Goal: Information Seeking & Learning: Learn about a topic

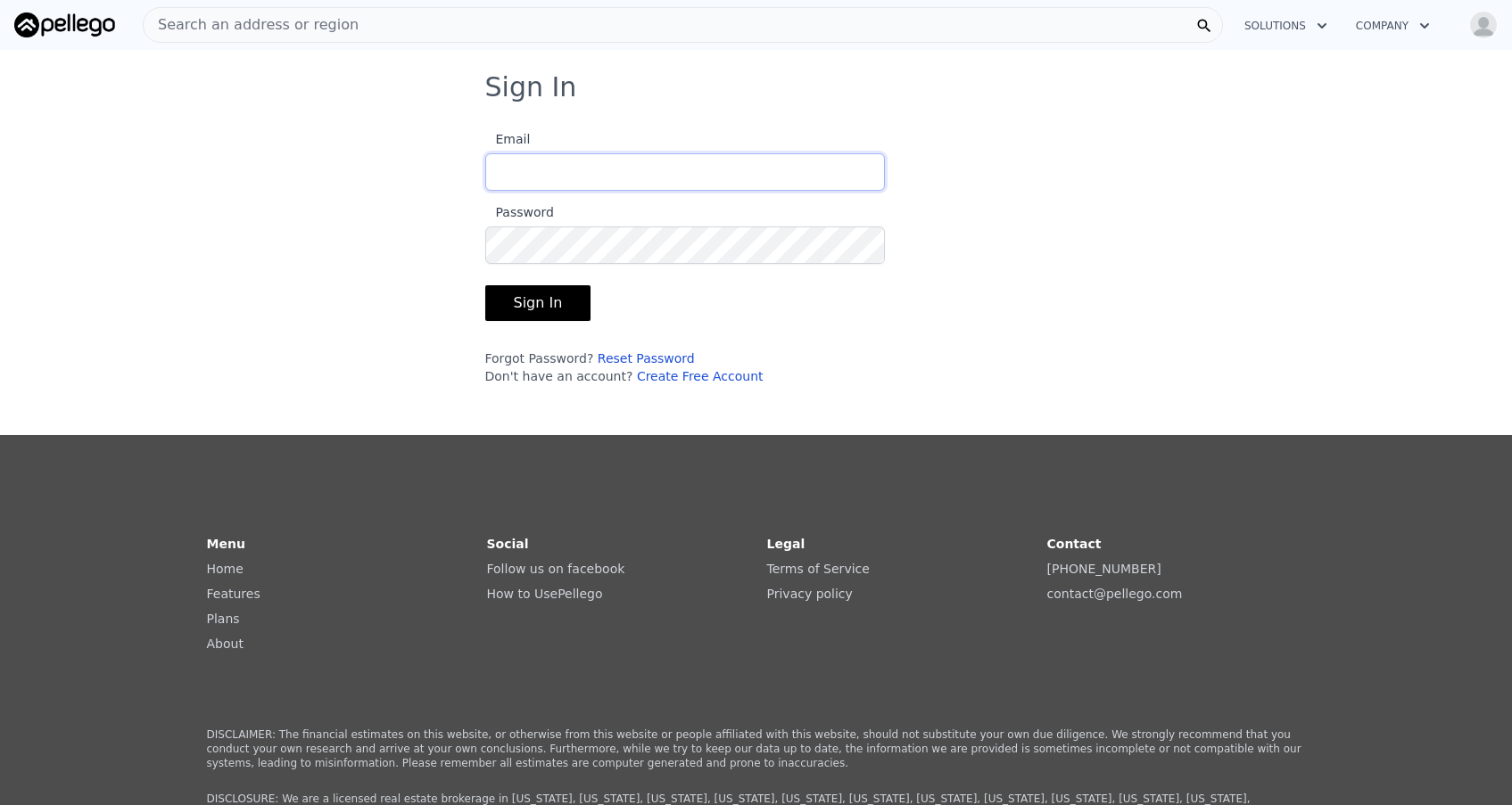
type input "[EMAIL_ADDRESS][DOMAIN_NAME]"
click at [536, 303] on button "Sign In" at bounding box center [538, 303] width 106 height 35
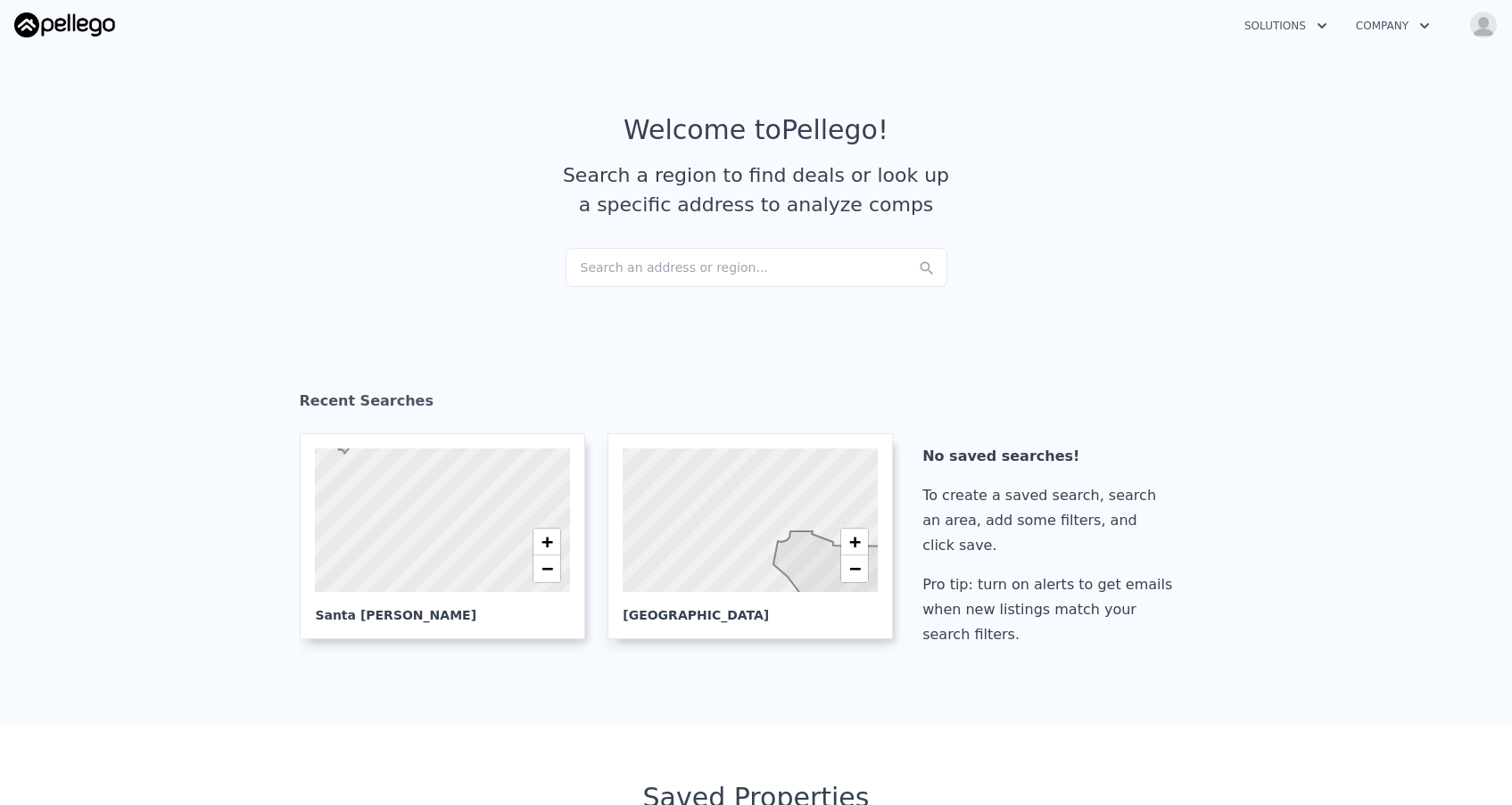
checkbox input "true"
click at [744, 544] on div at bounding box center [750, 521] width 306 height 173
click at [1480, 24] on img "button" at bounding box center [1483, 25] width 29 height 29
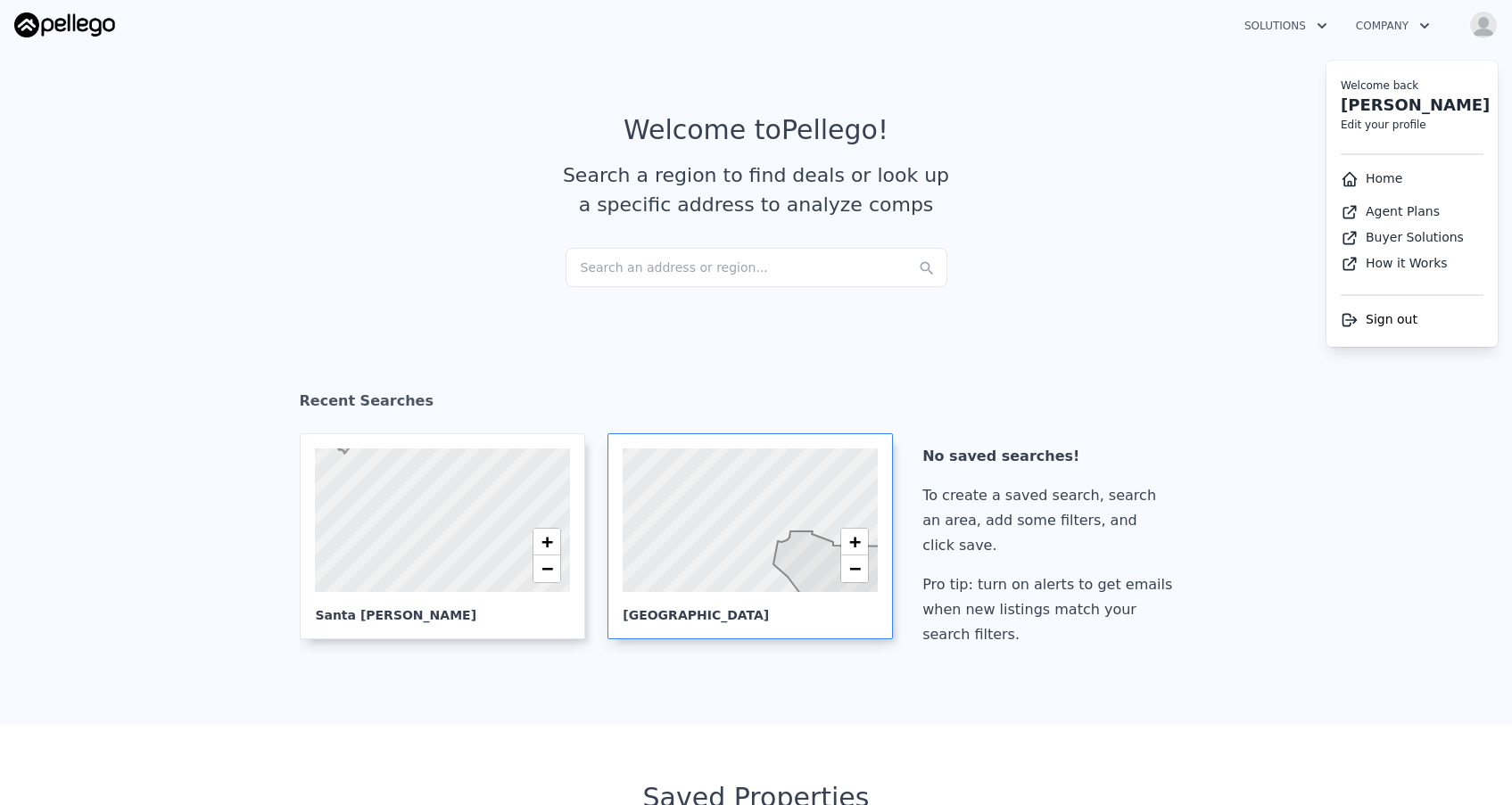
click at [713, 522] on div at bounding box center [750, 521] width 306 height 173
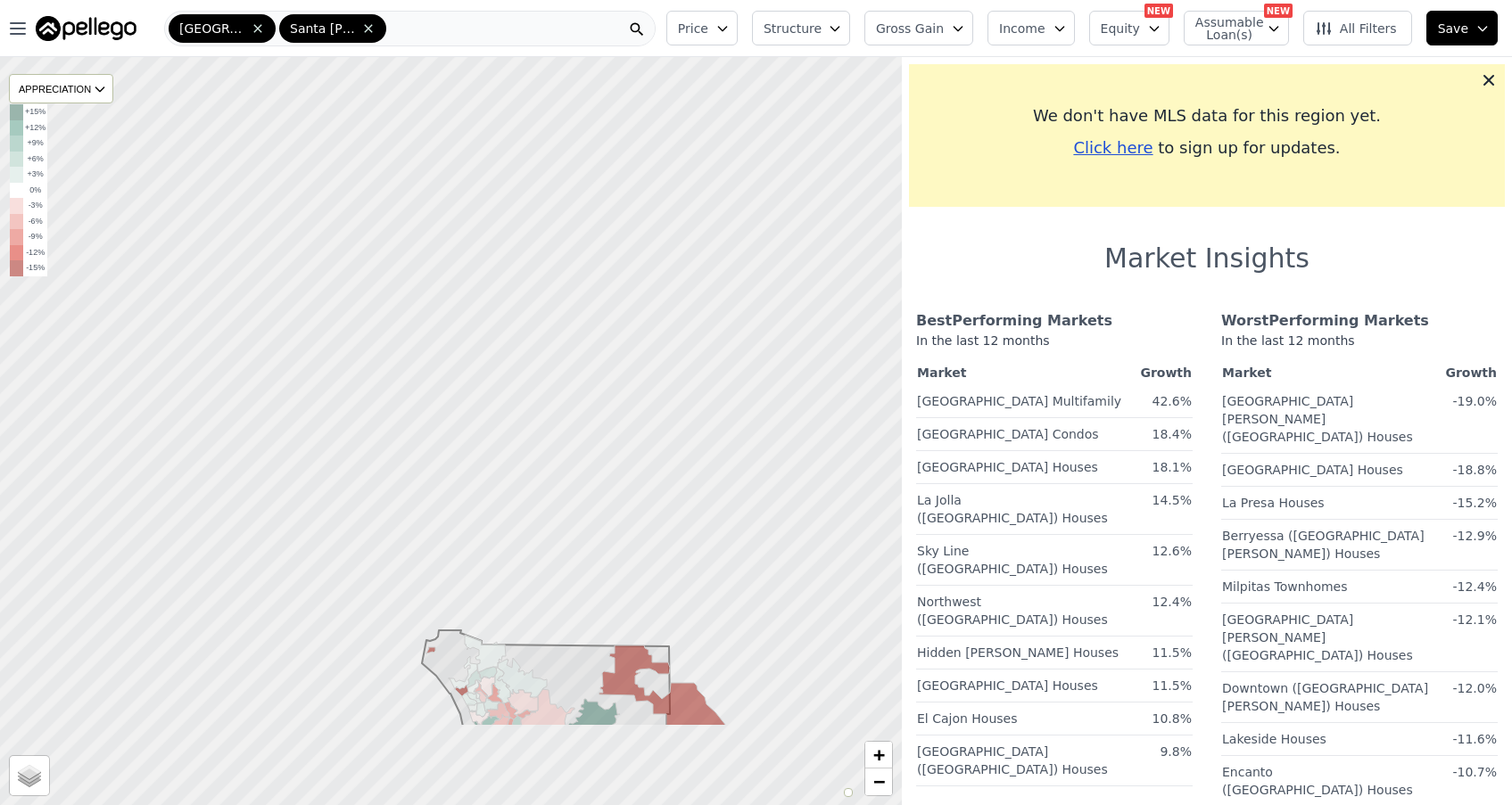
drag, startPoint x: 672, startPoint y: 639, endPoint x: 665, endPoint y: 348, distance: 291.1
click at [665, 348] on div at bounding box center [450, 415] width 1082 height 898
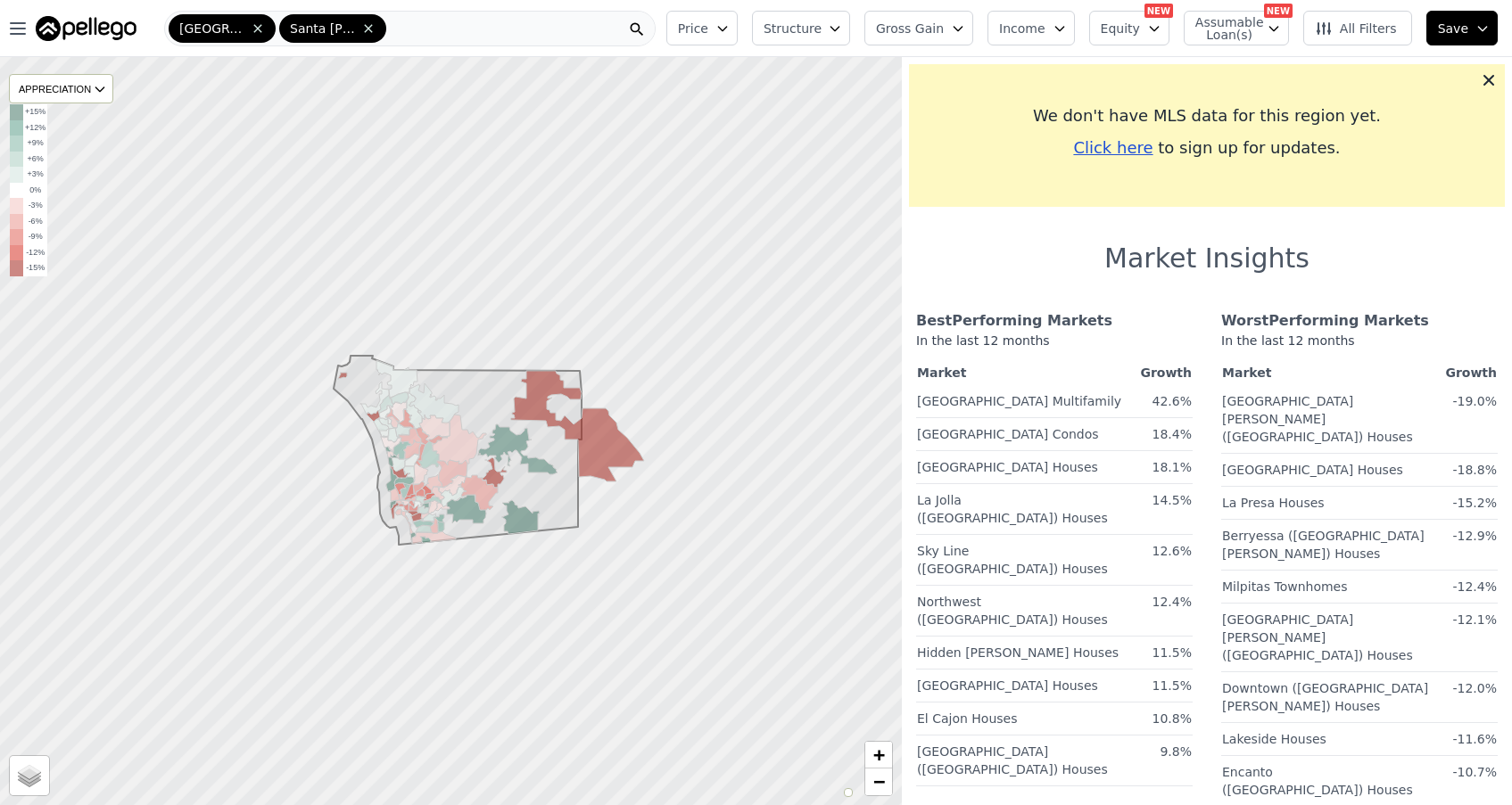
drag, startPoint x: 768, startPoint y: 508, endPoint x: 686, endPoint y: 367, distance: 163.1
click at [686, 367] on div at bounding box center [450, 431] width 1082 height 898
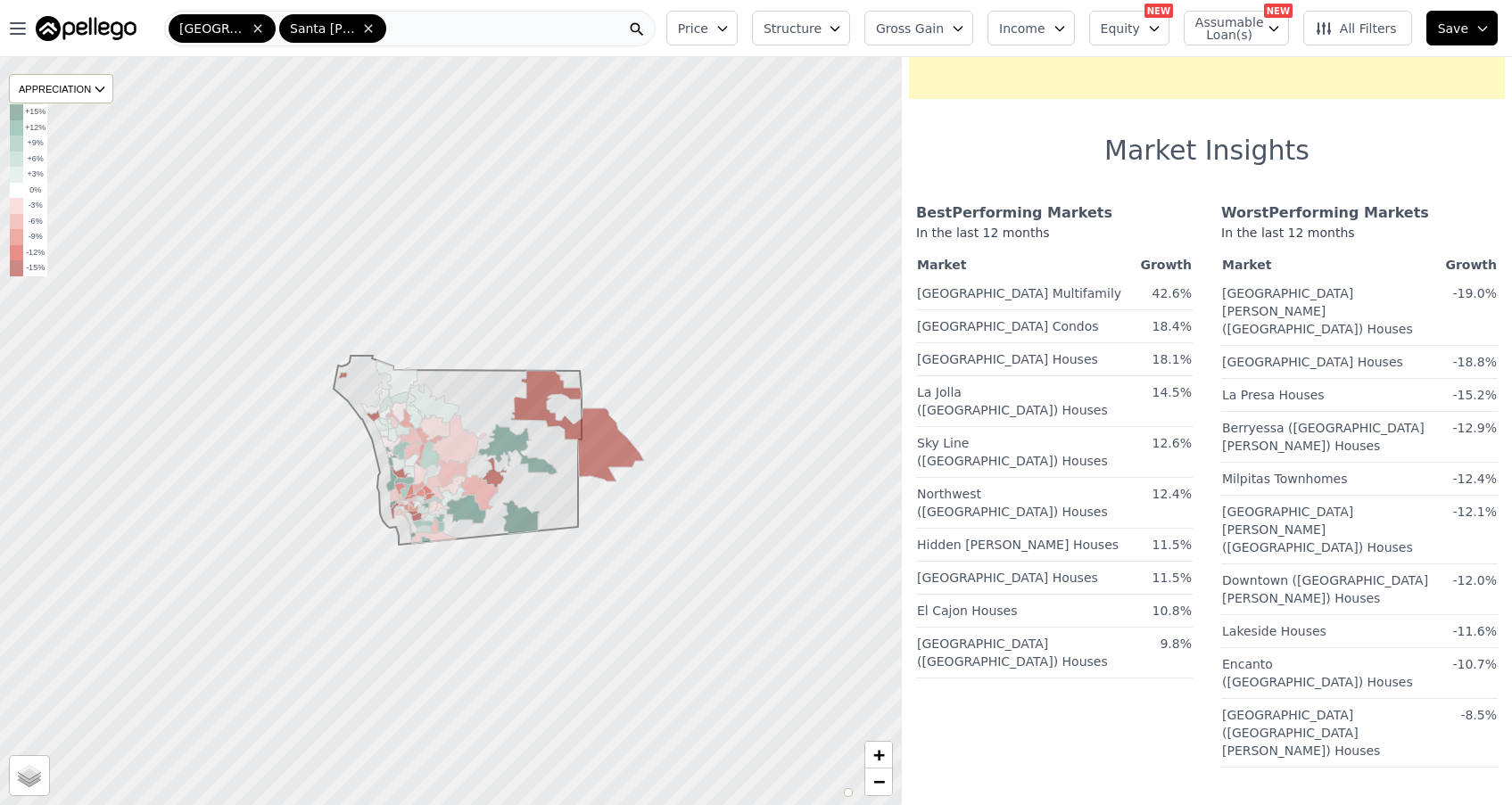
scroll to position [120, 0]
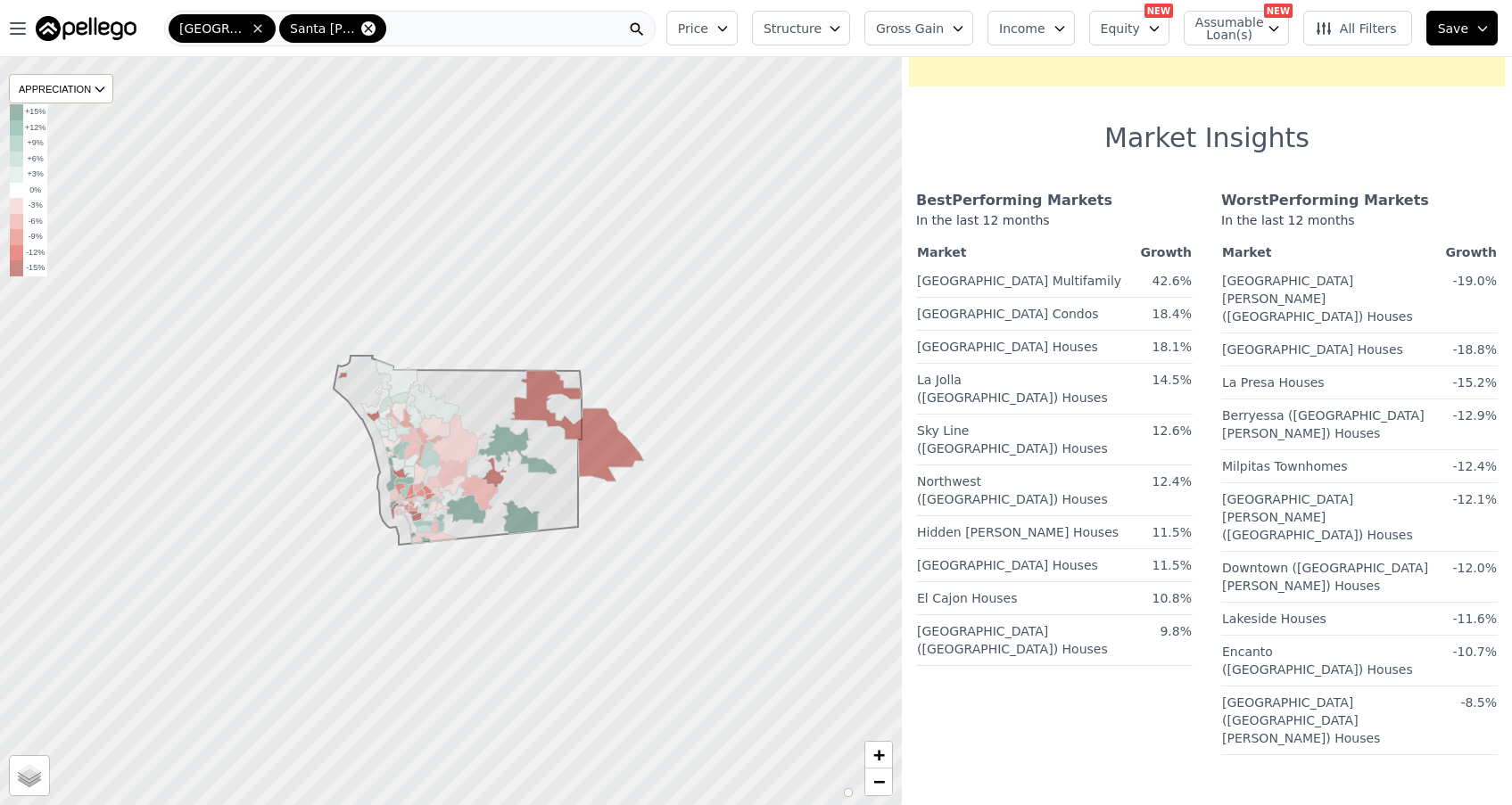
click at [361, 31] on icon at bounding box center [368, 29] width 15 height 15
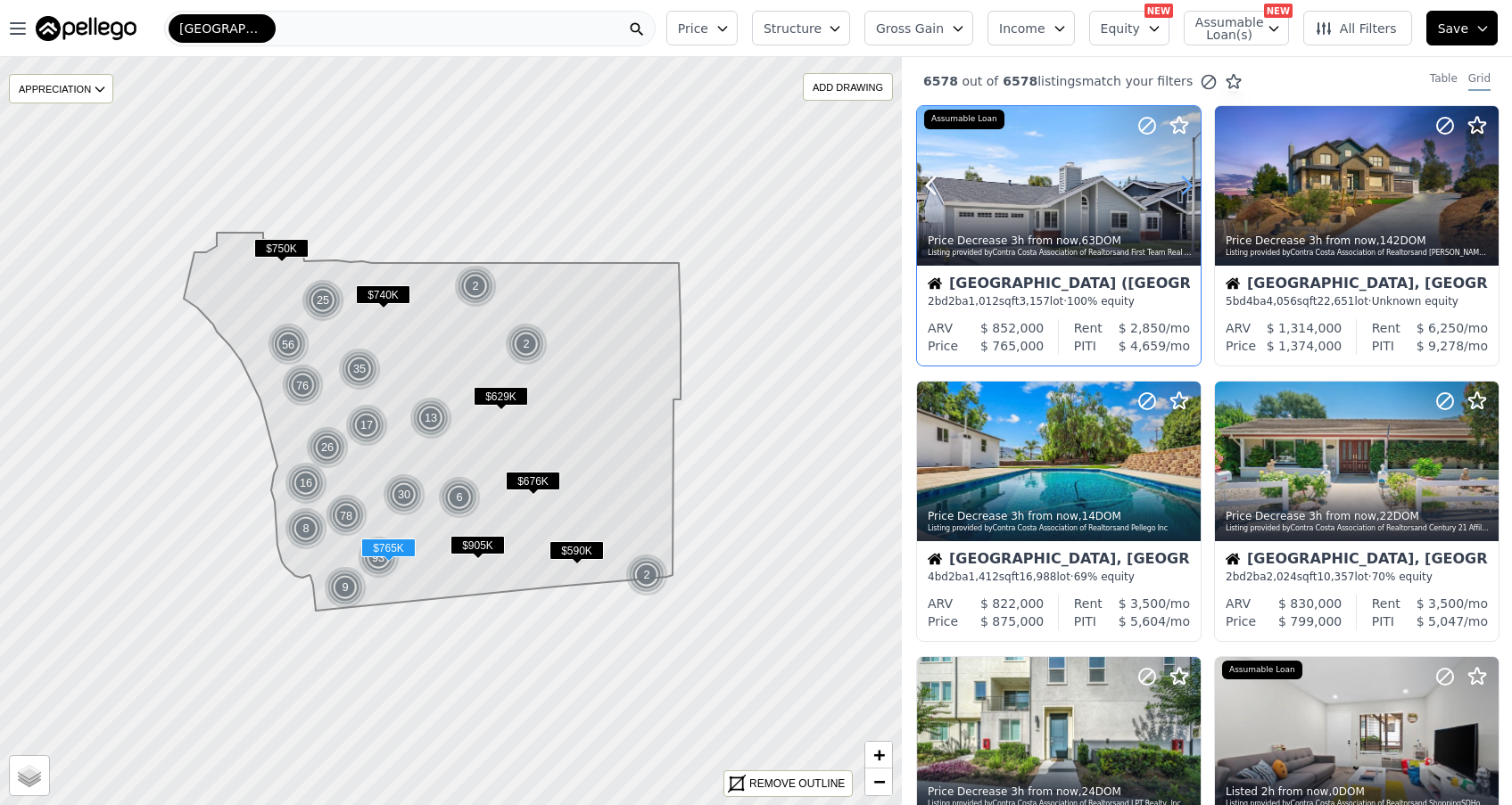
click at [1190, 183] on icon at bounding box center [1186, 185] width 29 height 29
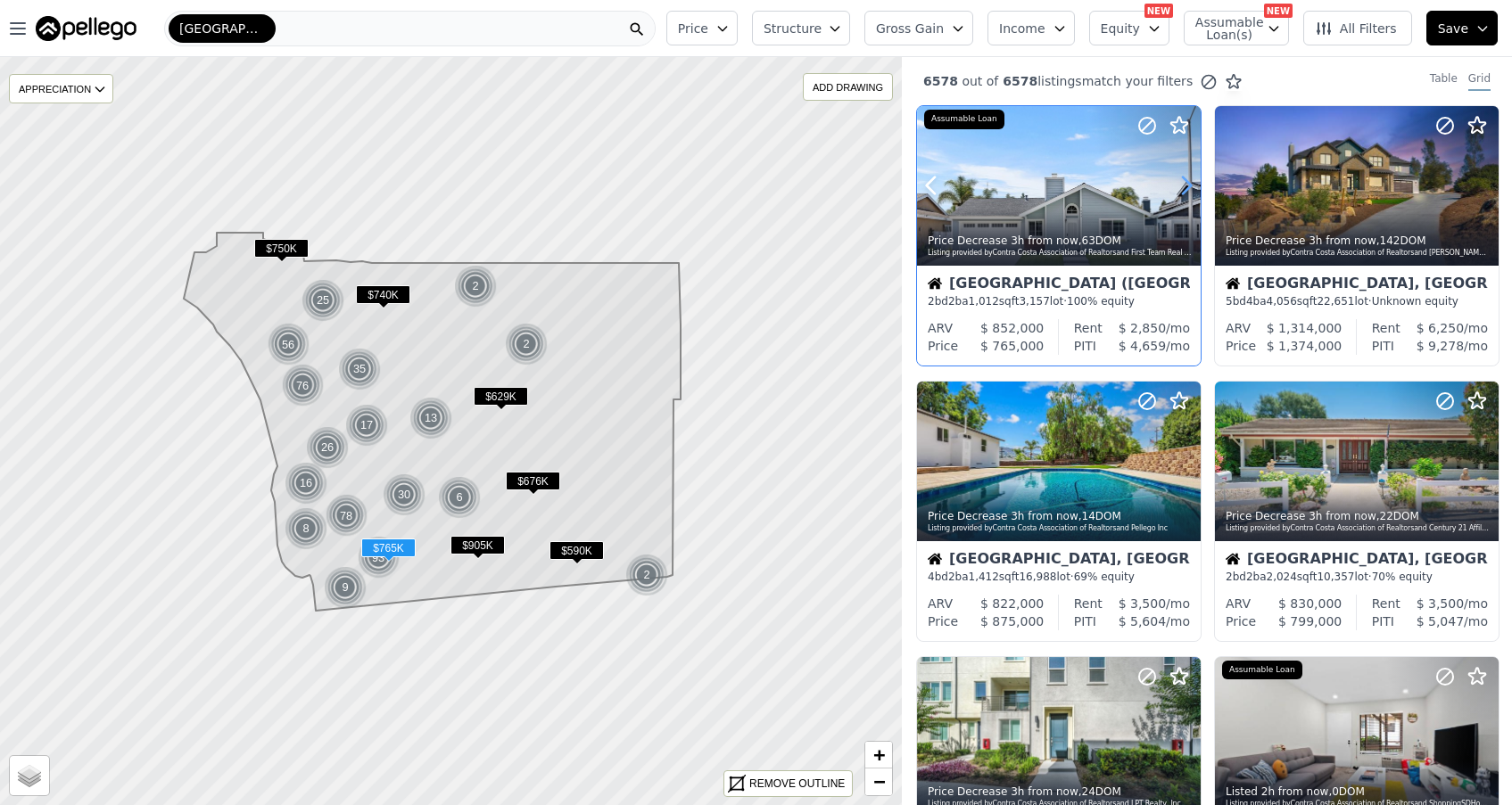
click at [1193, 181] on icon at bounding box center [1186, 185] width 29 height 29
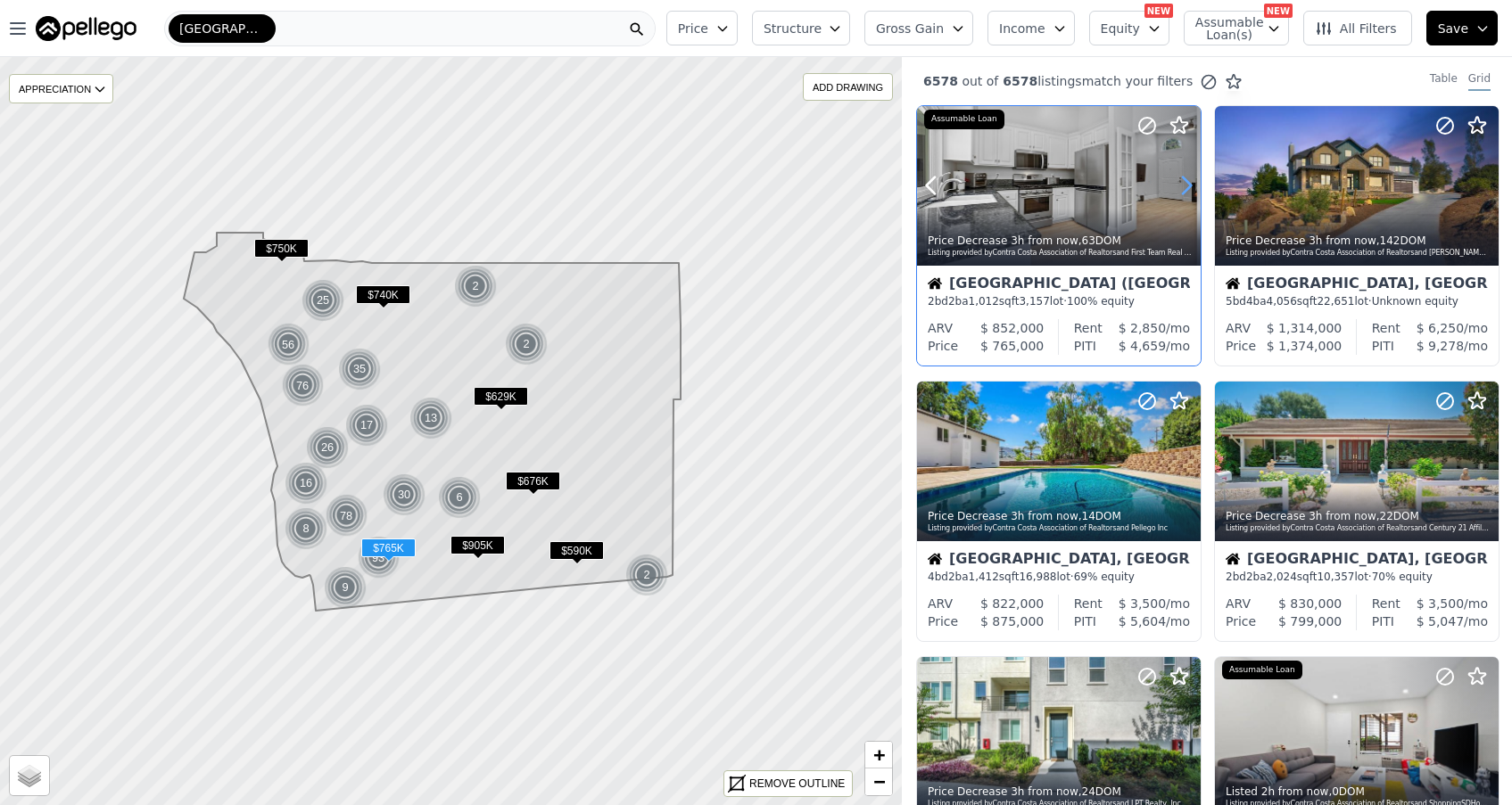
click at [1193, 181] on icon at bounding box center [1186, 185] width 29 height 29
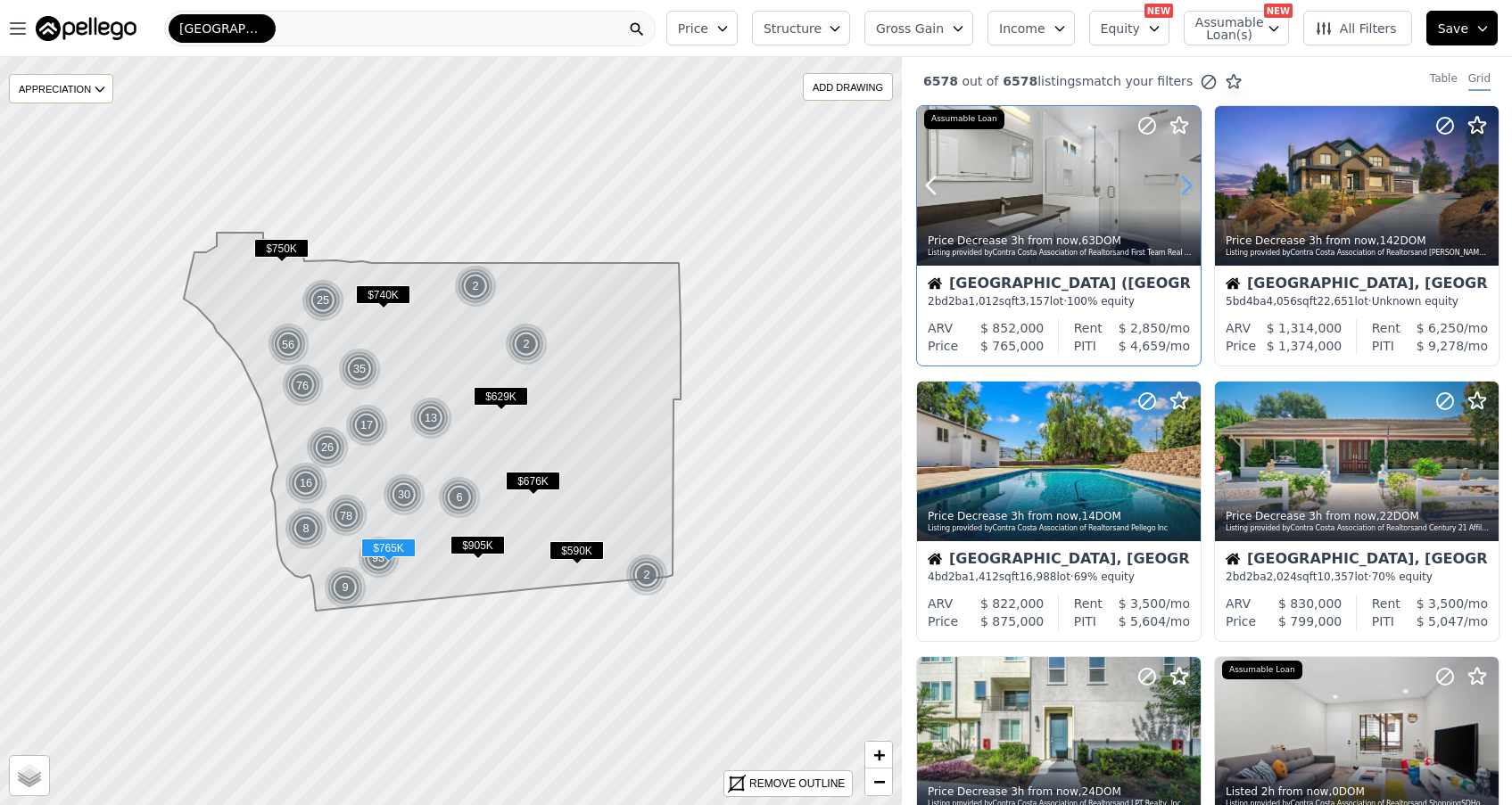
click at [1190, 181] on icon at bounding box center [1186, 185] width 29 height 29
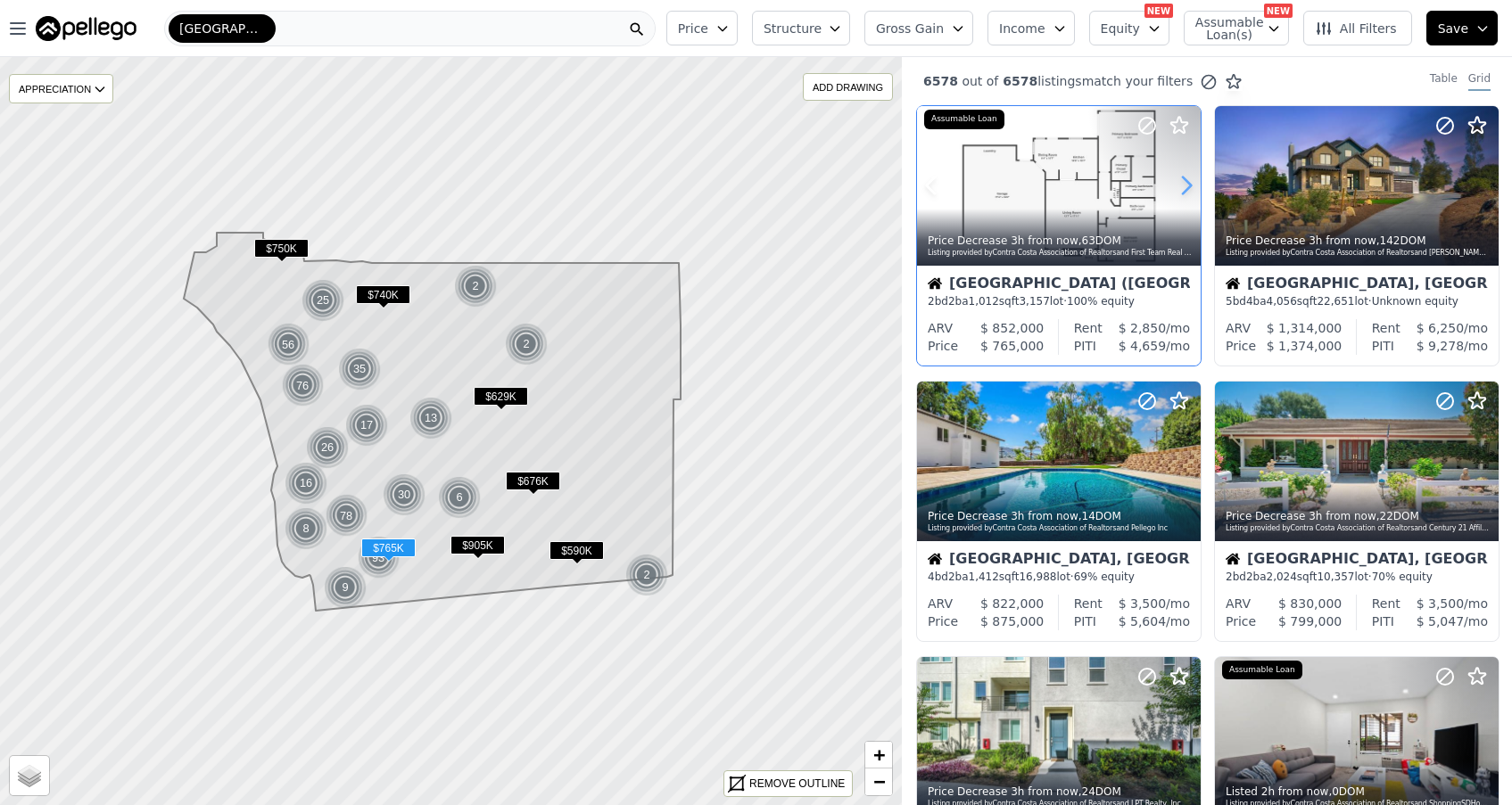
click at [1190, 181] on icon at bounding box center [1186, 185] width 29 height 29
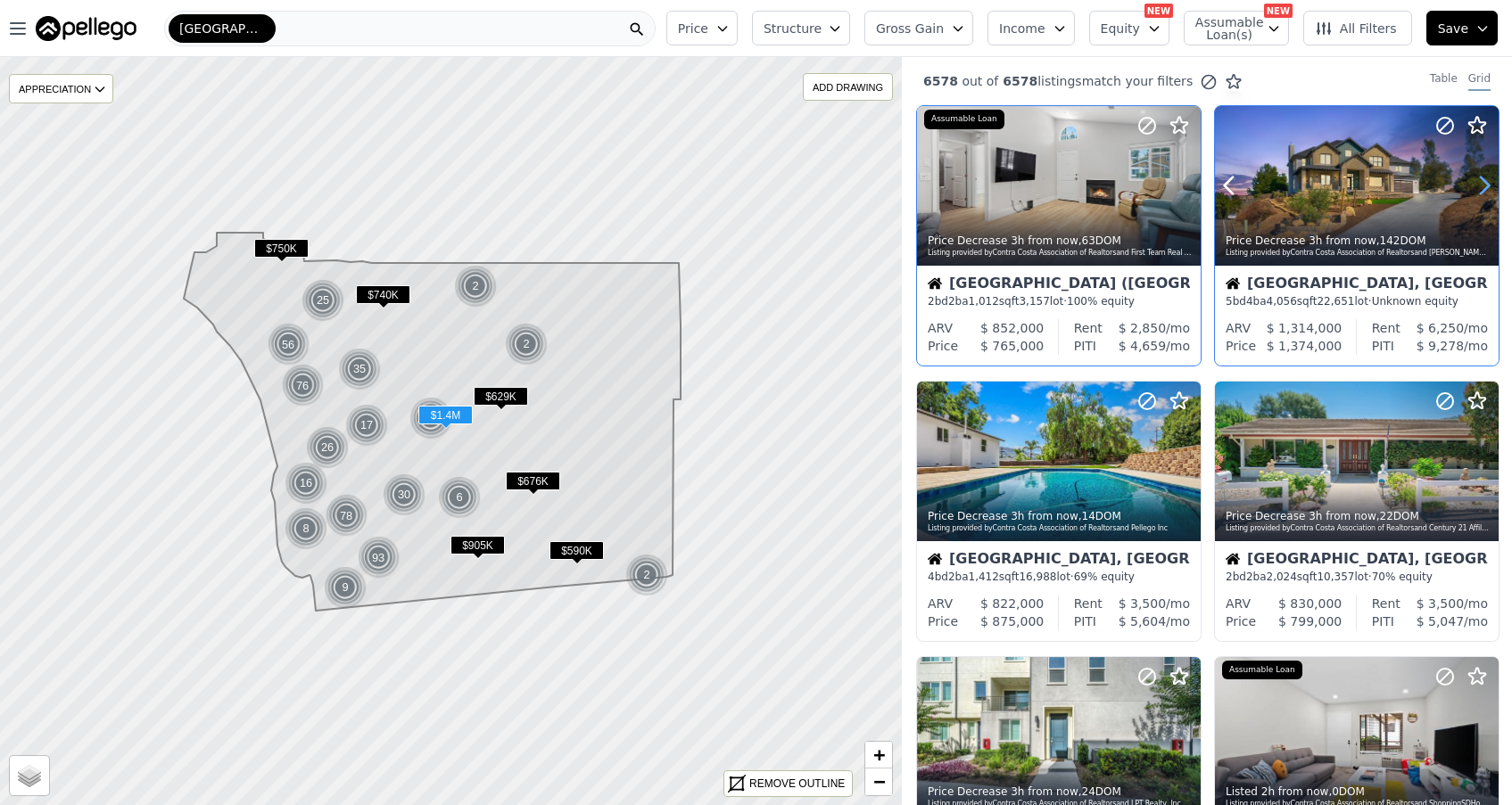
click at [1483, 189] on icon at bounding box center [1484, 185] width 29 height 29
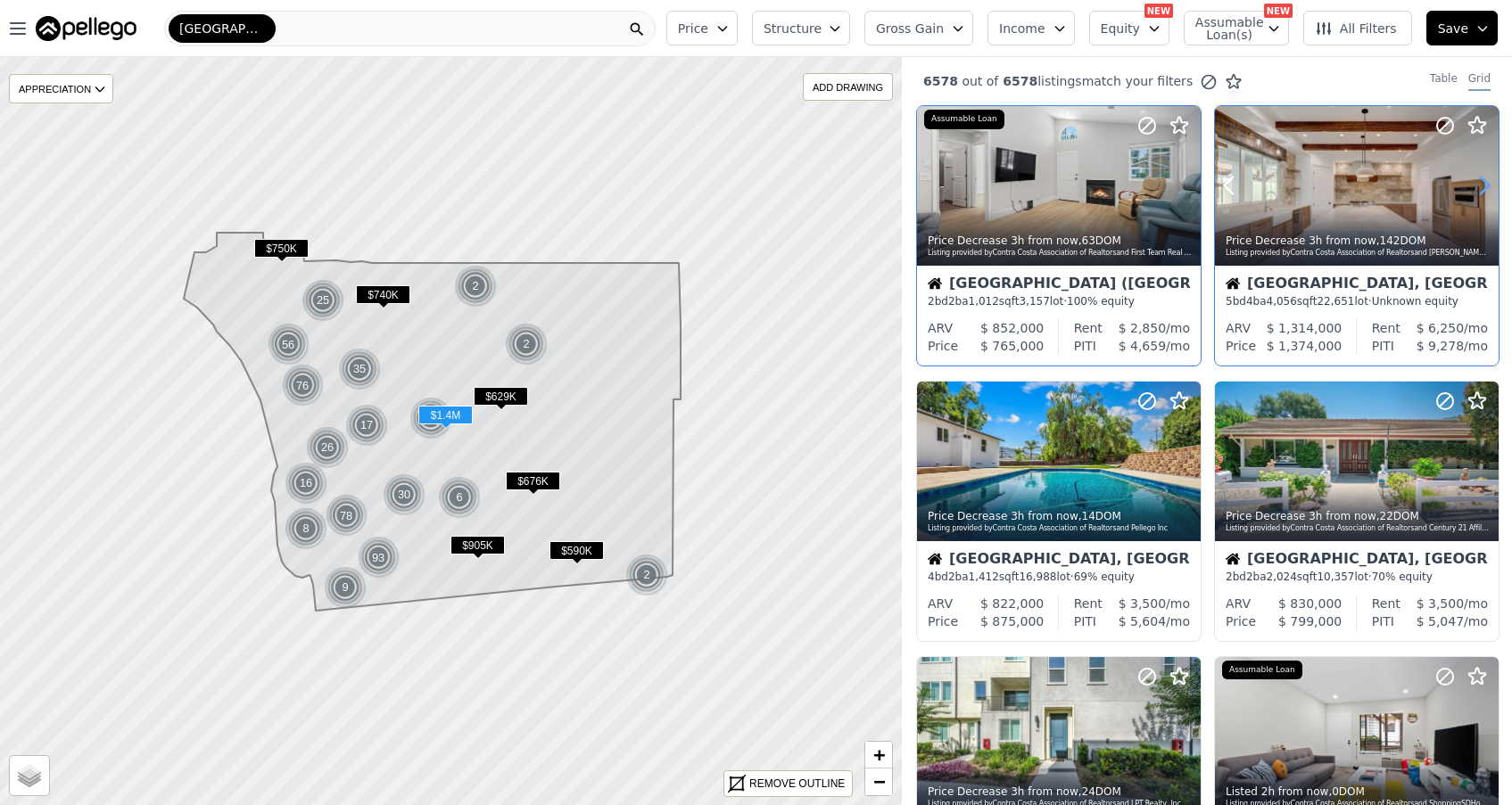
click at [1483, 187] on icon at bounding box center [1484, 185] width 29 height 29
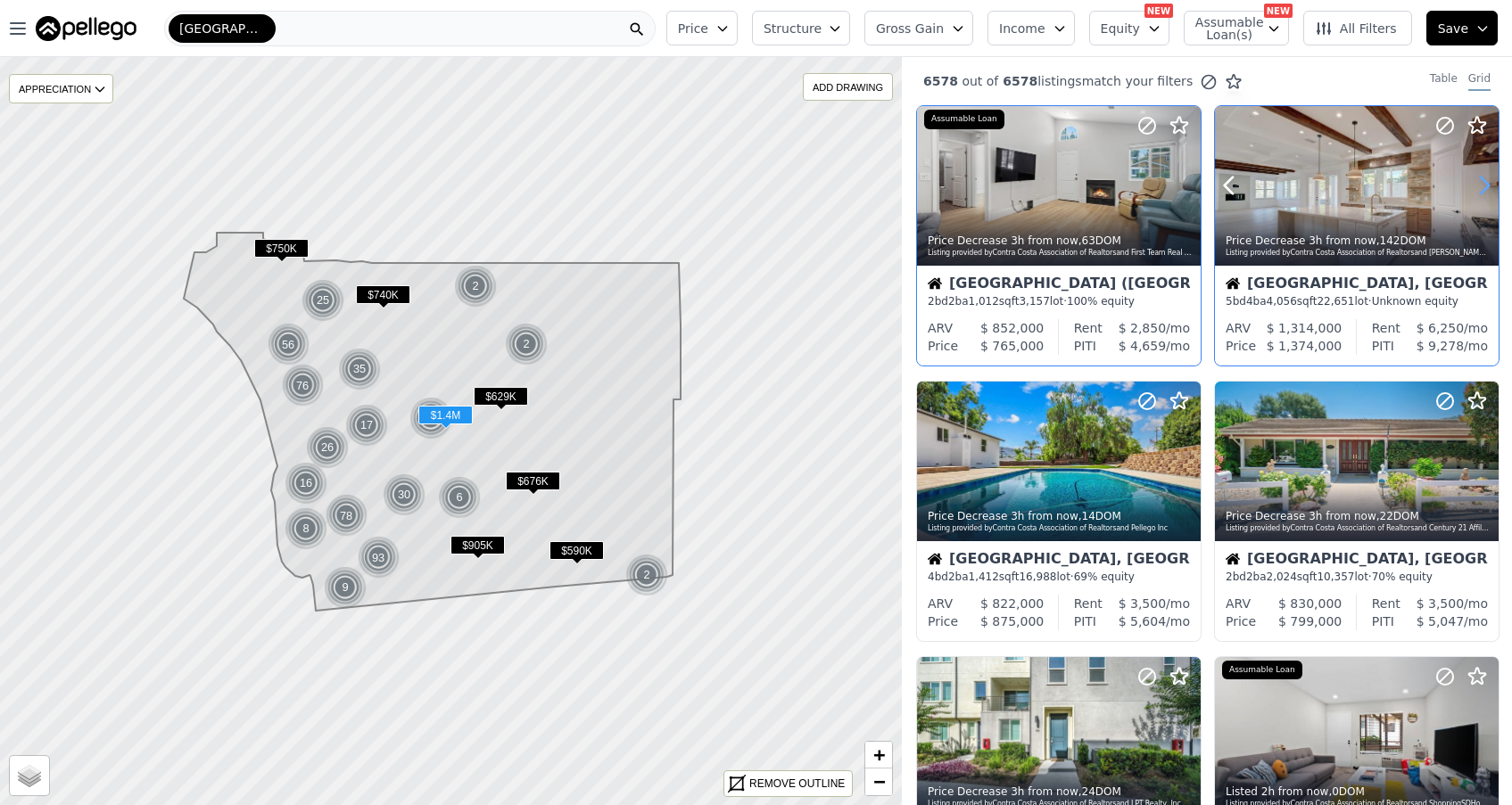
click at [1481, 189] on icon at bounding box center [1484, 185] width 29 height 29
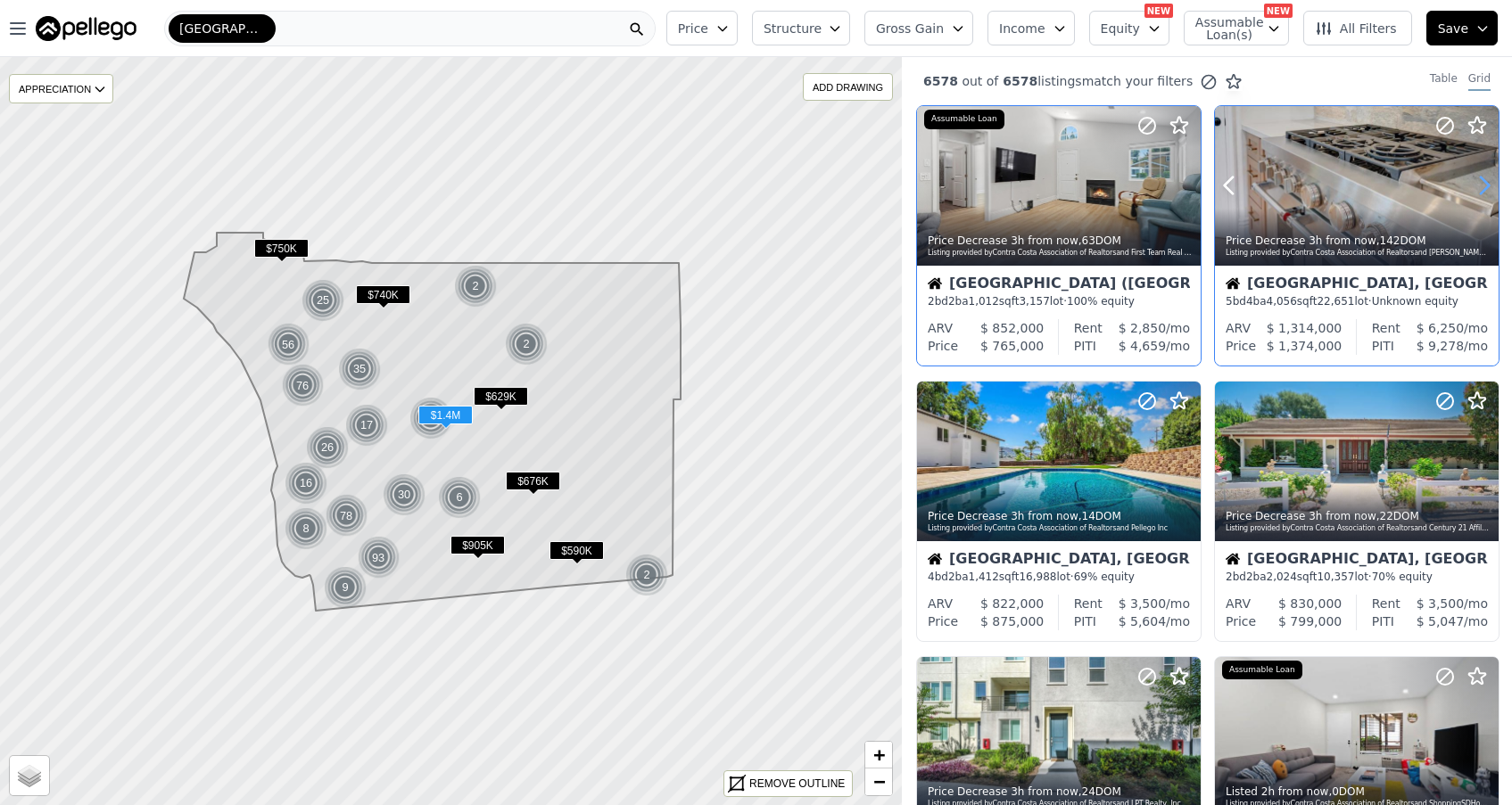
click at [1481, 187] on icon at bounding box center [1484, 185] width 29 height 29
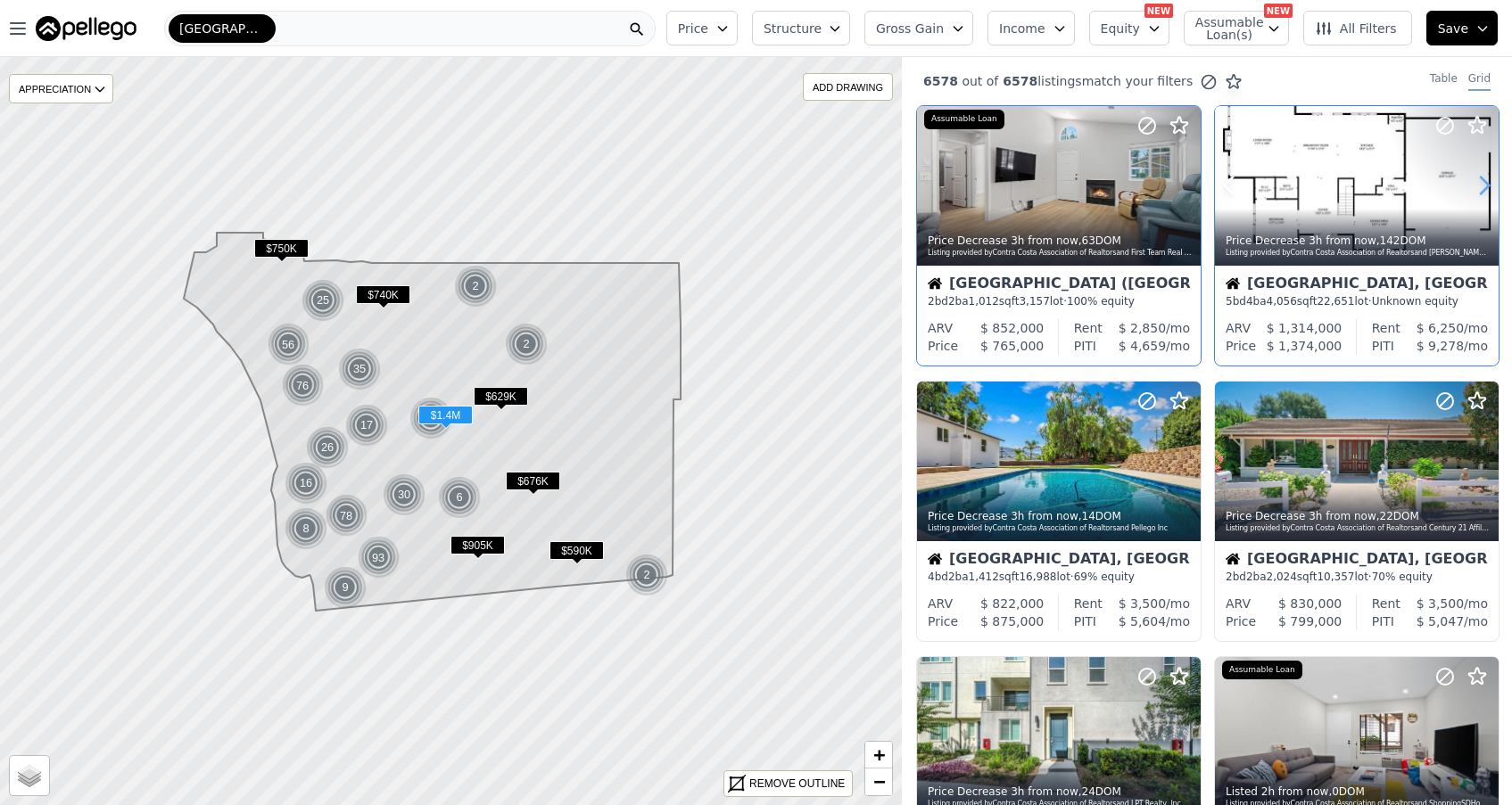
click at [1481, 187] on icon at bounding box center [1484, 185] width 29 height 29
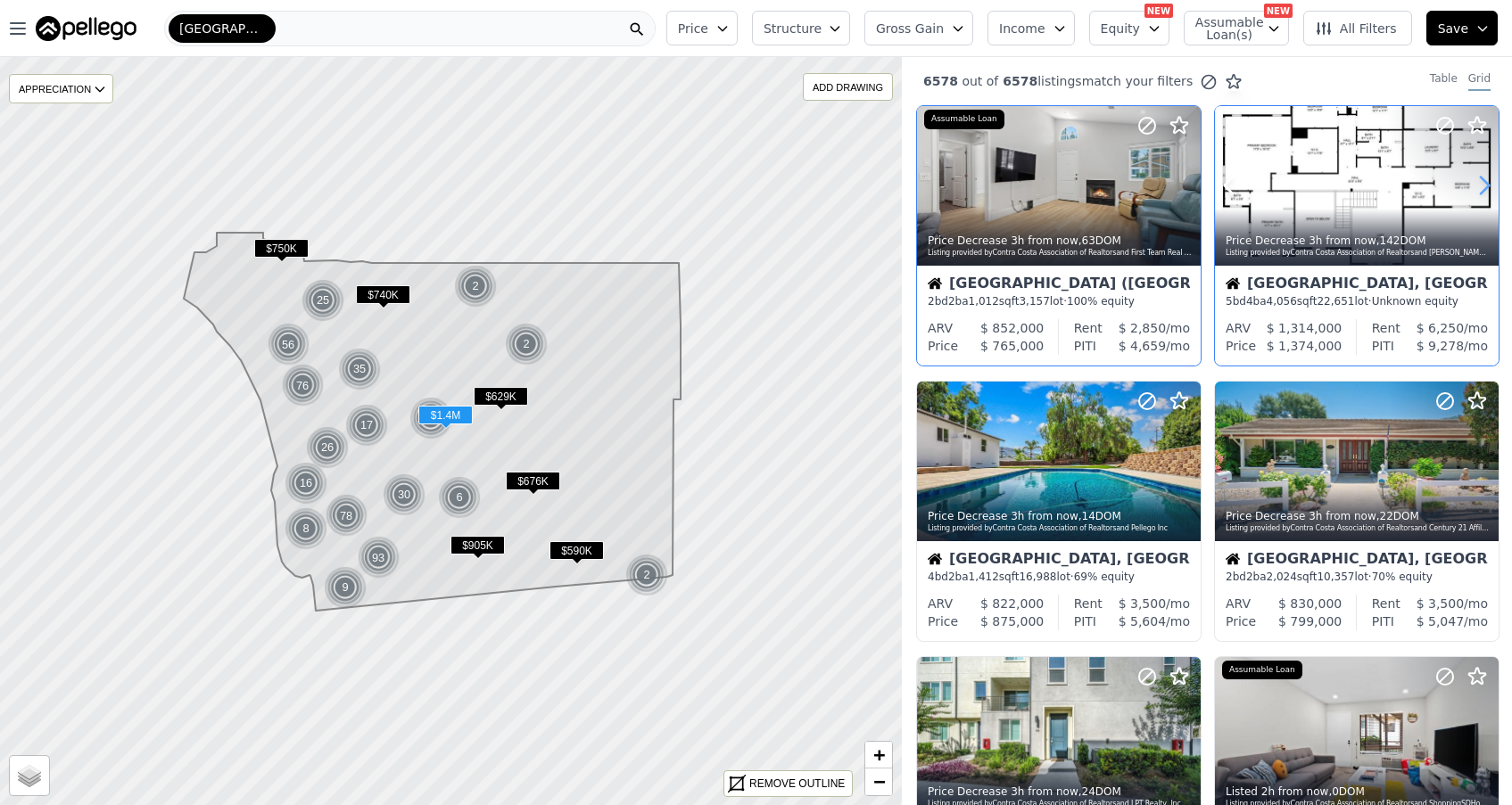
click at [1481, 187] on icon at bounding box center [1484, 185] width 29 height 29
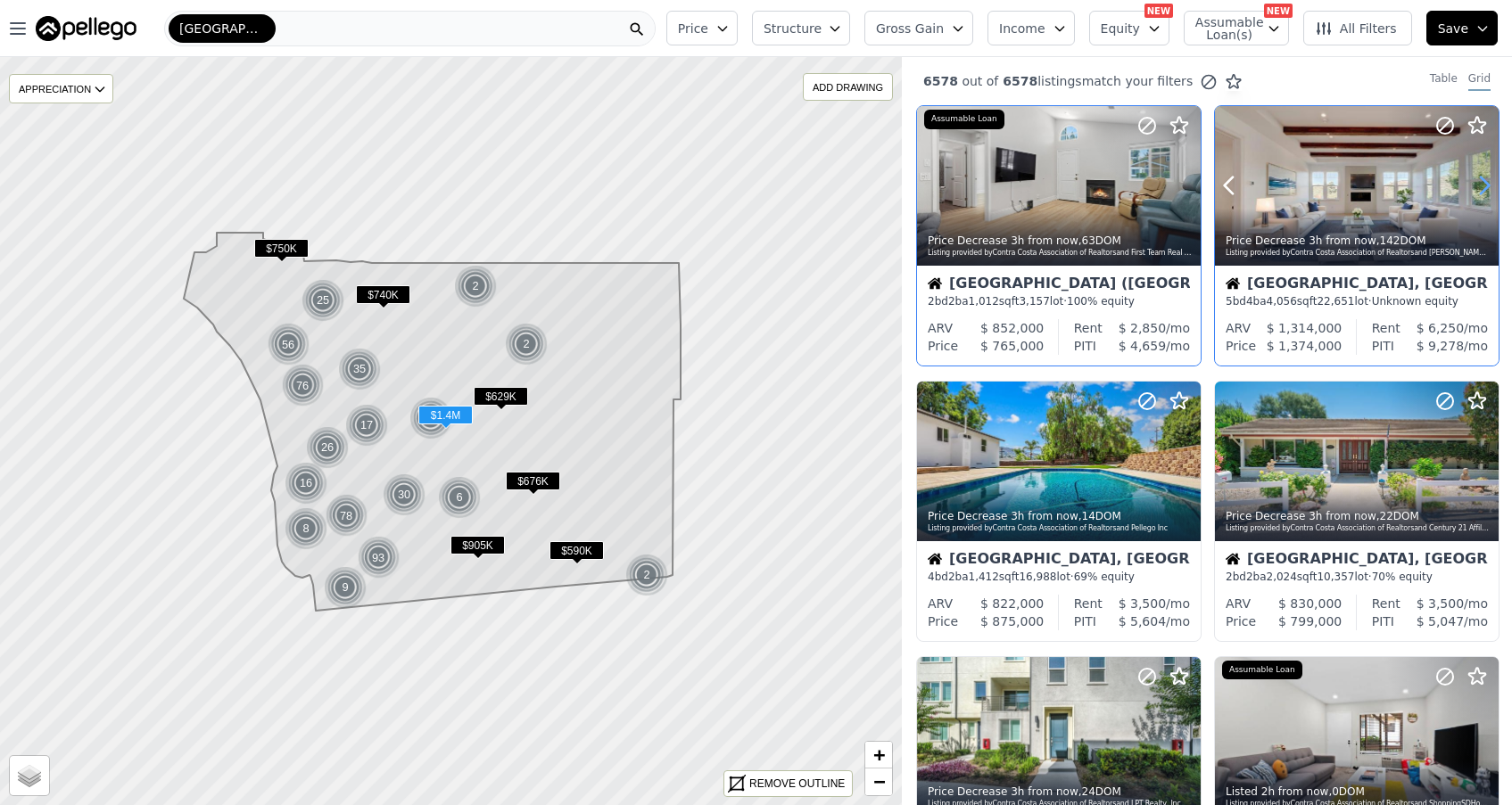
click at [1481, 187] on icon at bounding box center [1484, 185] width 29 height 29
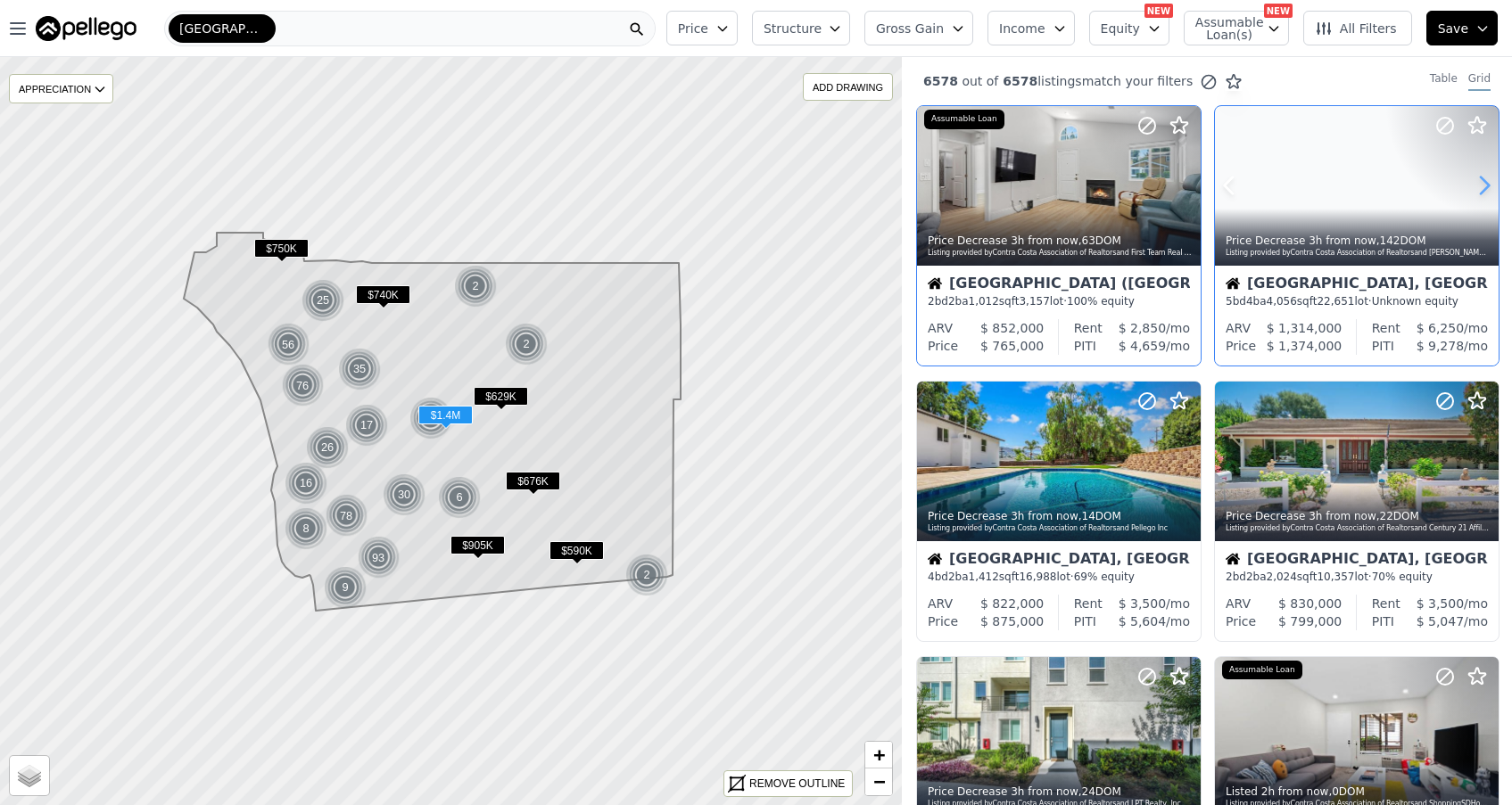
click at [1481, 187] on icon at bounding box center [1484, 185] width 29 height 29
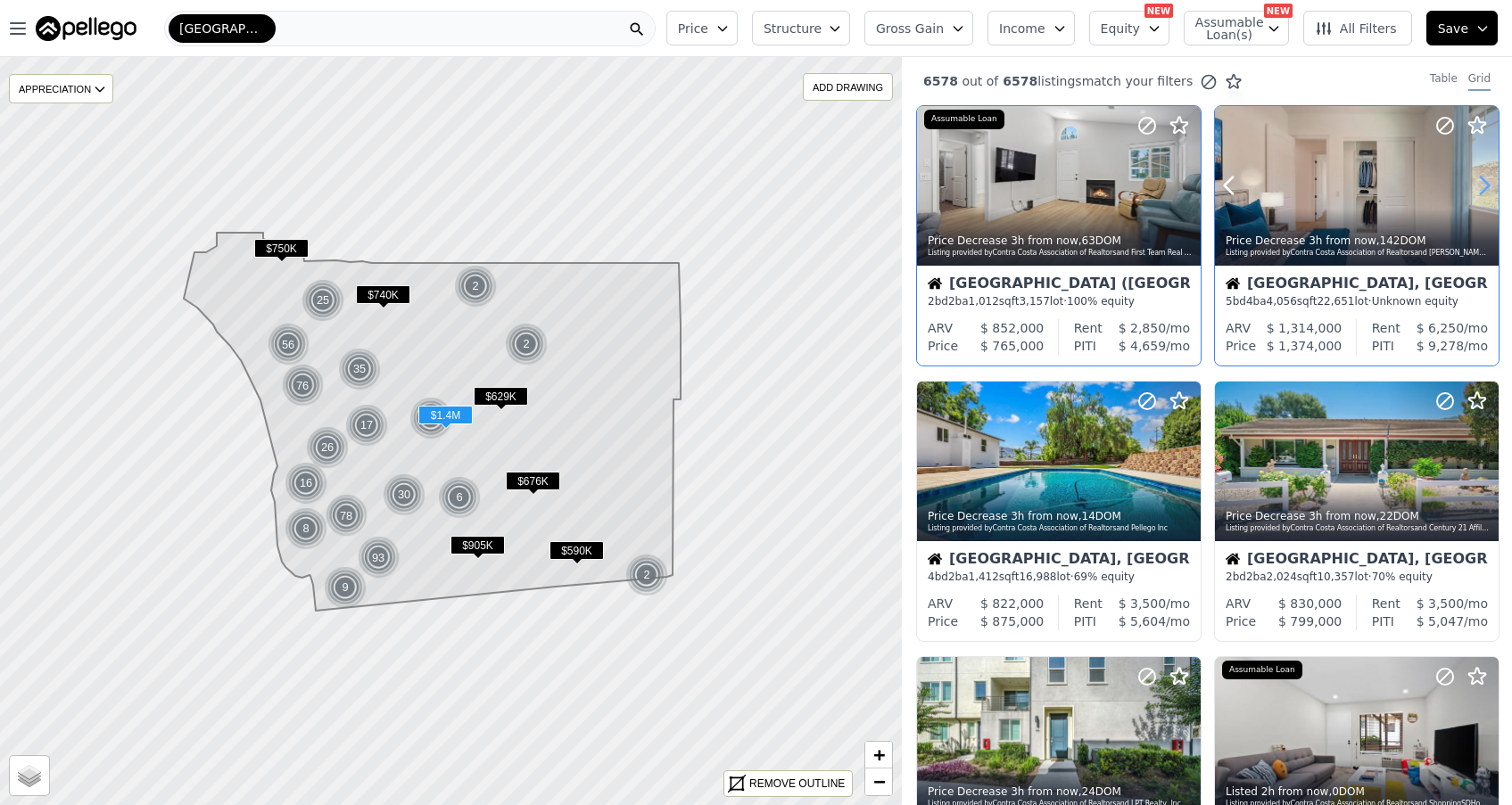
click at [1481, 187] on icon at bounding box center [1484, 185] width 29 height 29
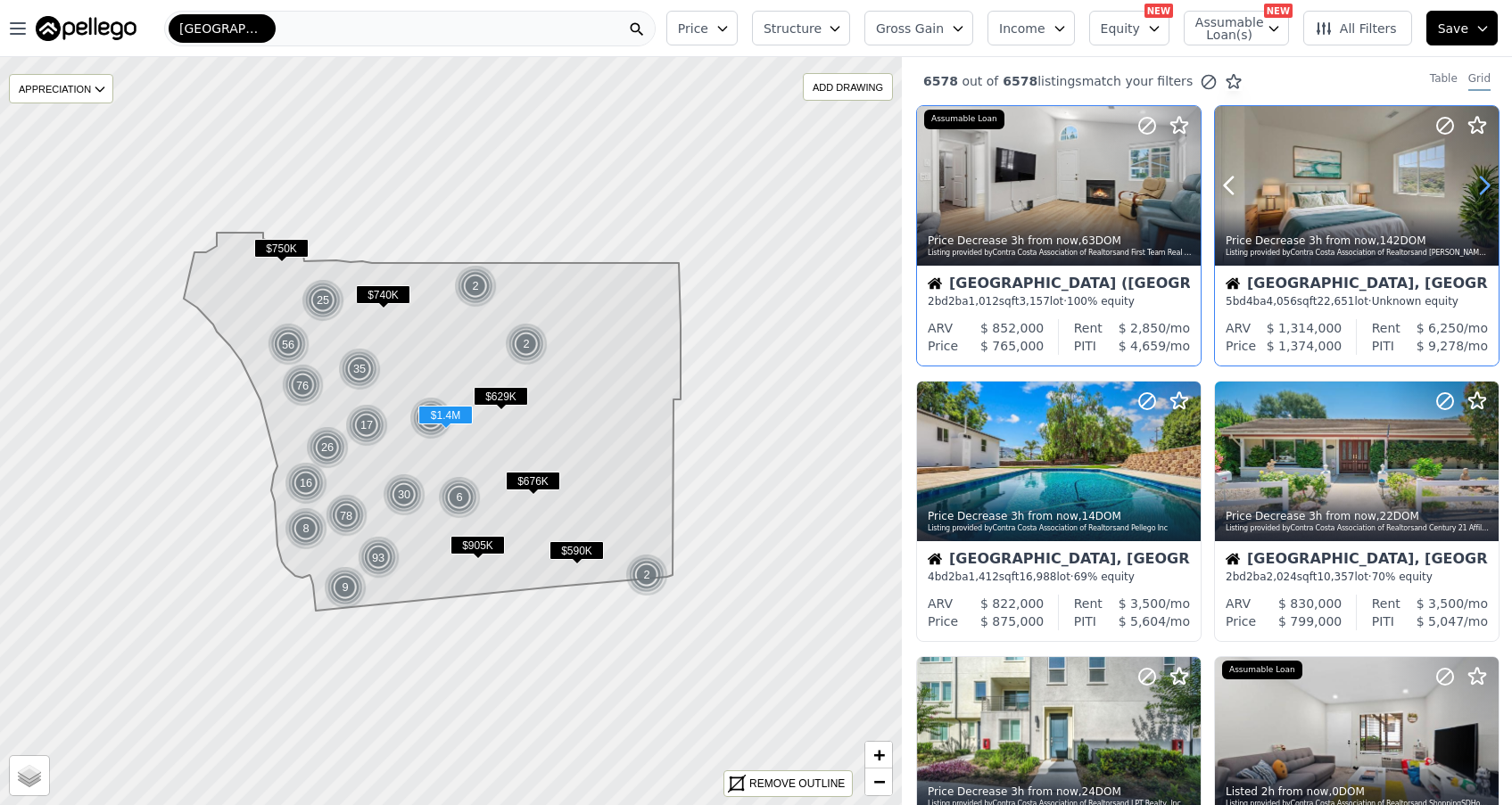
click at [1481, 187] on icon at bounding box center [1484, 185] width 29 height 29
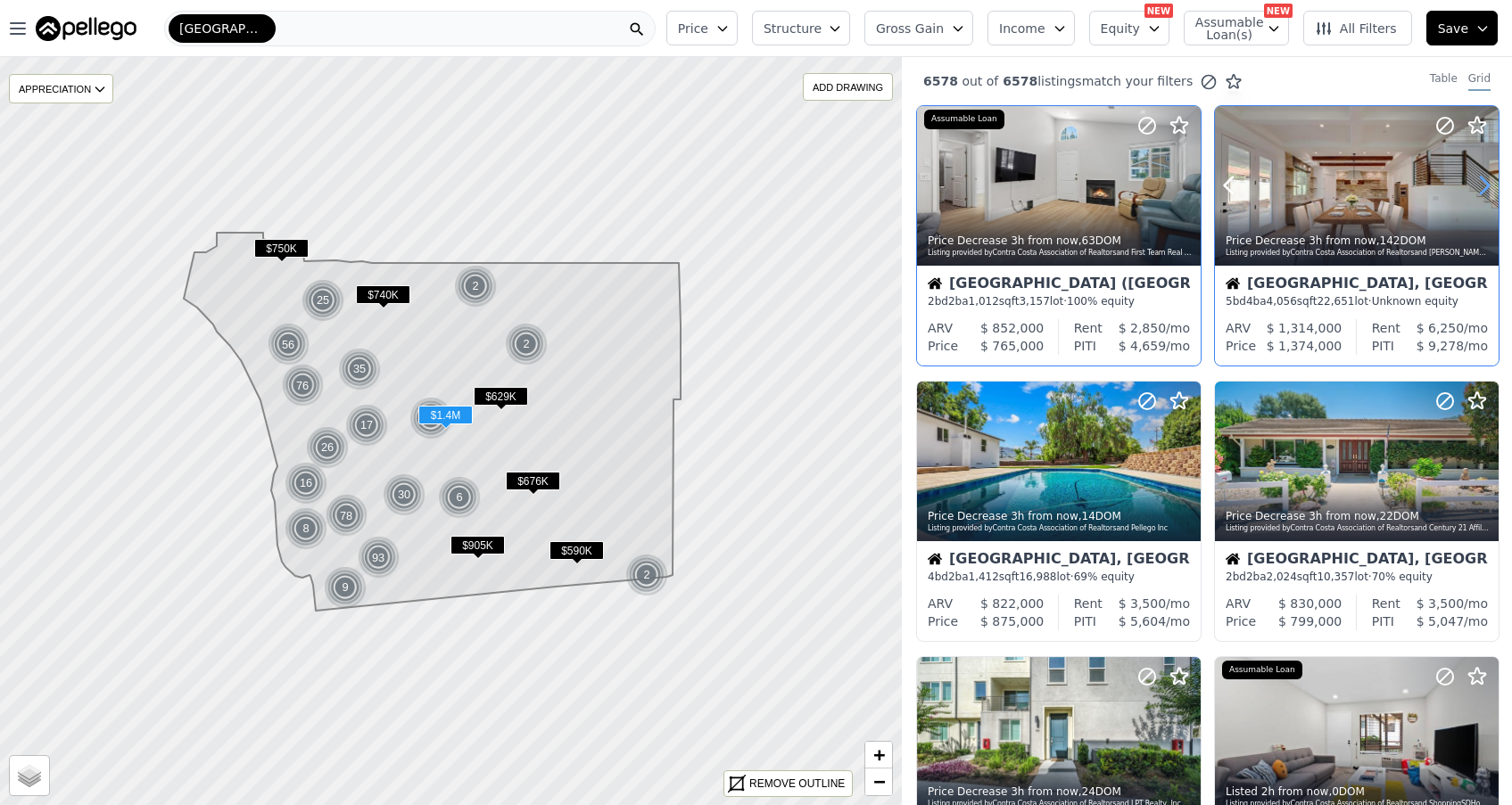
click at [1481, 187] on icon at bounding box center [1484, 185] width 29 height 29
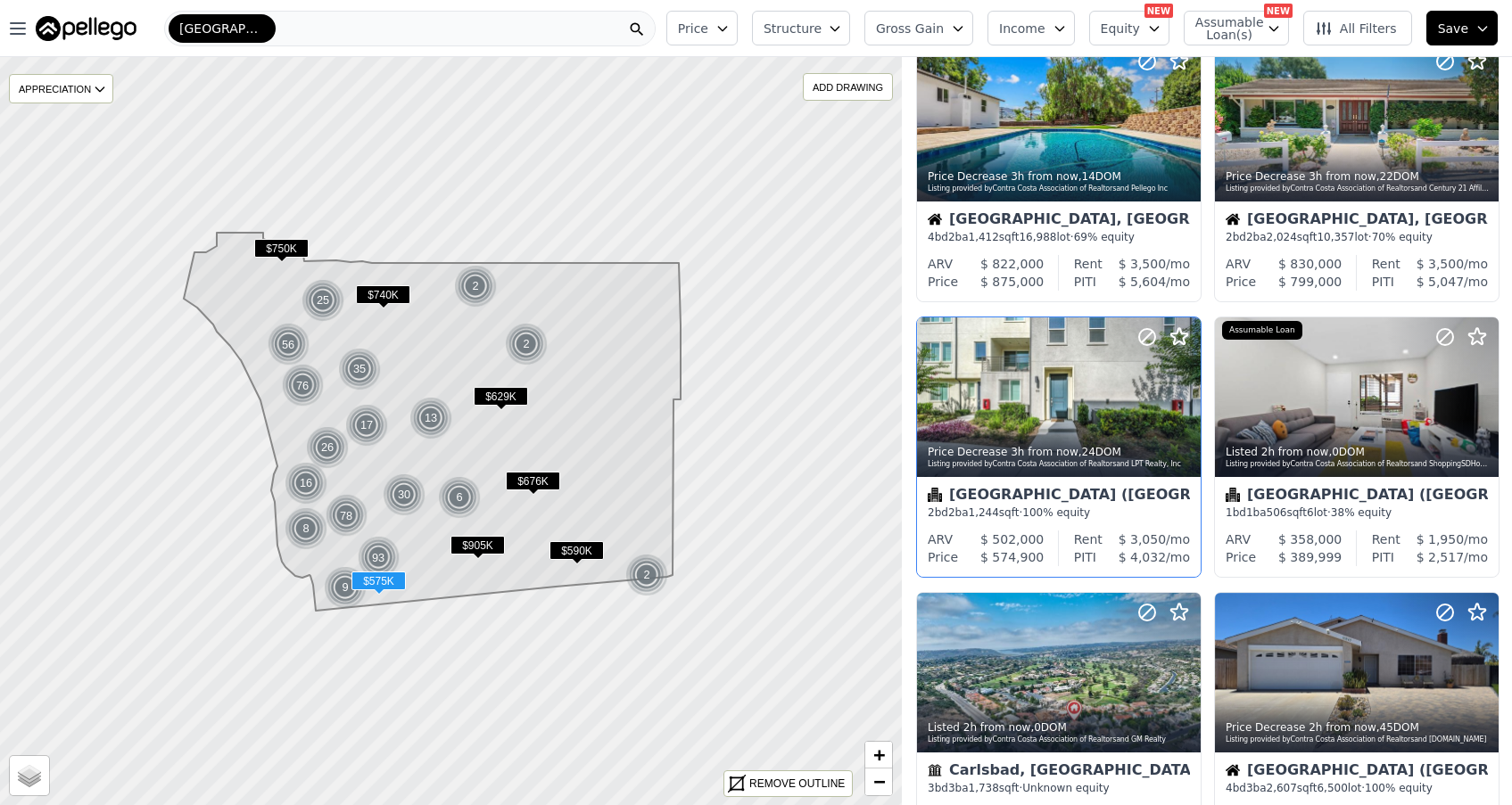
scroll to position [356, 0]
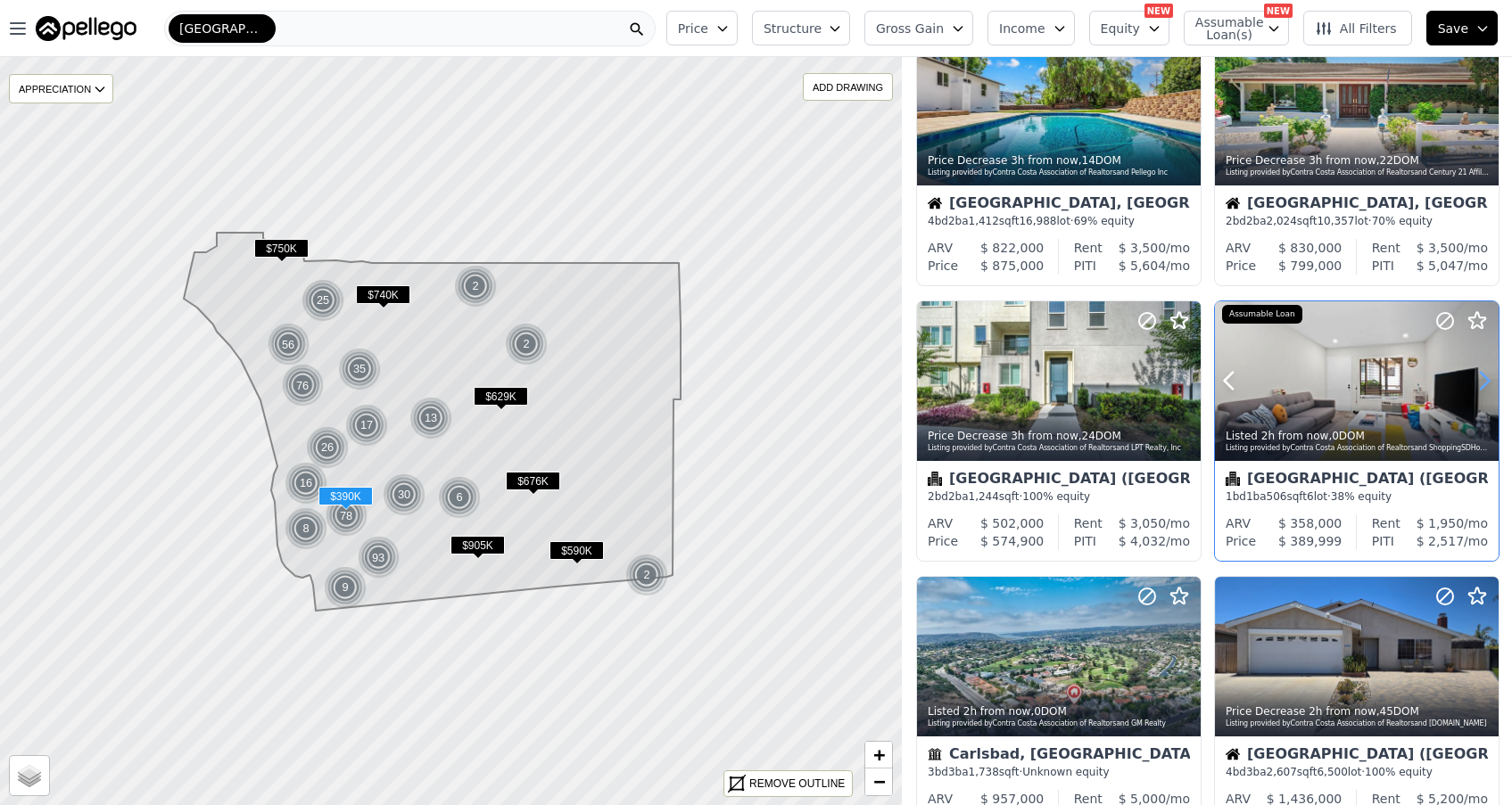
click at [1482, 385] on icon at bounding box center [1484, 381] width 29 height 29
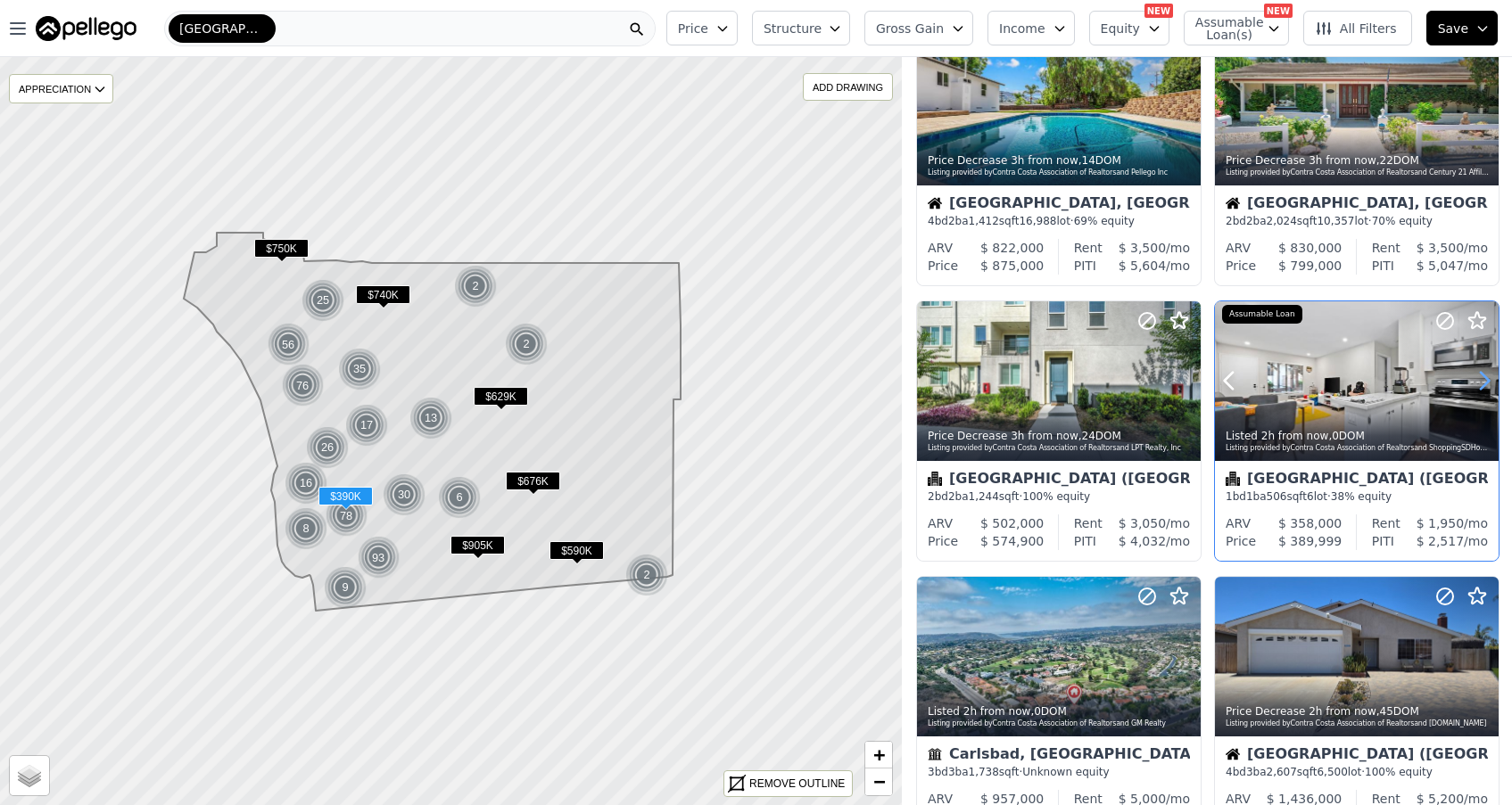
click at [1482, 385] on icon at bounding box center [1484, 381] width 29 height 29
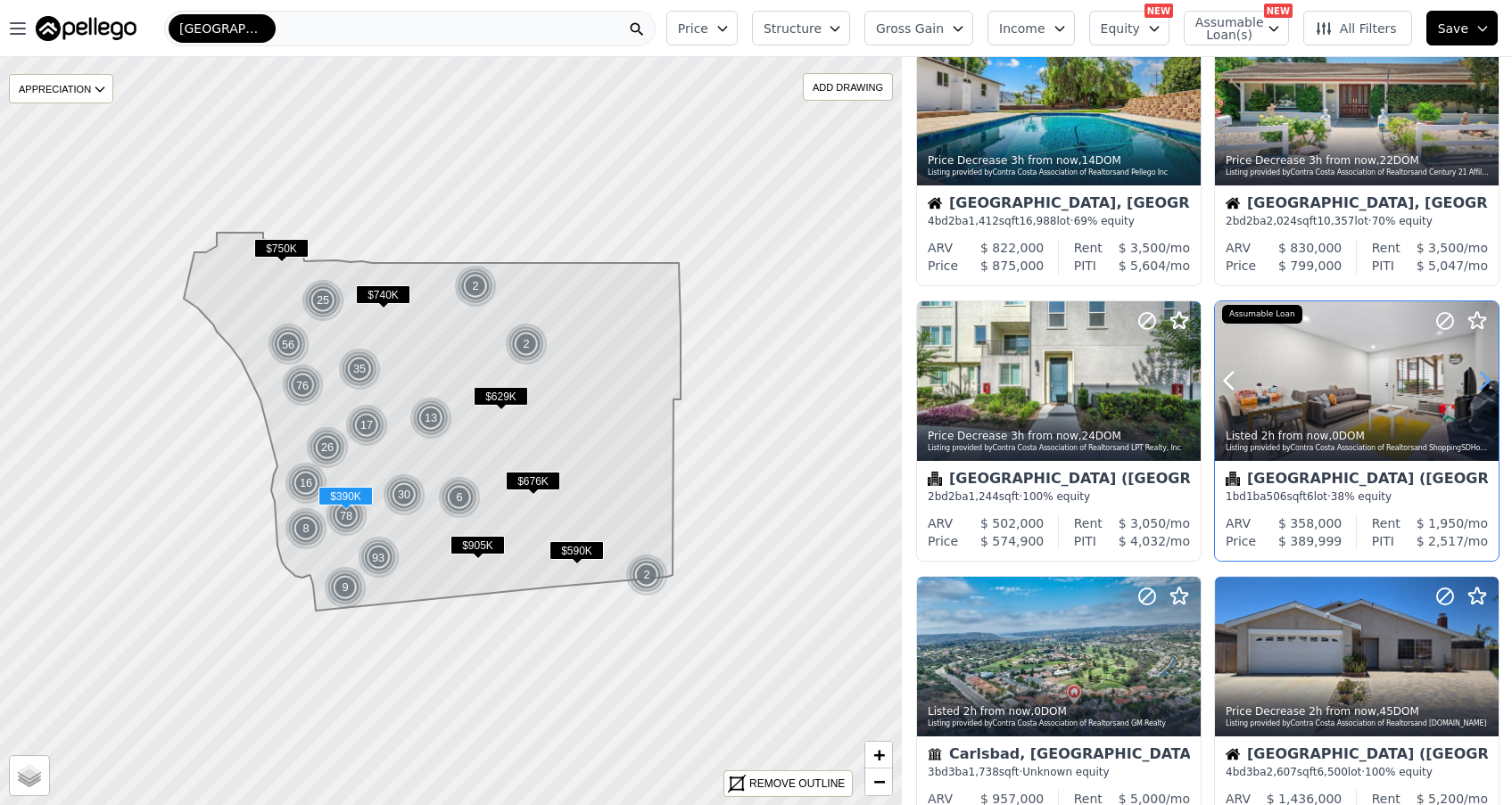
click at [1482, 385] on icon at bounding box center [1484, 381] width 29 height 29
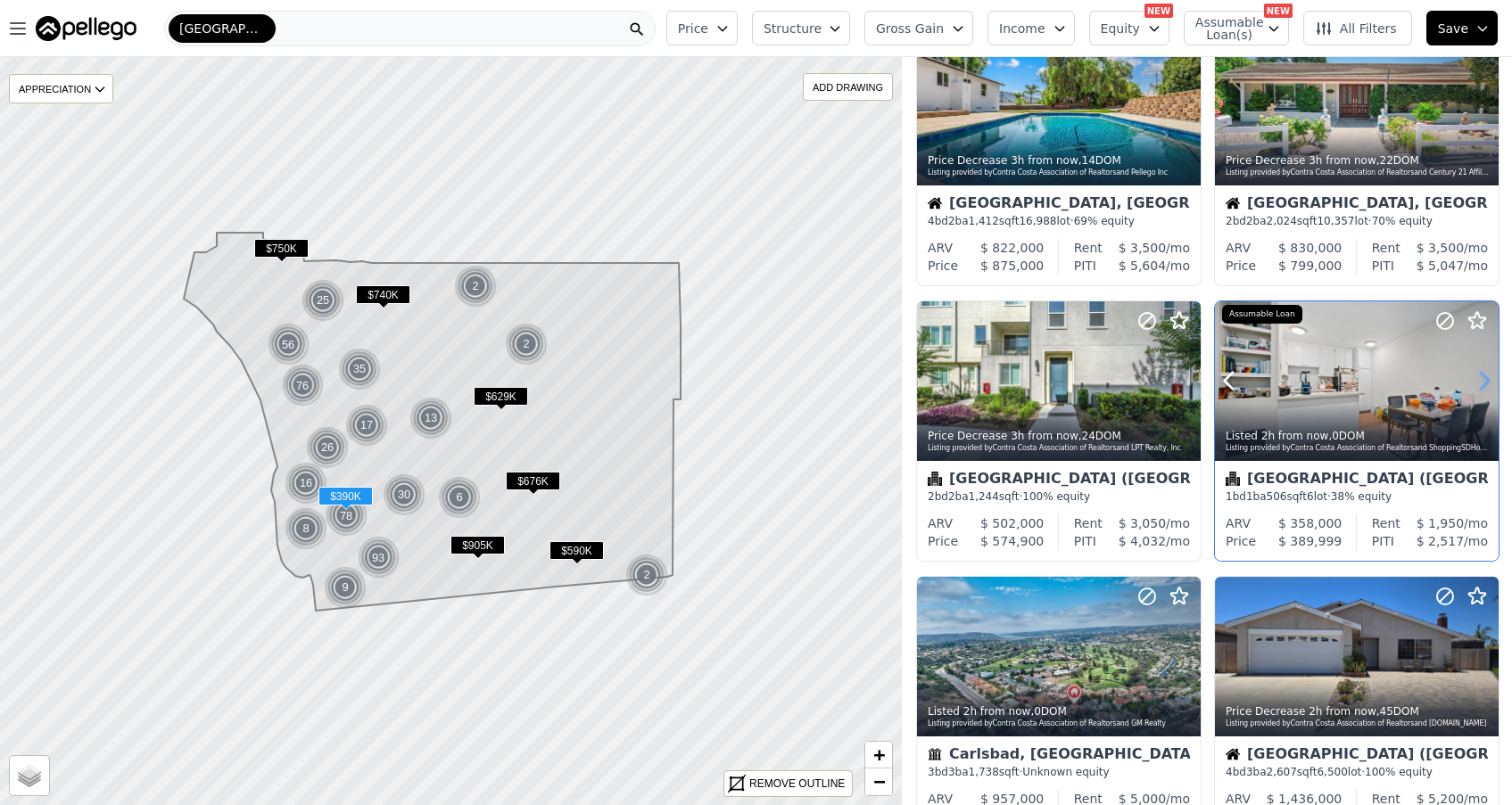
click at [1482, 385] on icon at bounding box center [1484, 381] width 29 height 29
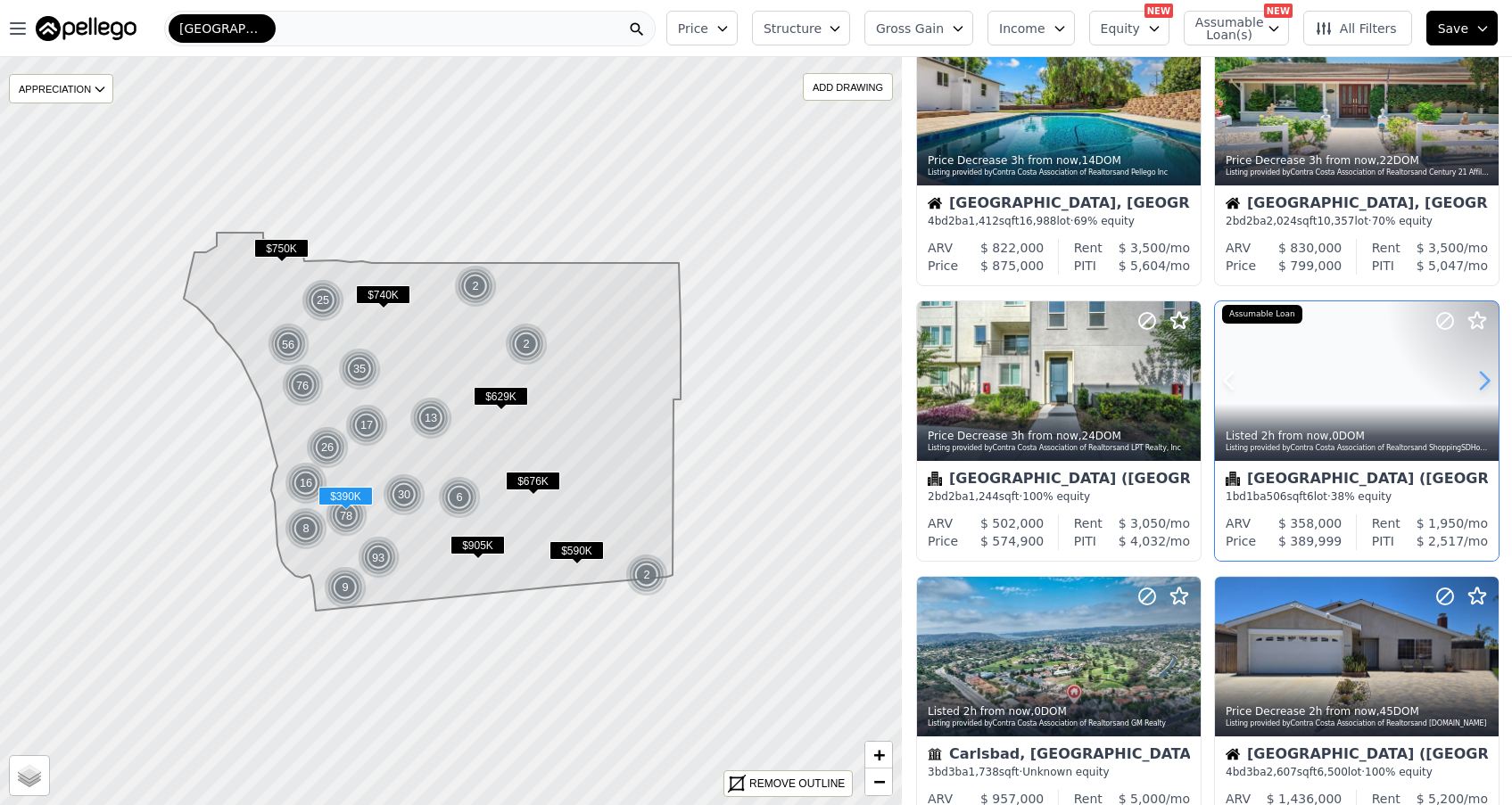
click at [1482, 385] on icon at bounding box center [1484, 381] width 29 height 29
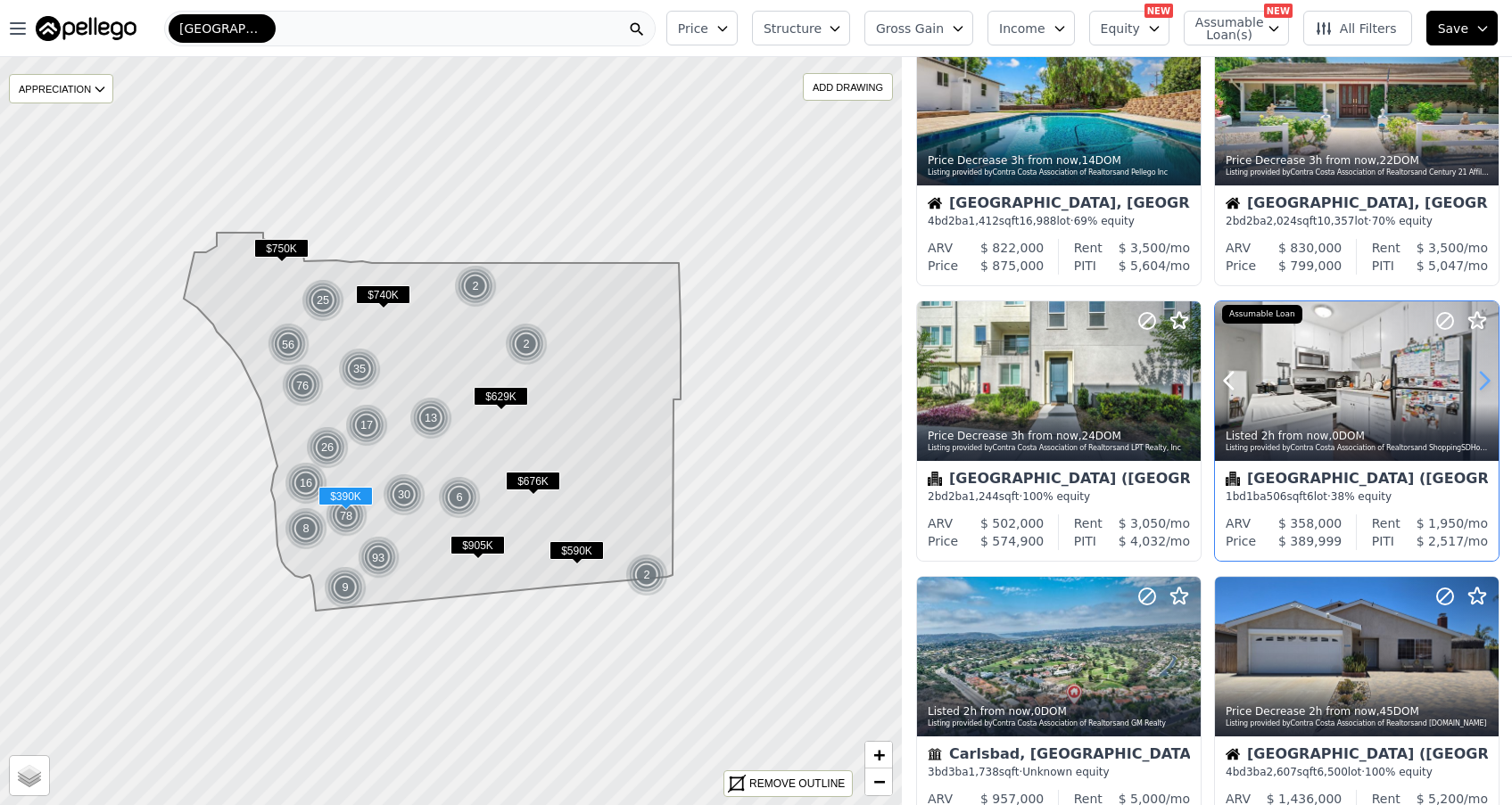
click at [1482, 385] on icon at bounding box center [1484, 381] width 29 height 29
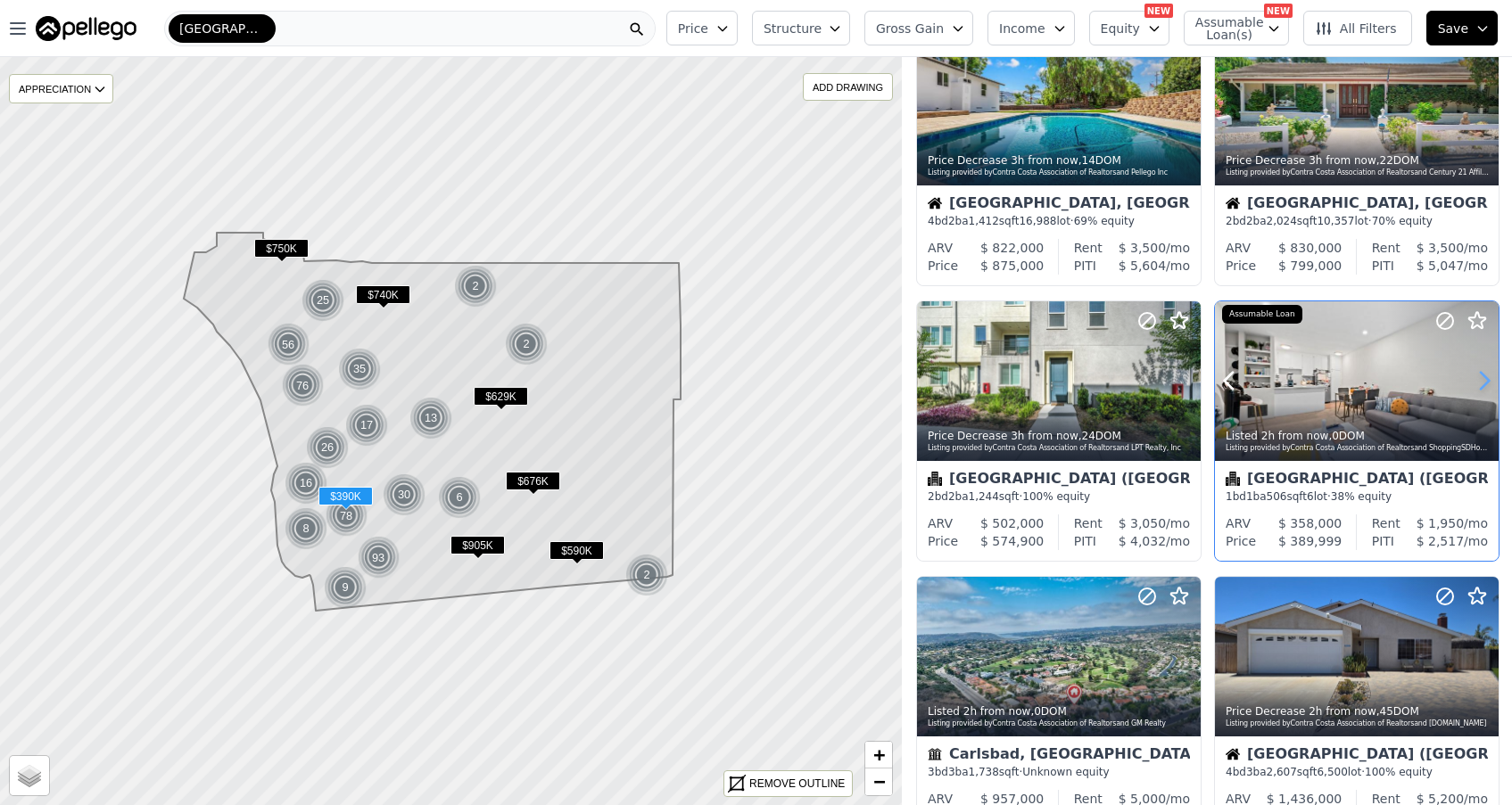
click at [1482, 385] on icon at bounding box center [1484, 381] width 29 height 29
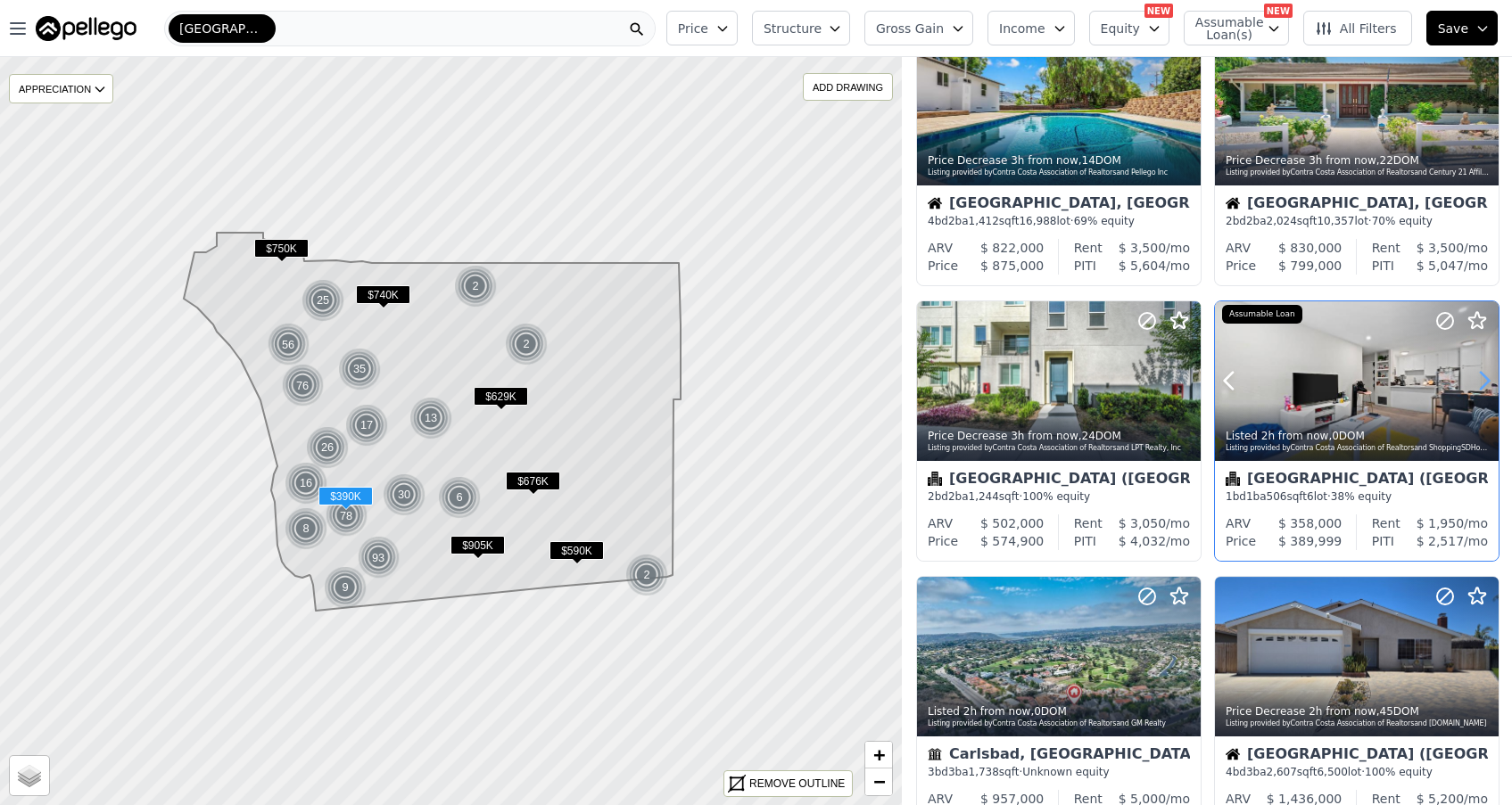
click at [1482, 385] on icon at bounding box center [1484, 381] width 29 height 29
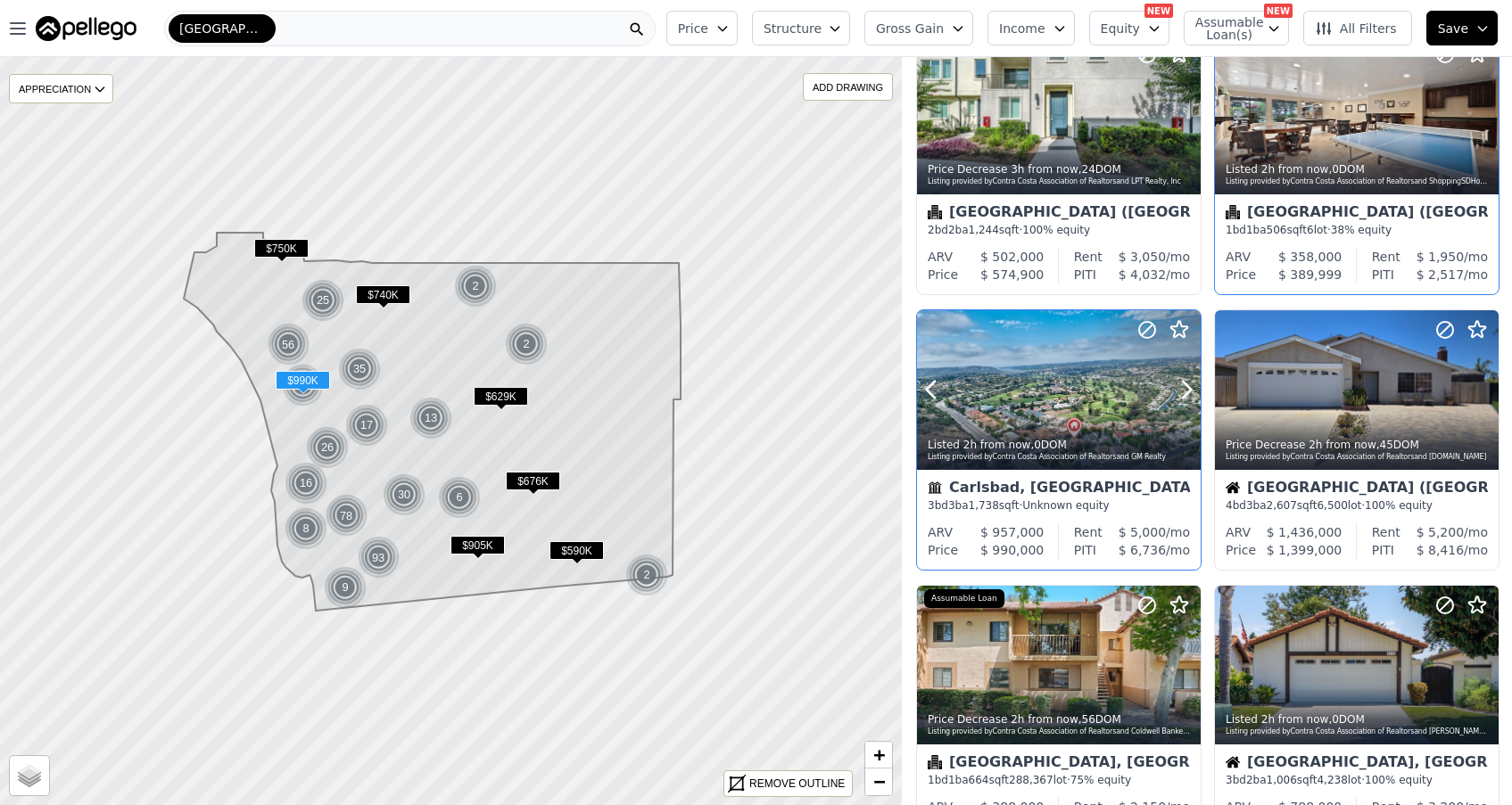
scroll to position [651, 0]
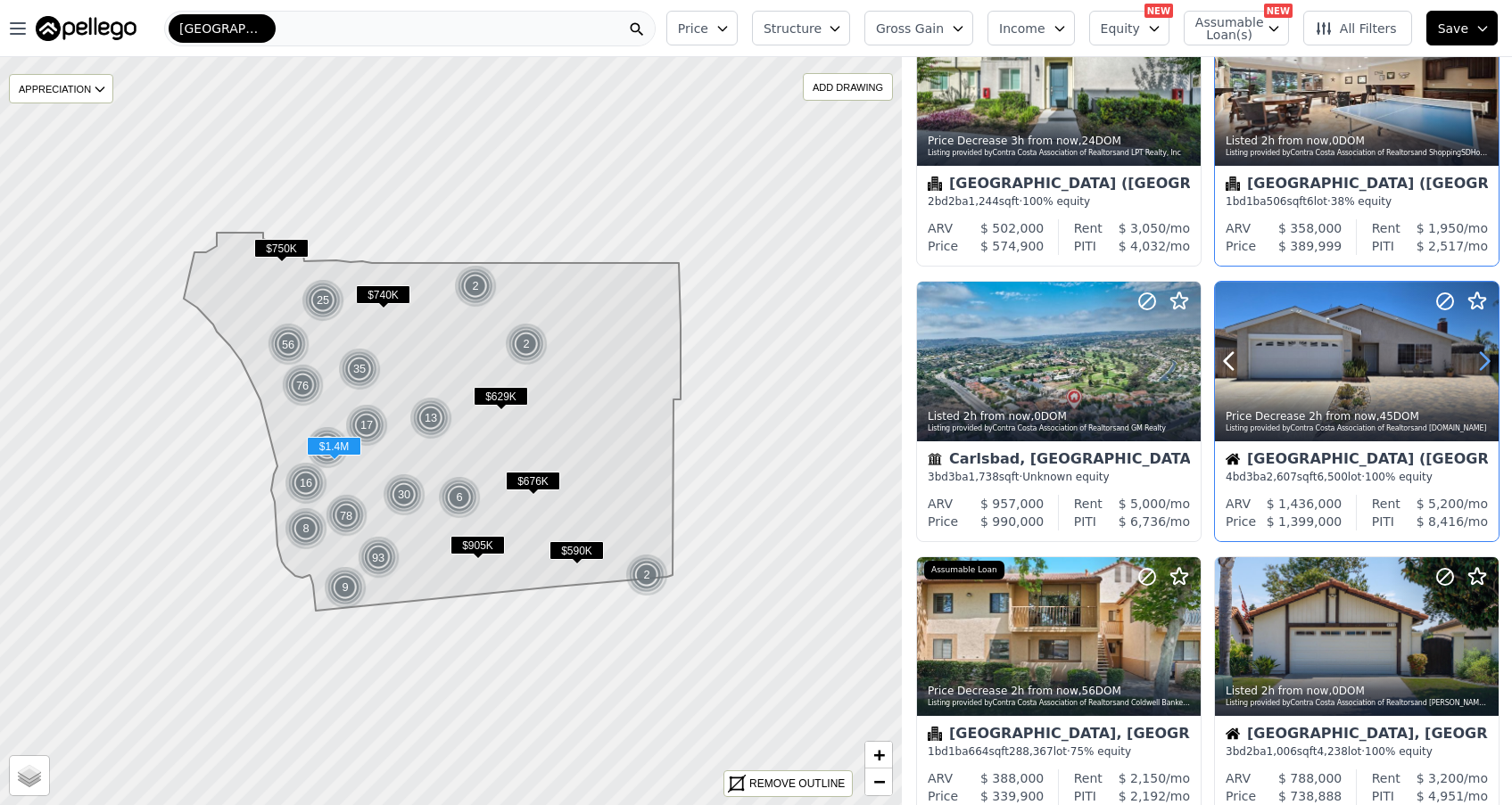
click at [1480, 365] on icon at bounding box center [1484, 361] width 29 height 29
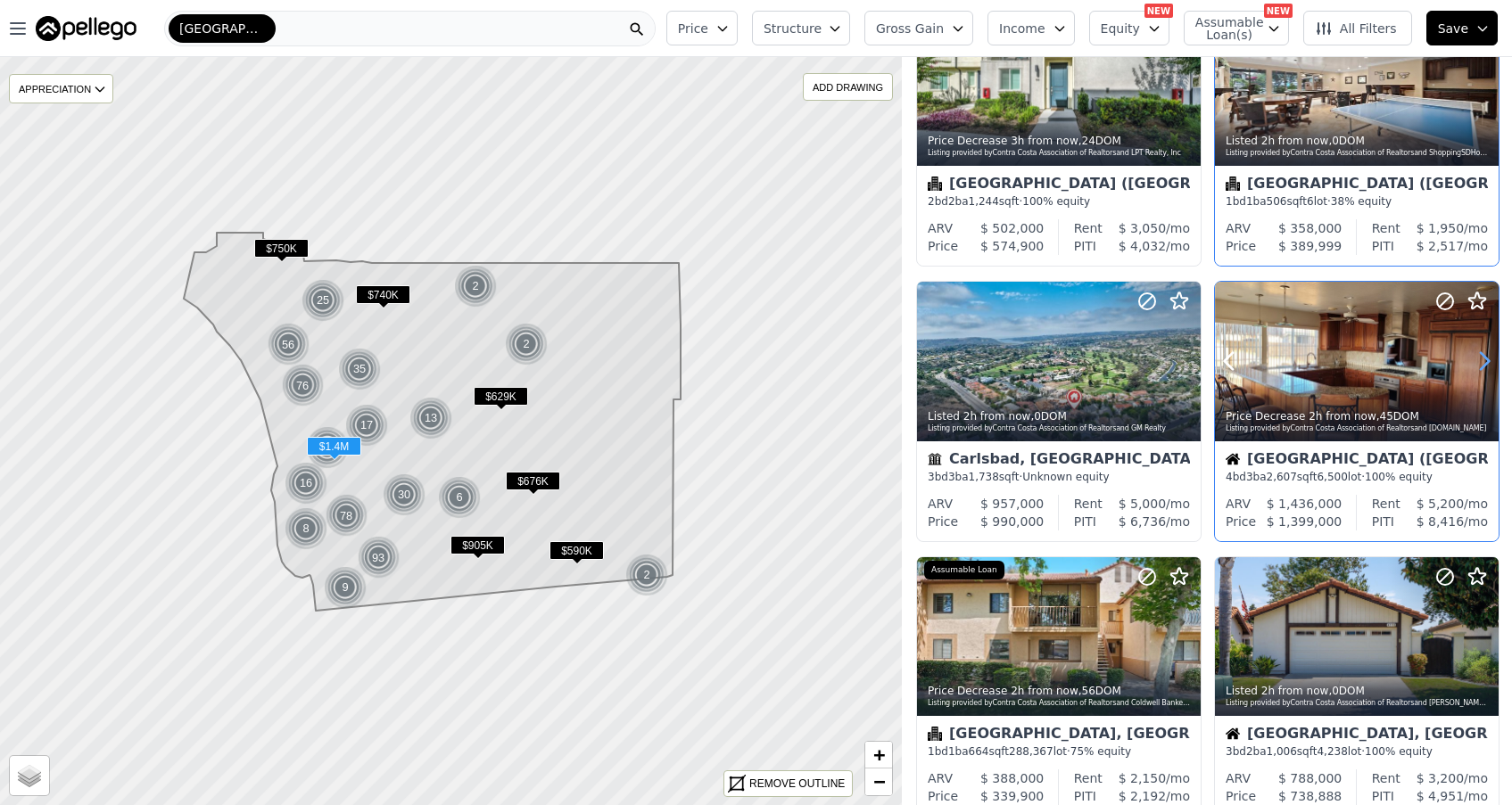
click at [1480, 364] on icon at bounding box center [1484, 361] width 29 height 29
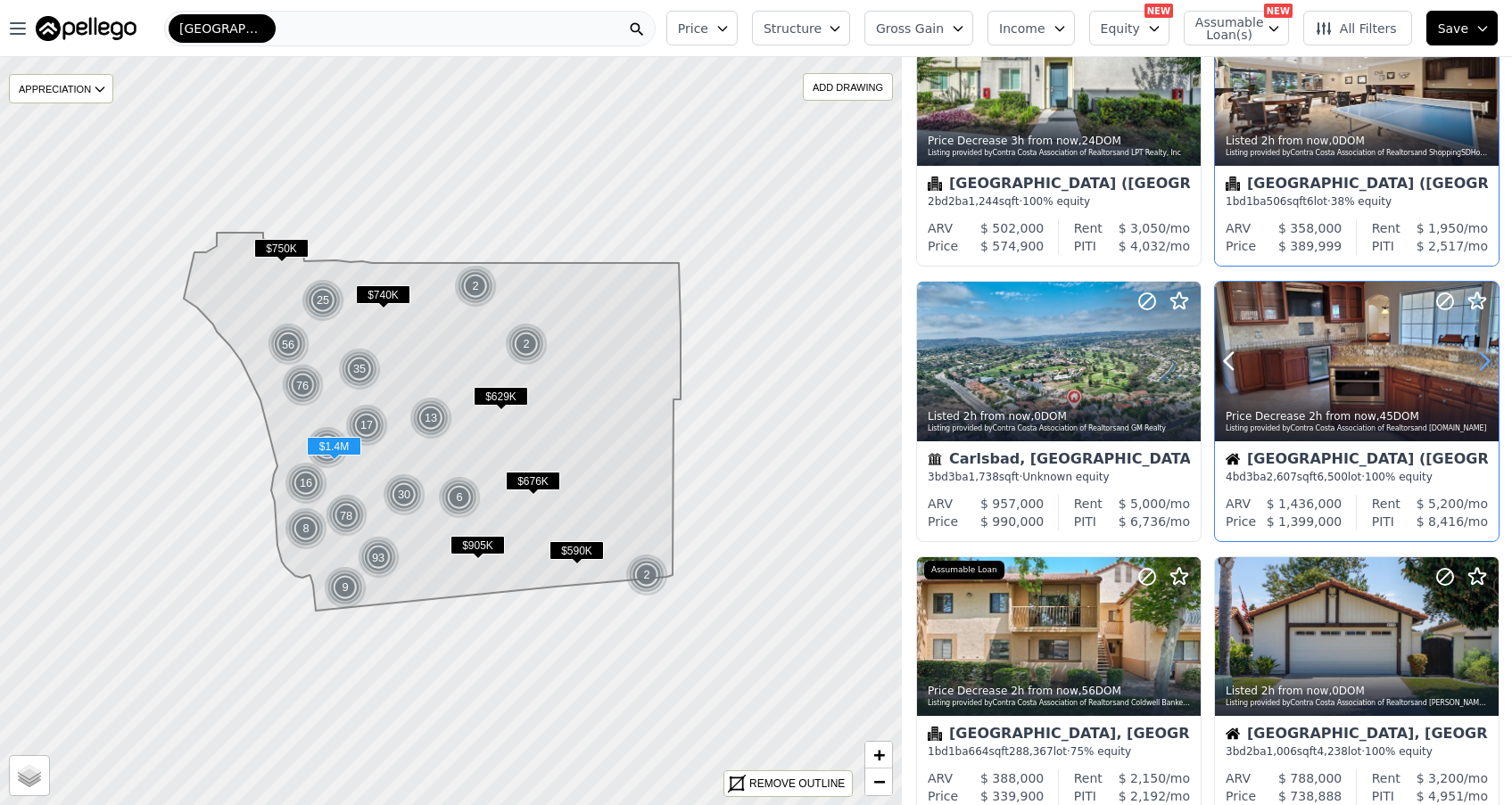
click at [1482, 362] on icon at bounding box center [1484, 361] width 29 height 29
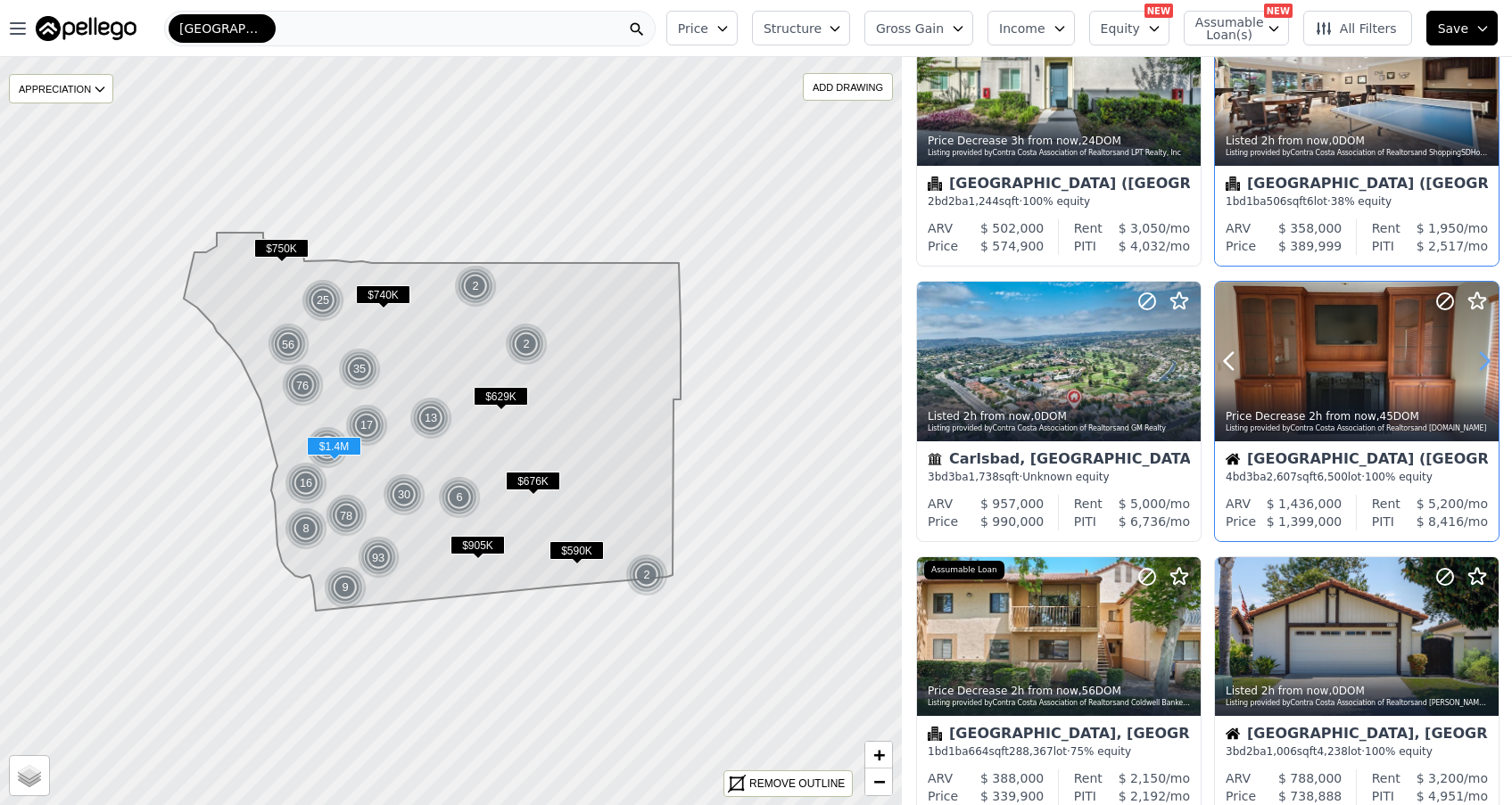
click at [1482, 362] on icon at bounding box center [1484, 361] width 29 height 29
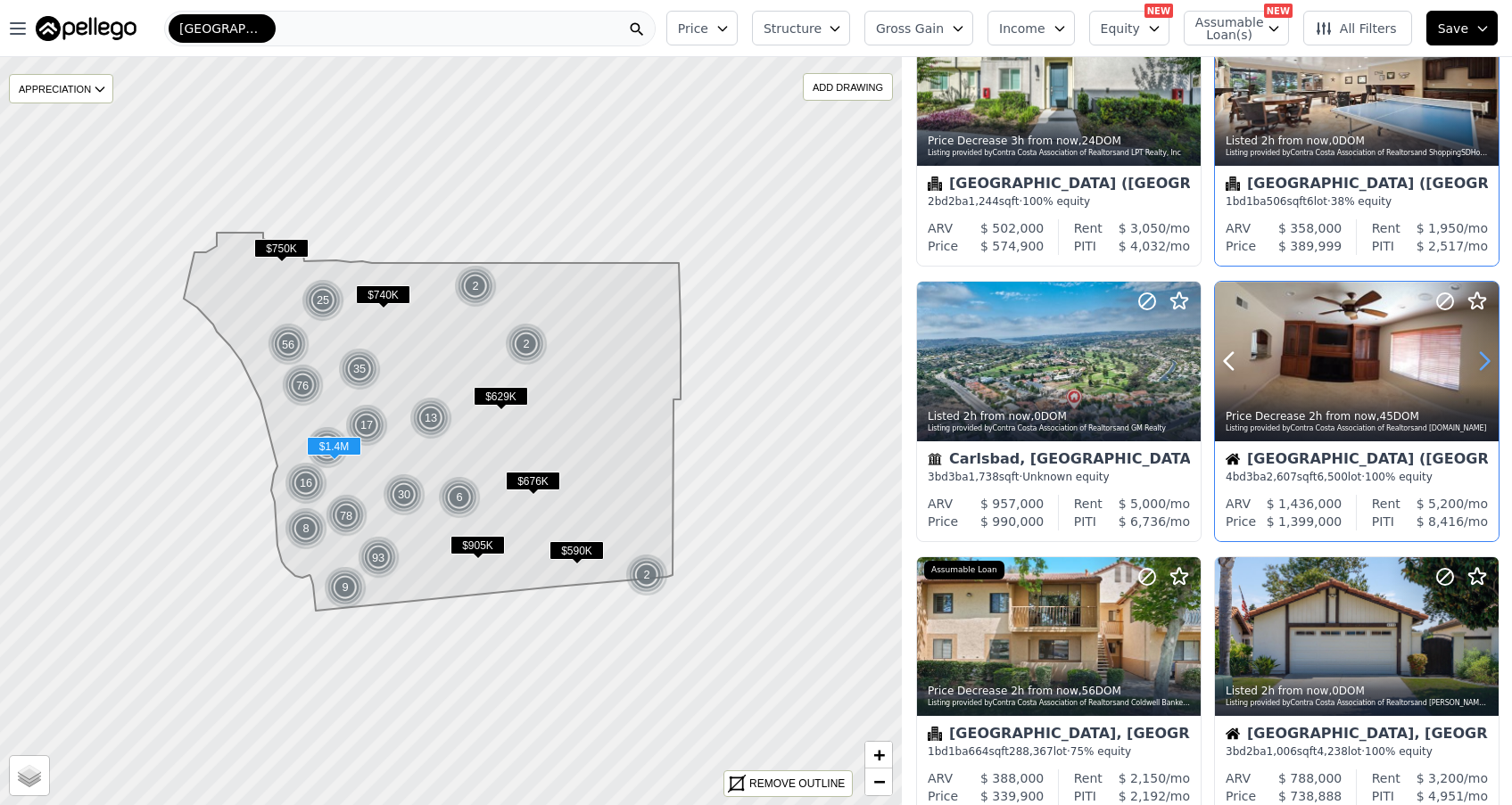
click at [1482, 362] on icon at bounding box center [1484, 361] width 29 height 29
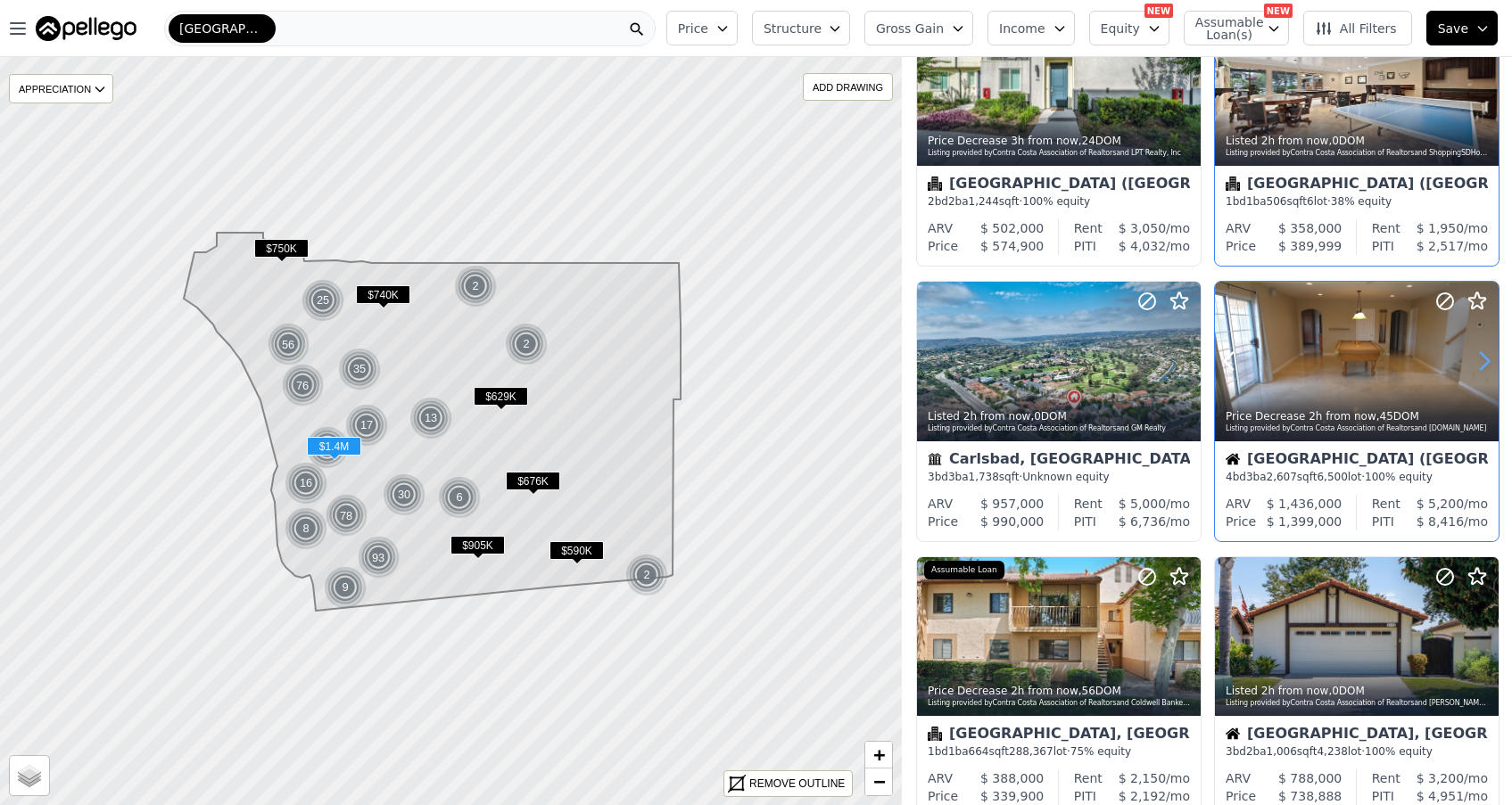
click at [1482, 362] on icon at bounding box center [1484, 361] width 29 height 29
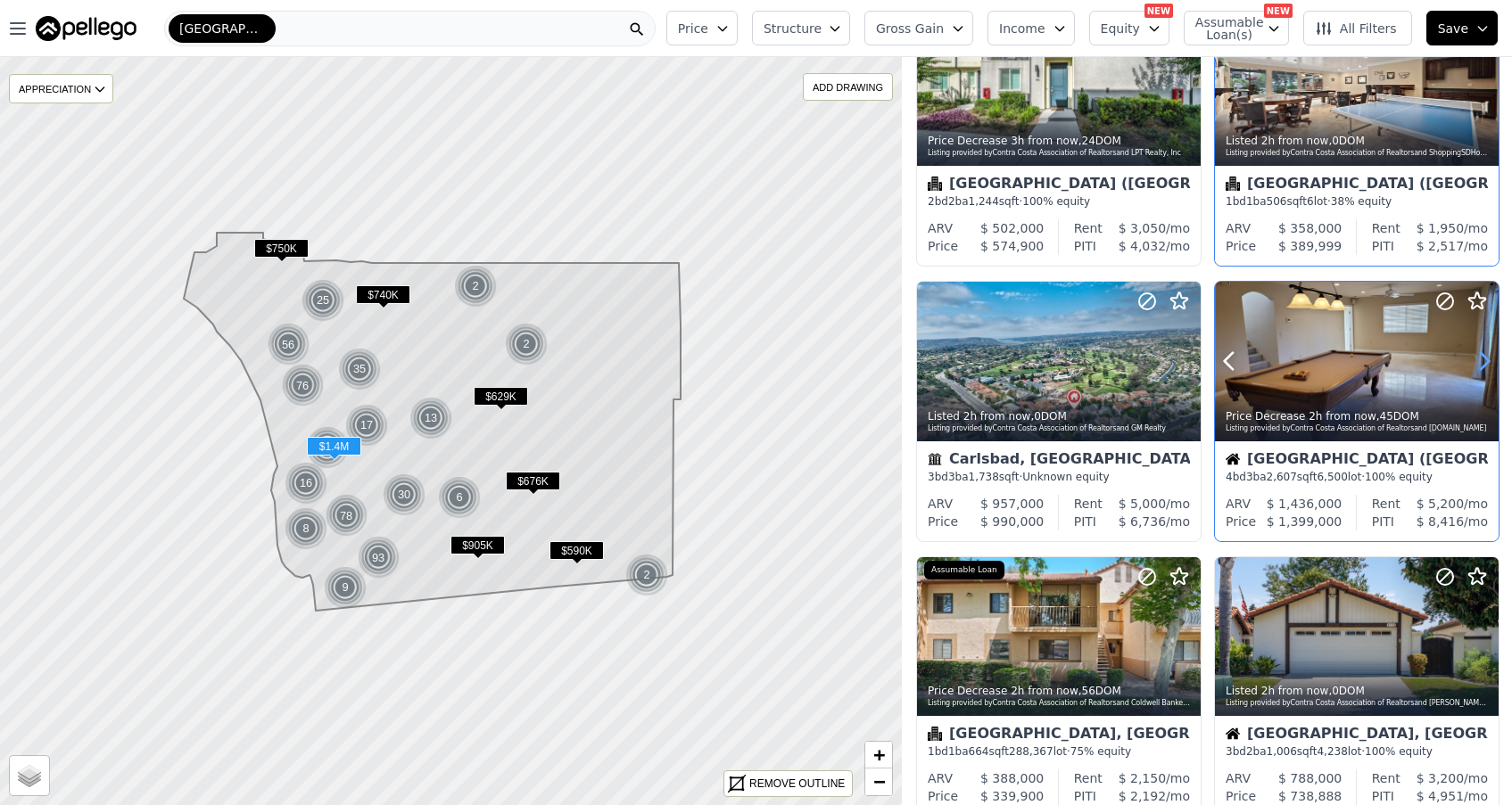
click at [1482, 362] on icon at bounding box center [1484, 361] width 29 height 29
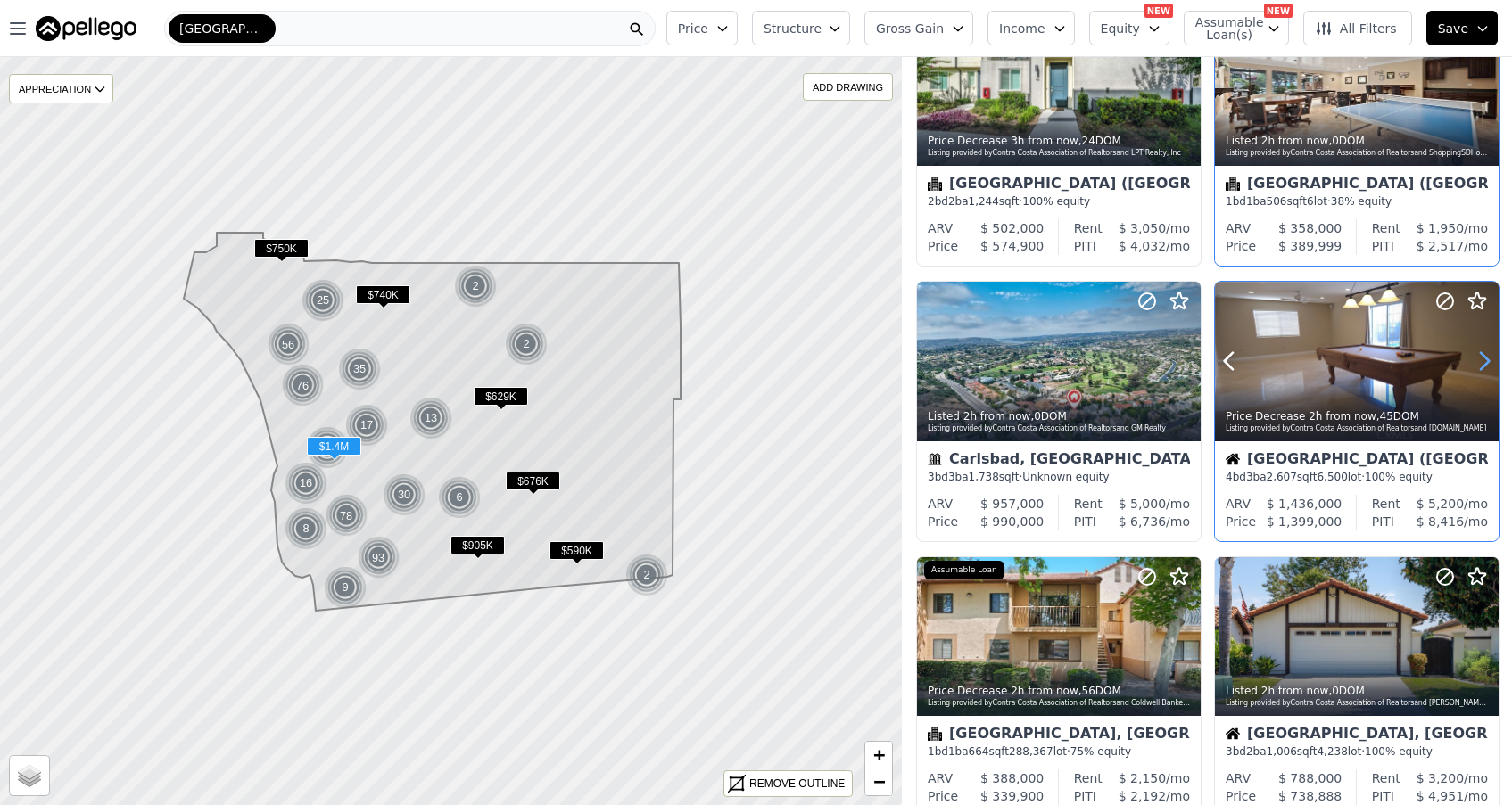
click at [1482, 362] on icon at bounding box center [1484, 361] width 29 height 29
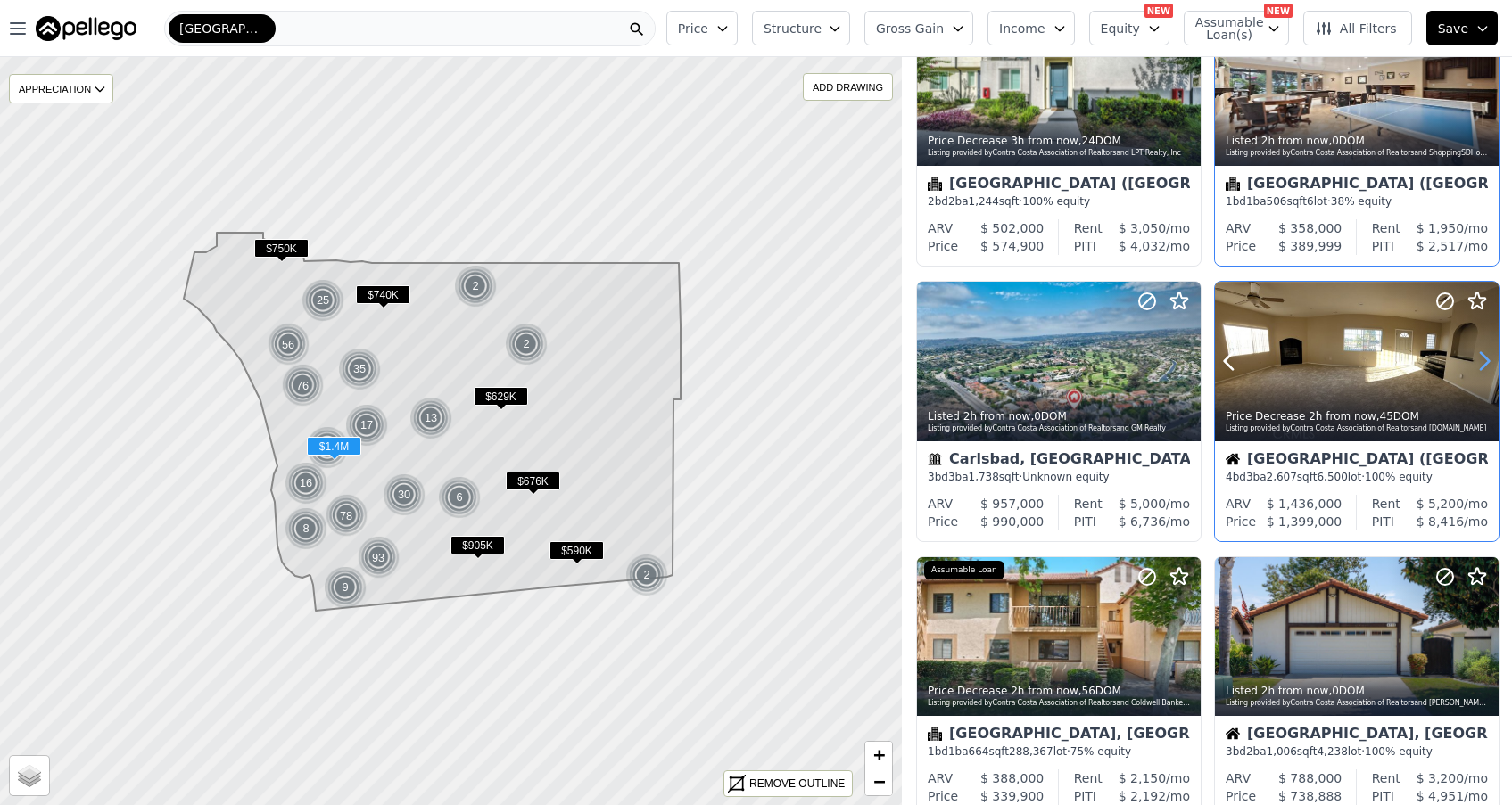
click at [1482, 362] on icon at bounding box center [1484, 361] width 29 height 29
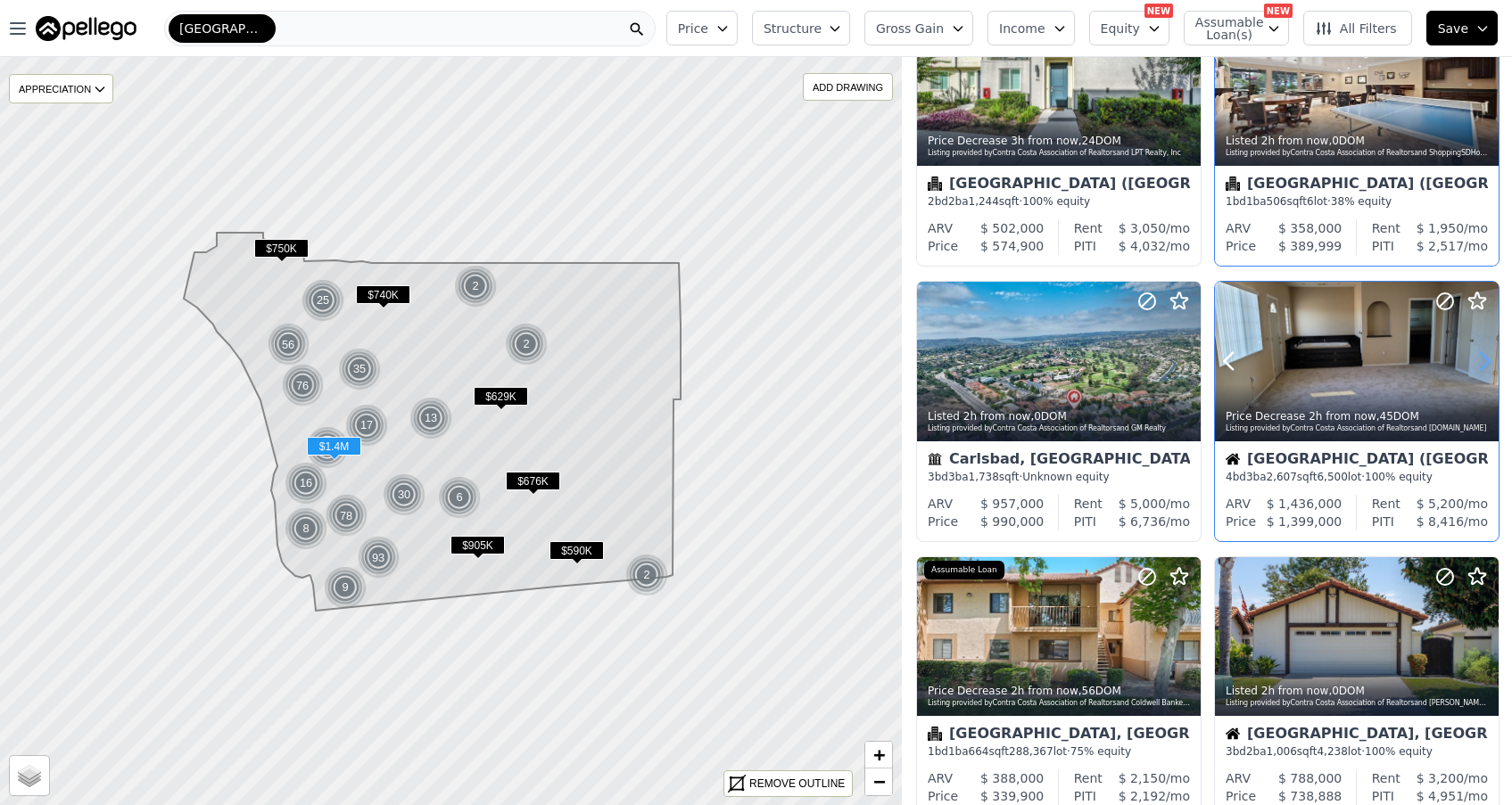
click at [1482, 362] on icon at bounding box center [1484, 361] width 29 height 29
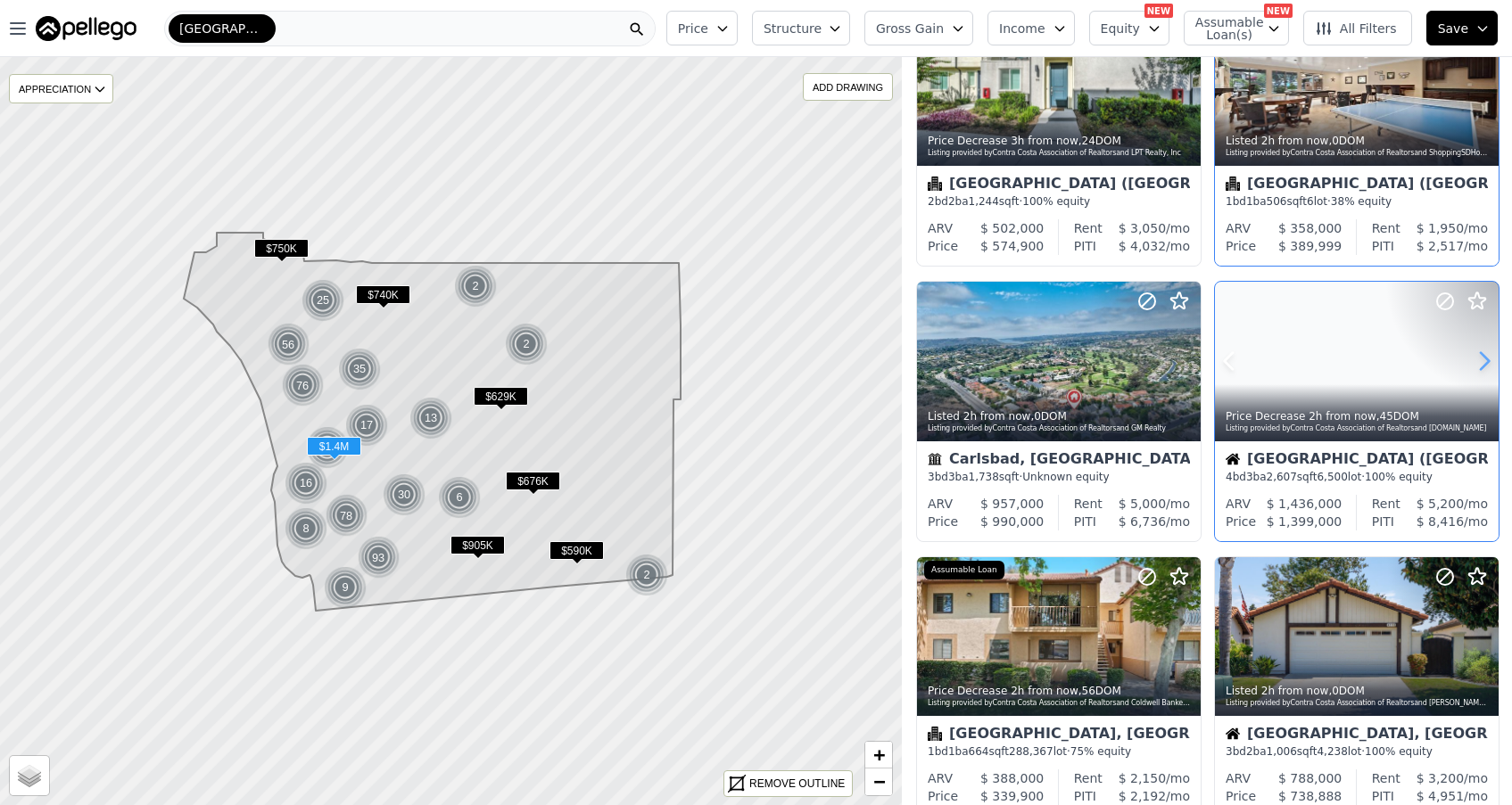
click at [1482, 362] on icon at bounding box center [1484, 361] width 29 height 29
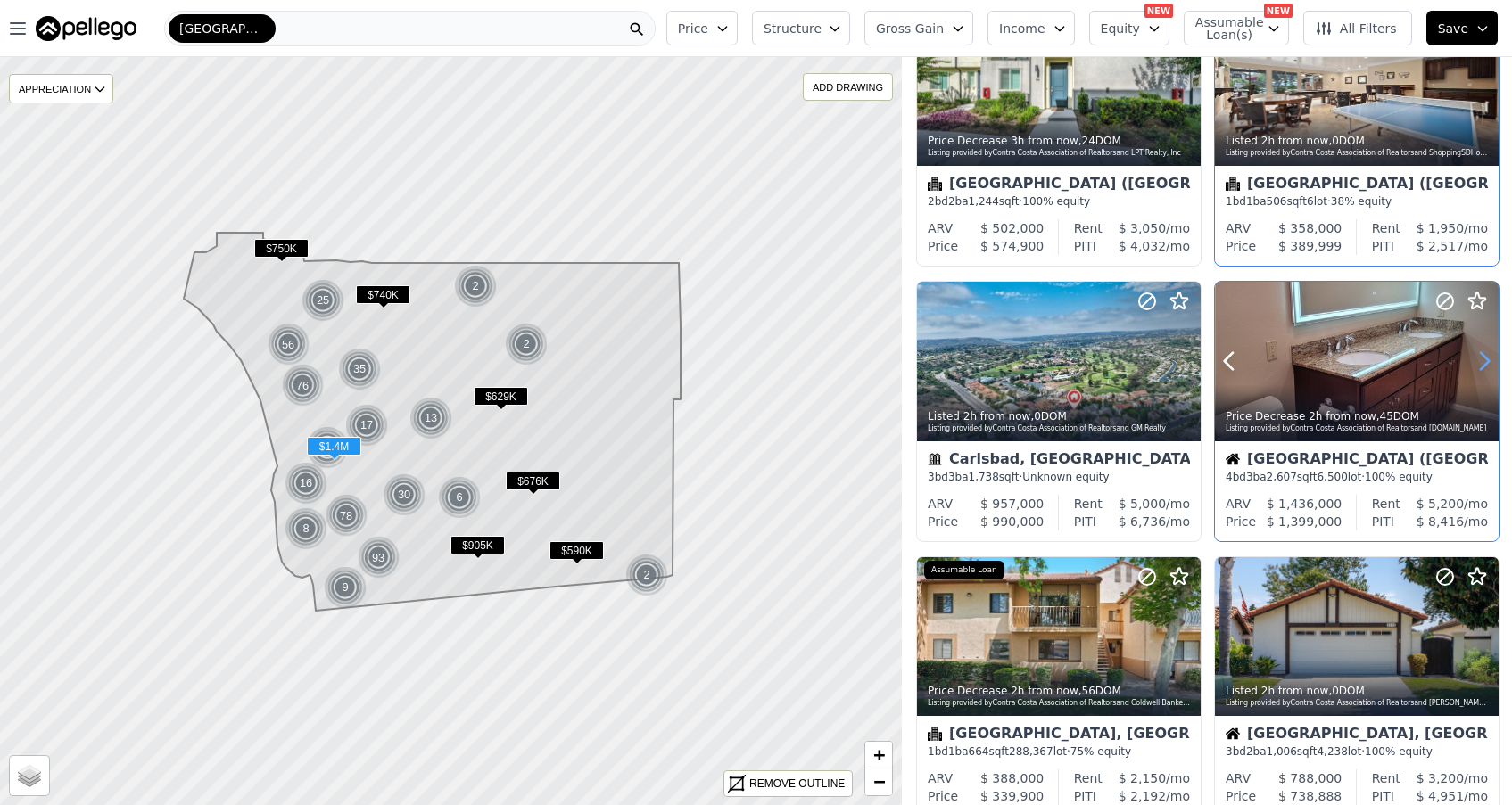
click at [1482, 362] on icon at bounding box center [1484, 361] width 29 height 29
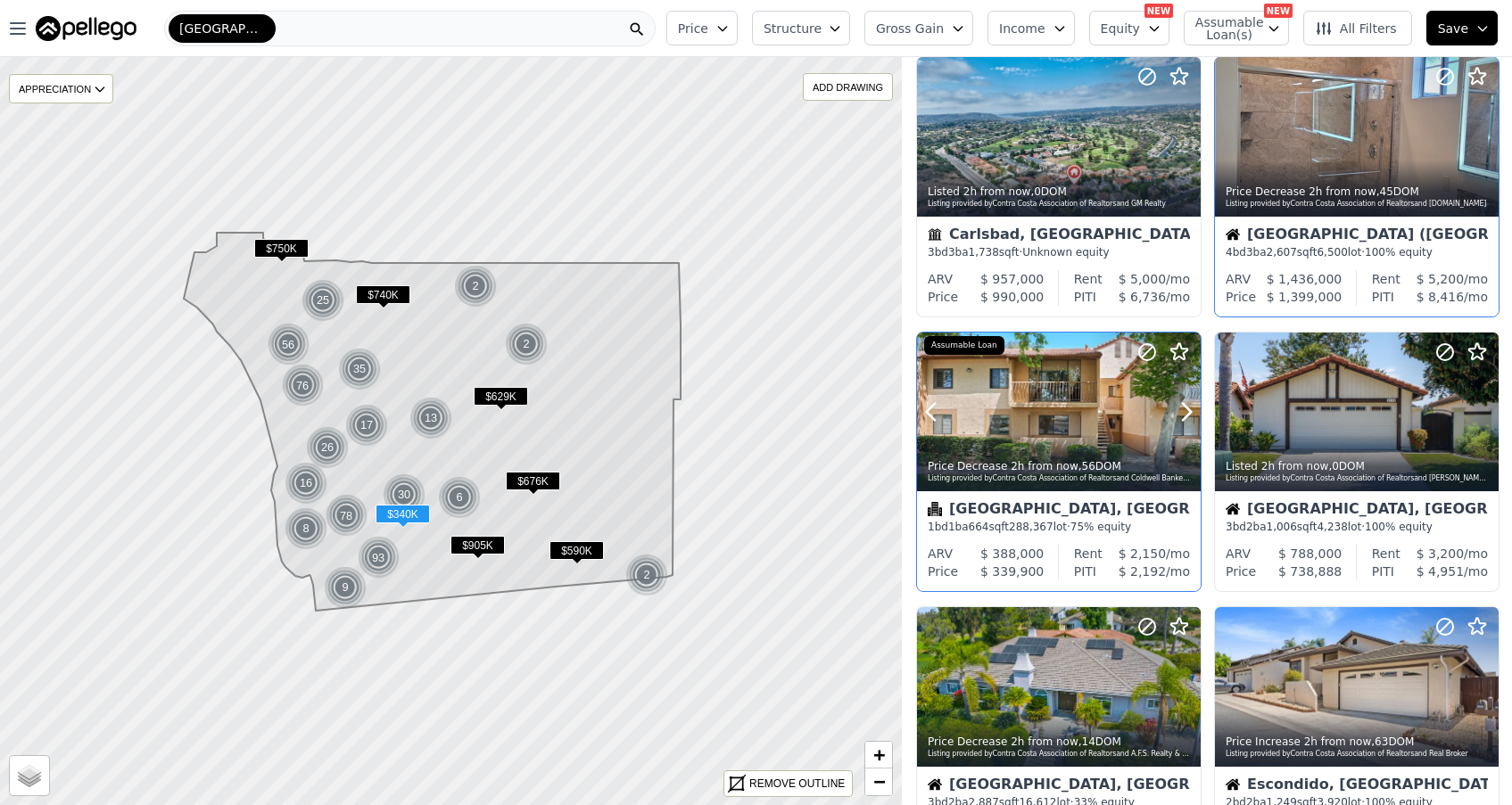
scroll to position [878, 0]
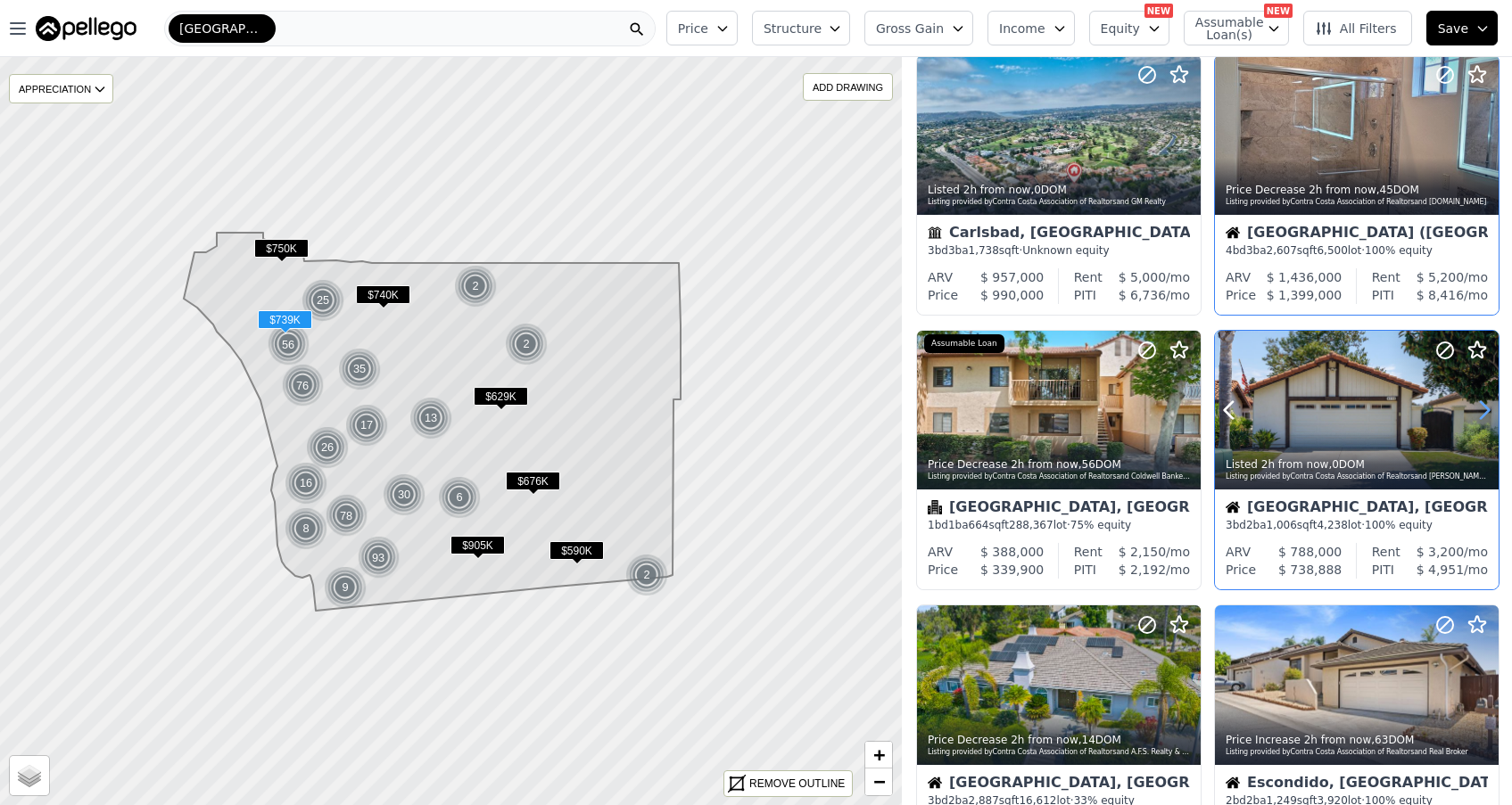
click at [1482, 419] on icon at bounding box center [1484, 409] width 29 height 29
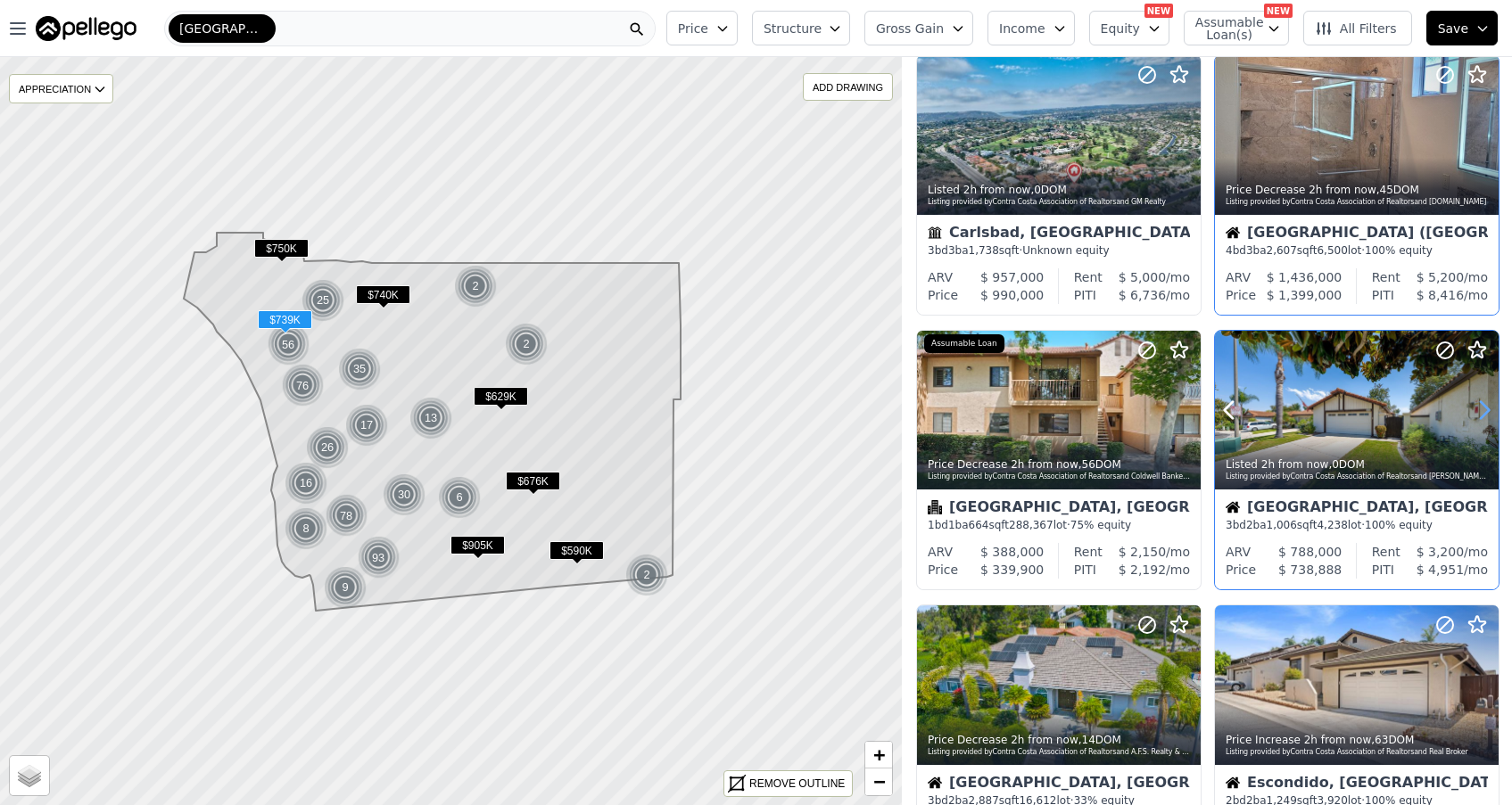
click at [1481, 416] on icon at bounding box center [1484, 409] width 29 height 29
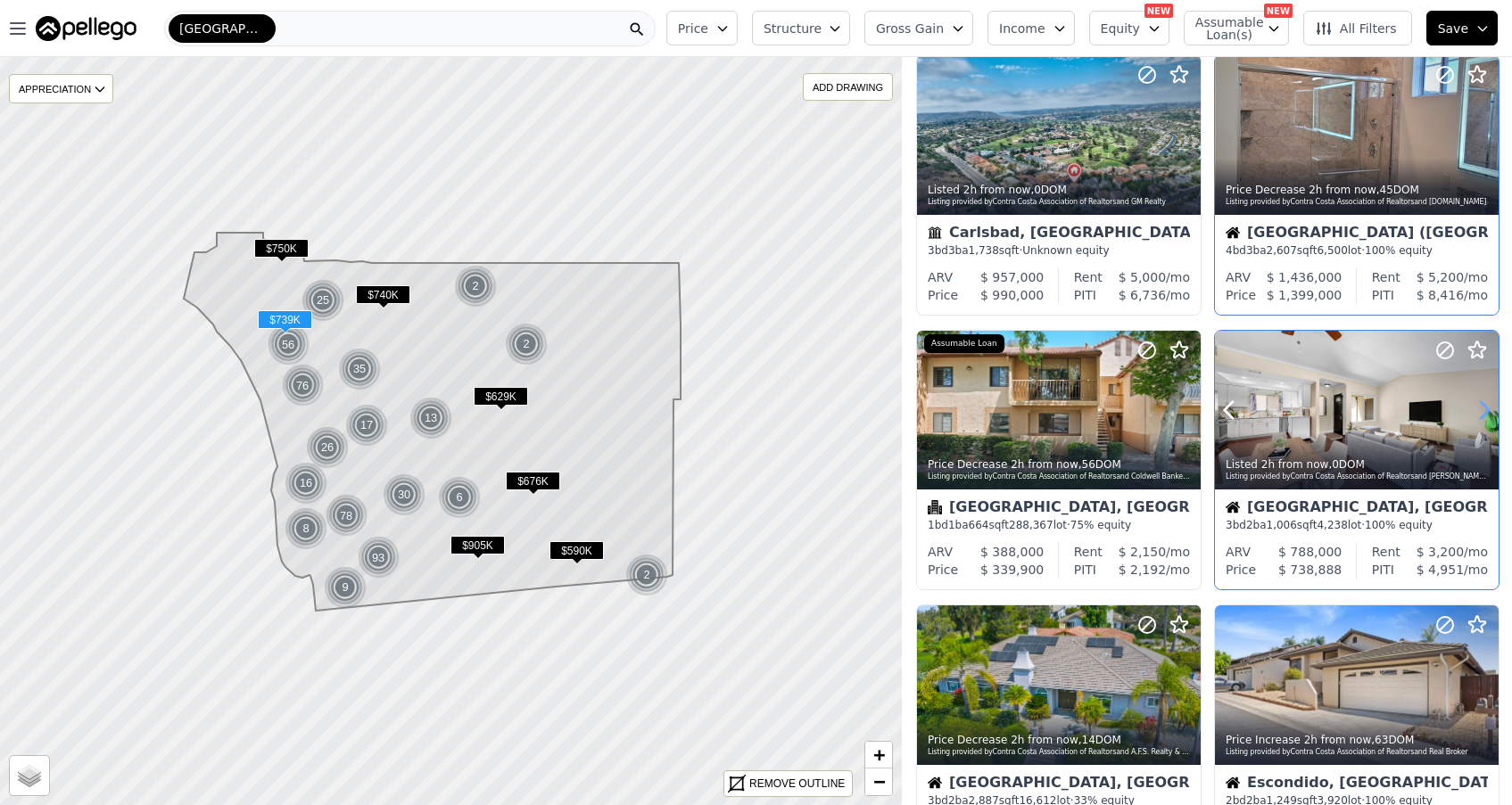
click at [1481, 416] on icon at bounding box center [1484, 409] width 29 height 29
click at [1481, 414] on icon at bounding box center [1484, 409] width 29 height 29
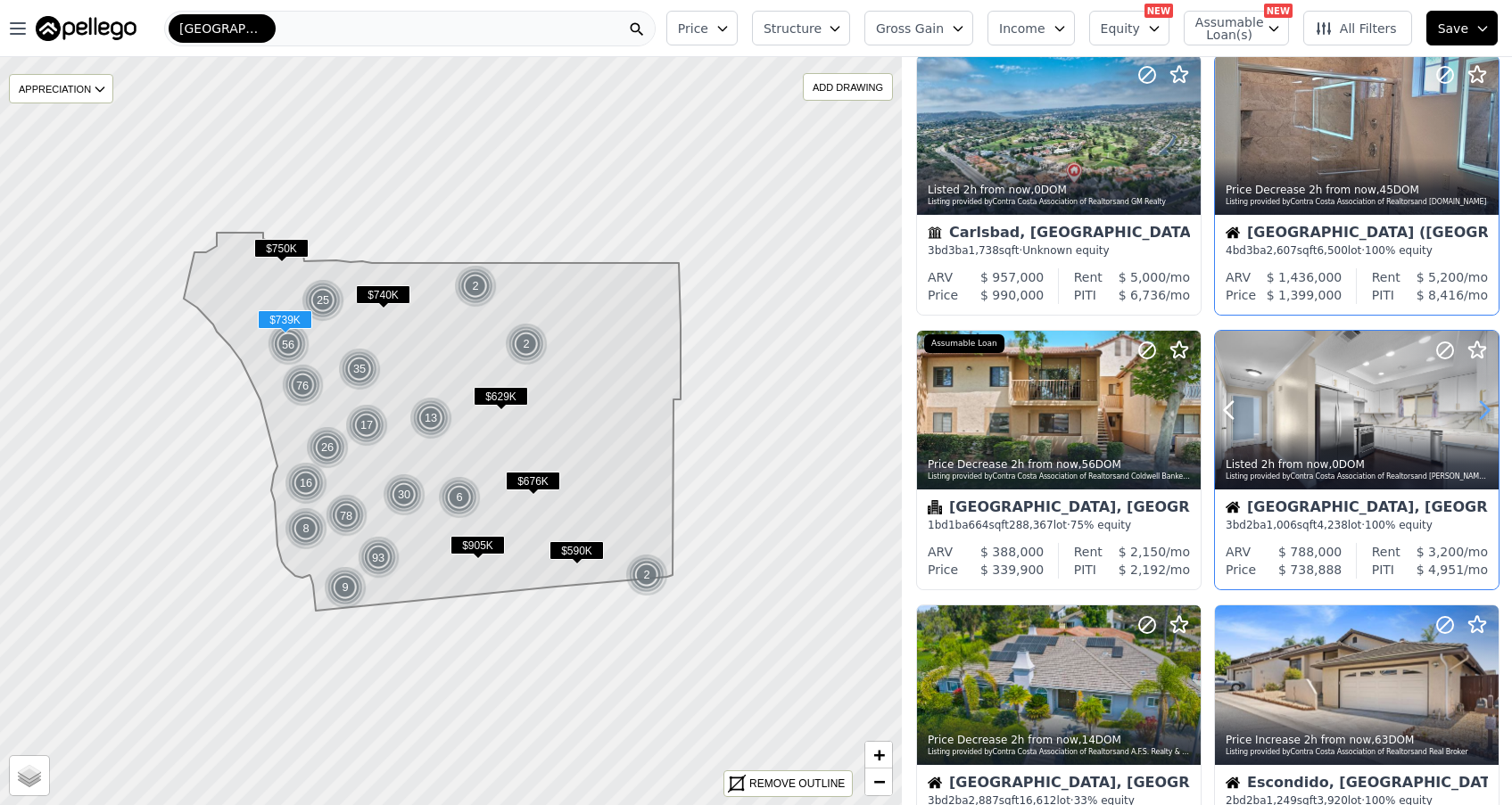
click at [1481, 414] on icon at bounding box center [1484, 409] width 29 height 29
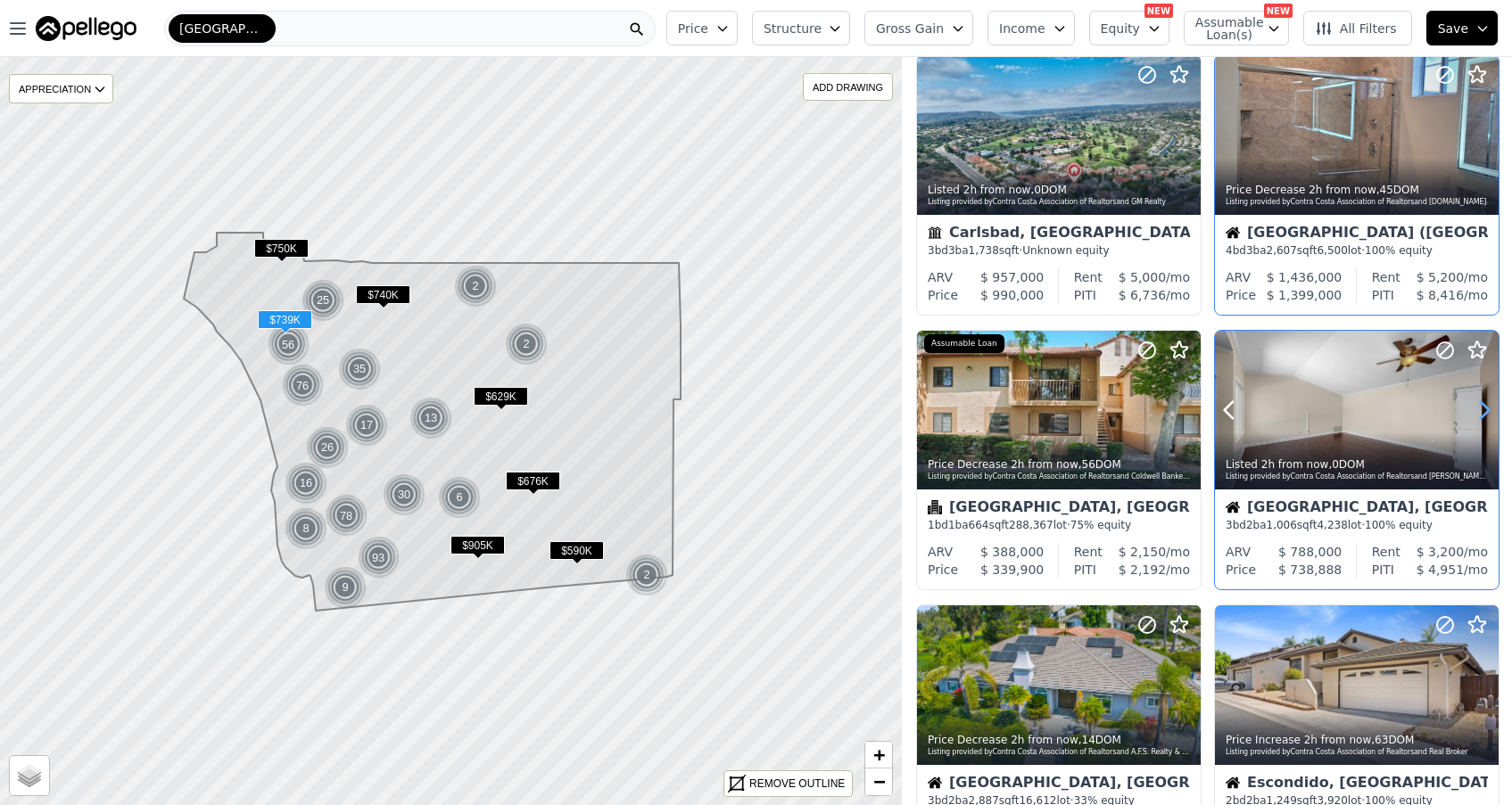
click at [1481, 414] on icon at bounding box center [1484, 409] width 29 height 29
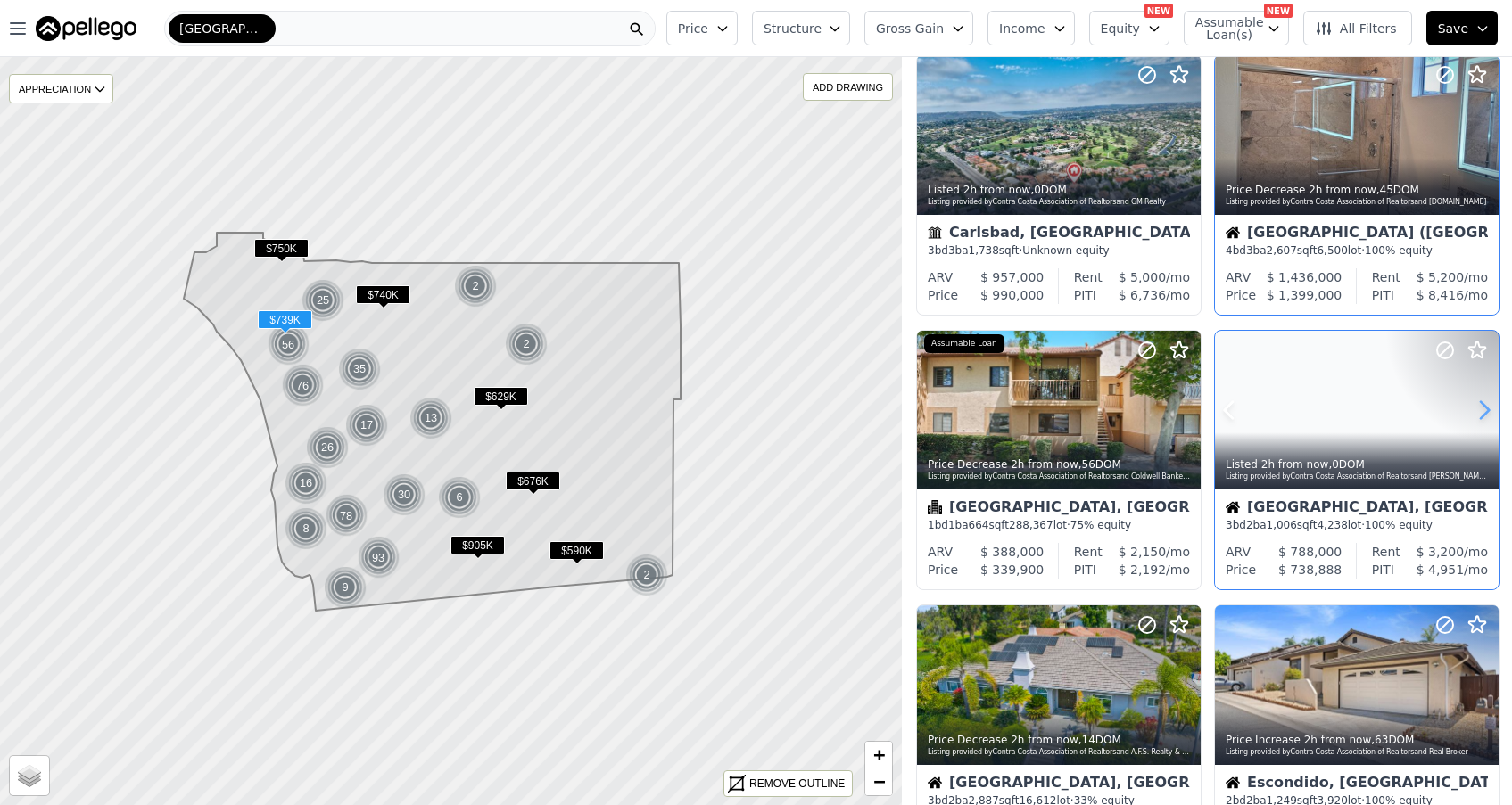
click at [1481, 414] on icon at bounding box center [1484, 409] width 29 height 29
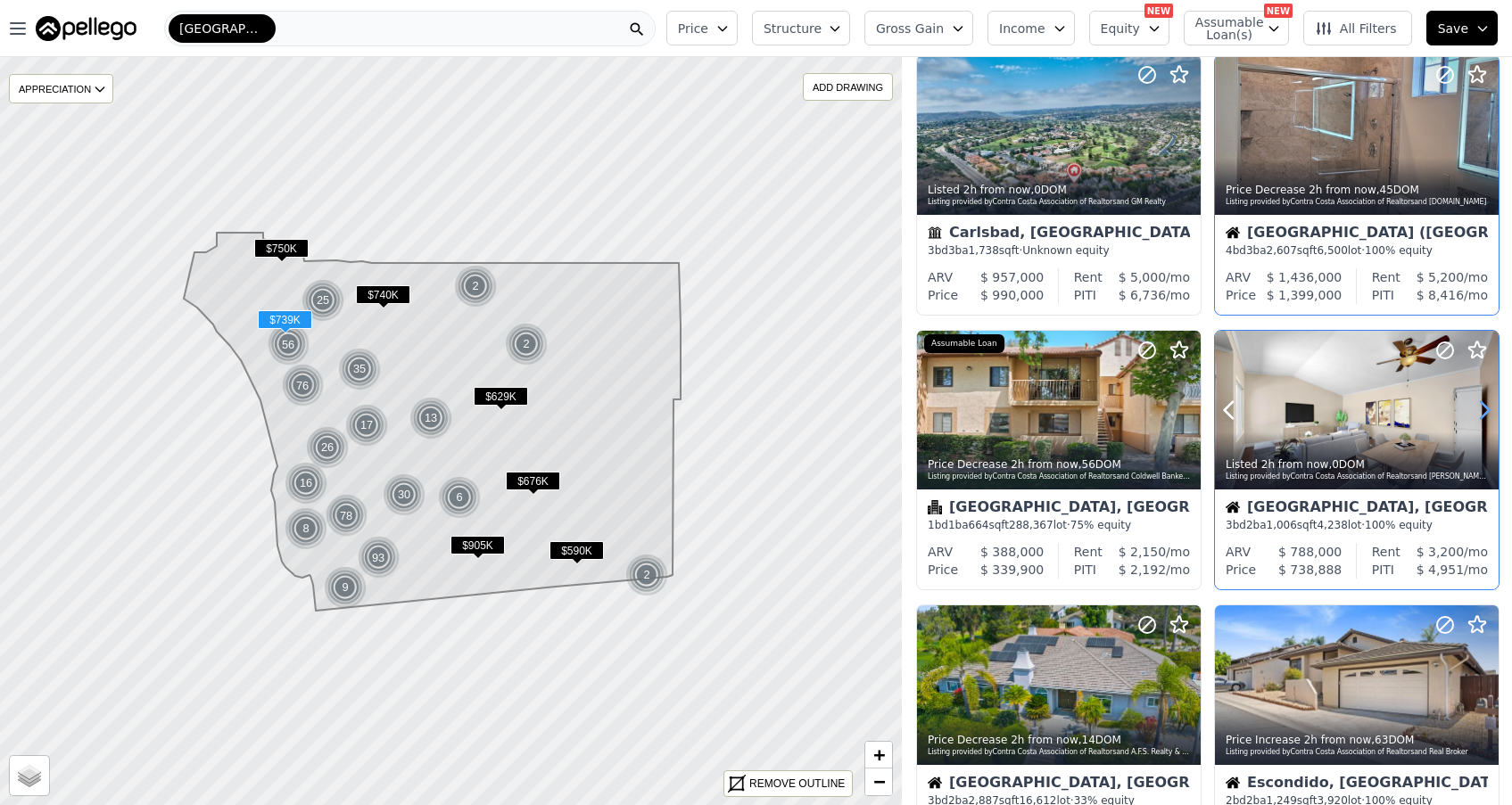
click at [1481, 414] on icon at bounding box center [1484, 409] width 29 height 29
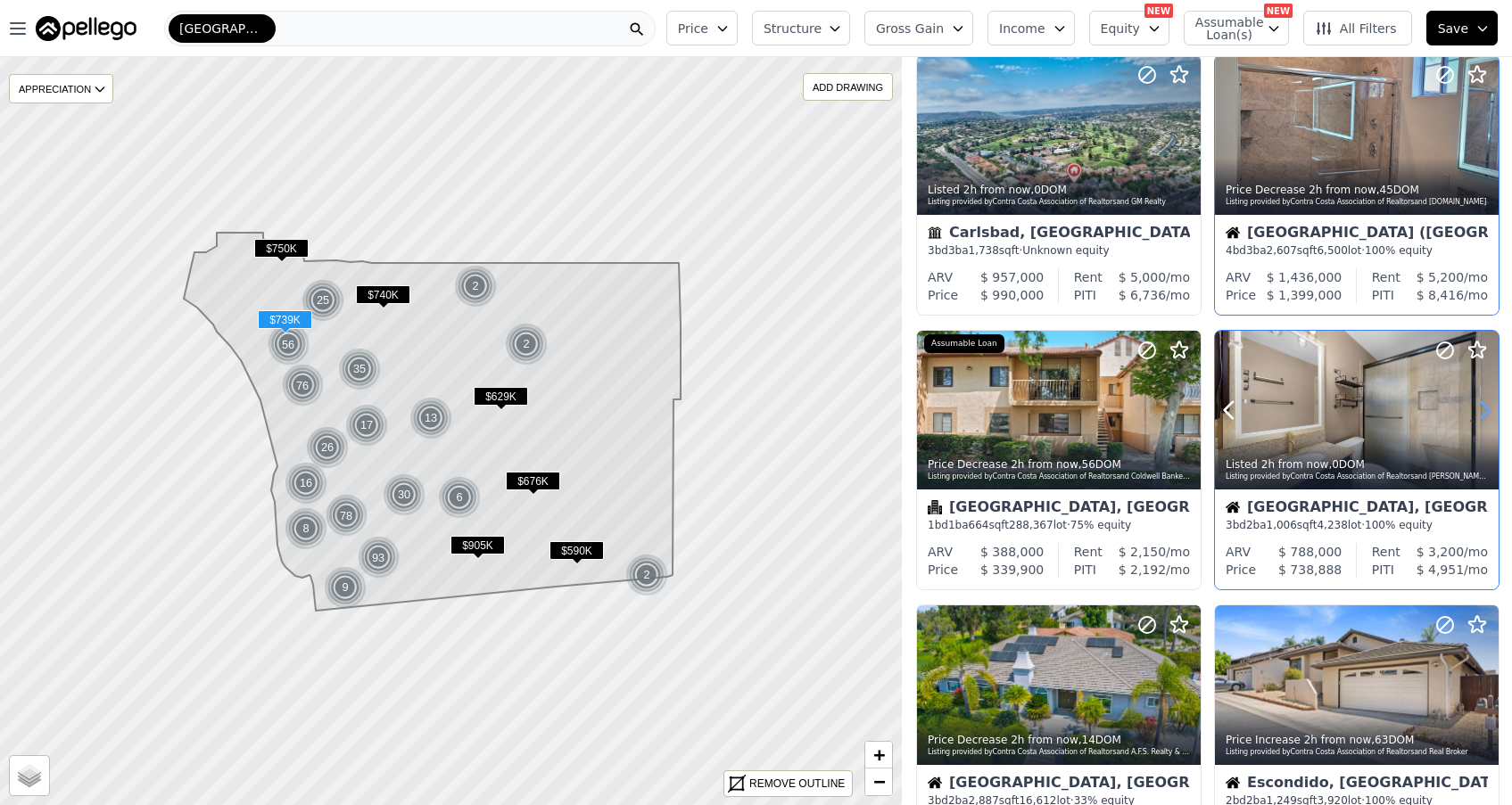
click at [1481, 414] on icon at bounding box center [1484, 409] width 29 height 29
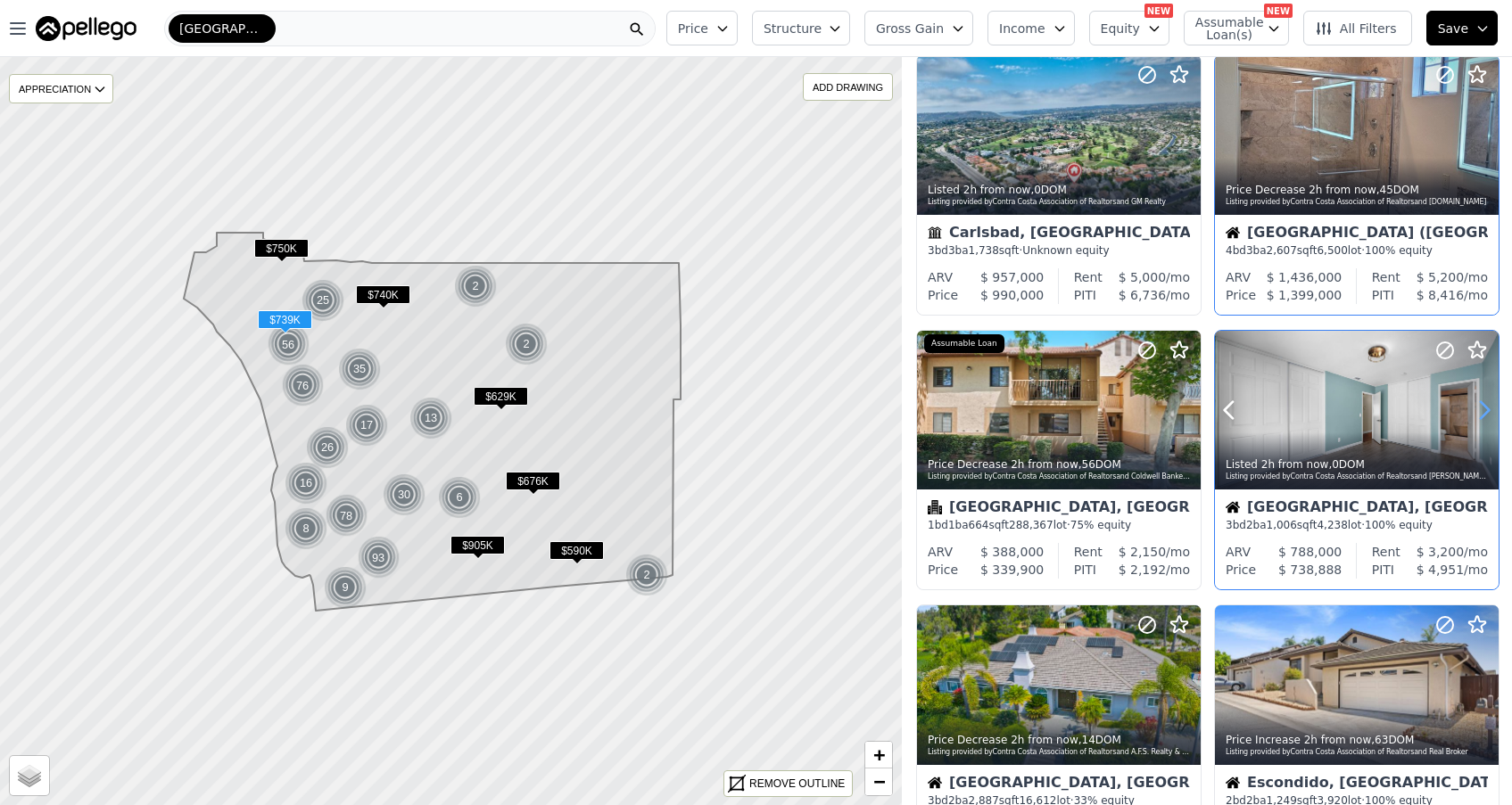
click at [1482, 414] on icon at bounding box center [1484, 409] width 29 height 29
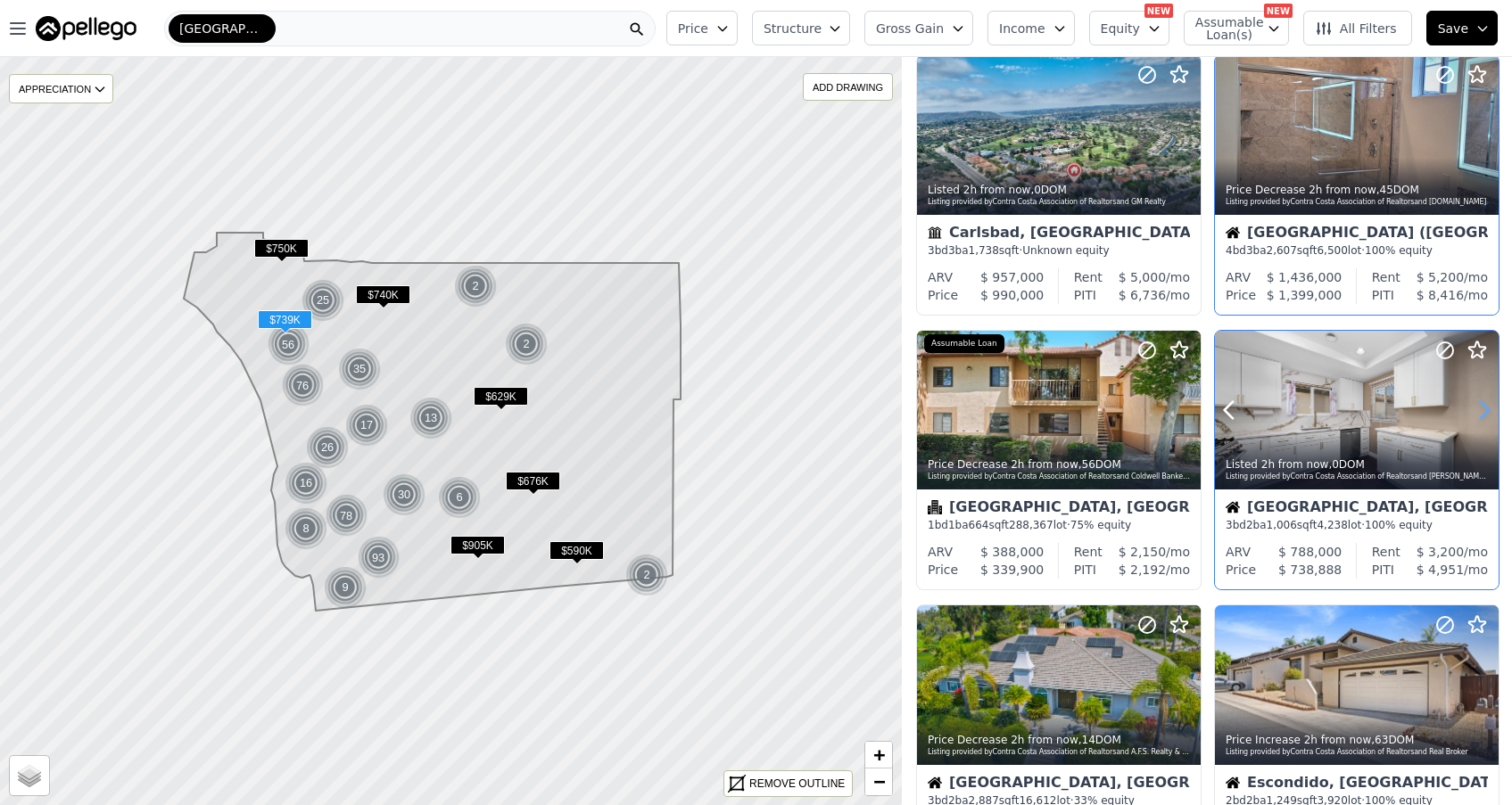
click at [1482, 414] on icon at bounding box center [1484, 409] width 29 height 29
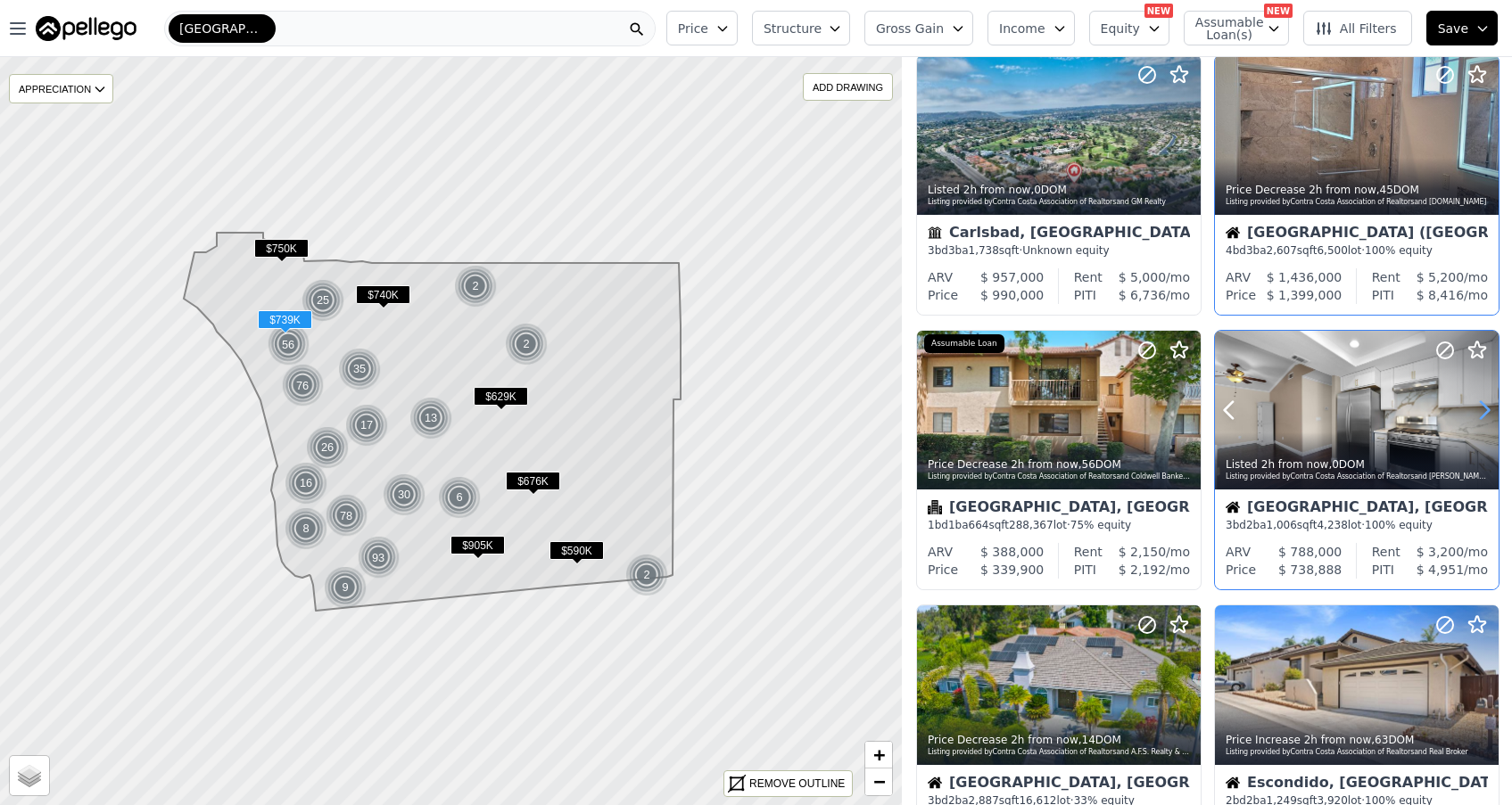
click at [1482, 414] on icon at bounding box center [1484, 409] width 29 height 29
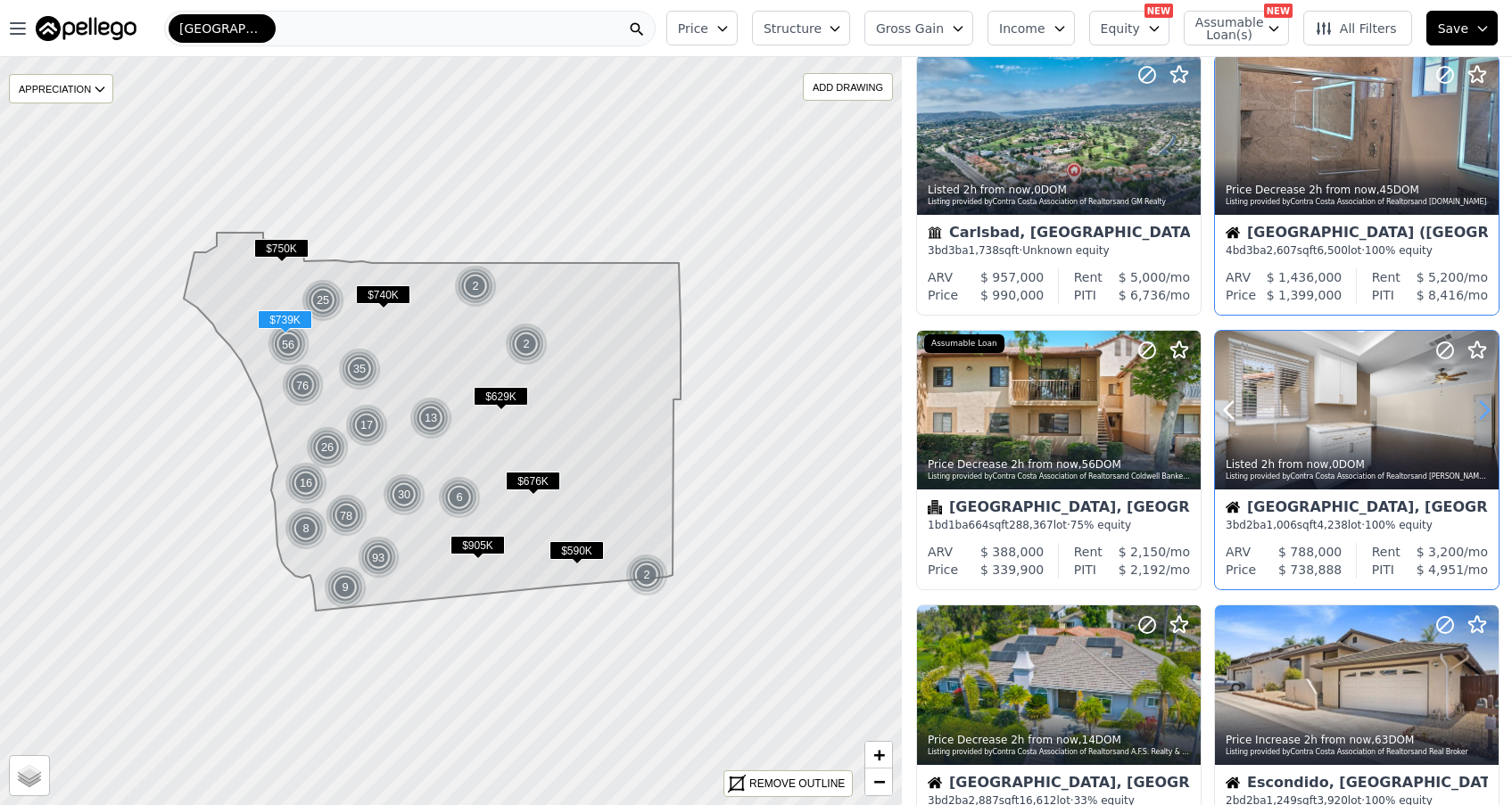
click at [1482, 414] on icon at bounding box center [1484, 409] width 29 height 29
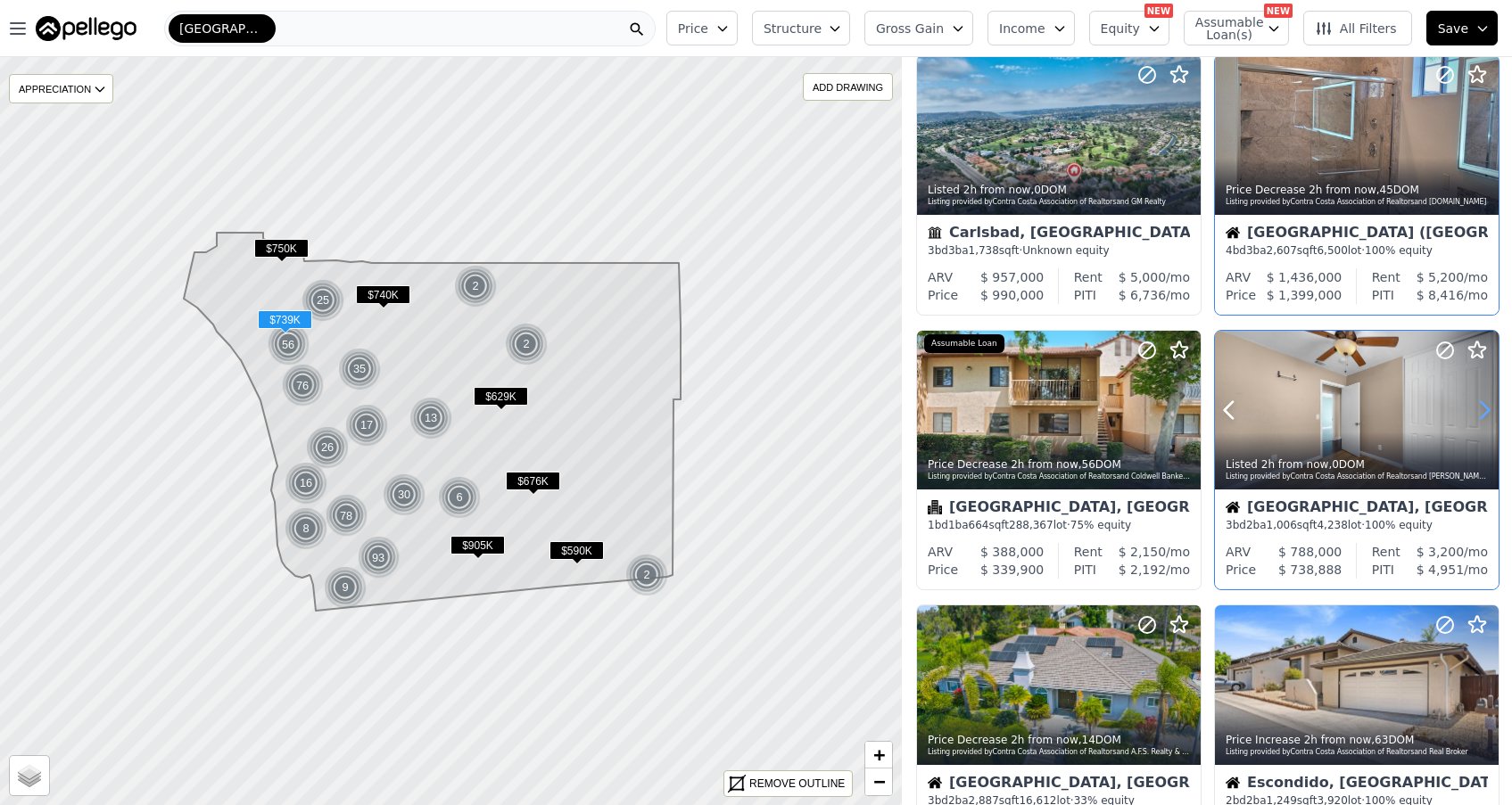
click at [1482, 414] on icon at bounding box center [1484, 409] width 29 height 29
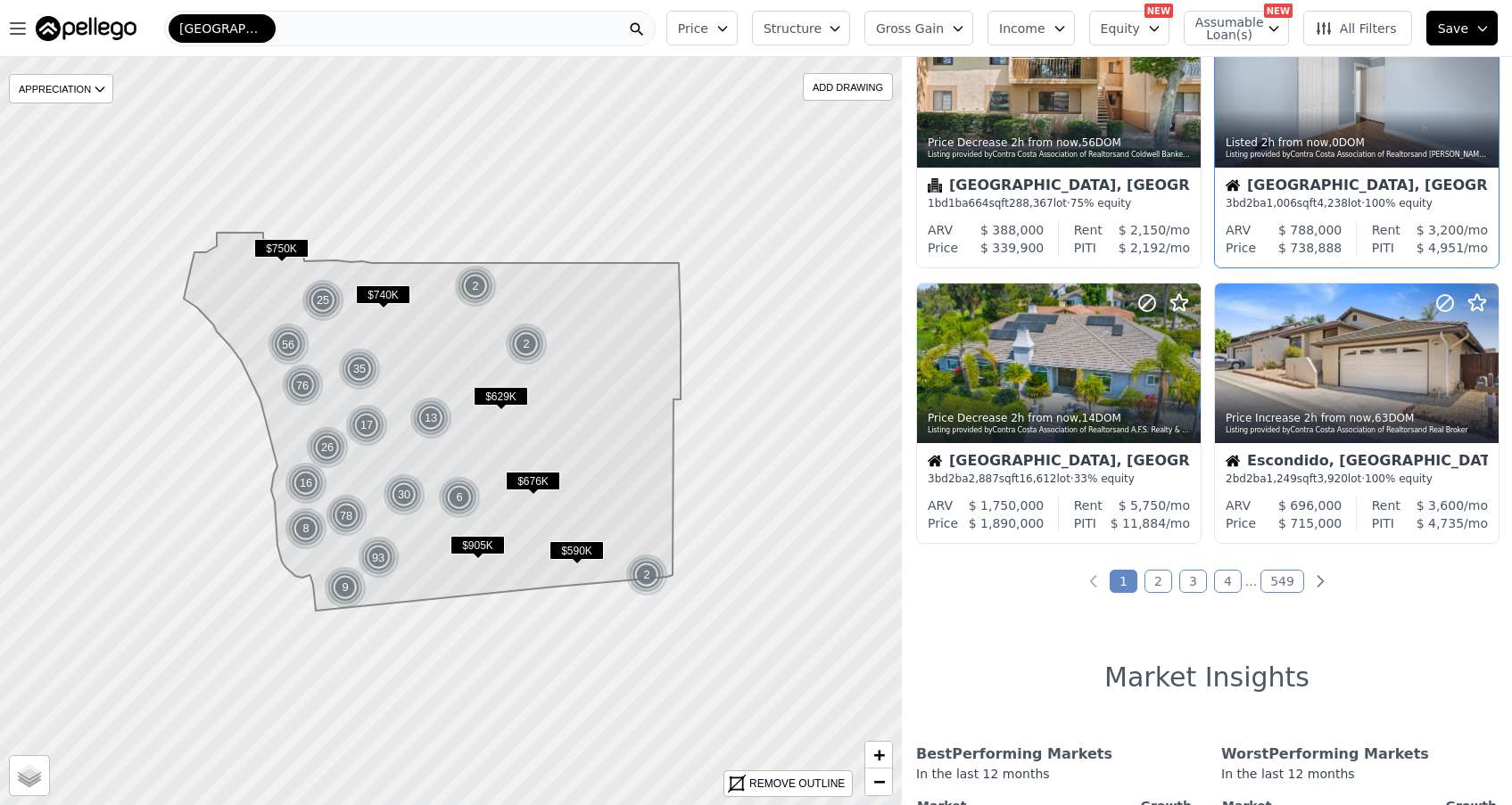
scroll to position [1211, 0]
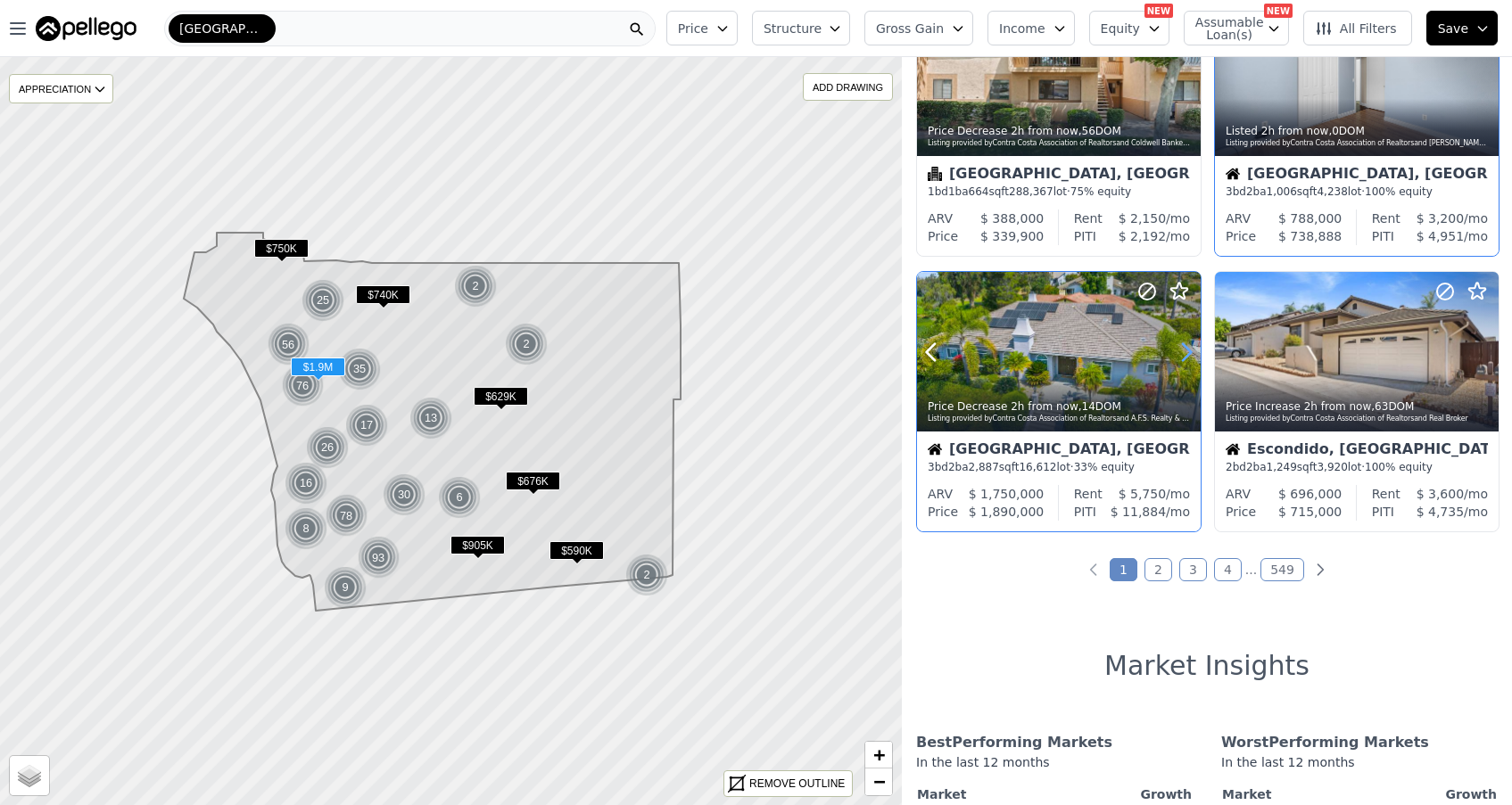
click at [1185, 355] on icon at bounding box center [1186, 351] width 29 height 29
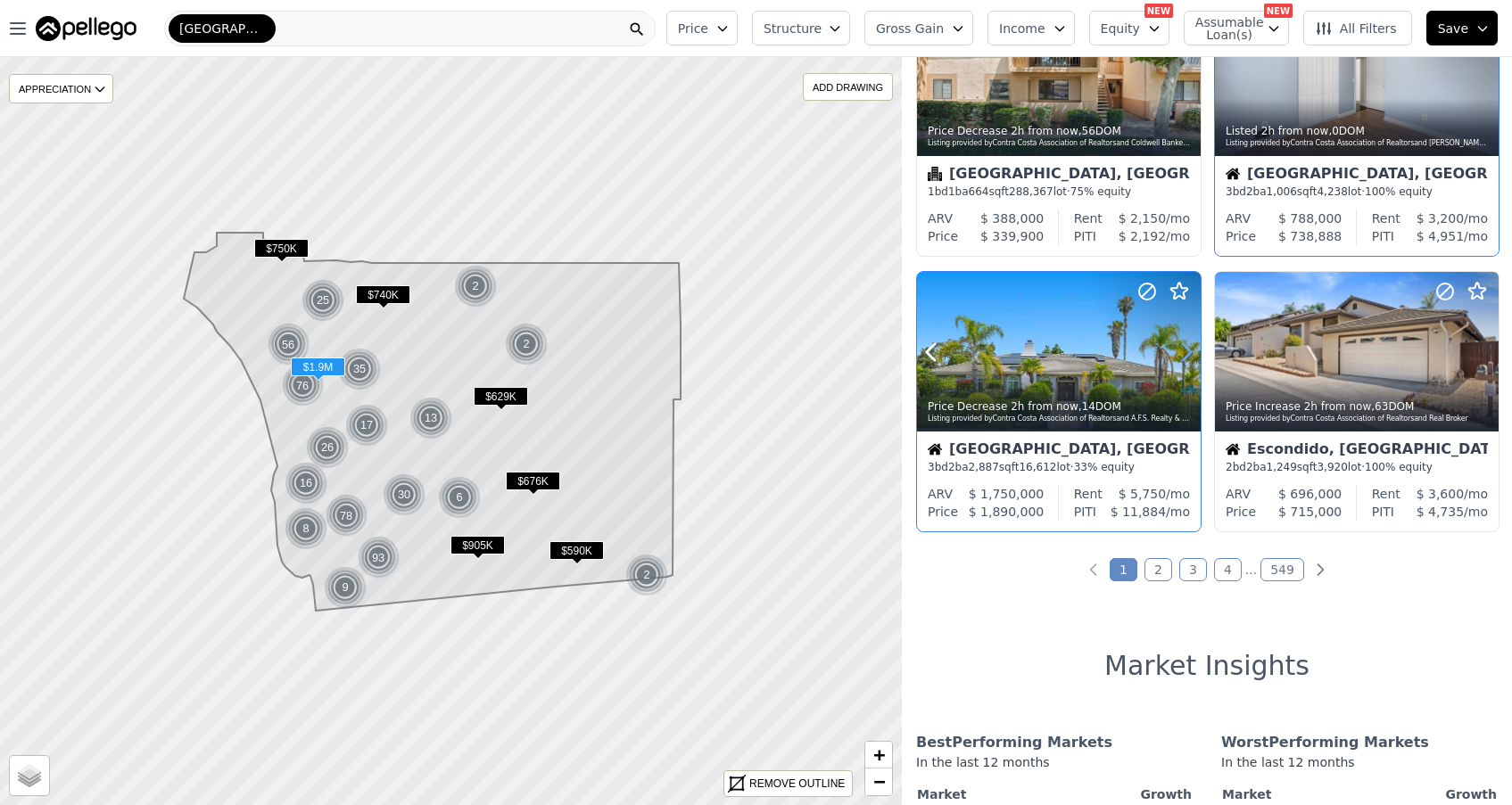
click at [1185, 355] on icon at bounding box center [1186, 351] width 29 height 29
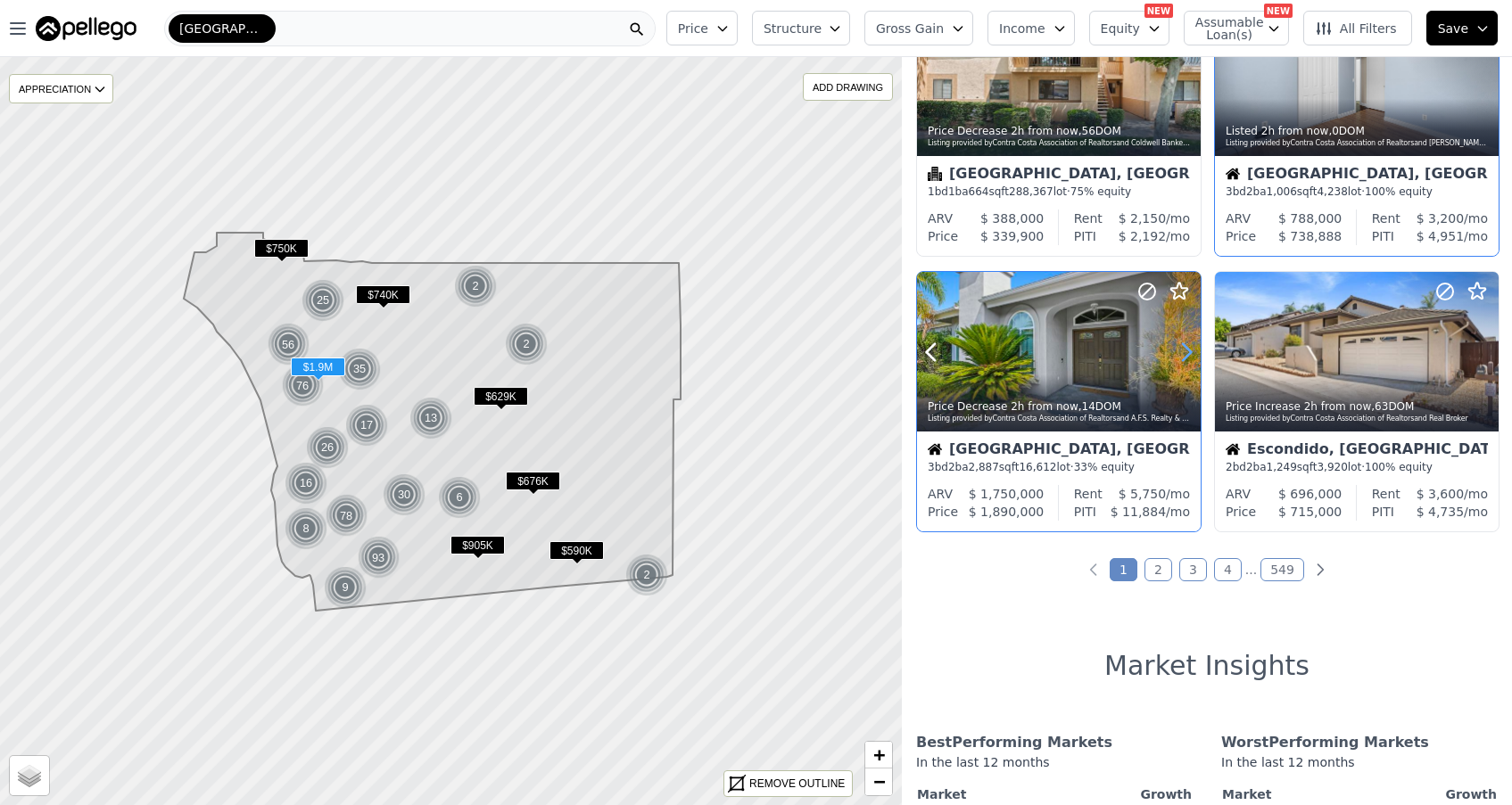
click at [1186, 357] on icon at bounding box center [1186, 351] width 29 height 29
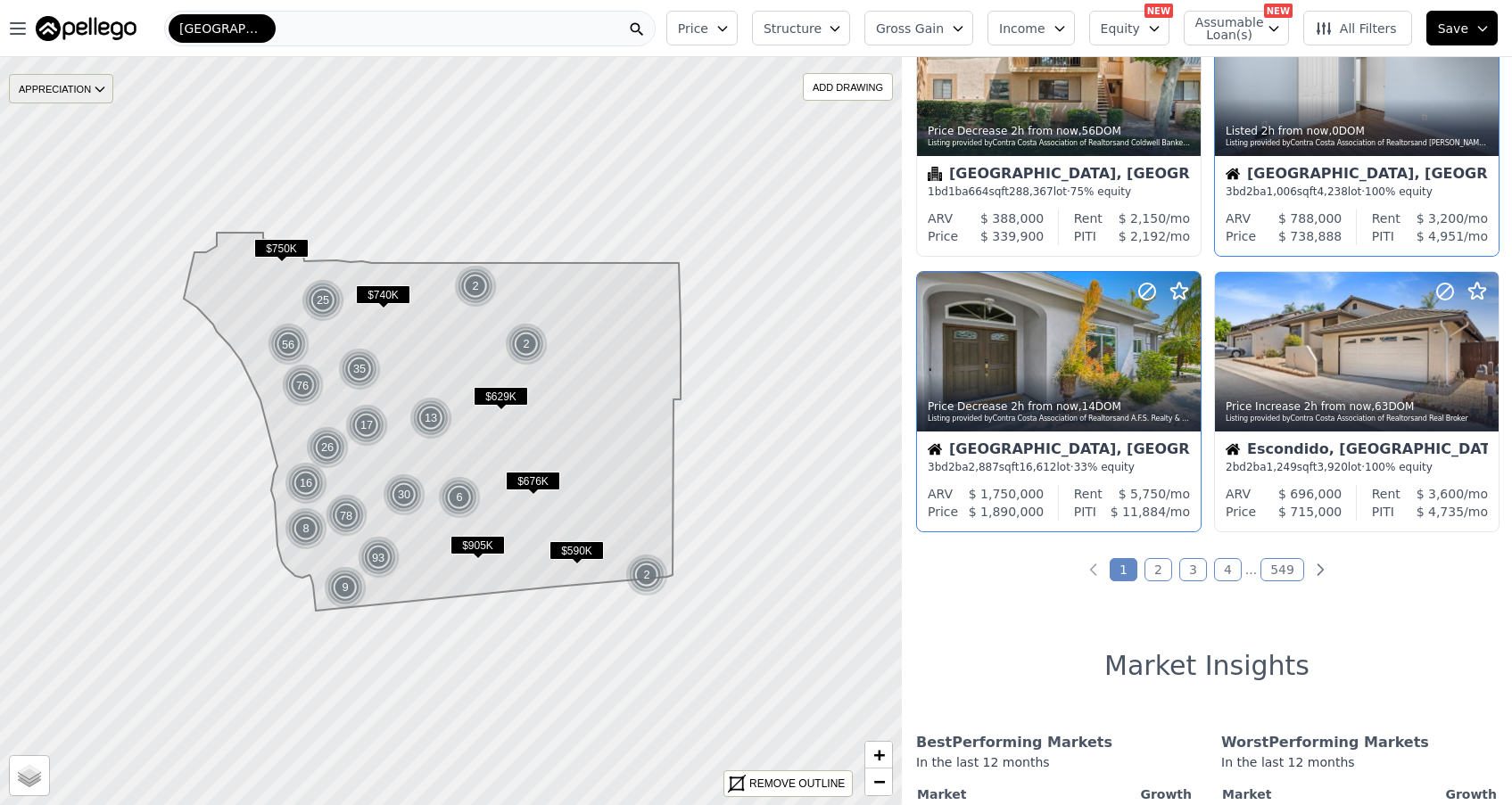
click at [101, 90] on icon at bounding box center [99, 89] width 15 height 15
click at [18, 25] on icon "button" at bounding box center [18, 29] width 22 height 22
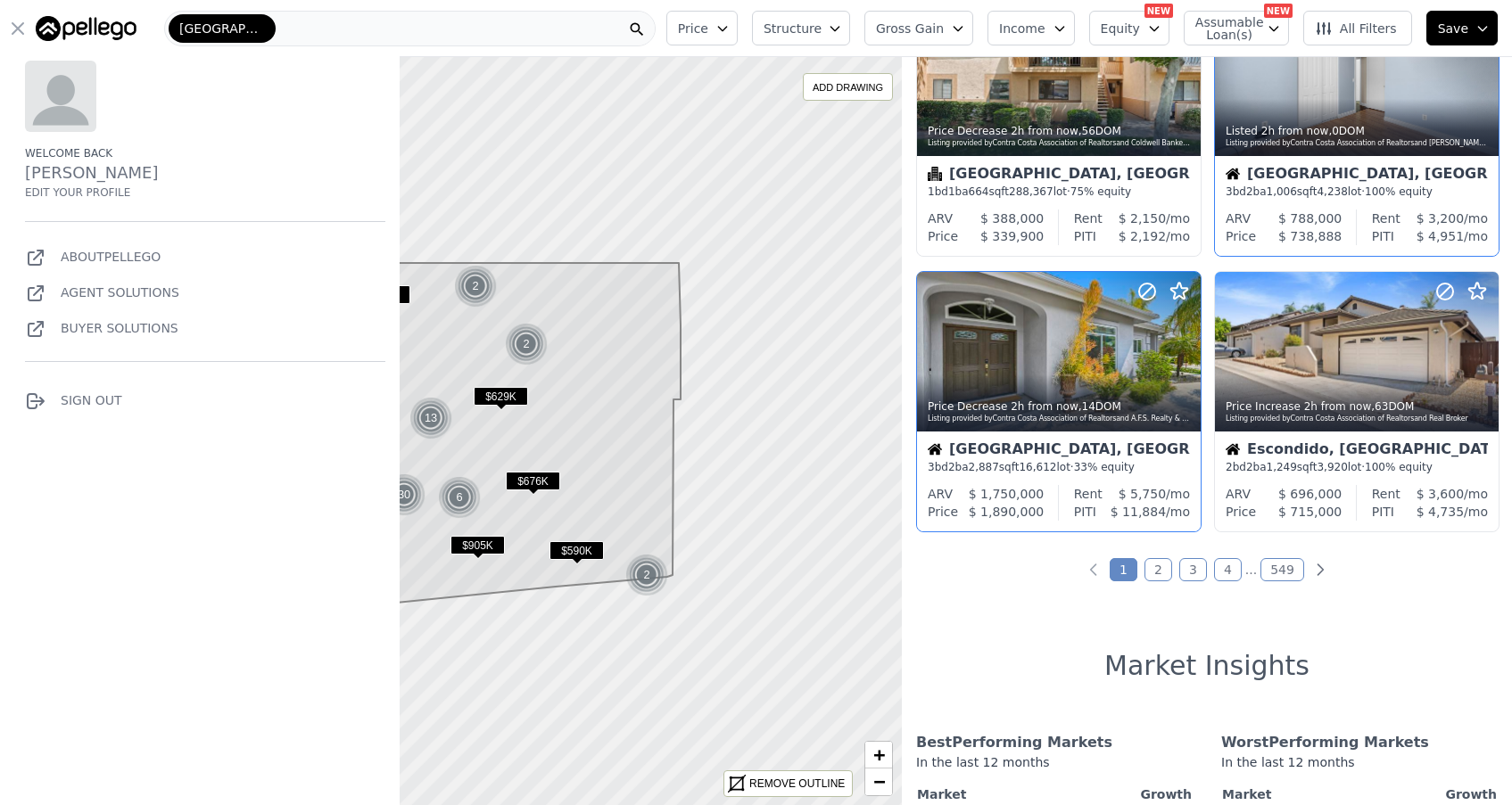
click at [18, 25] on icon "button" at bounding box center [18, 29] width 22 height 22
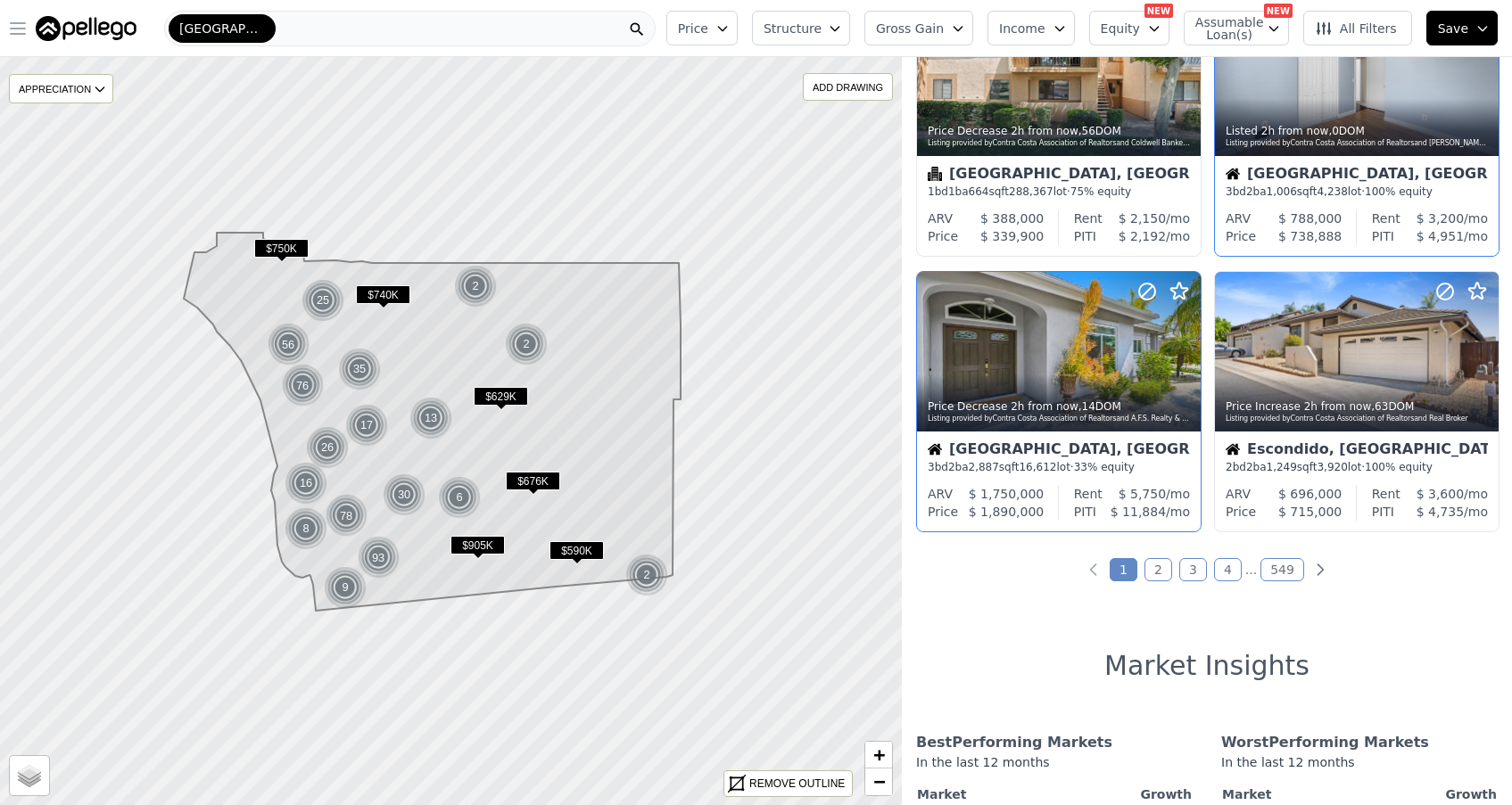
click at [966, 30] on icon "button" at bounding box center [958, 29] width 15 height 15
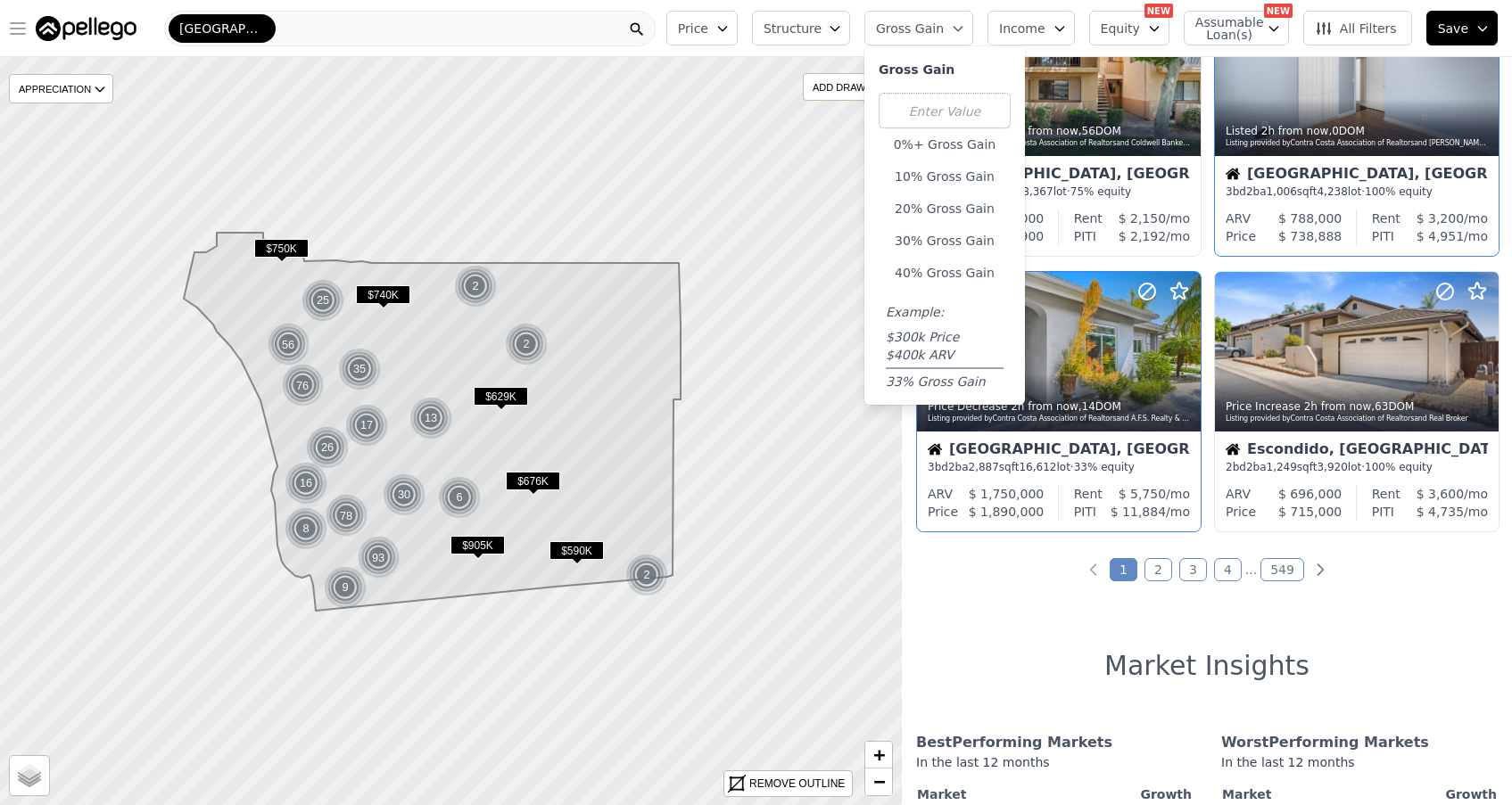
click at [966, 30] on icon "button" at bounding box center [958, 29] width 15 height 15
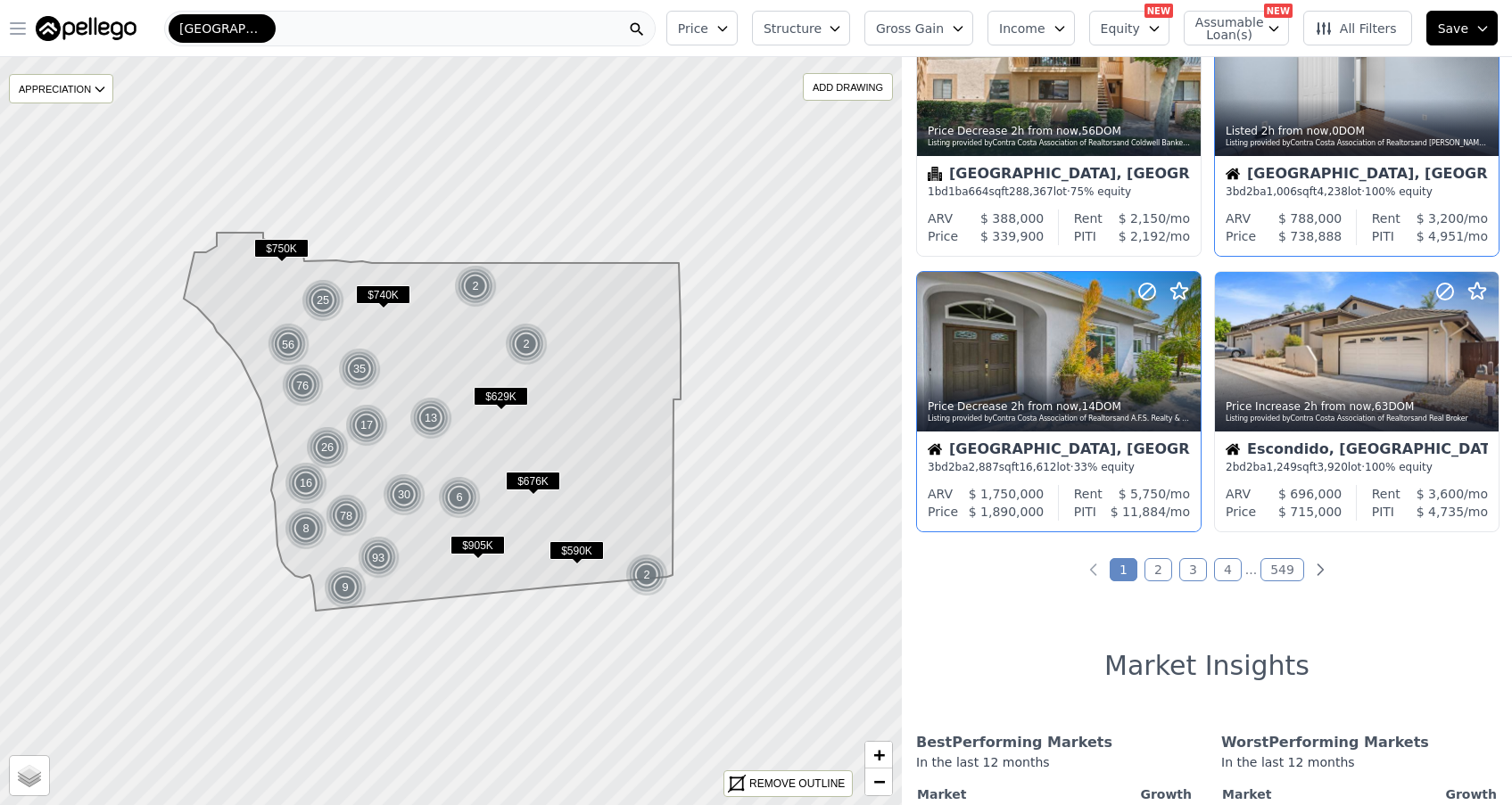
click at [843, 26] on icon "button" at bounding box center [835, 29] width 15 height 15
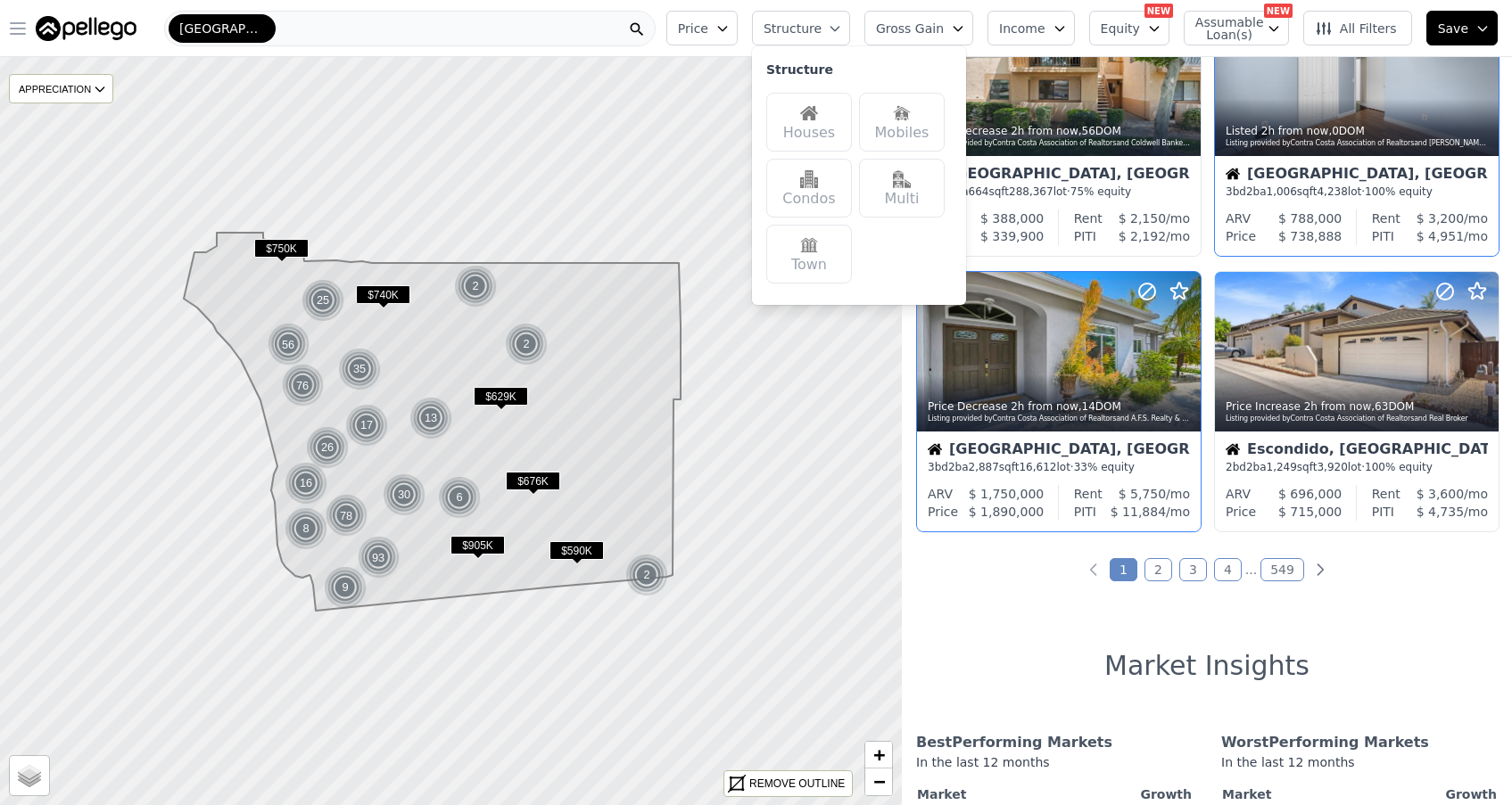
click at [823, 124] on div "Houses" at bounding box center [809, 122] width 86 height 59
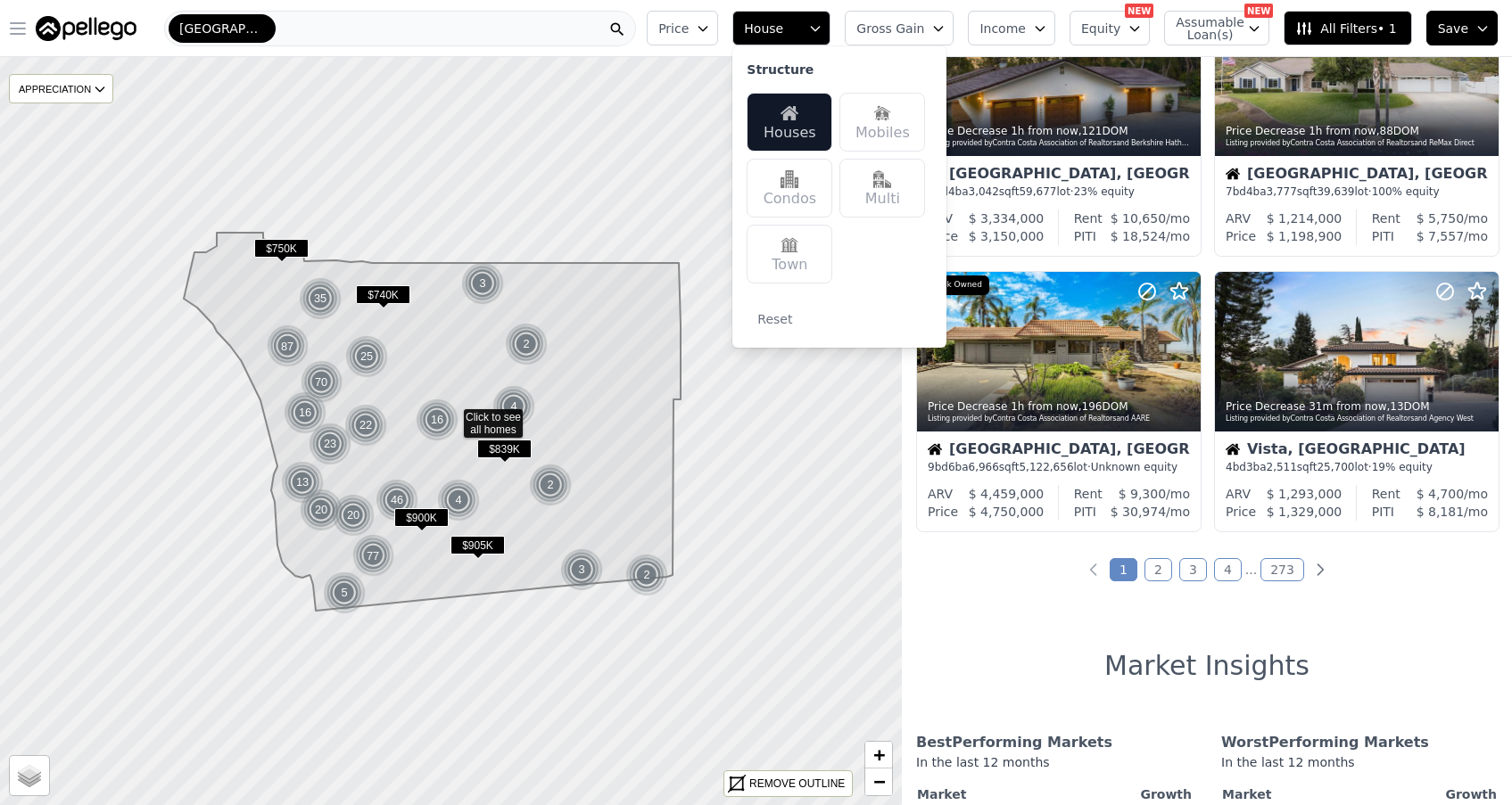
click at [710, 22] on icon "button" at bounding box center [703, 29] width 15 height 15
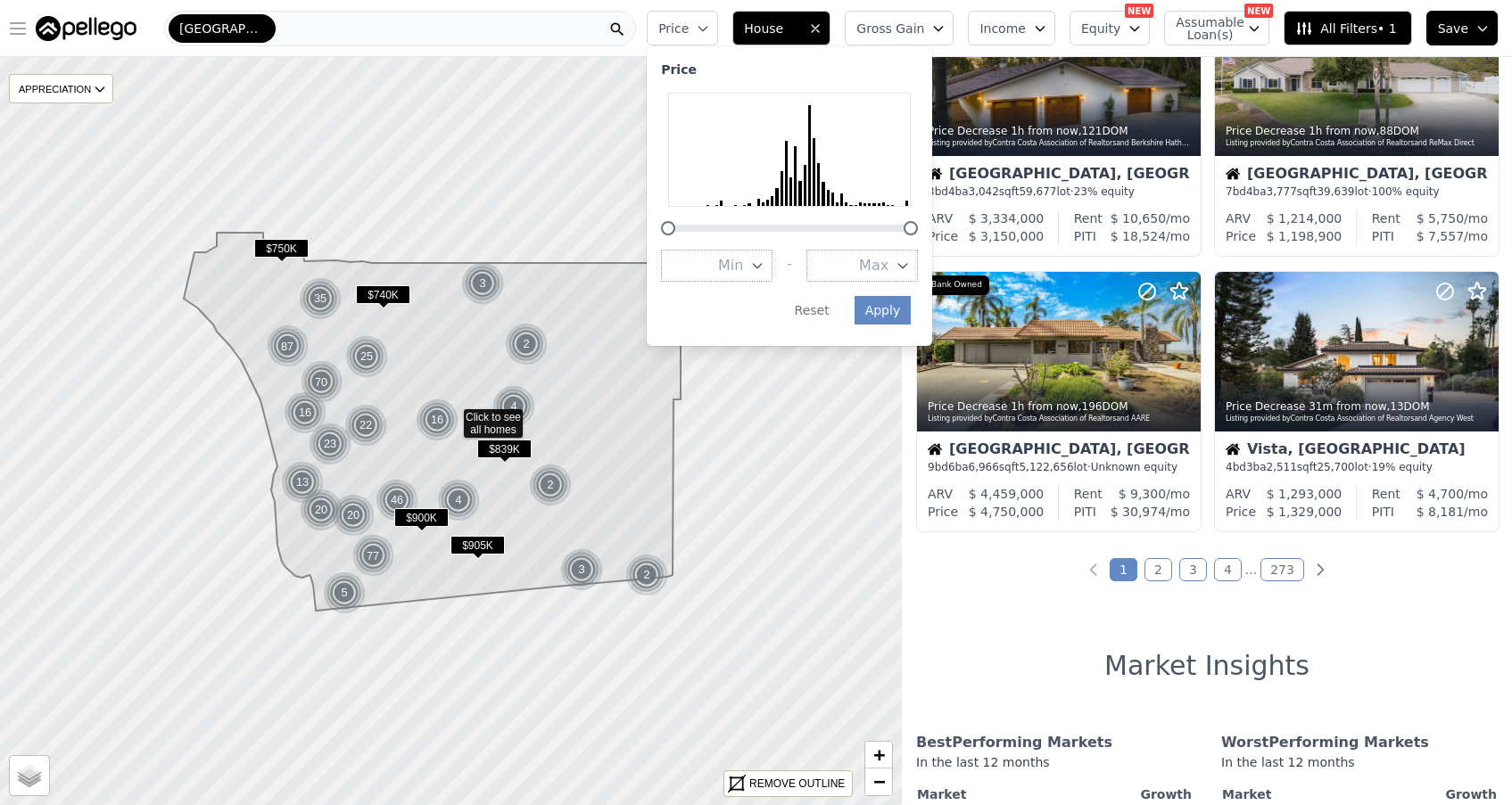
click at [710, 22] on icon "button" at bounding box center [703, 29] width 15 height 15
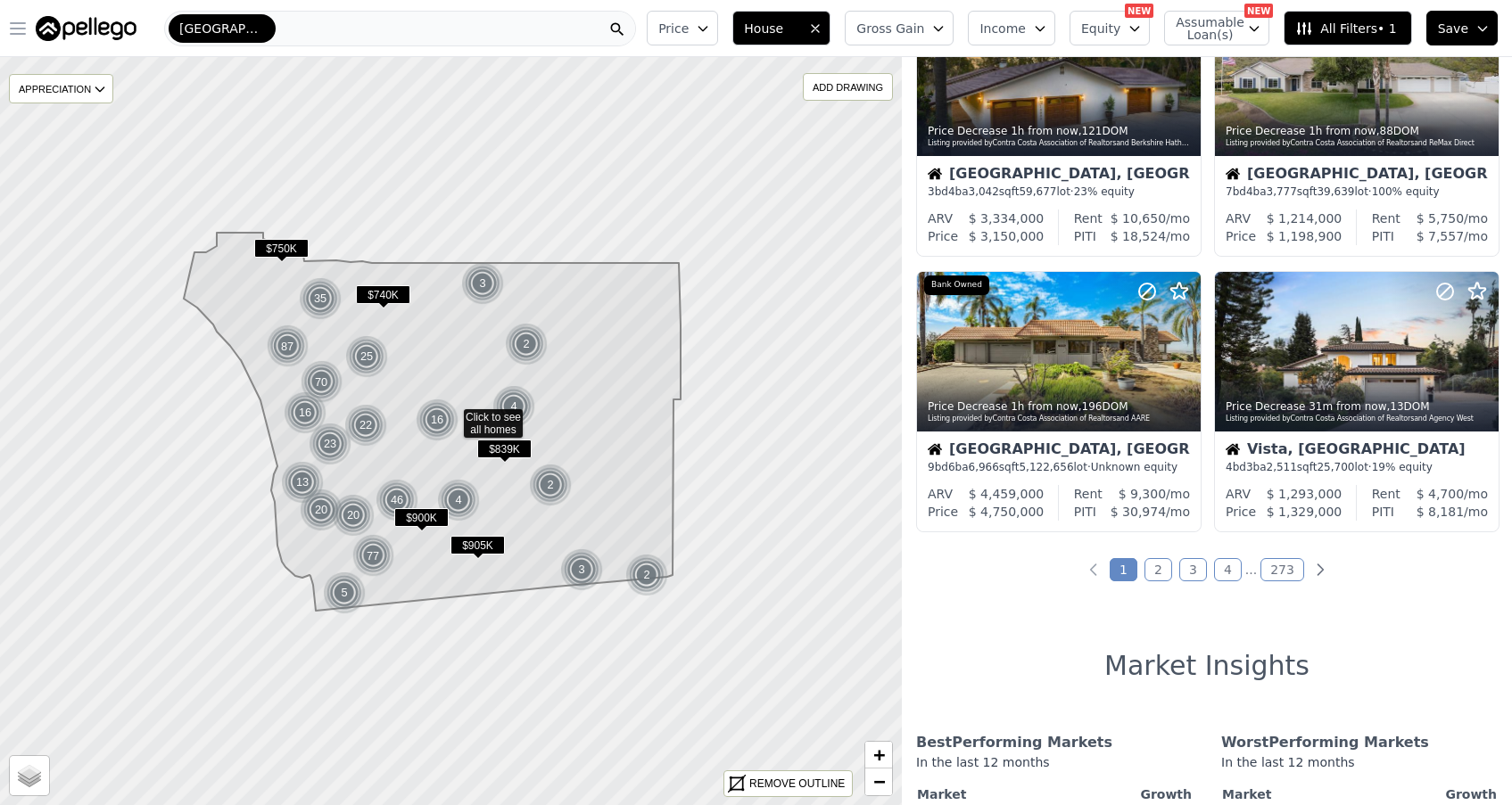
click at [939, 33] on button "Gross Gain" at bounding box center [899, 28] width 109 height 34
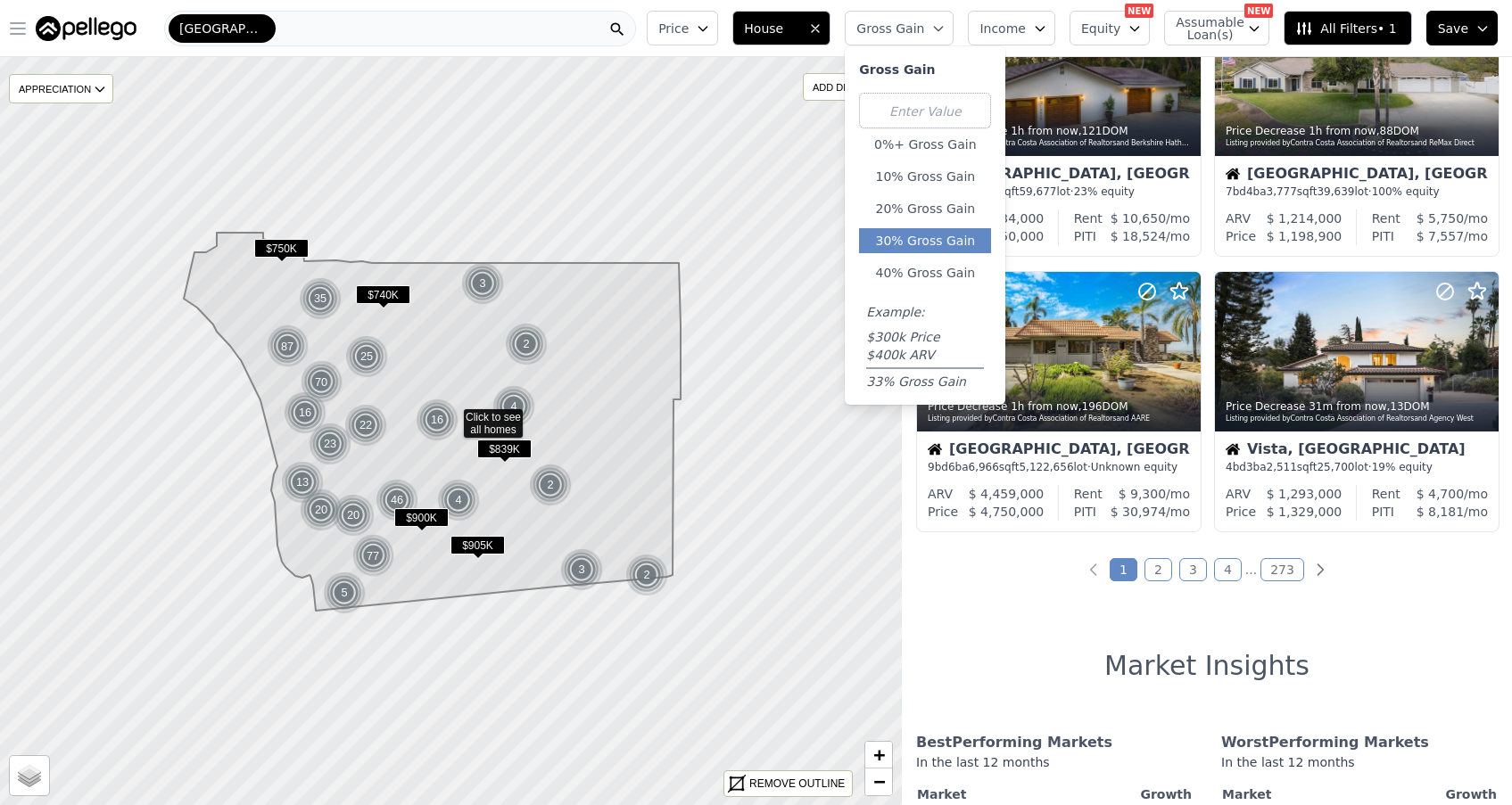
click at [973, 236] on button "30% Gross Gain" at bounding box center [925, 240] width 132 height 25
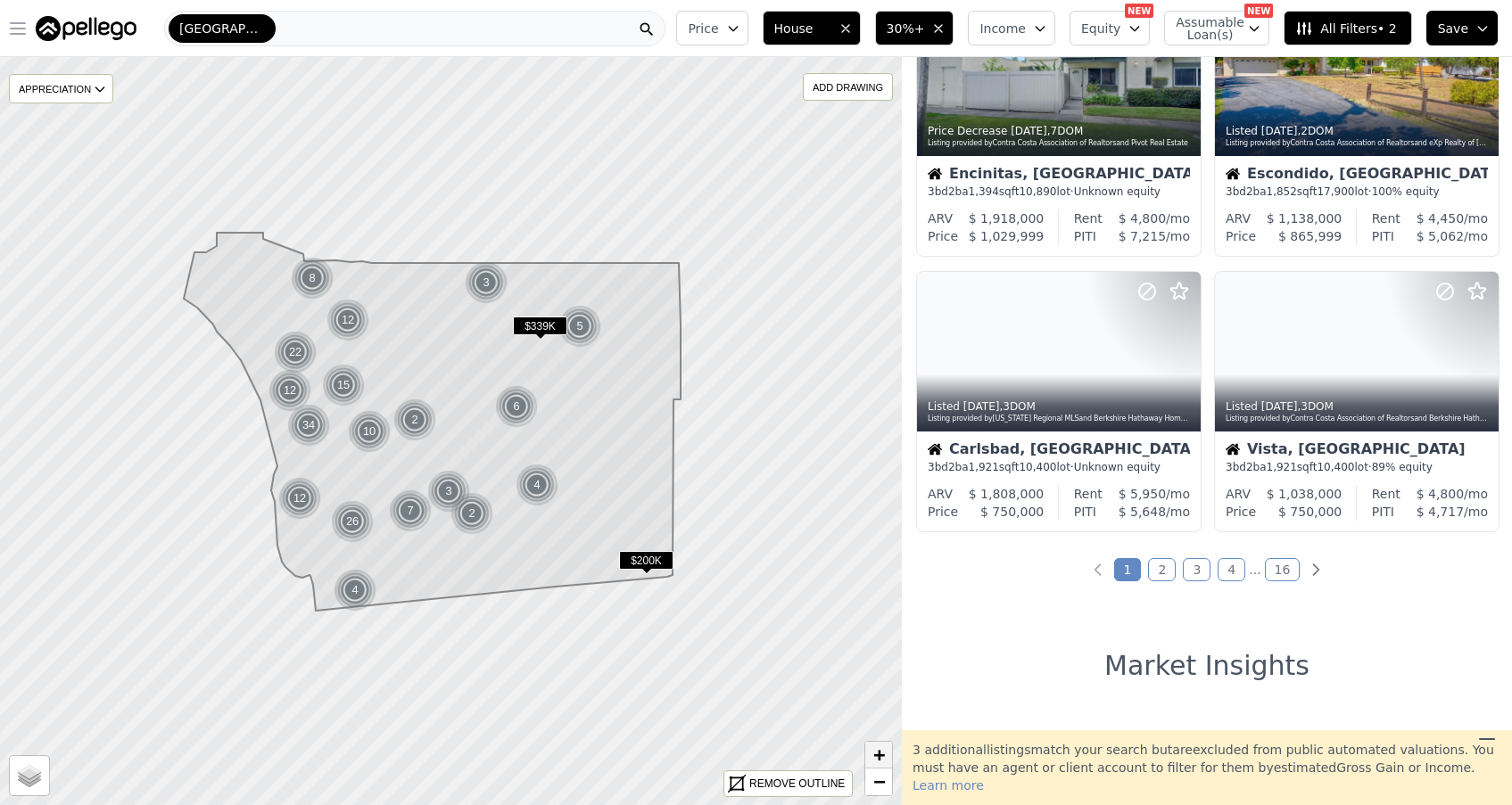
click at [882, 754] on span "+" at bounding box center [879, 755] width 12 height 23
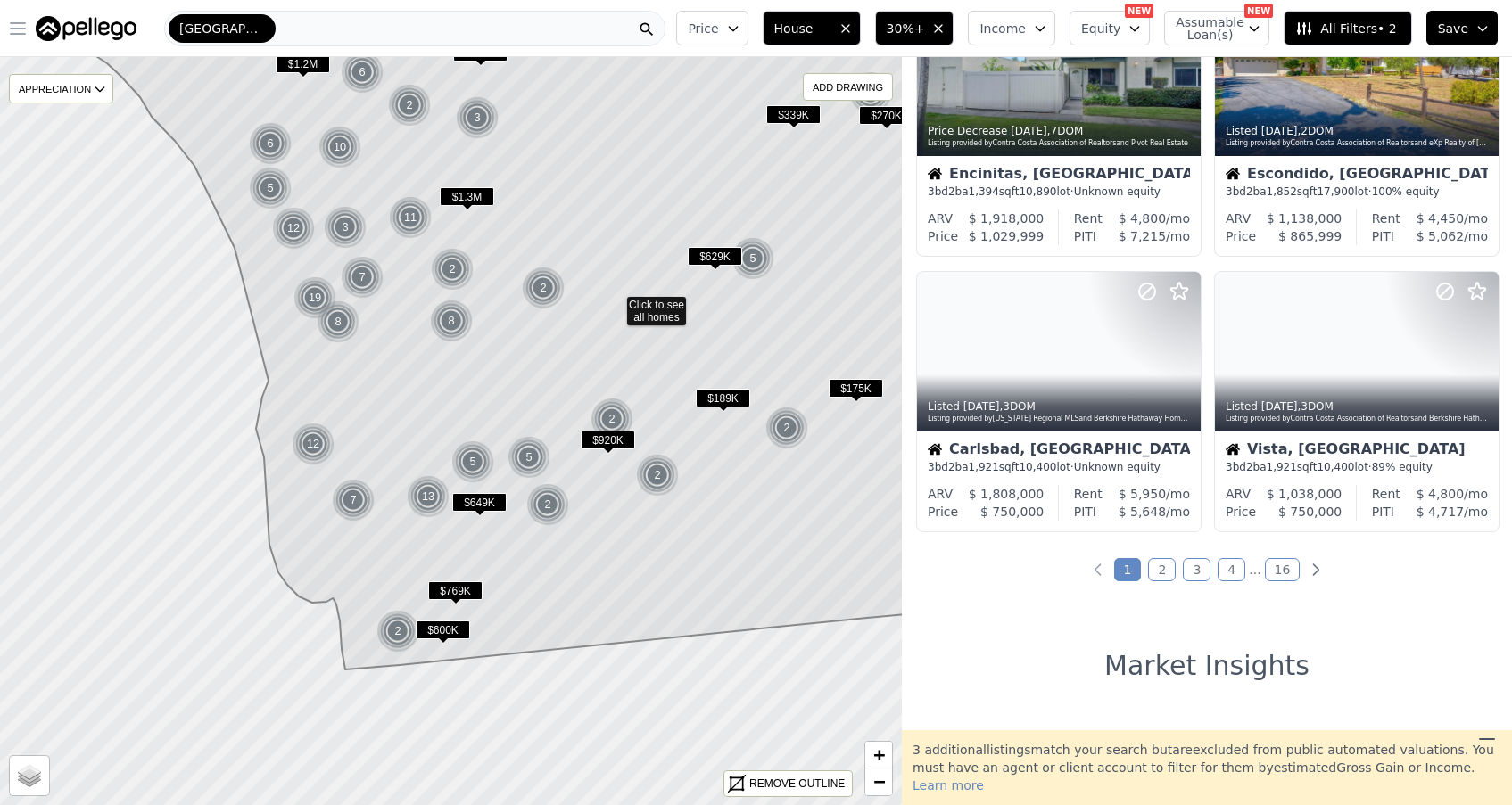
drag, startPoint x: 477, startPoint y: 676, endPoint x: 642, endPoint y: 556, distance: 204.0
click at [642, 556] on icon at bounding box center [578, 291] width 994 height 757
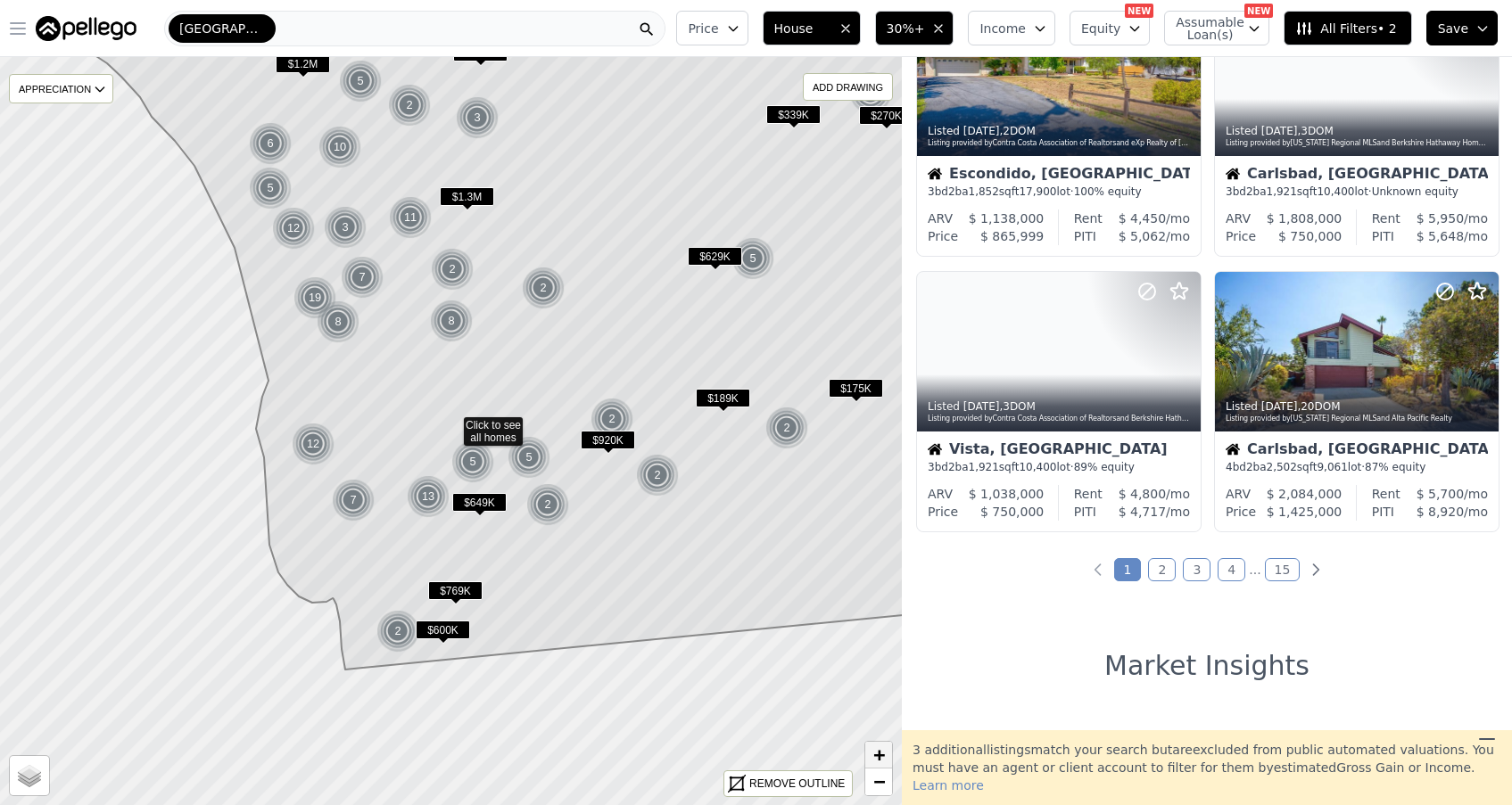
click at [878, 754] on span "+" at bounding box center [879, 755] width 12 height 23
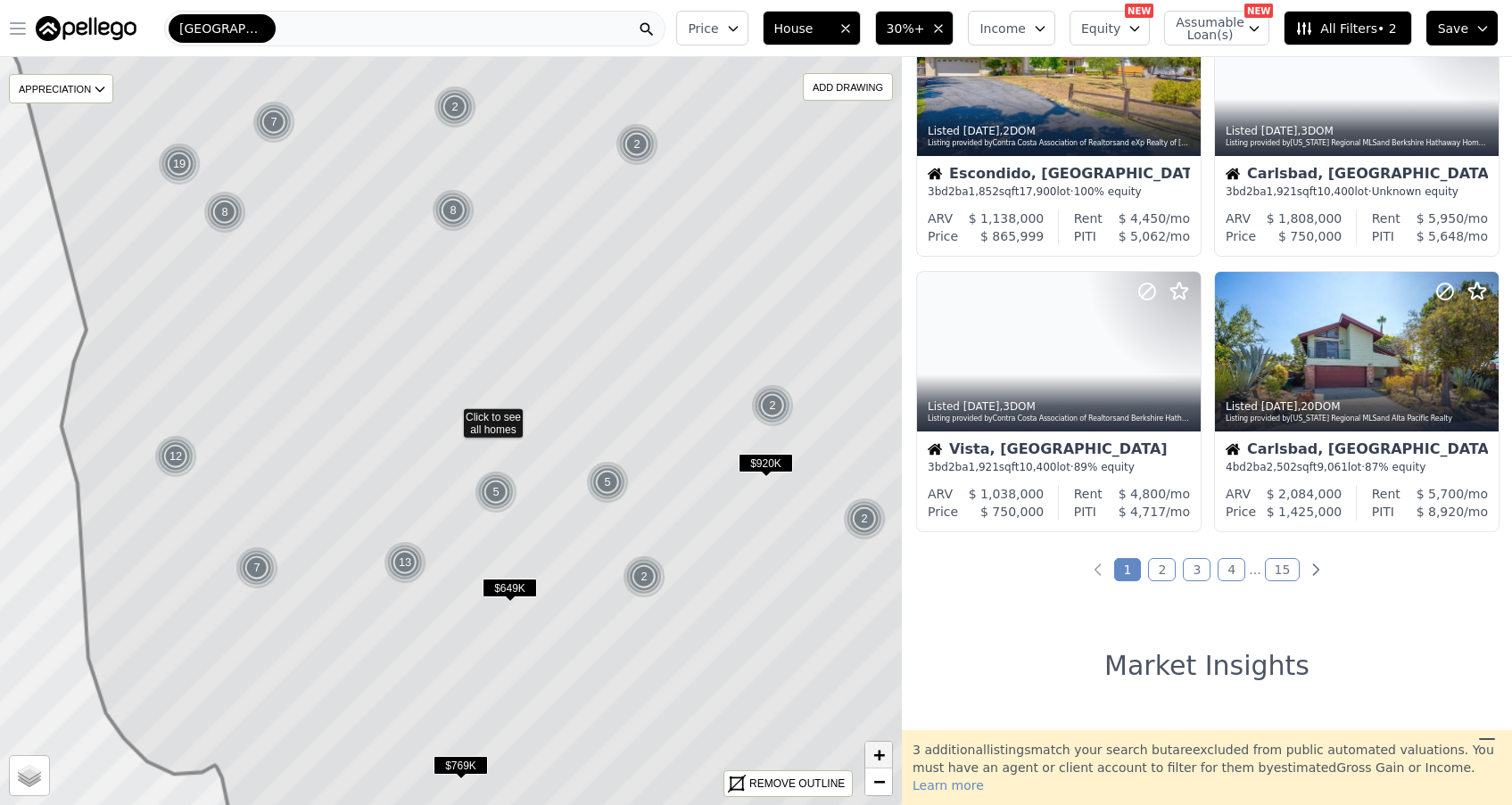
click at [878, 754] on span "+" at bounding box center [879, 755] width 12 height 23
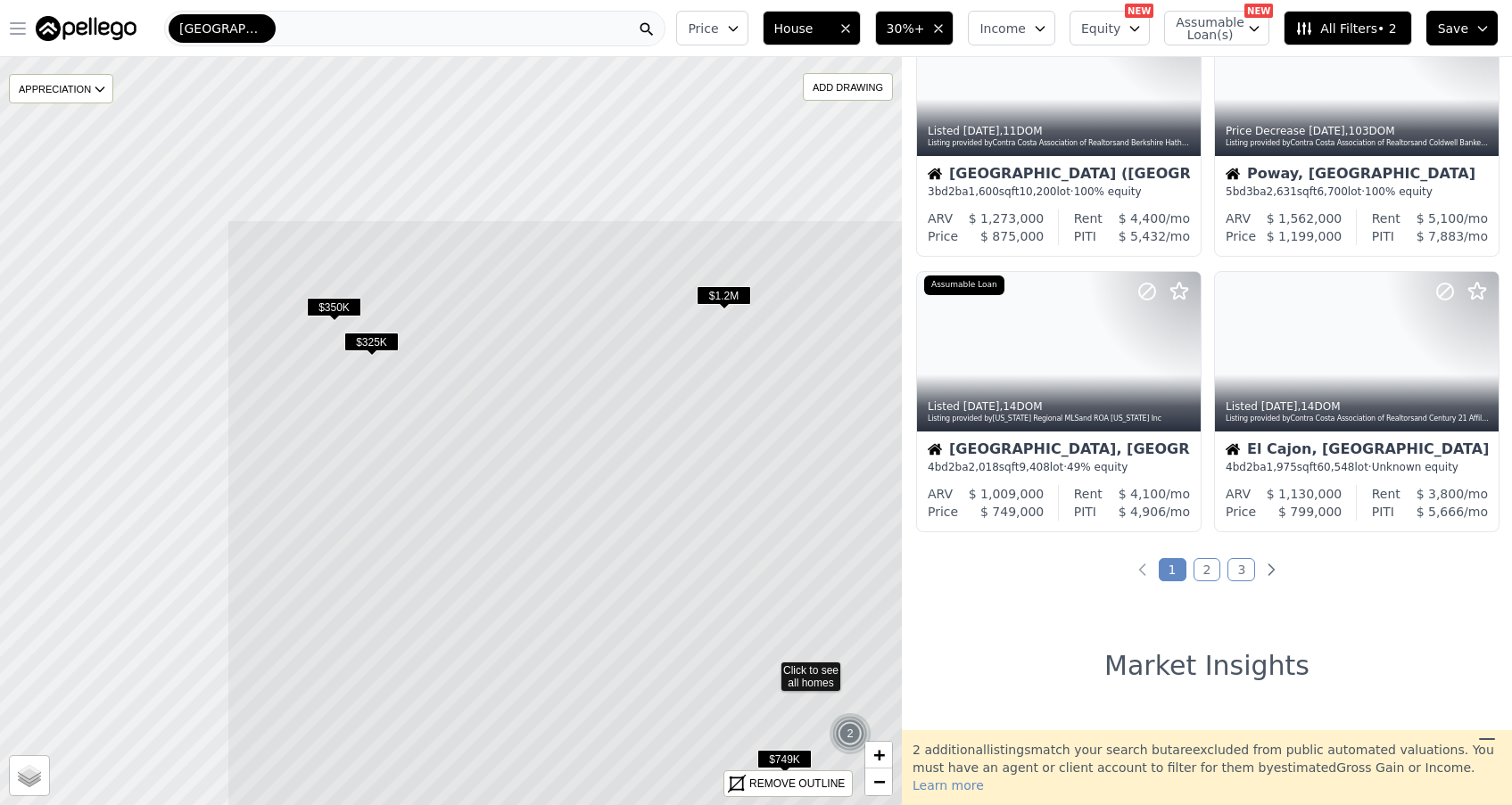
drag, startPoint x: 367, startPoint y: 290, endPoint x: 688, endPoint y: 532, distance: 402.0
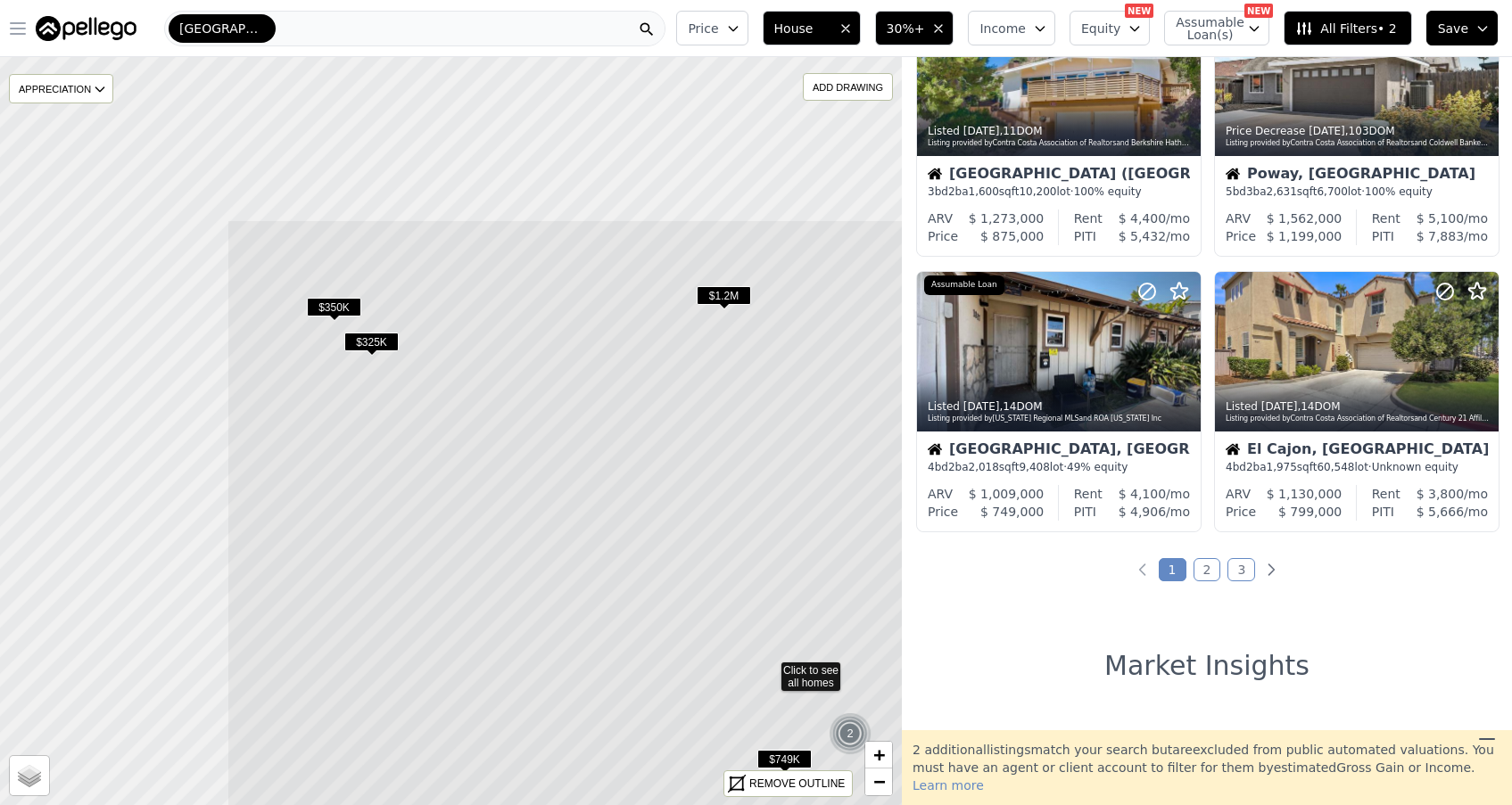
click at [688, 532] on icon at bounding box center [769, 670] width 1086 height 901
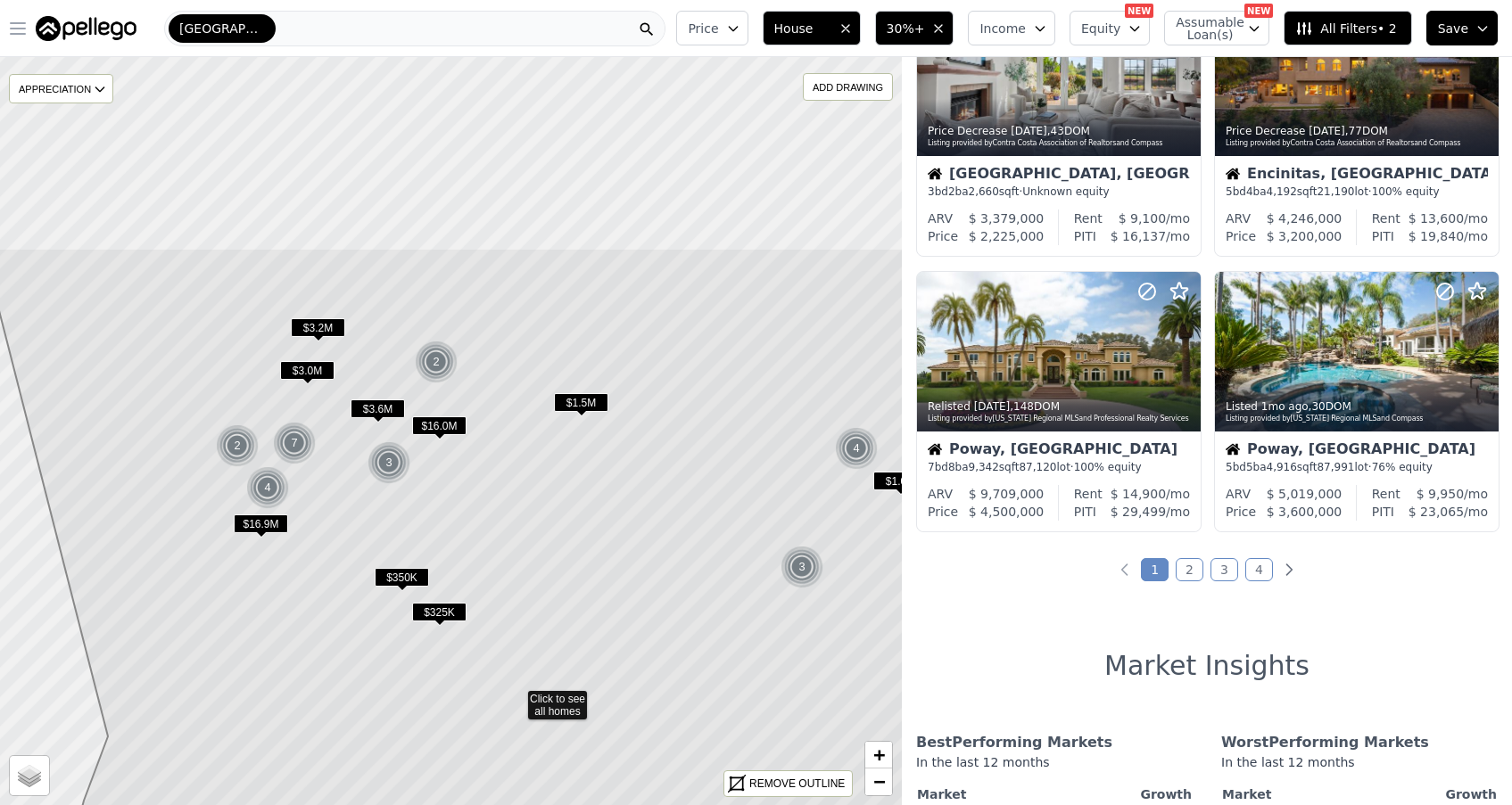
drag, startPoint x: 614, startPoint y: 401, endPoint x: 678, endPoint y: 668, distance: 274.6
click at [677, 668] on icon at bounding box center [521, 699] width 1076 height 901
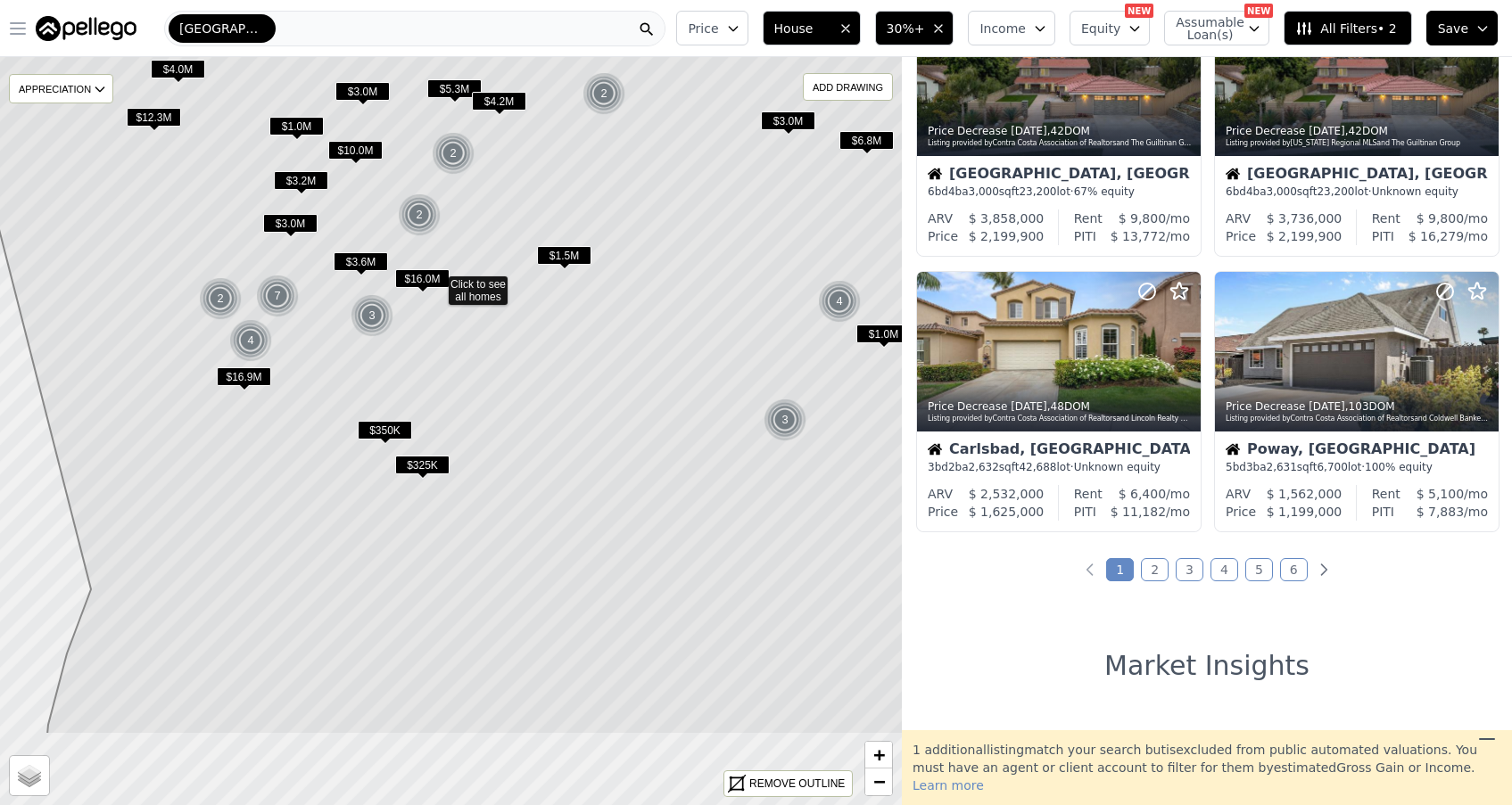
drag, startPoint x: 513, startPoint y: 688, endPoint x: 494, endPoint y: 529, distance: 160.1
click at [494, 529] on icon at bounding box center [435, 284] width 1086 height 901
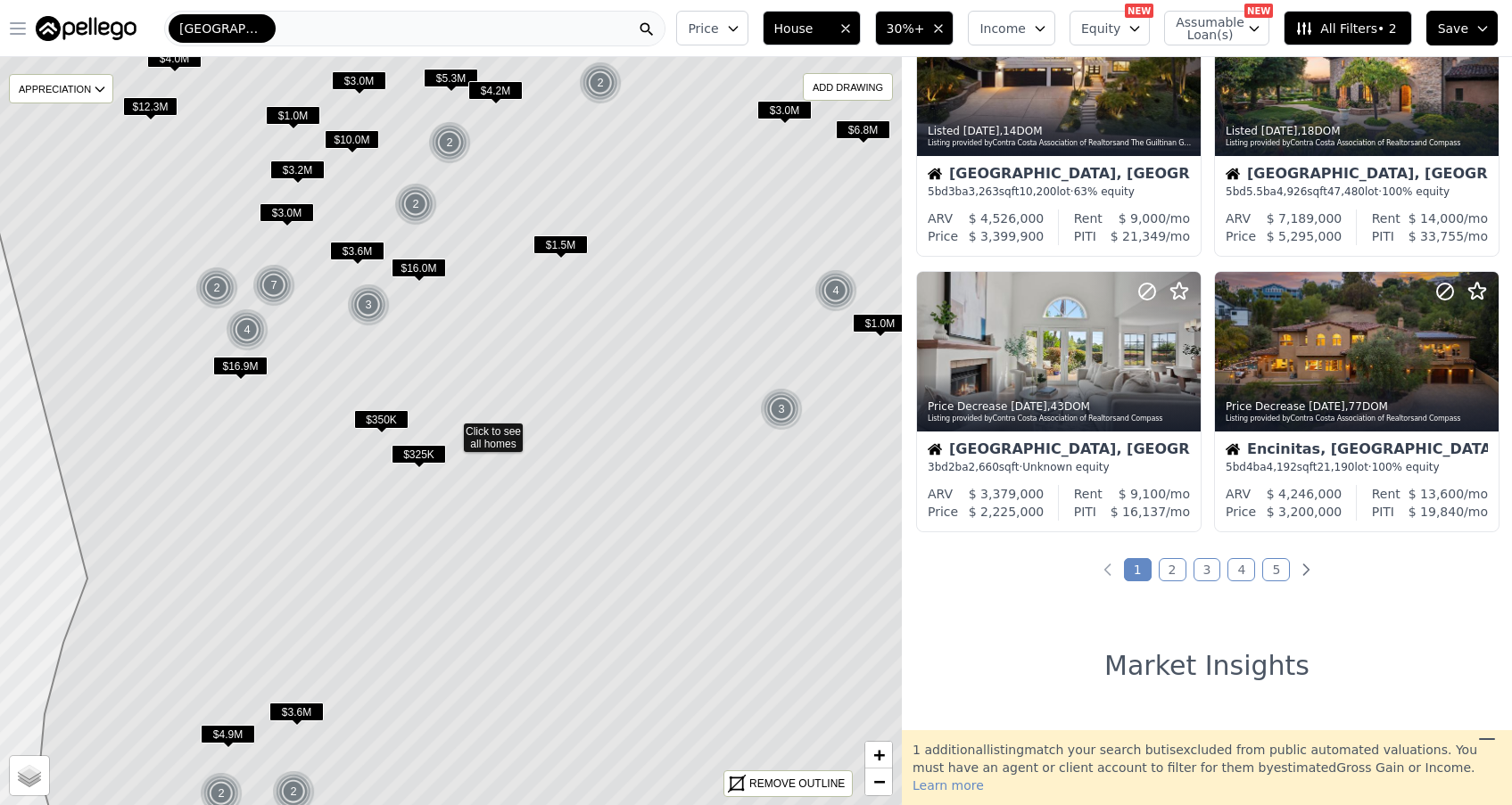
click at [382, 417] on span "$350K" at bounding box center [381, 419] width 54 height 19
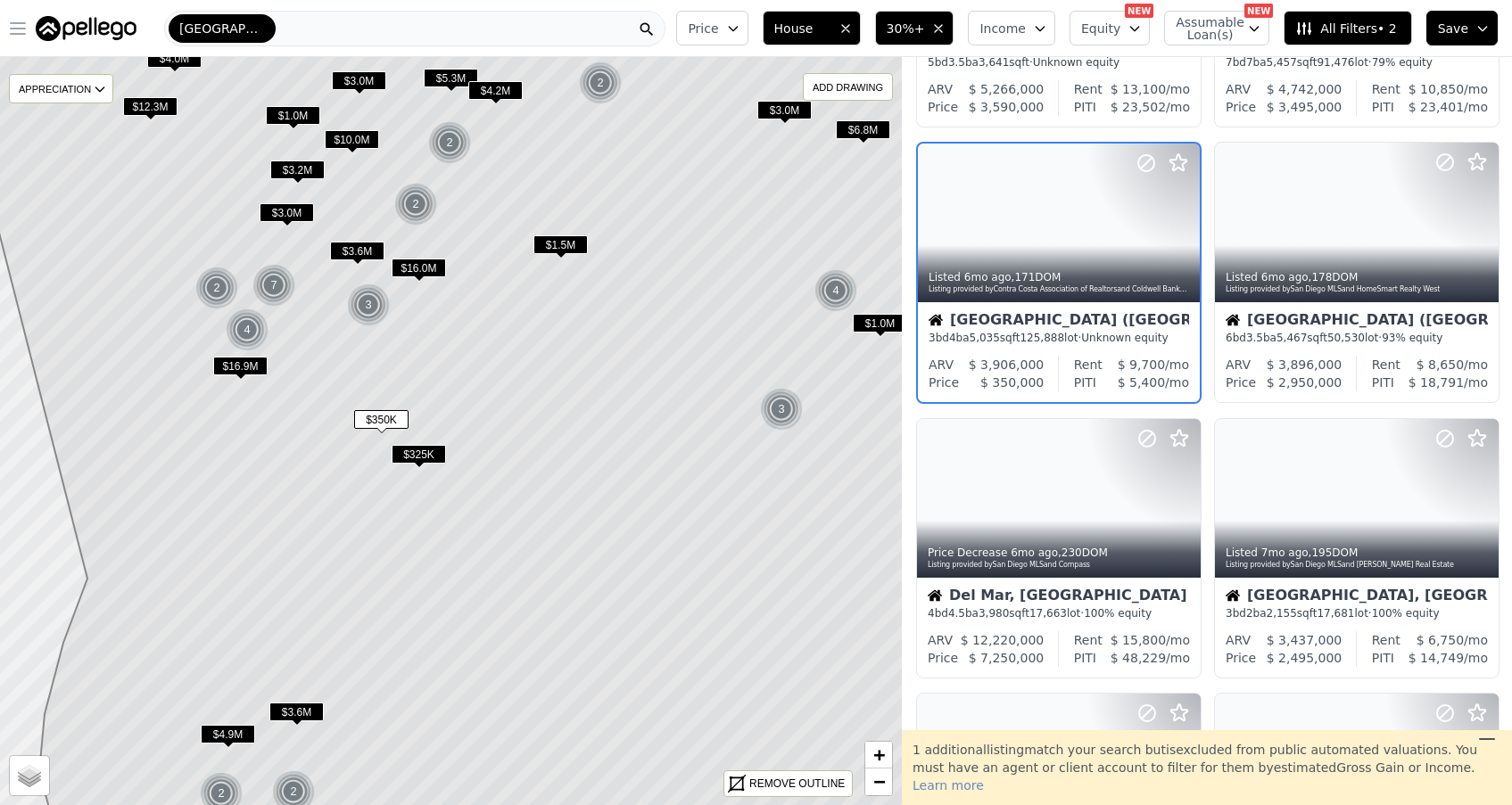
scroll to position [387, 0]
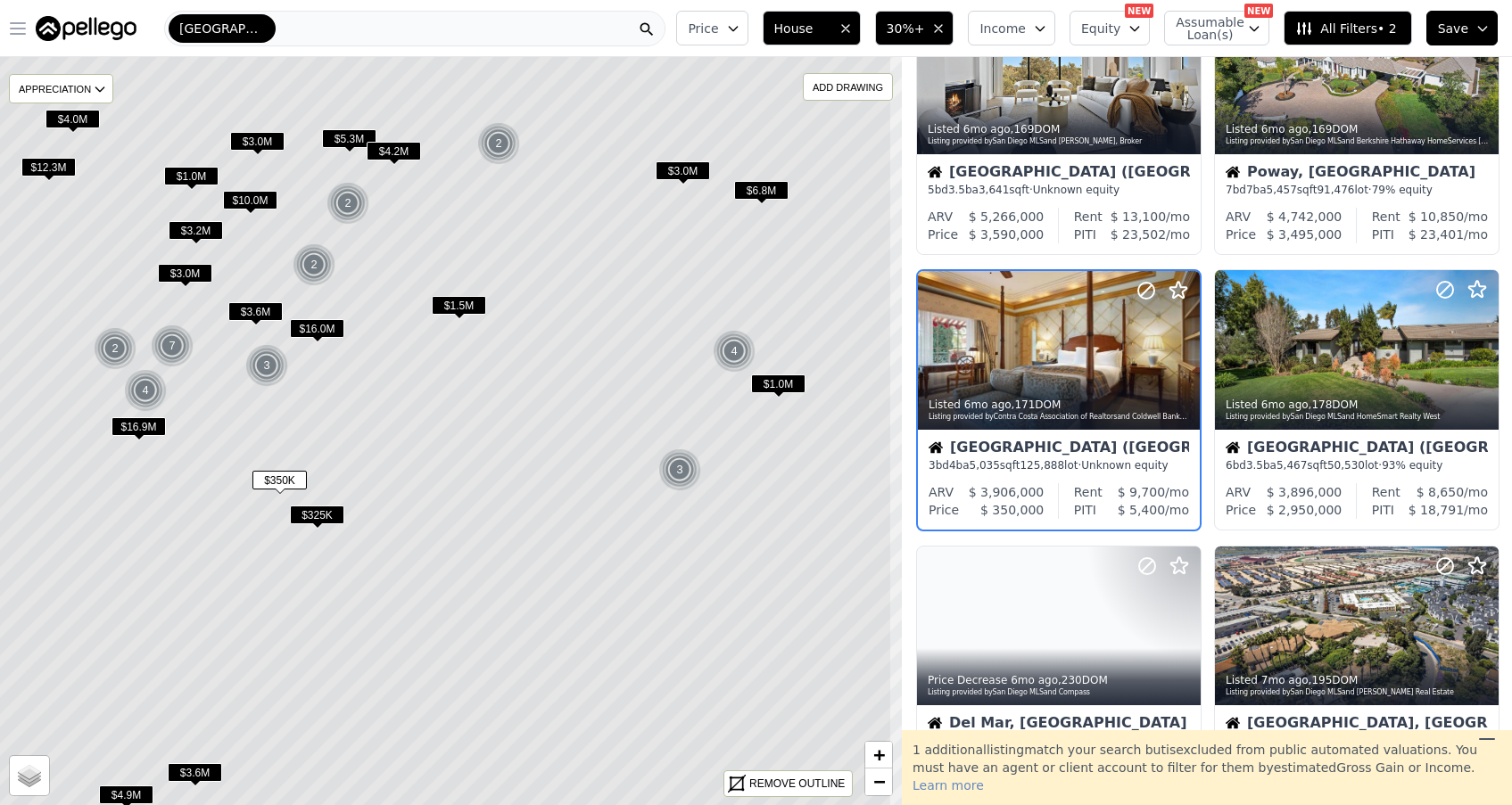
drag, startPoint x: 649, startPoint y: 424, endPoint x: 540, endPoint y: 414, distance: 109.5
click at [540, 414] on icon at bounding box center [354, 492] width 1075 height 901
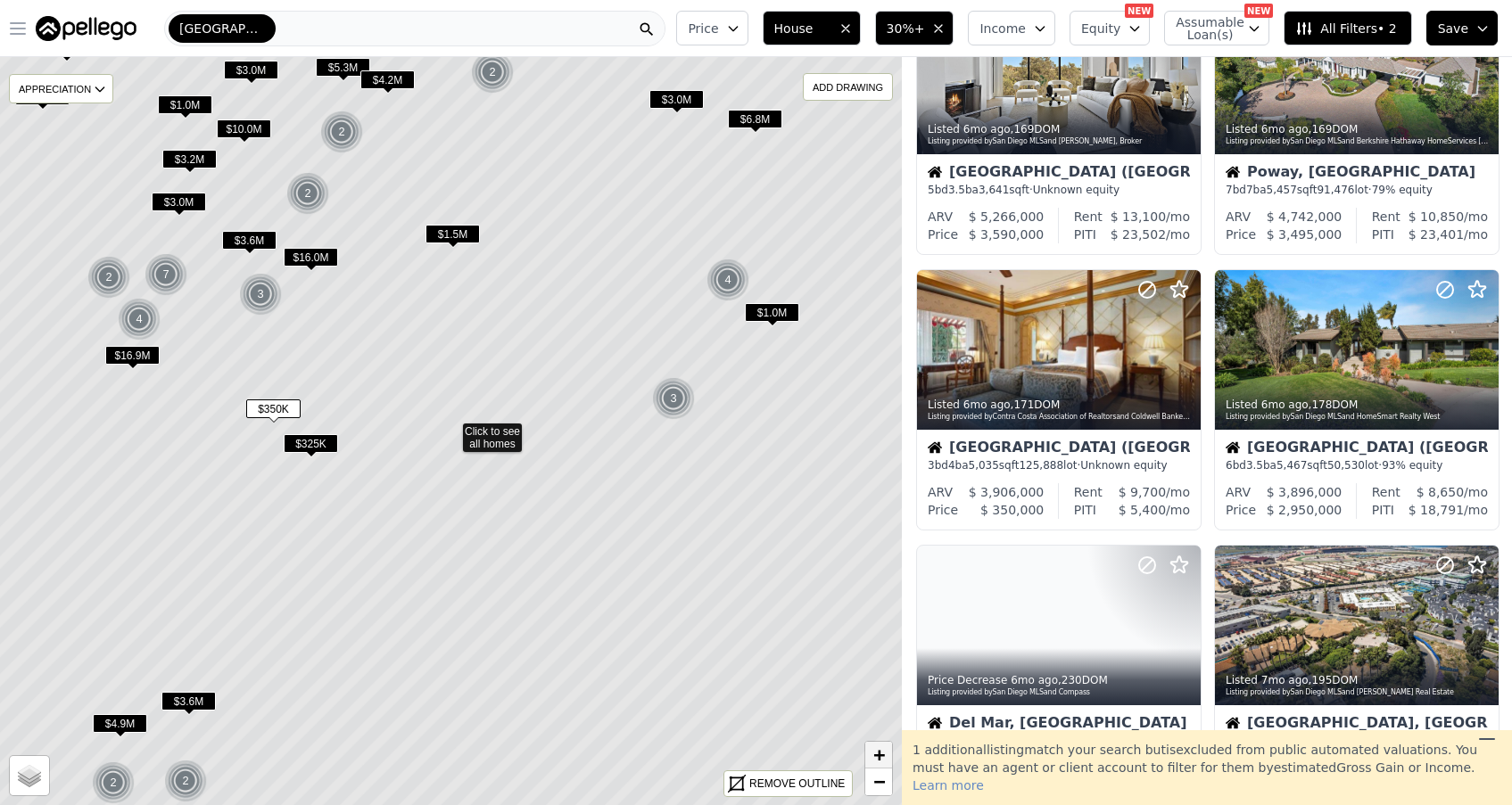
click at [887, 757] on link "+" at bounding box center [878, 755] width 27 height 27
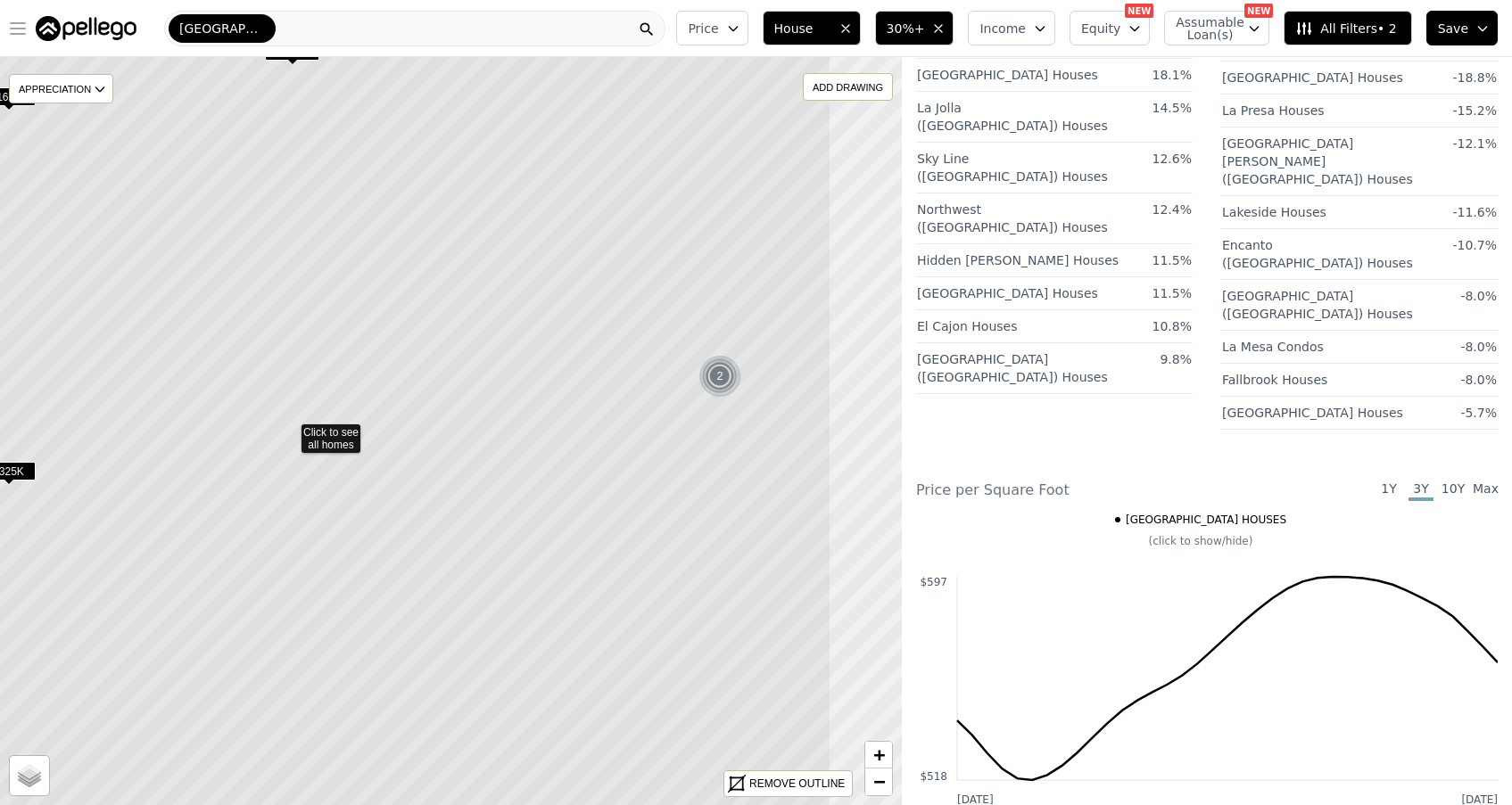
drag, startPoint x: 805, startPoint y: 587, endPoint x: 598, endPoint y: 587, distance: 207.0
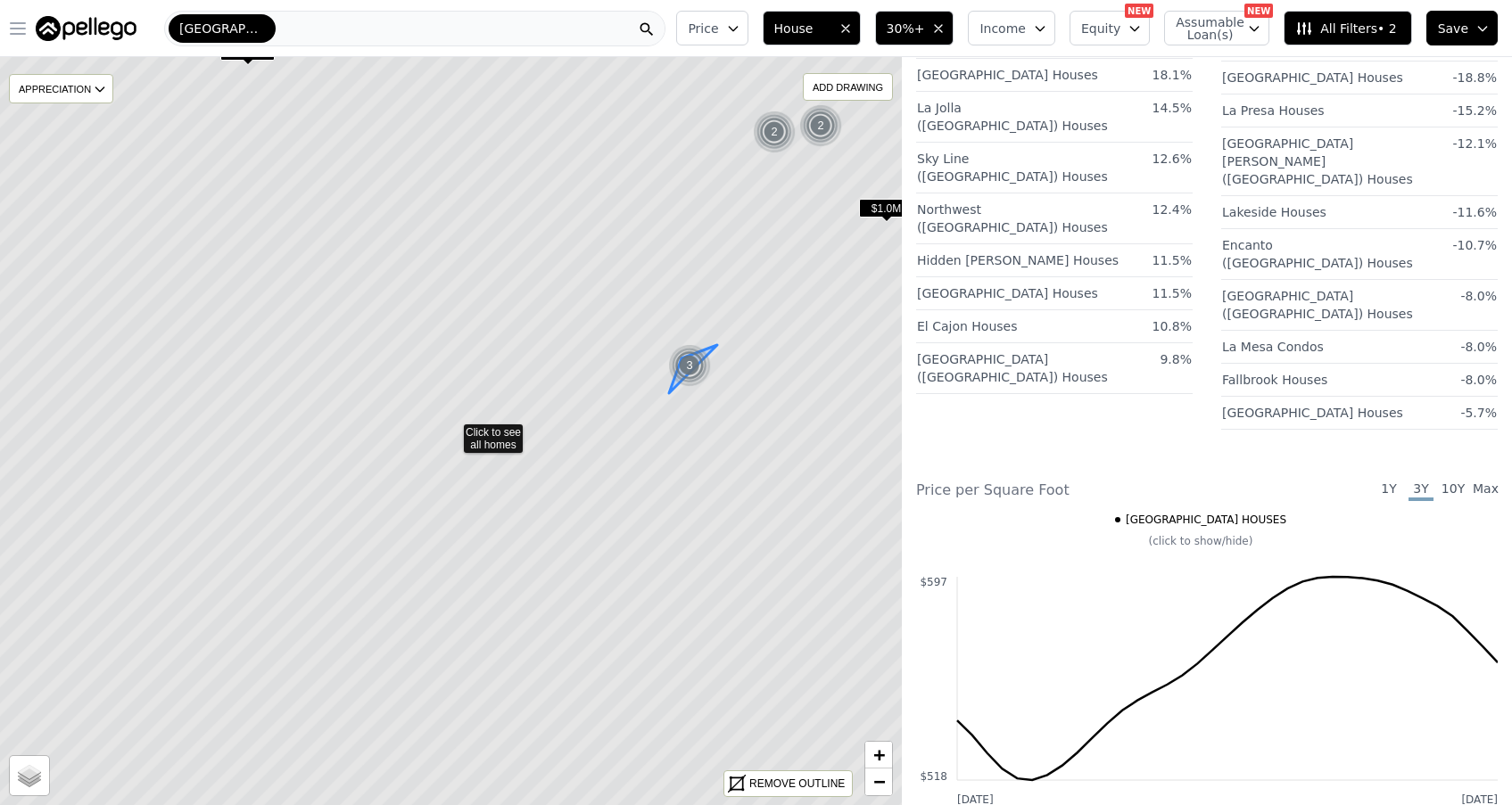
click at [691, 365] on div "3" at bounding box center [690, 366] width 43 height 43
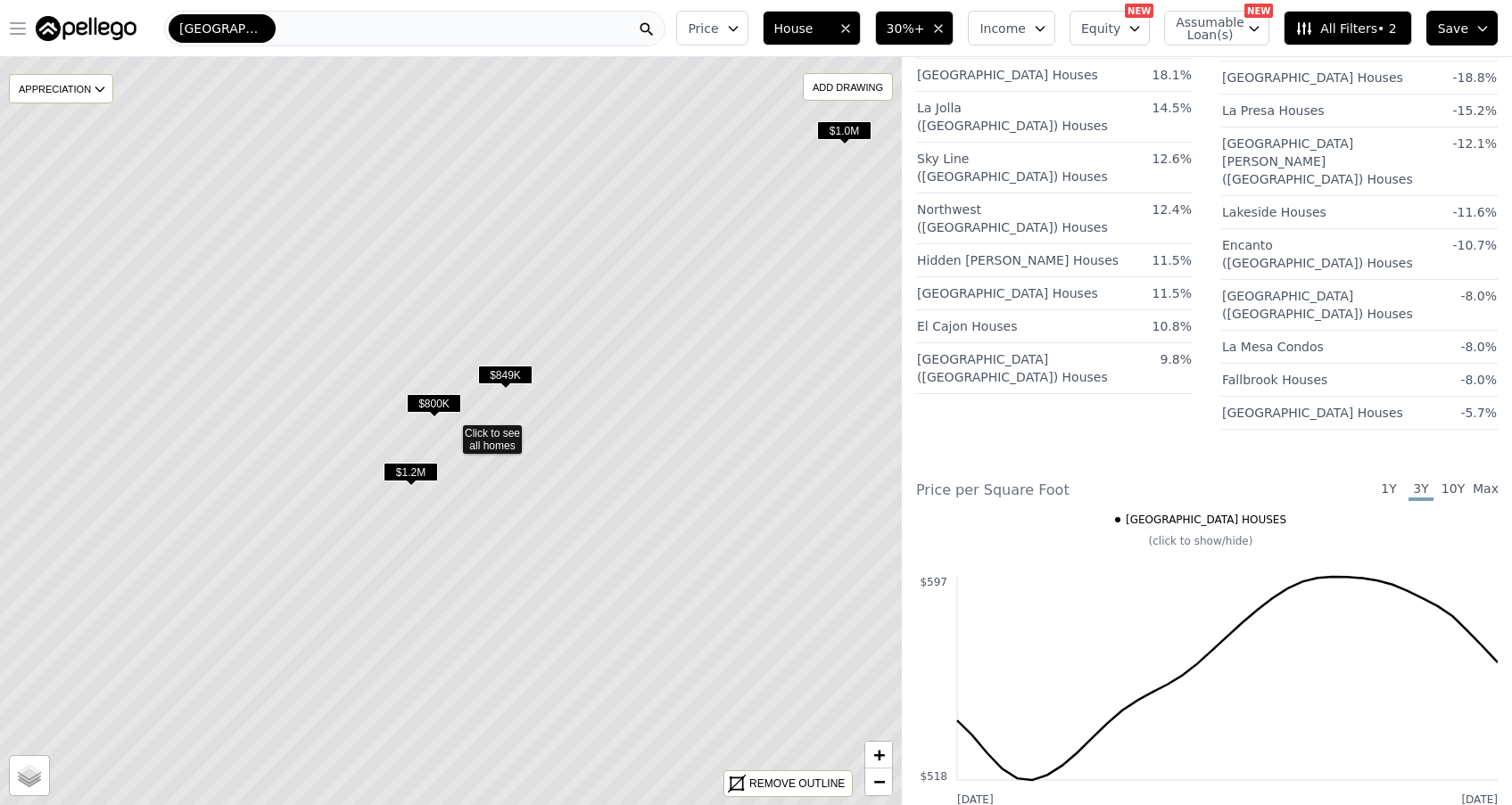
click at [433, 404] on span "$800K" at bounding box center [433, 403] width 54 height 19
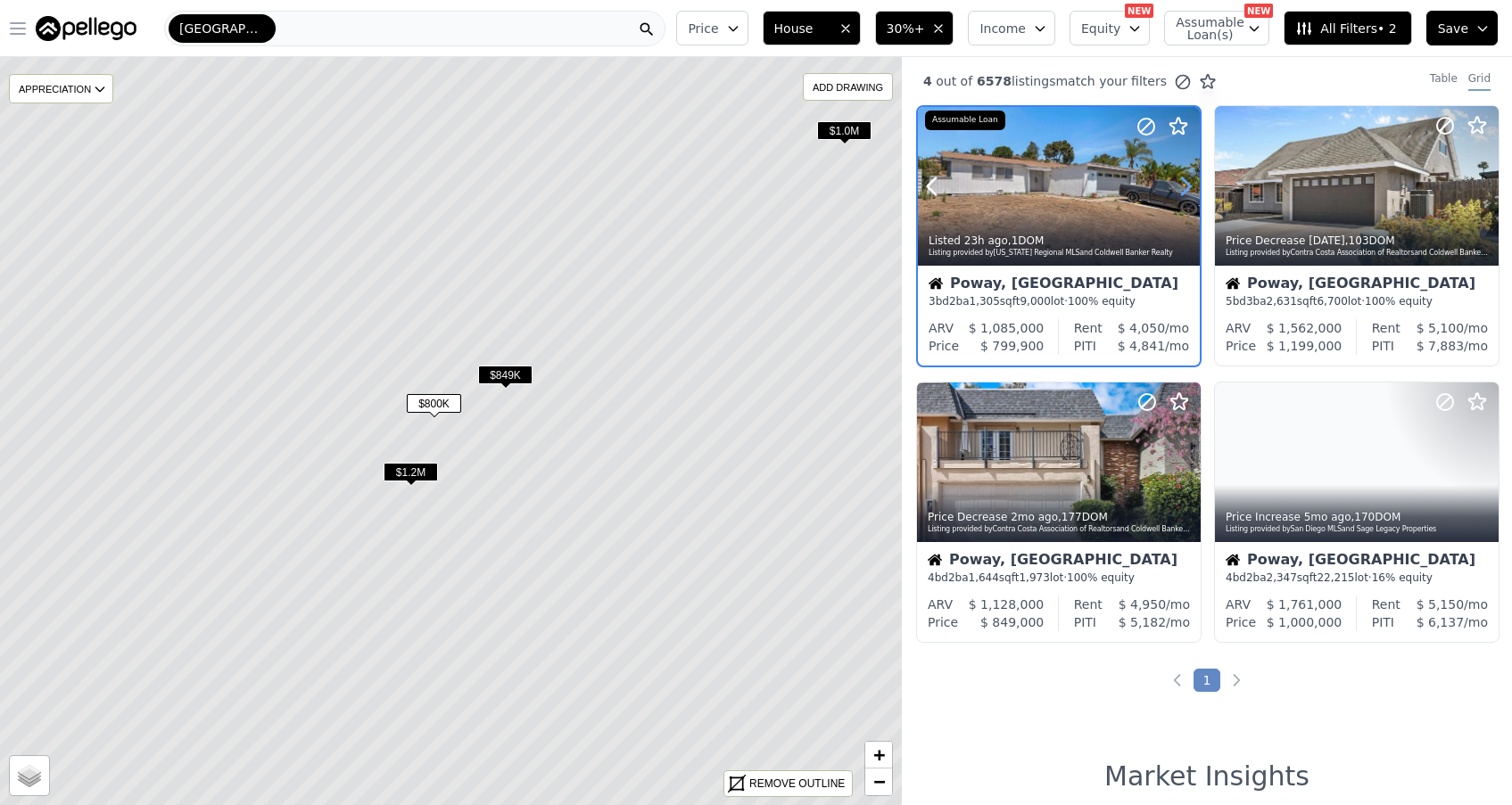
click at [1183, 183] on icon at bounding box center [1185, 186] width 29 height 29
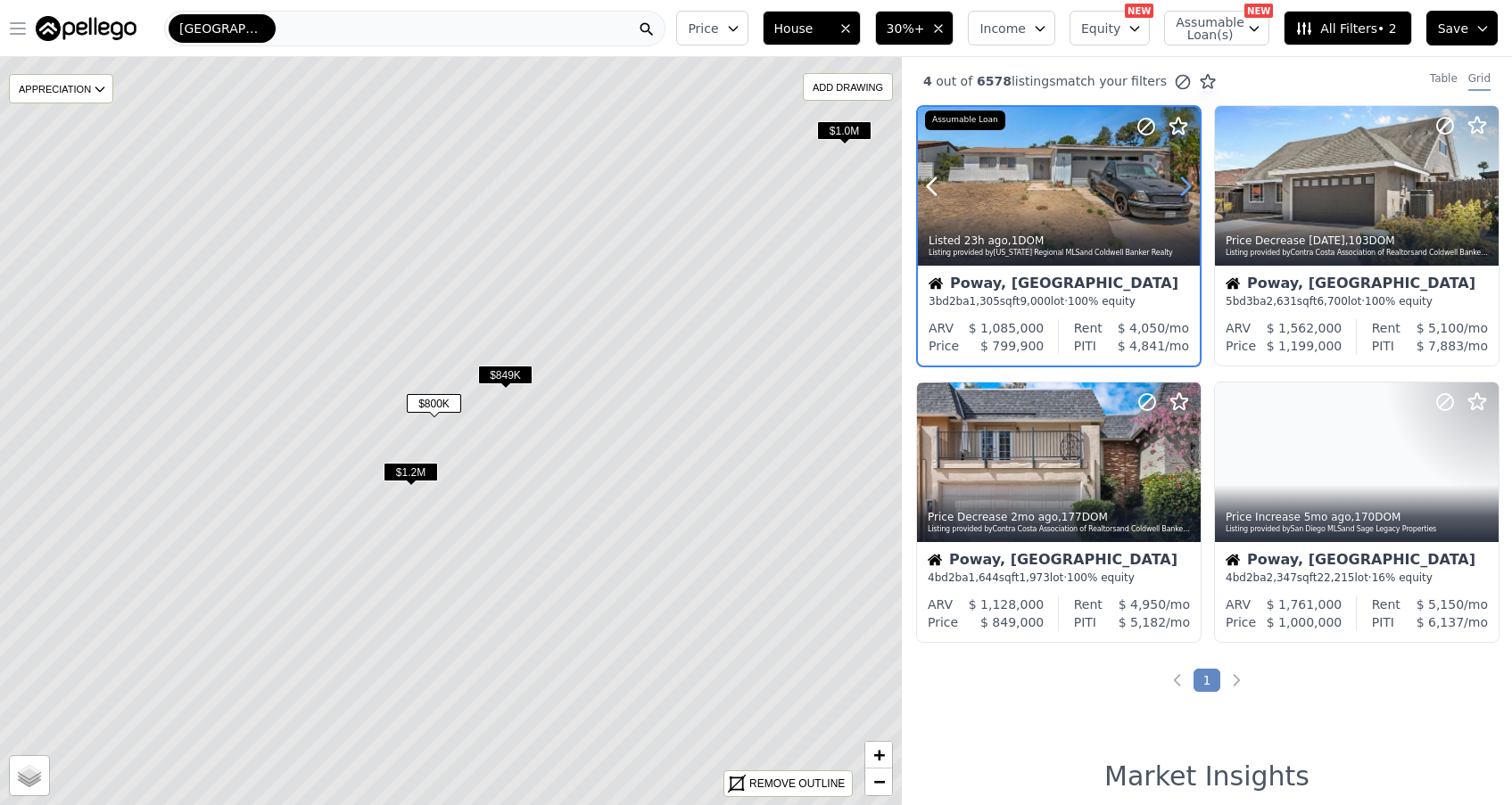
click at [1183, 183] on icon at bounding box center [1185, 186] width 29 height 29
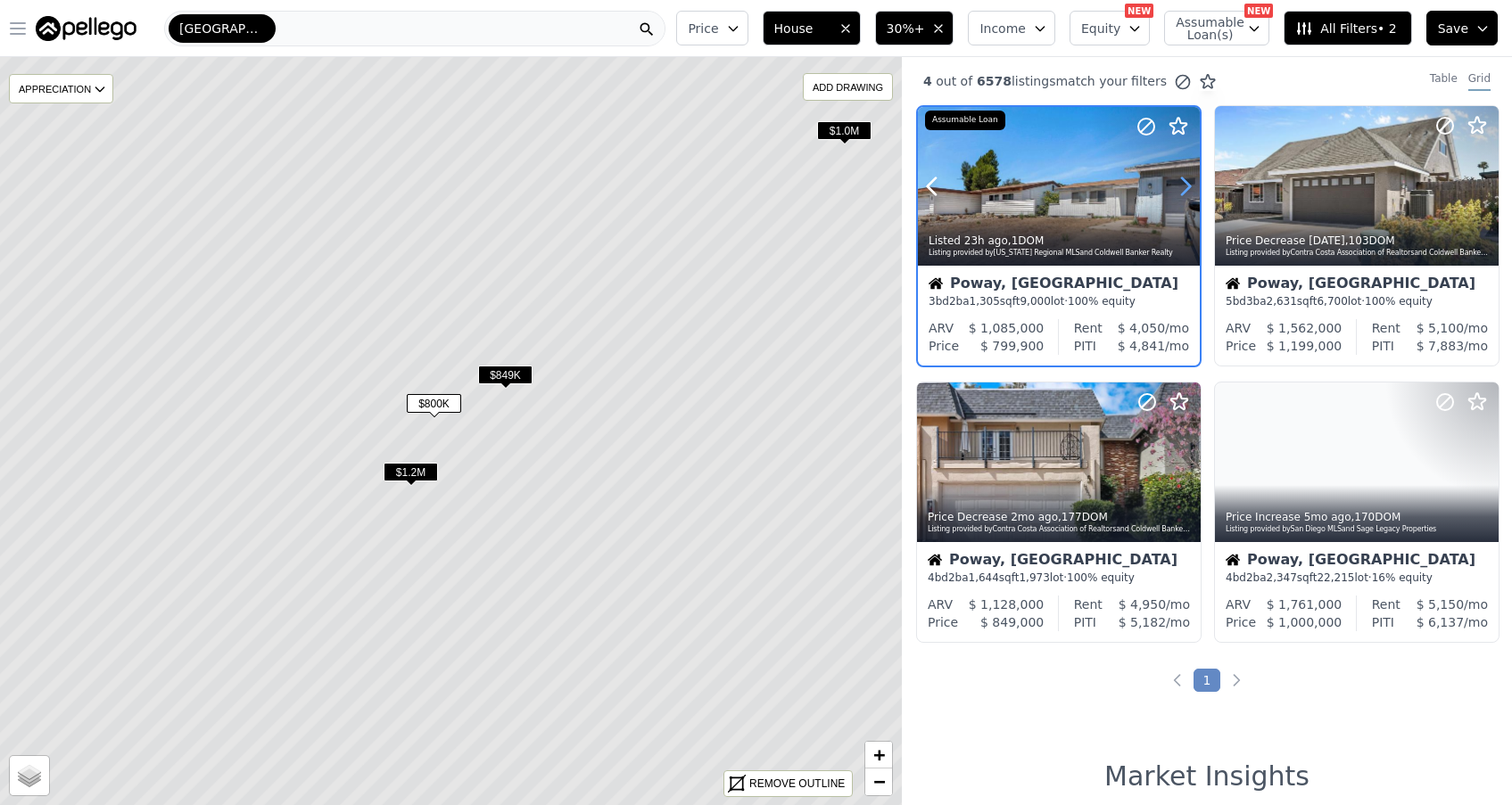
click at [1184, 183] on icon at bounding box center [1185, 186] width 29 height 29
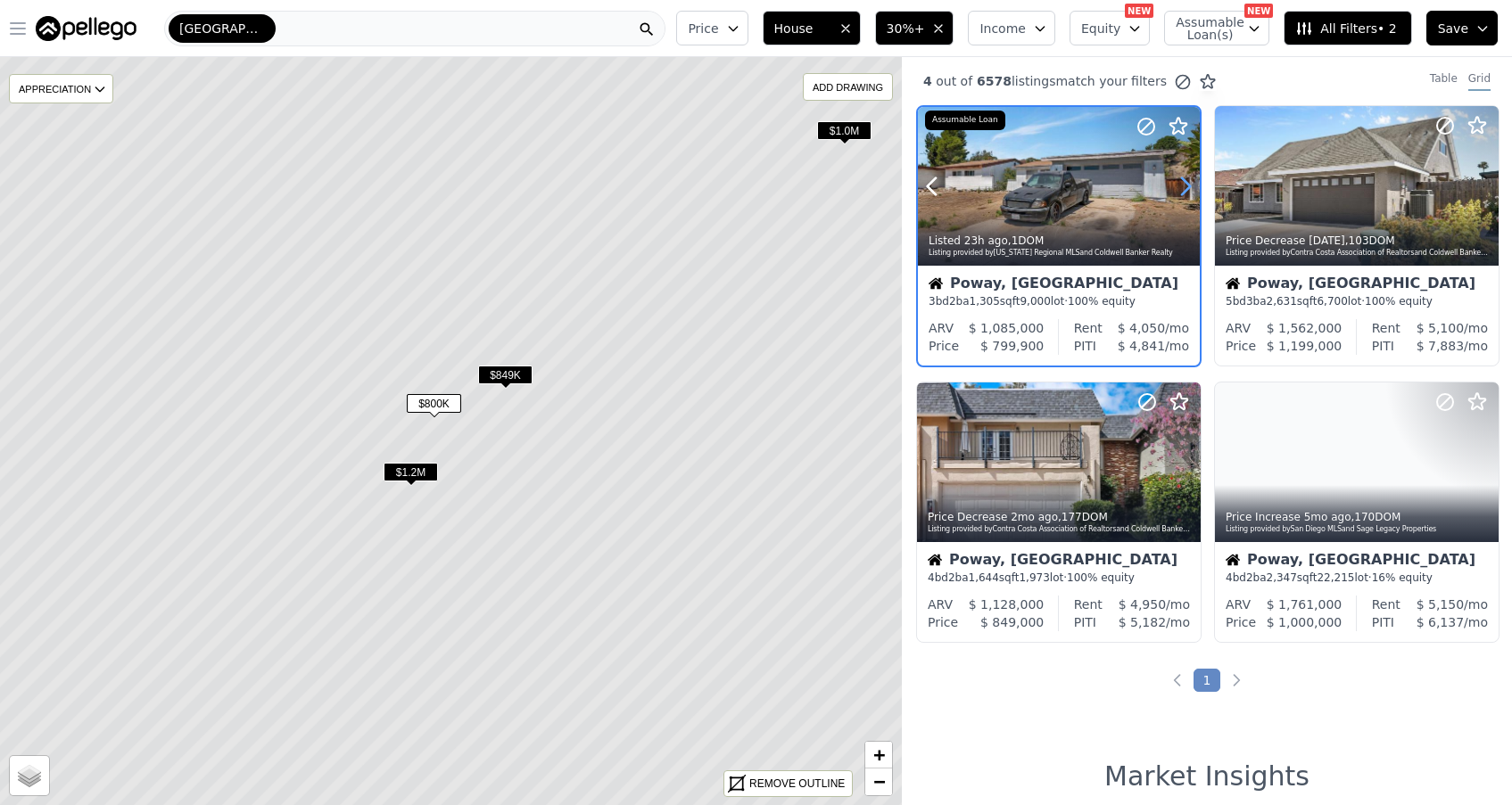
click at [1184, 183] on icon at bounding box center [1185, 186] width 29 height 29
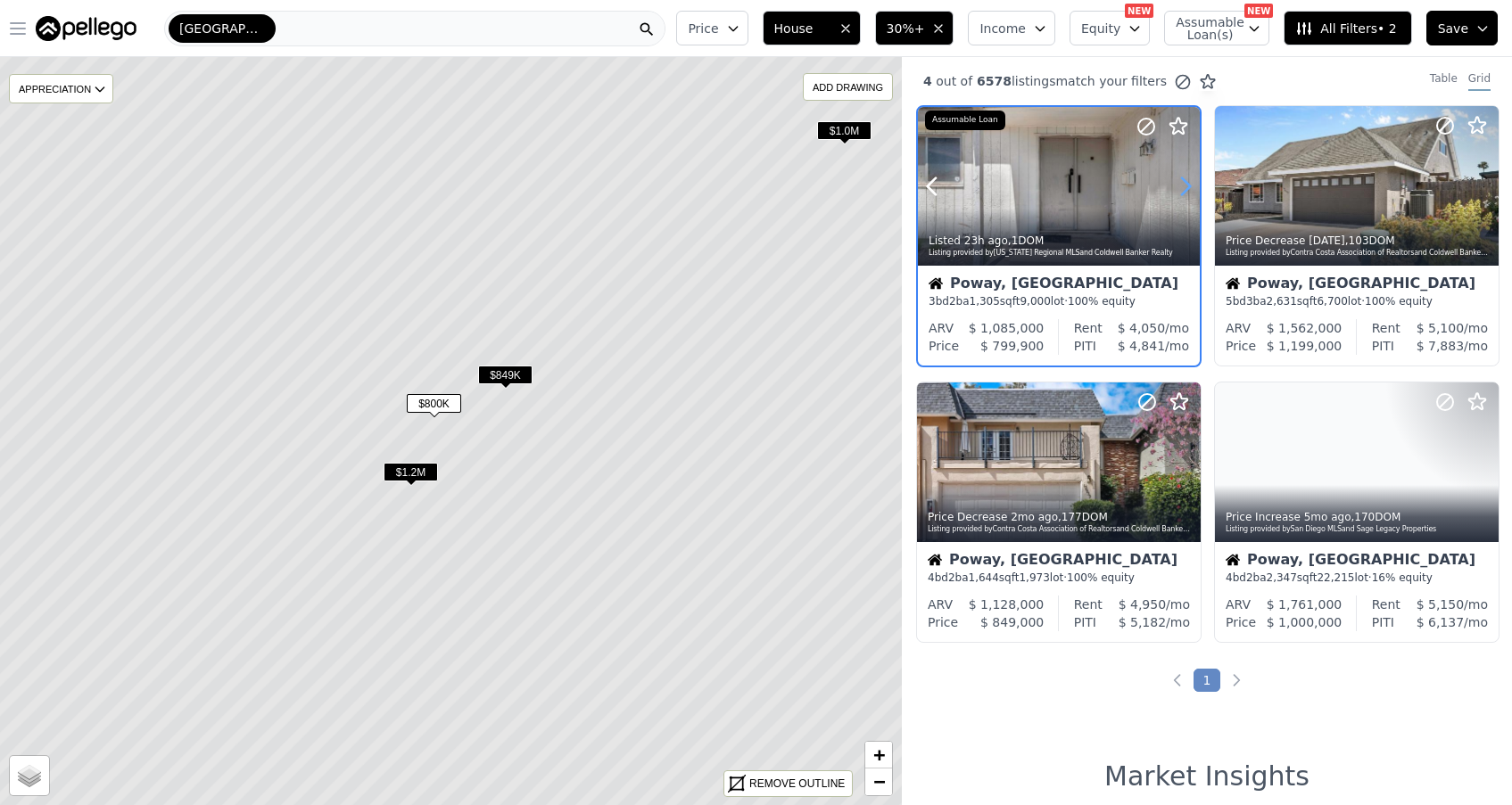
click at [1184, 183] on icon at bounding box center [1185, 186] width 29 height 29
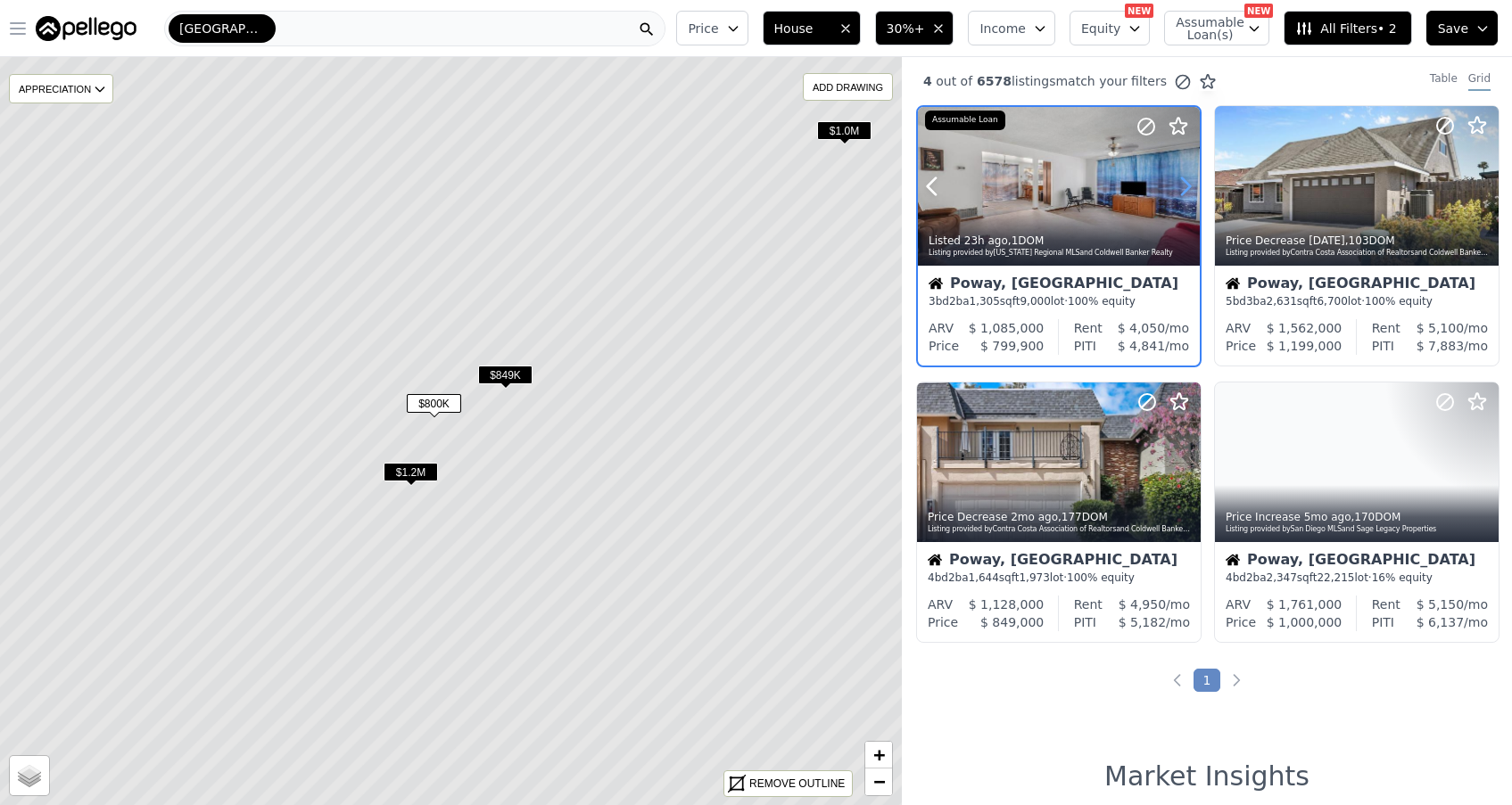
click at [1184, 183] on icon at bounding box center [1185, 186] width 29 height 29
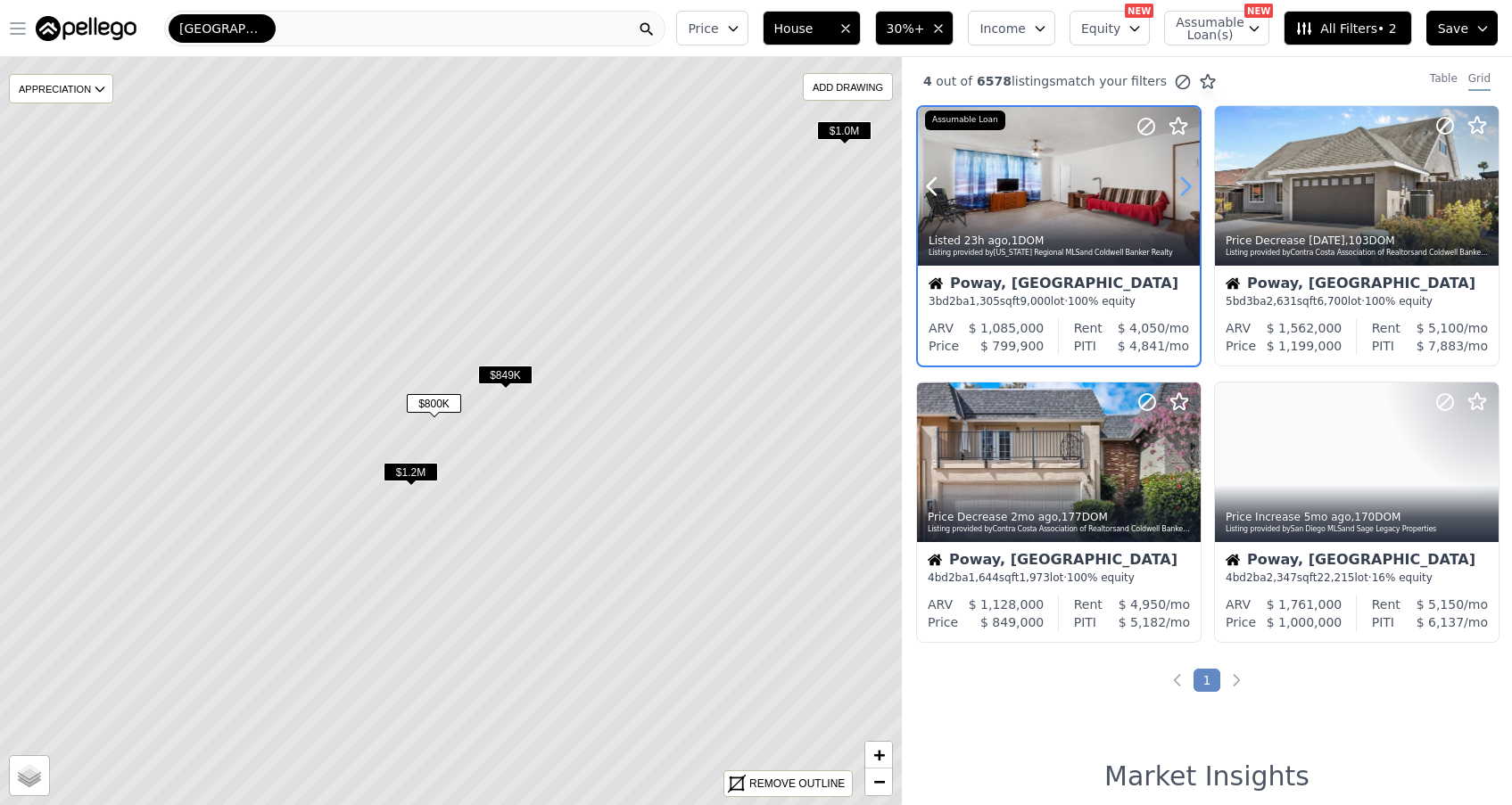
click at [1184, 183] on icon at bounding box center [1185, 186] width 29 height 29
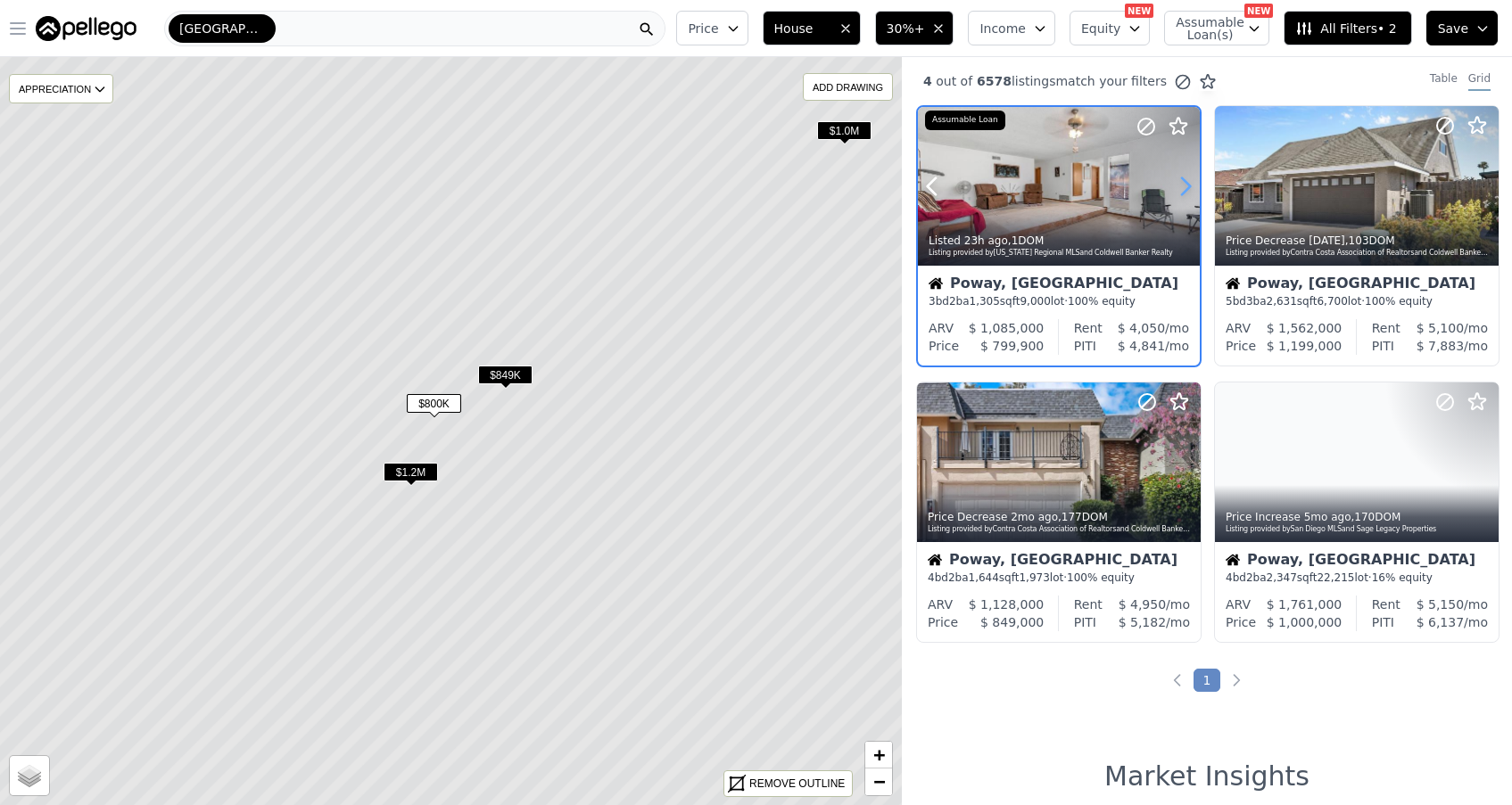
click at [1184, 183] on icon at bounding box center [1185, 186] width 29 height 29
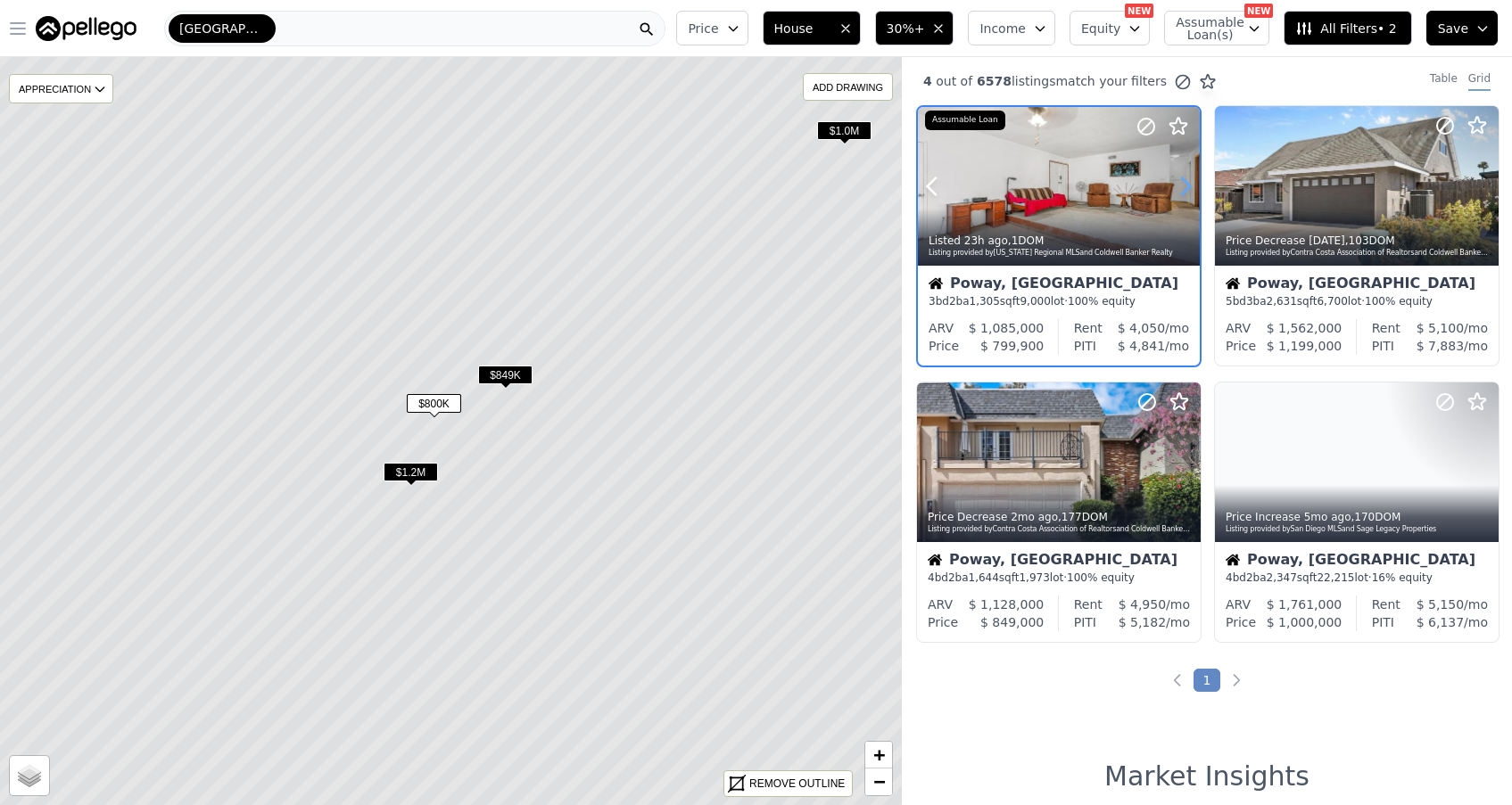
click at [1184, 183] on icon at bounding box center [1185, 186] width 29 height 29
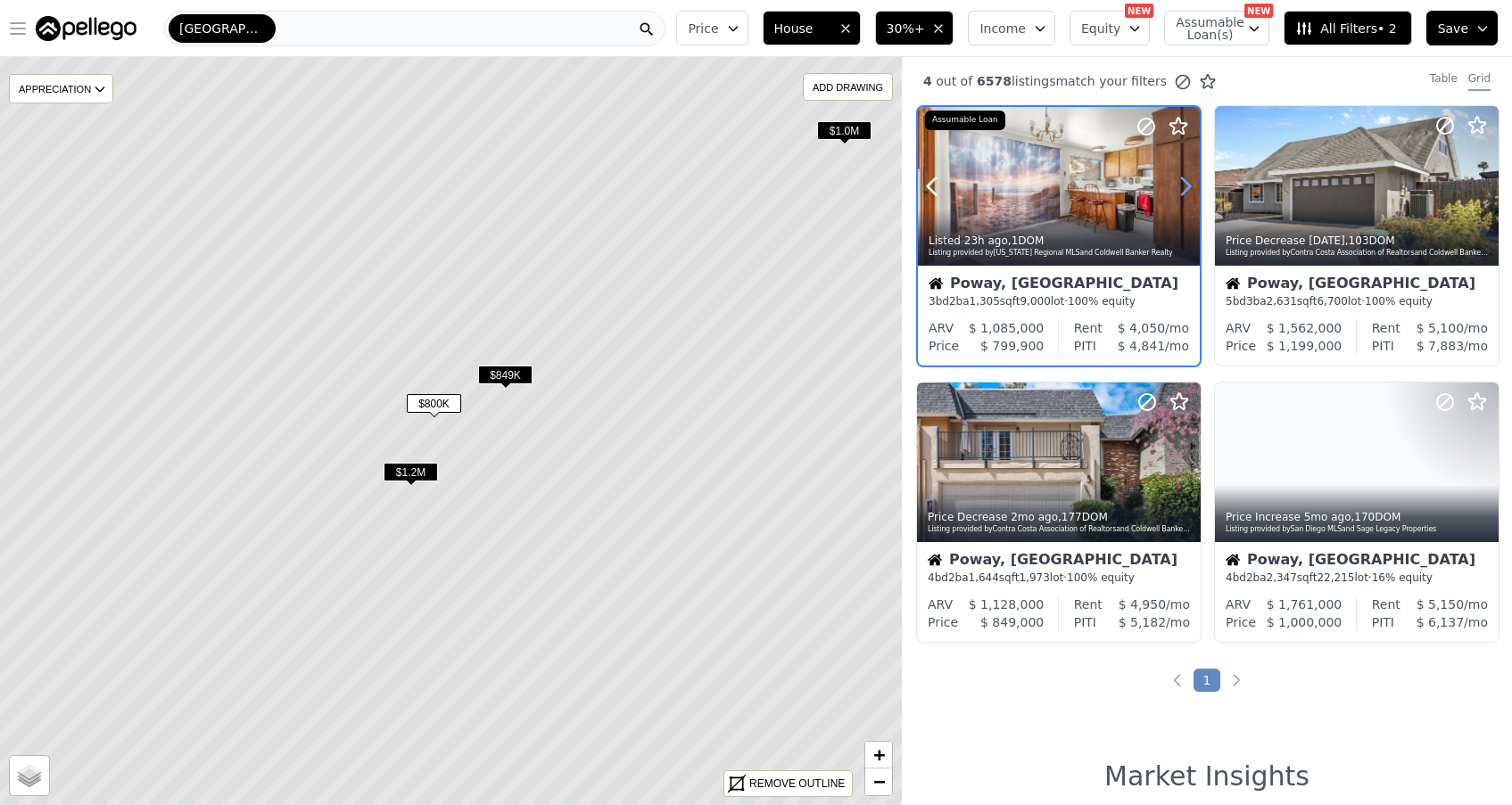
click at [1184, 183] on icon at bounding box center [1185, 186] width 29 height 29
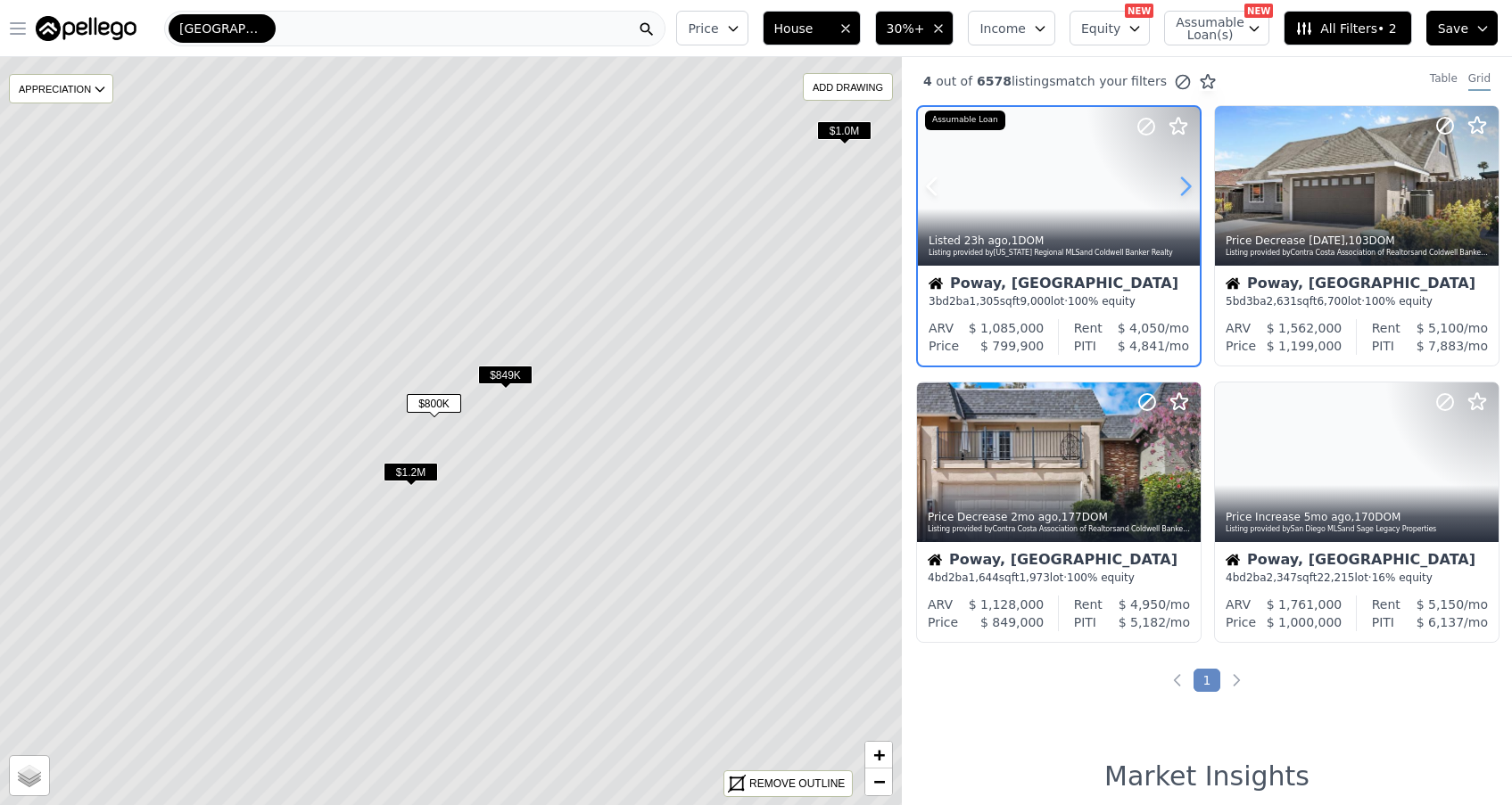
click at [1184, 183] on icon at bounding box center [1185, 186] width 29 height 29
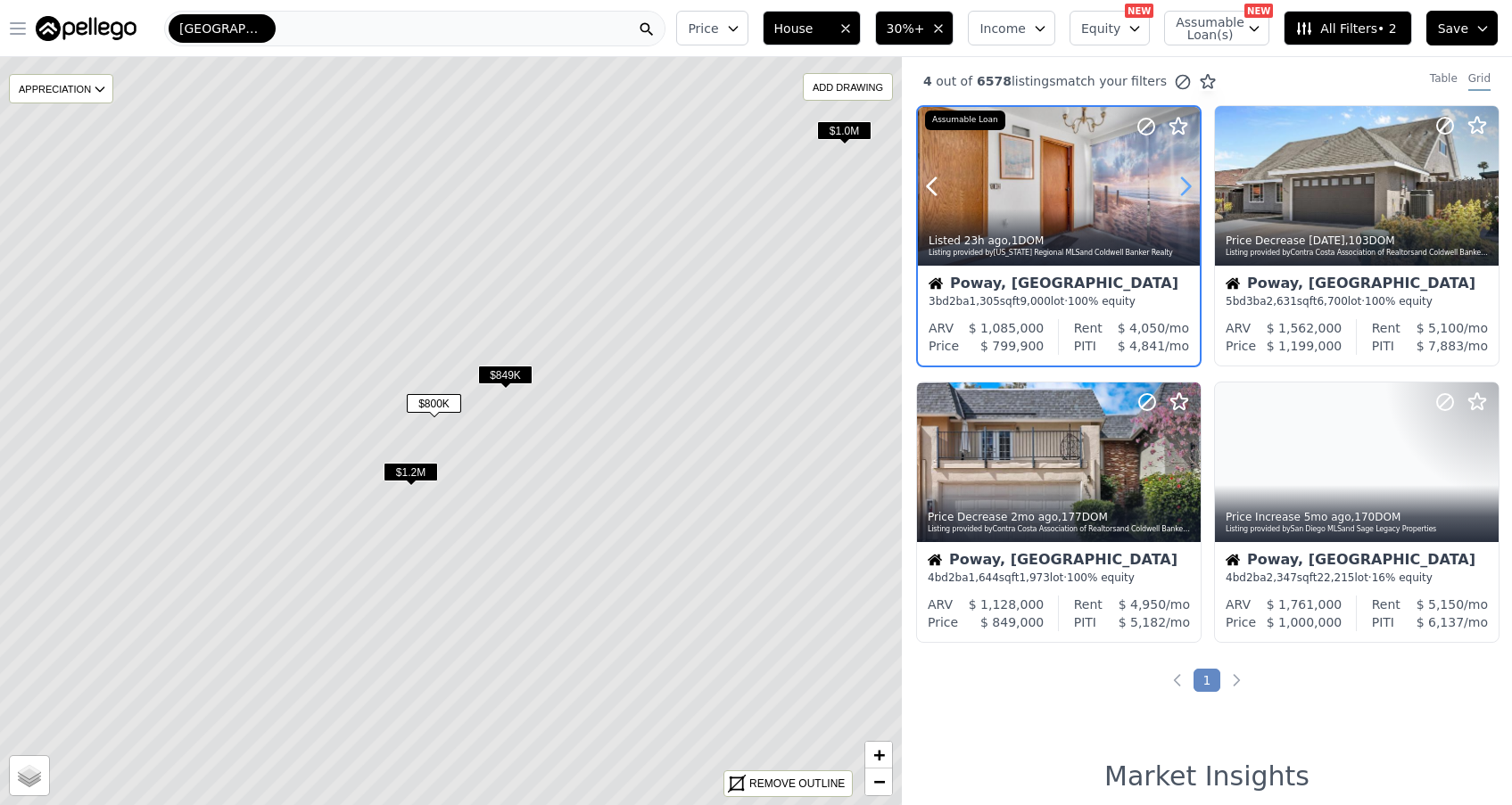
click at [1184, 183] on icon at bounding box center [1185, 186] width 29 height 29
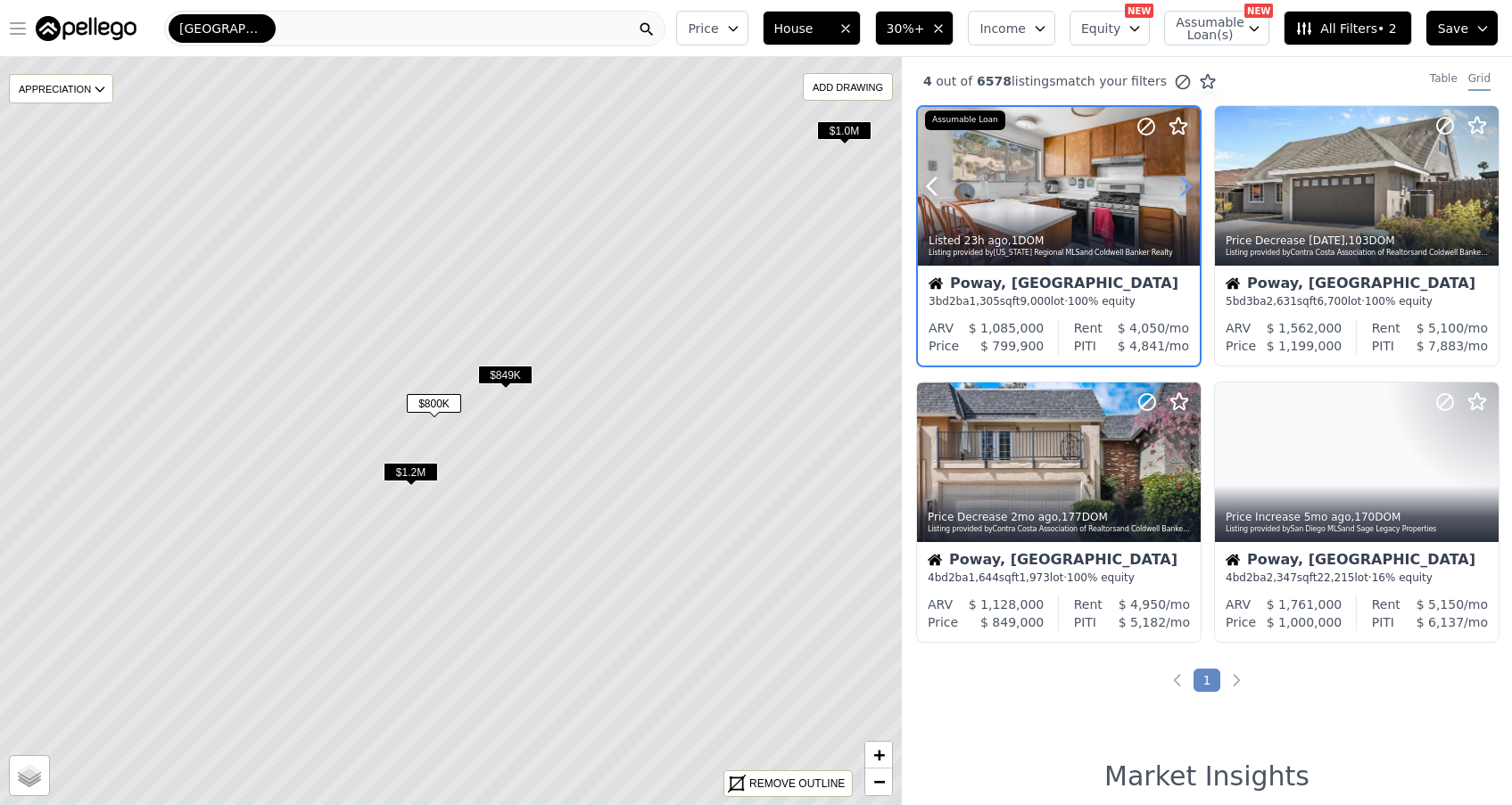
click at [1184, 183] on icon at bounding box center [1185, 186] width 29 height 29
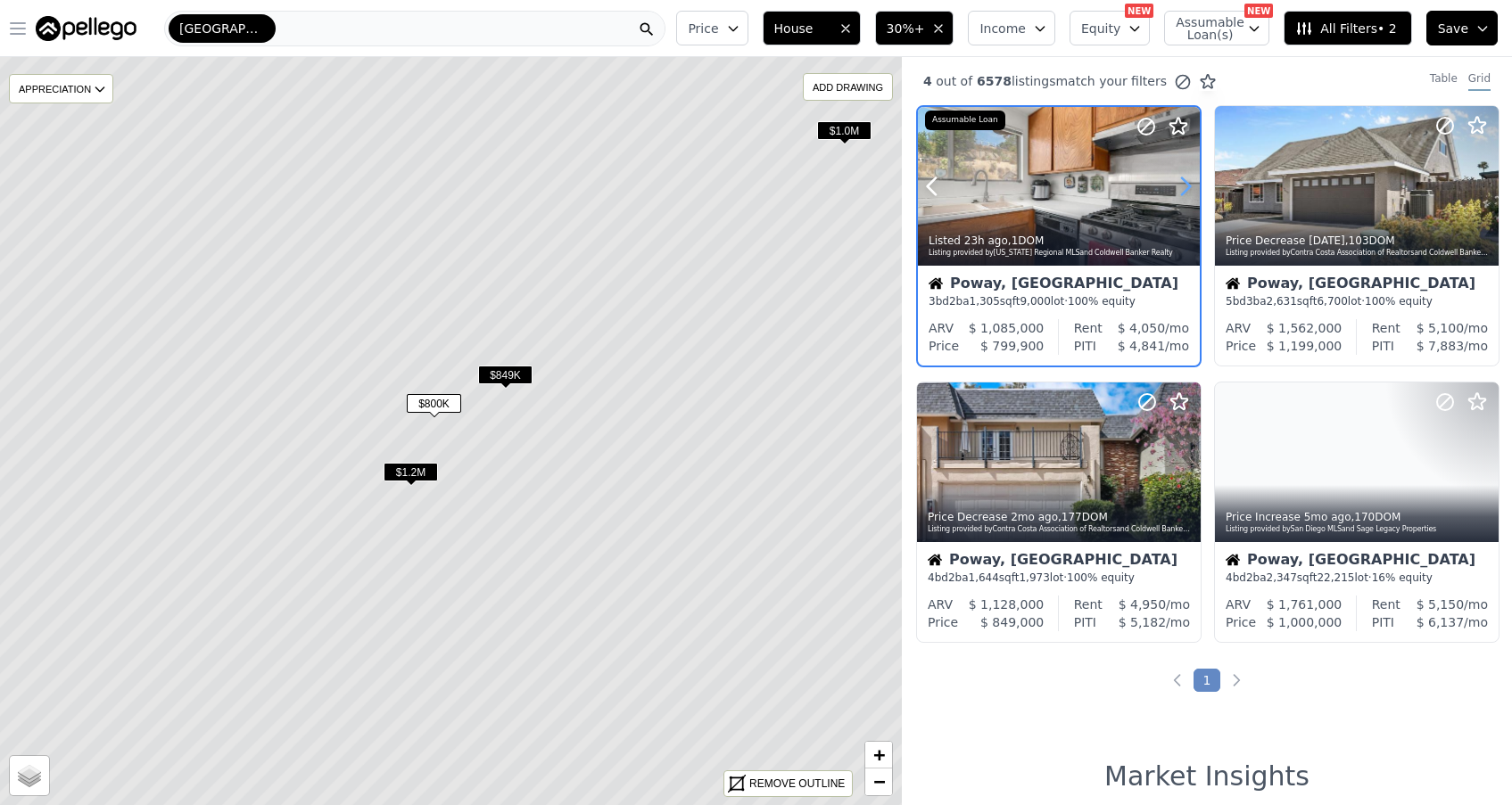
click at [1184, 183] on icon at bounding box center [1185, 186] width 29 height 29
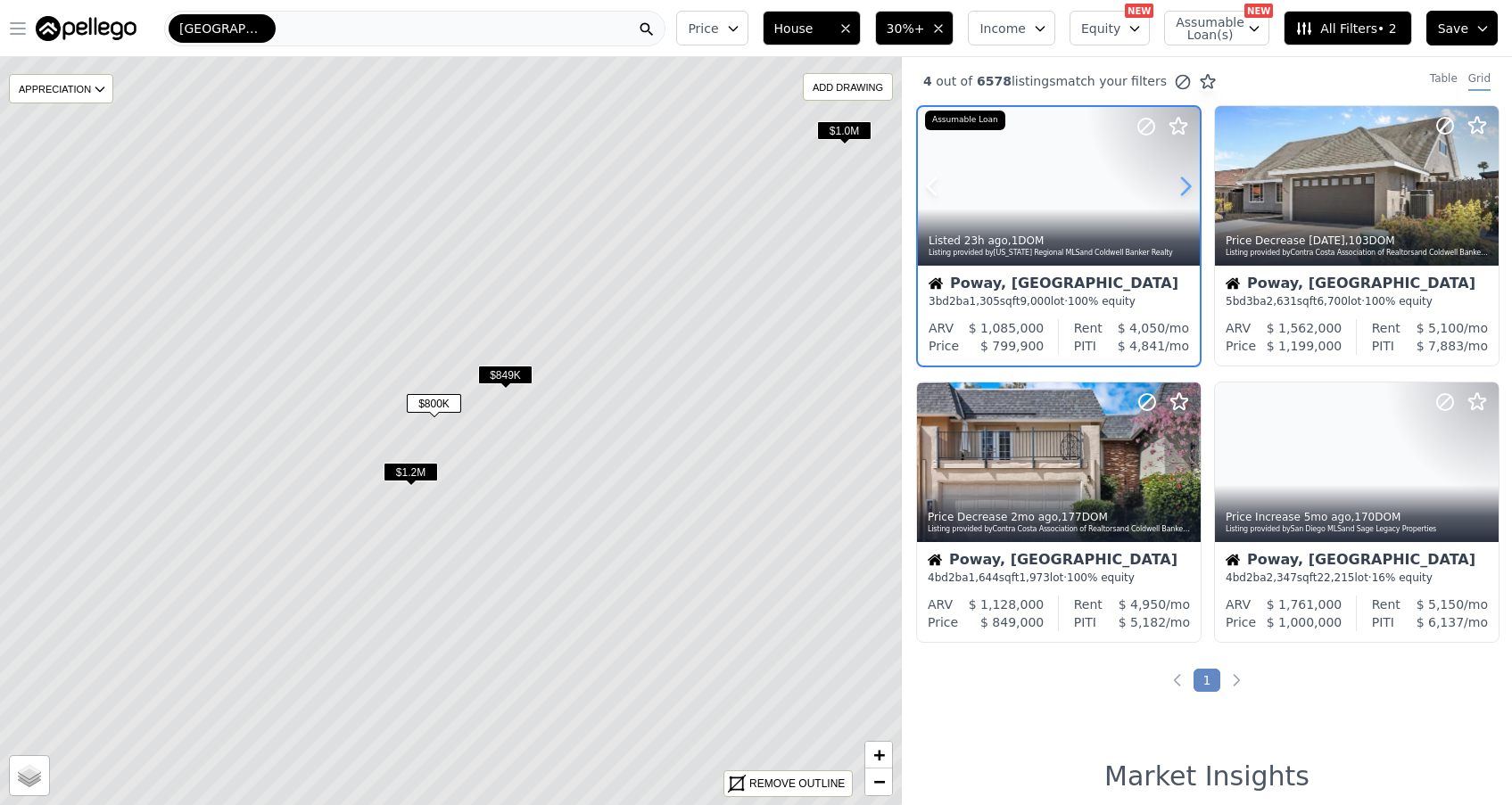
click at [1184, 183] on icon at bounding box center [1185, 186] width 29 height 29
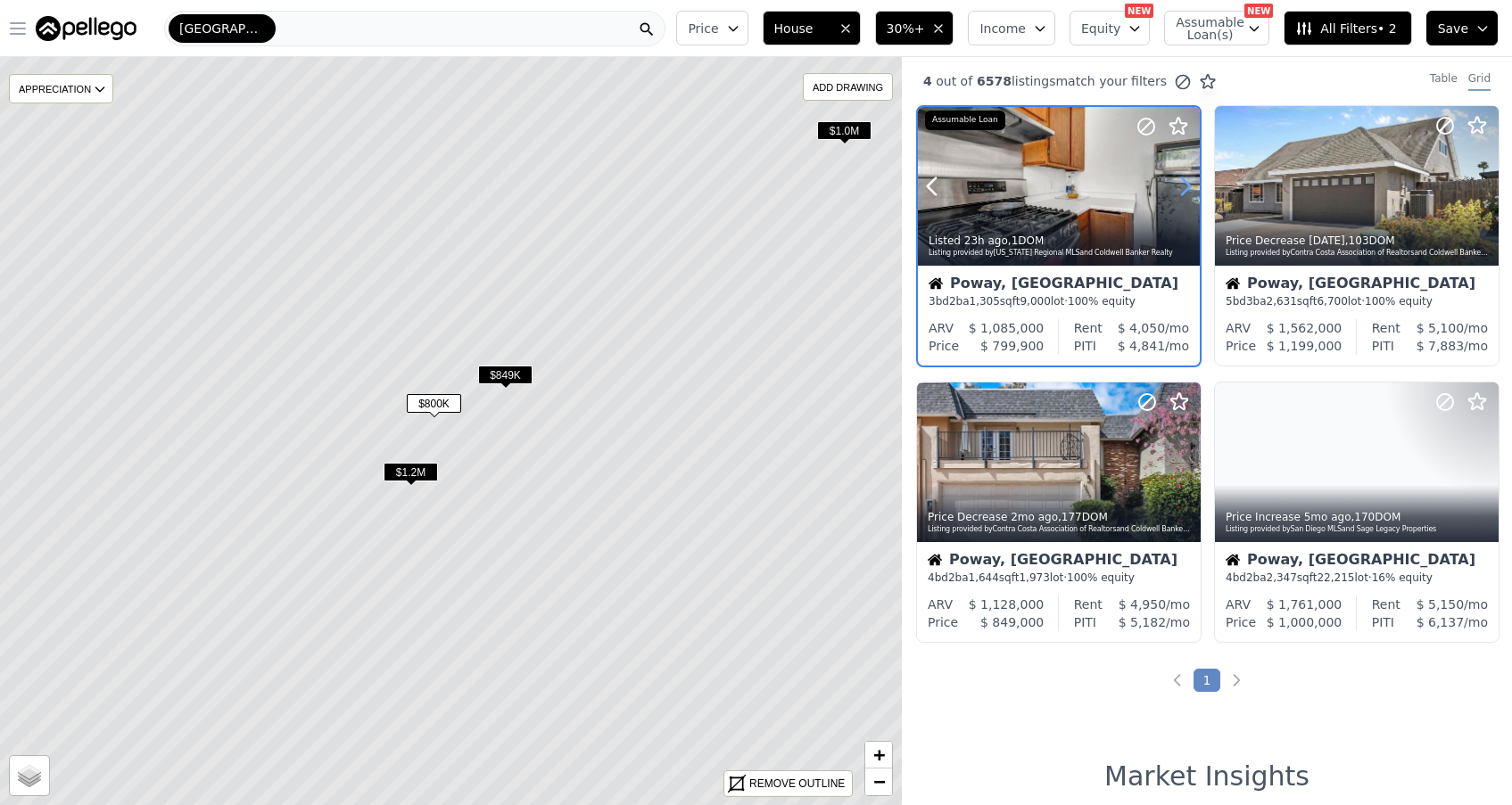
click at [1184, 183] on icon at bounding box center [1185, 186] width 29 height 29
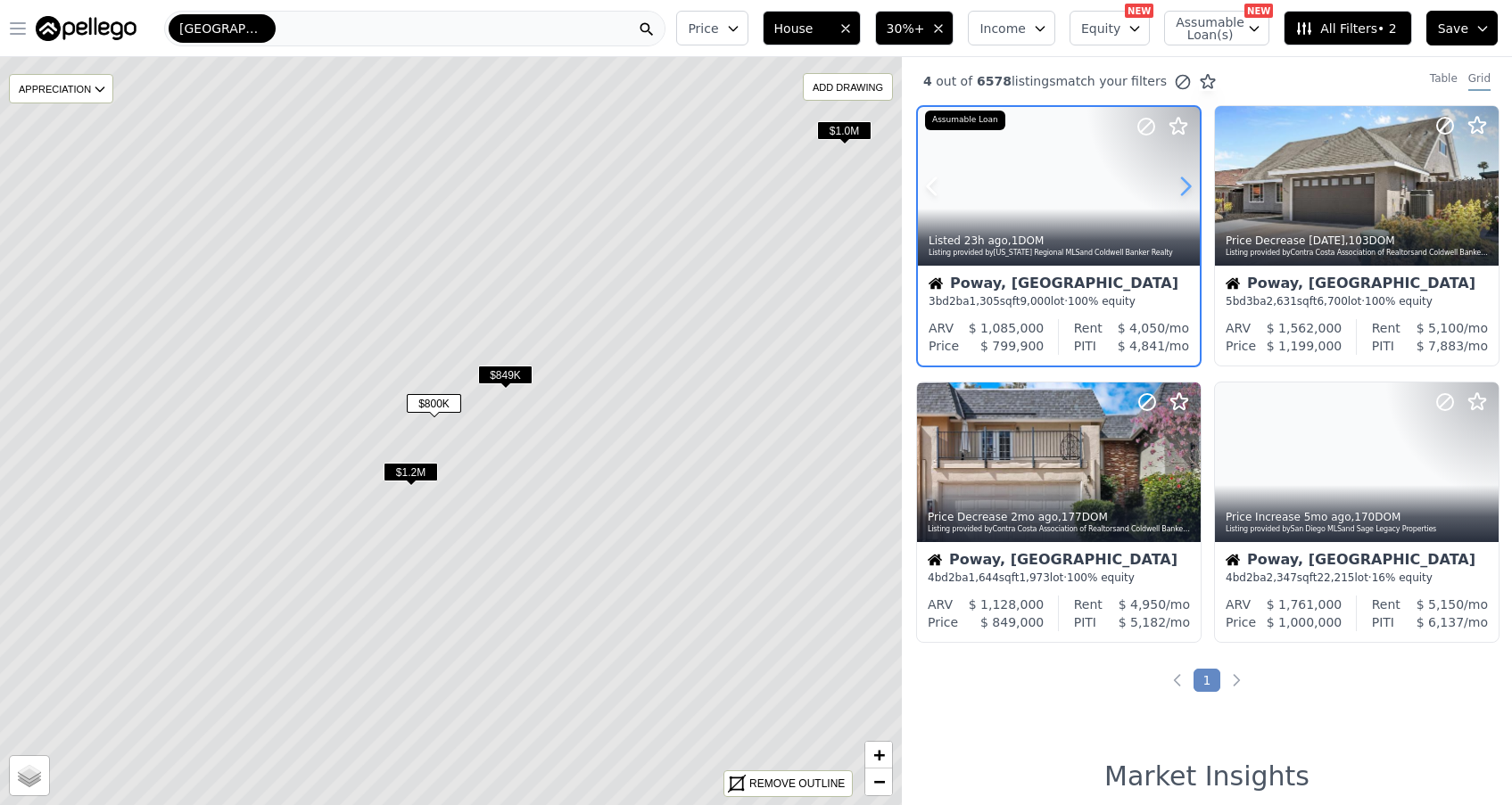
click at [1184, 183] on icon at bounding box center [1185, 186] width 29 height 29
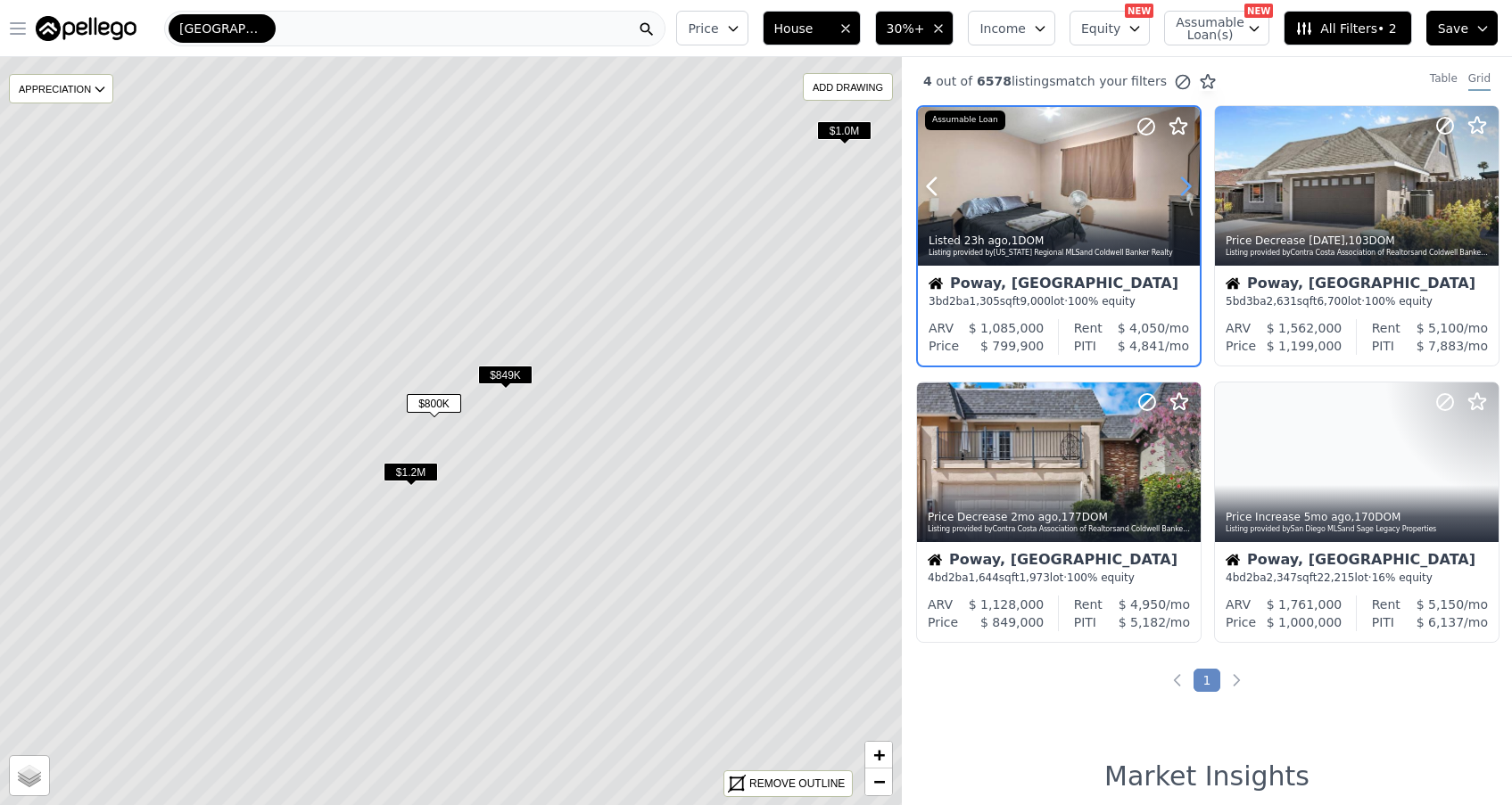
click at [1184, 183] on icon at bounding box center [1185, 186] width 29 height 29
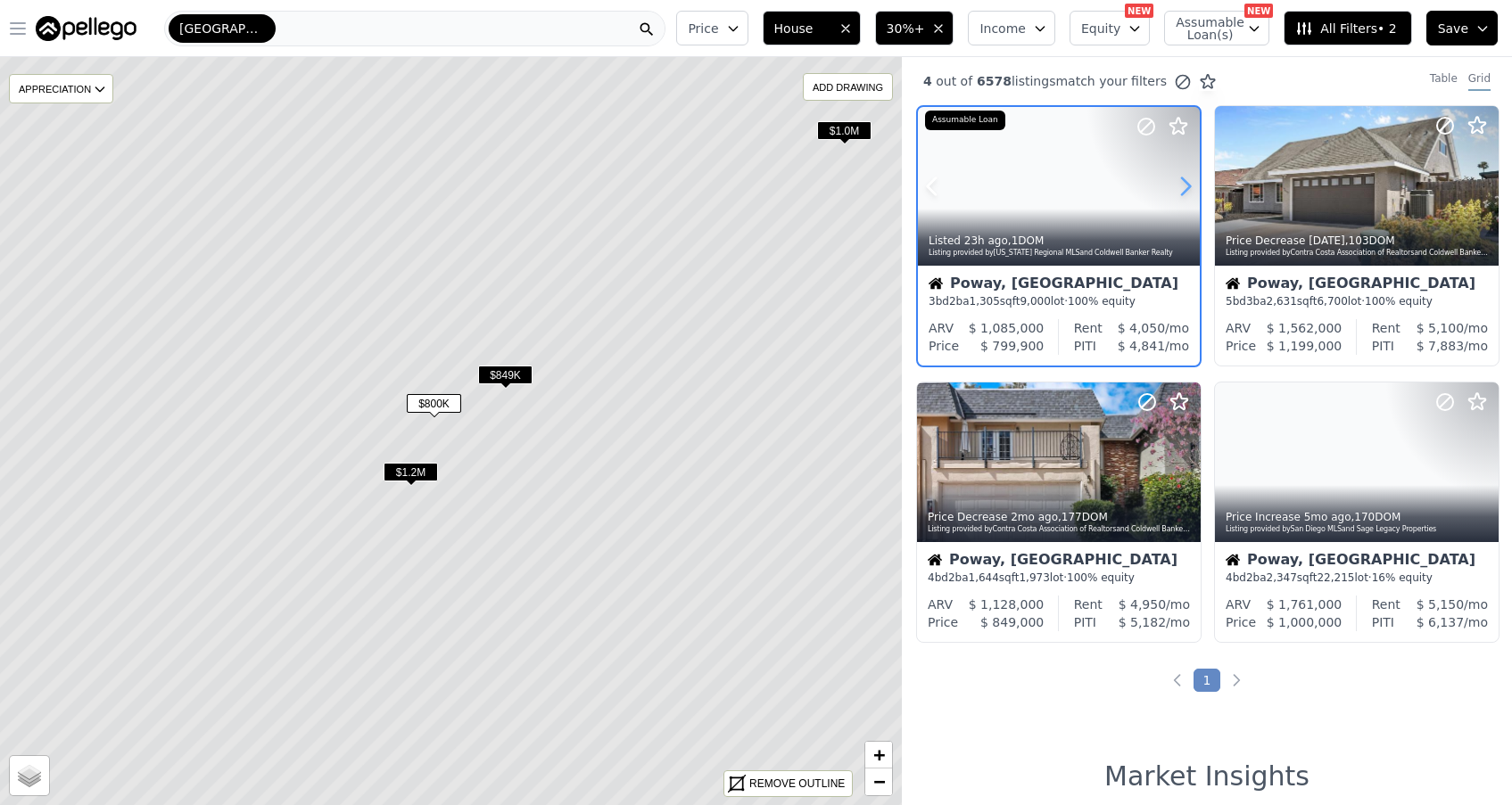
click at [1184, 183] on icon at bounding box center [1185, 186] width 29 height 29
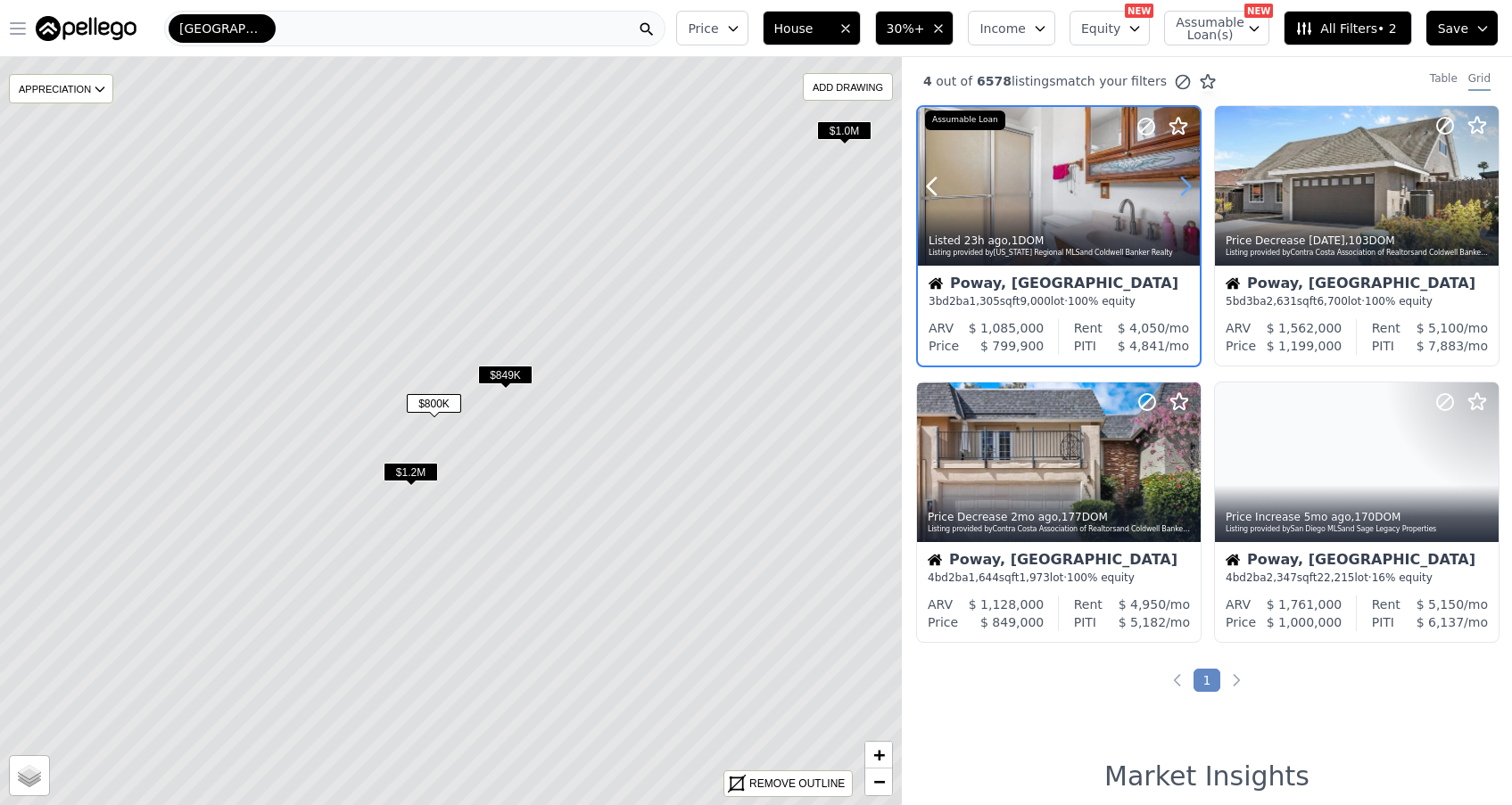
click at [1184, 183] on icon at bounding box center [1185, 186] width 29 height 29
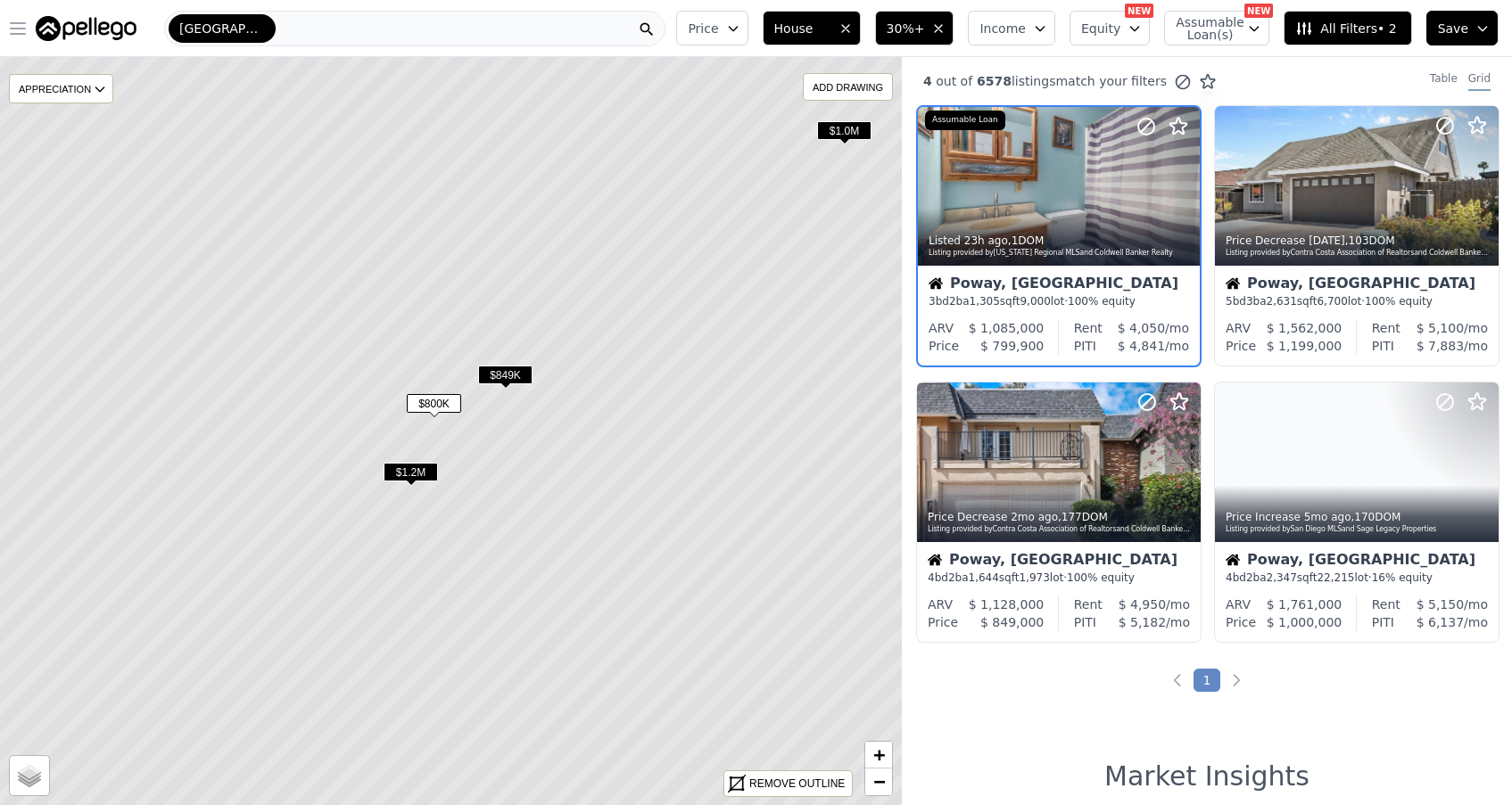
click at [510, 374] on span "$849K" at bounding box center [505, 375] width 54 height 19
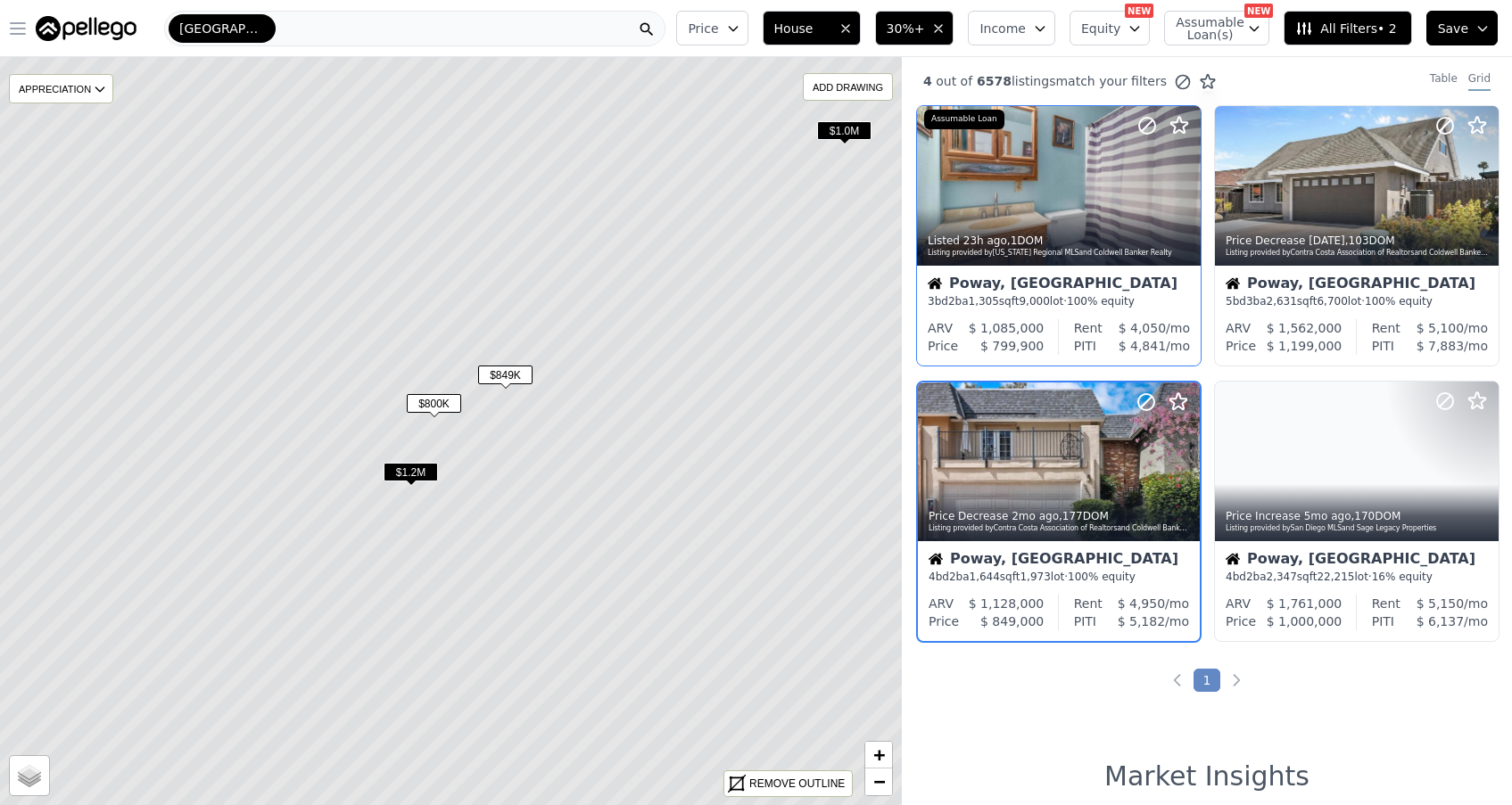
scroll to position [53, 0]
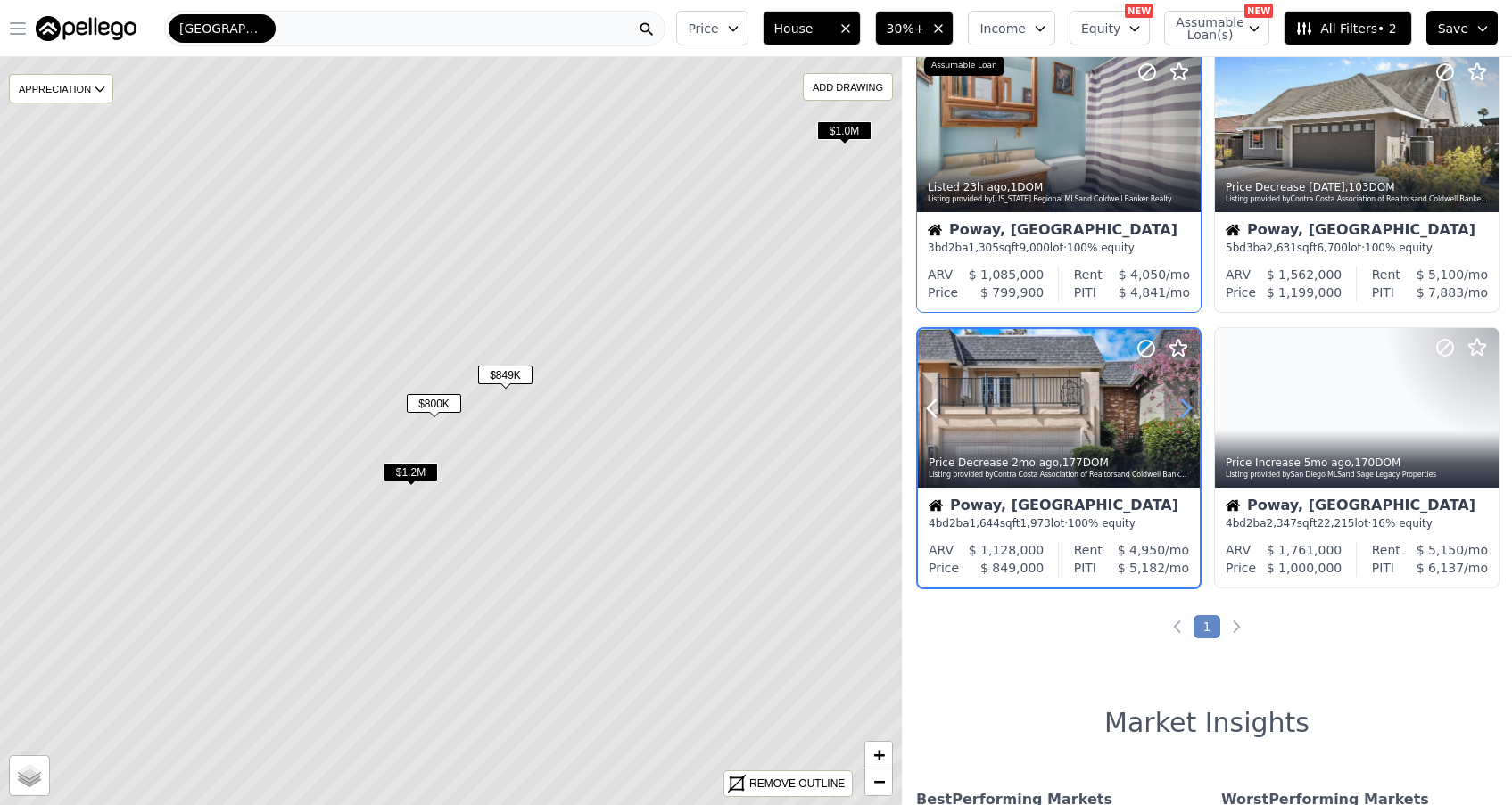
click at [1184, 414] on icon at bounding box center [1185, 408] width 29 height 29
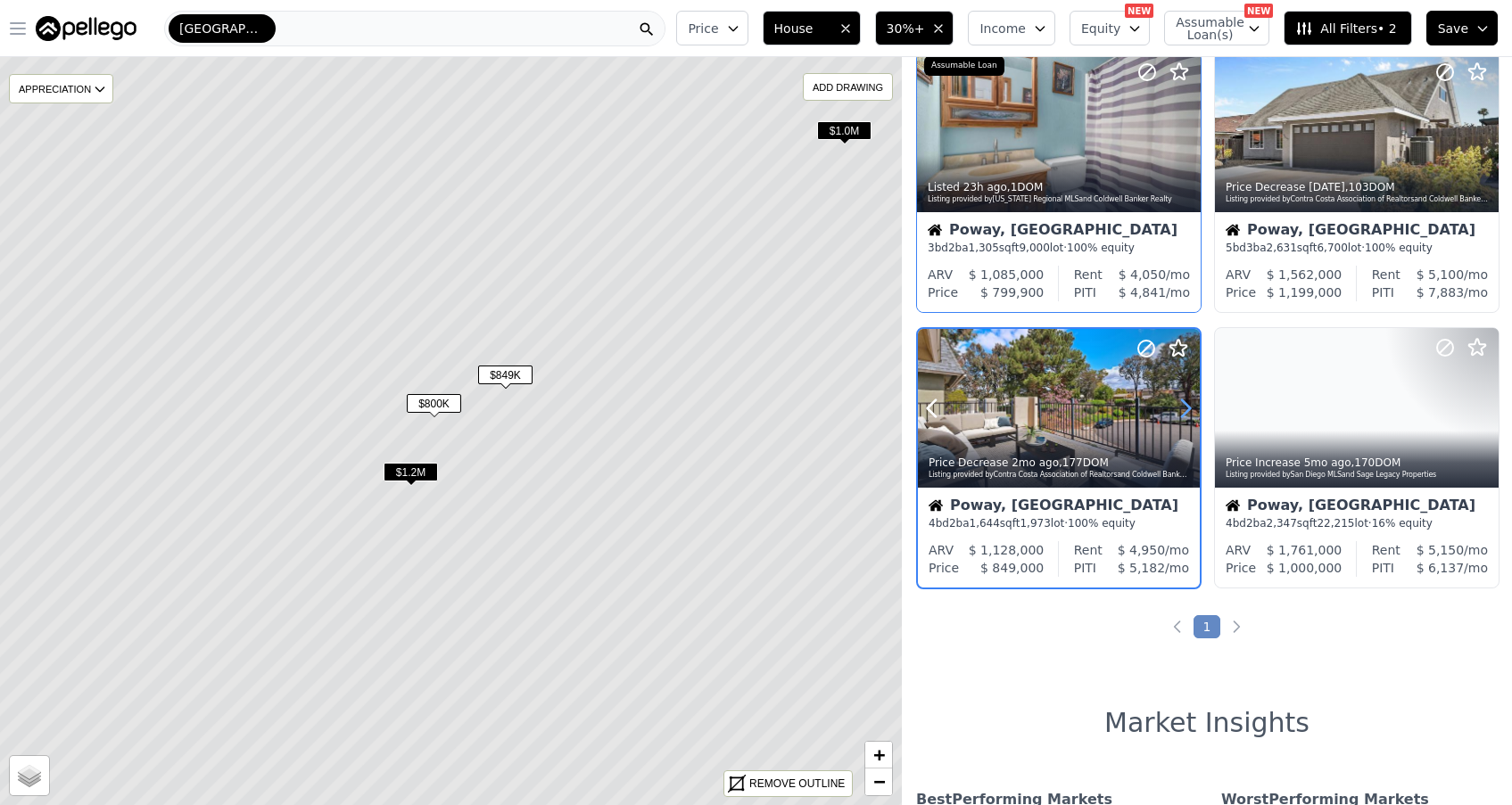
click at [1184, 414] on icon at bounding box center [1185, 408] width 29 height 29
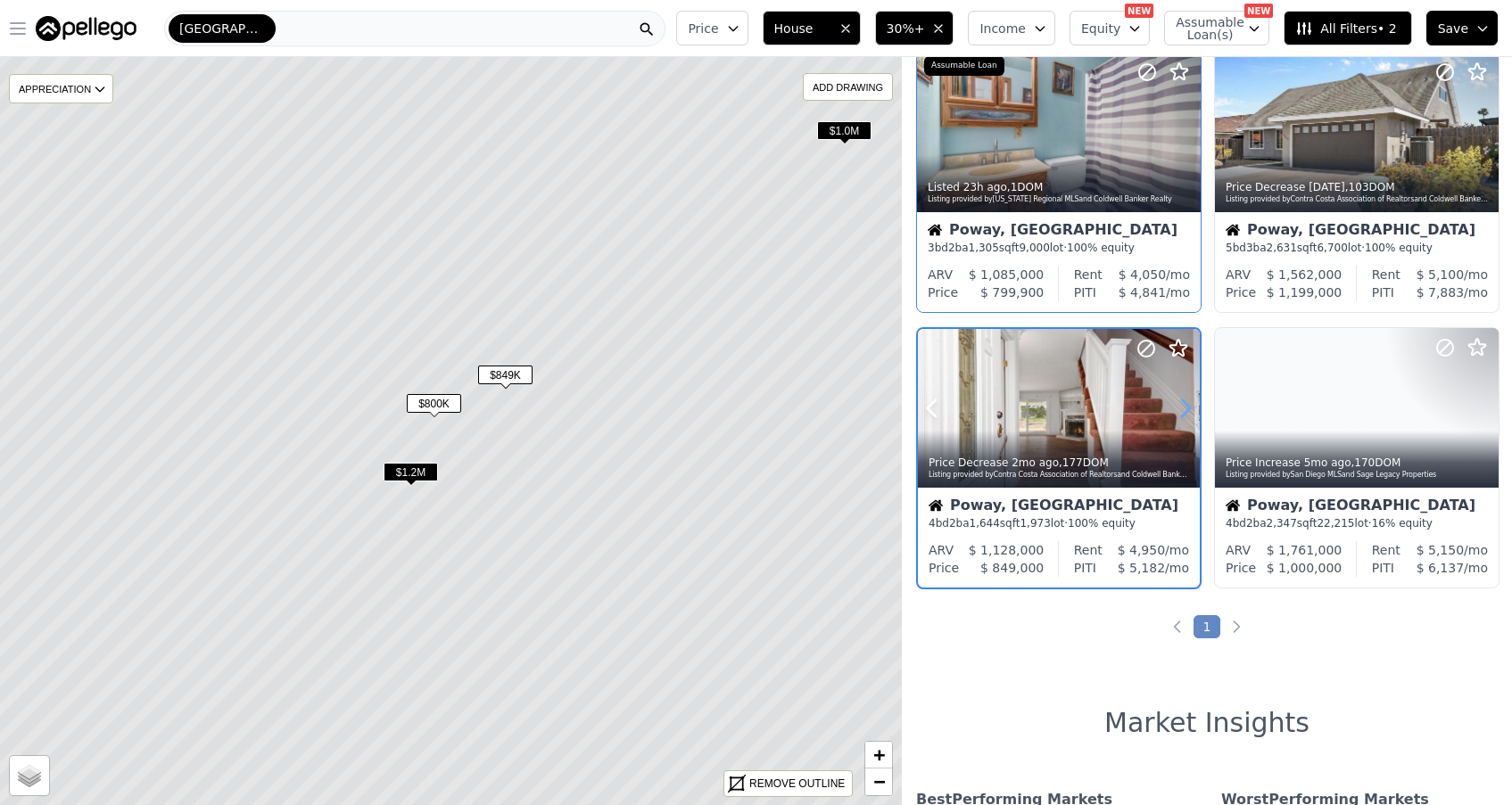
click at [1184, 414] on icon at bounding box center [1185, 408] width 29 height 29
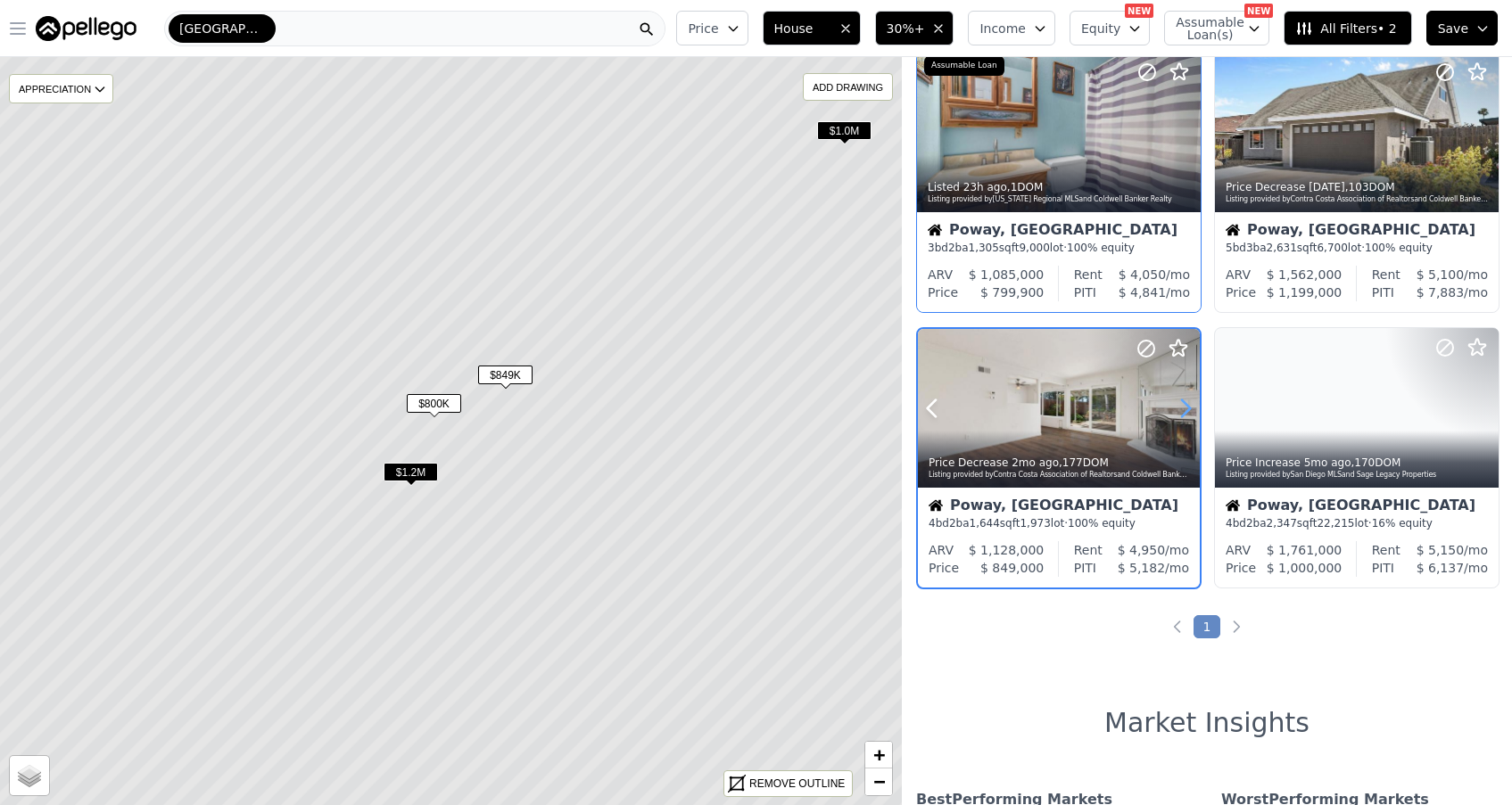
click at [1184, 414] on icon at bounding box center [1185, 408] width 29 height 29
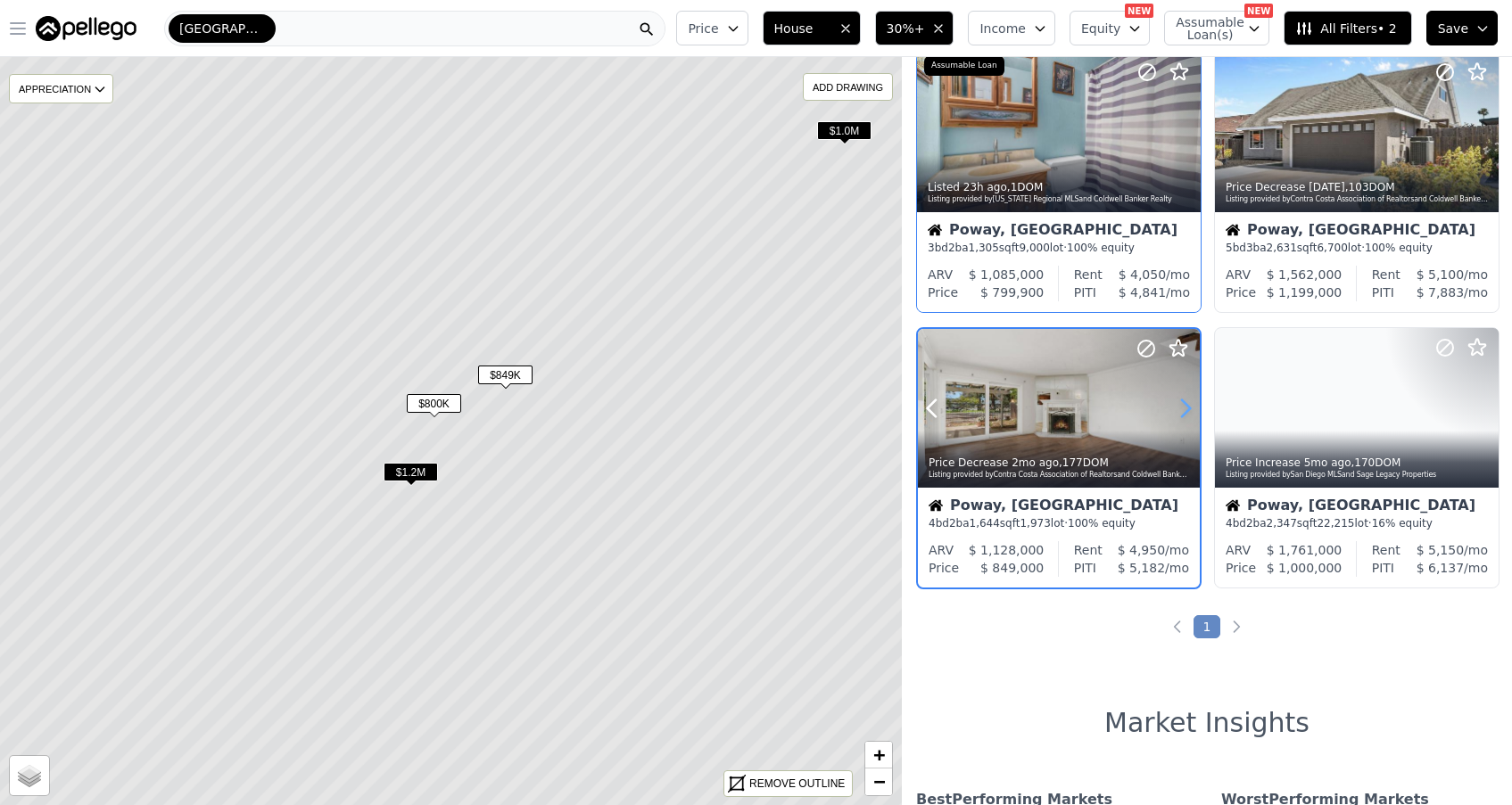
click at [1184, 414] on icon at bounding box center [1185, 408] width 29 height 29
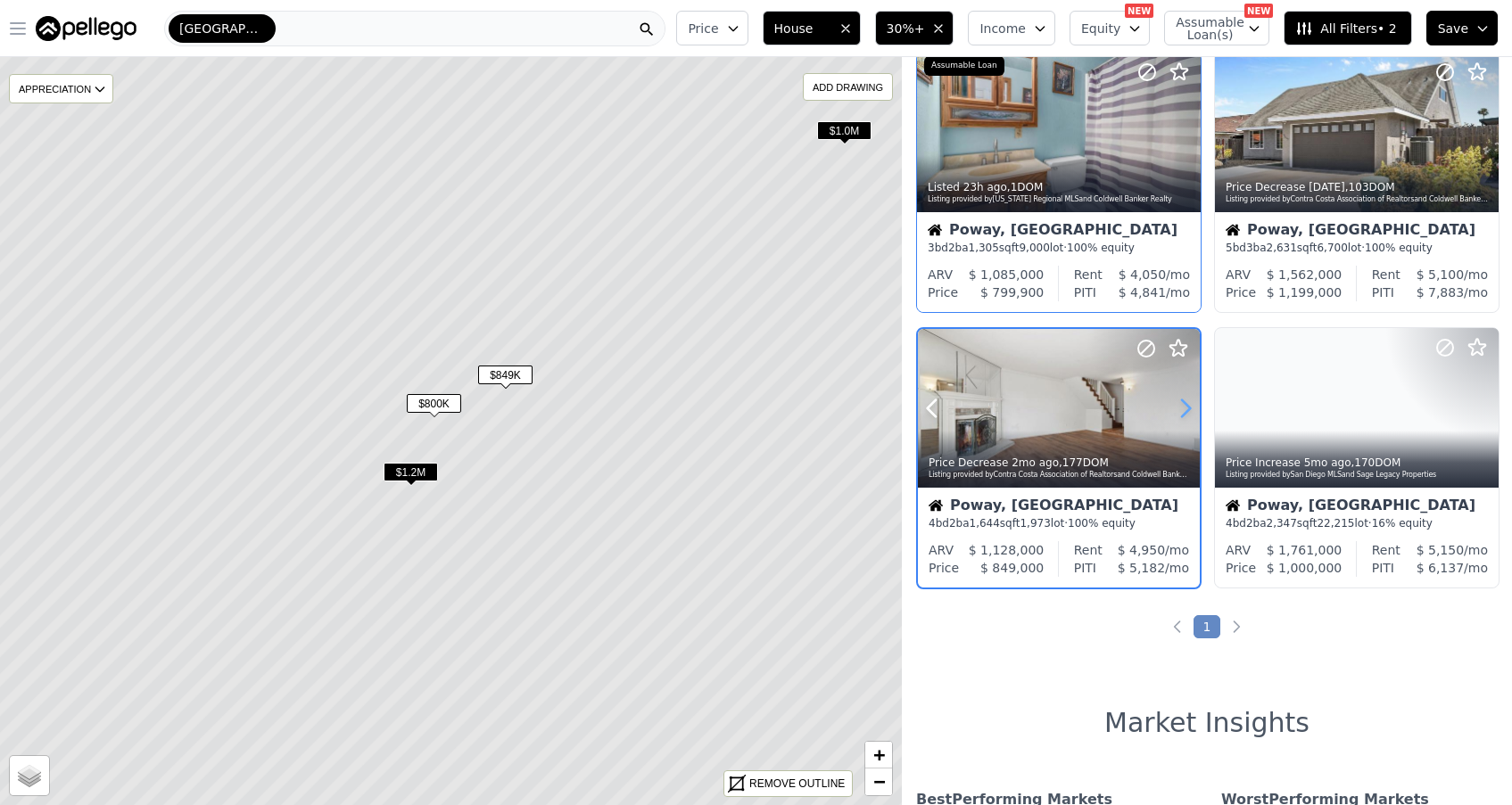
click at [1184, 414] on icon at bounding box center [1185, 408] width 29 height 29
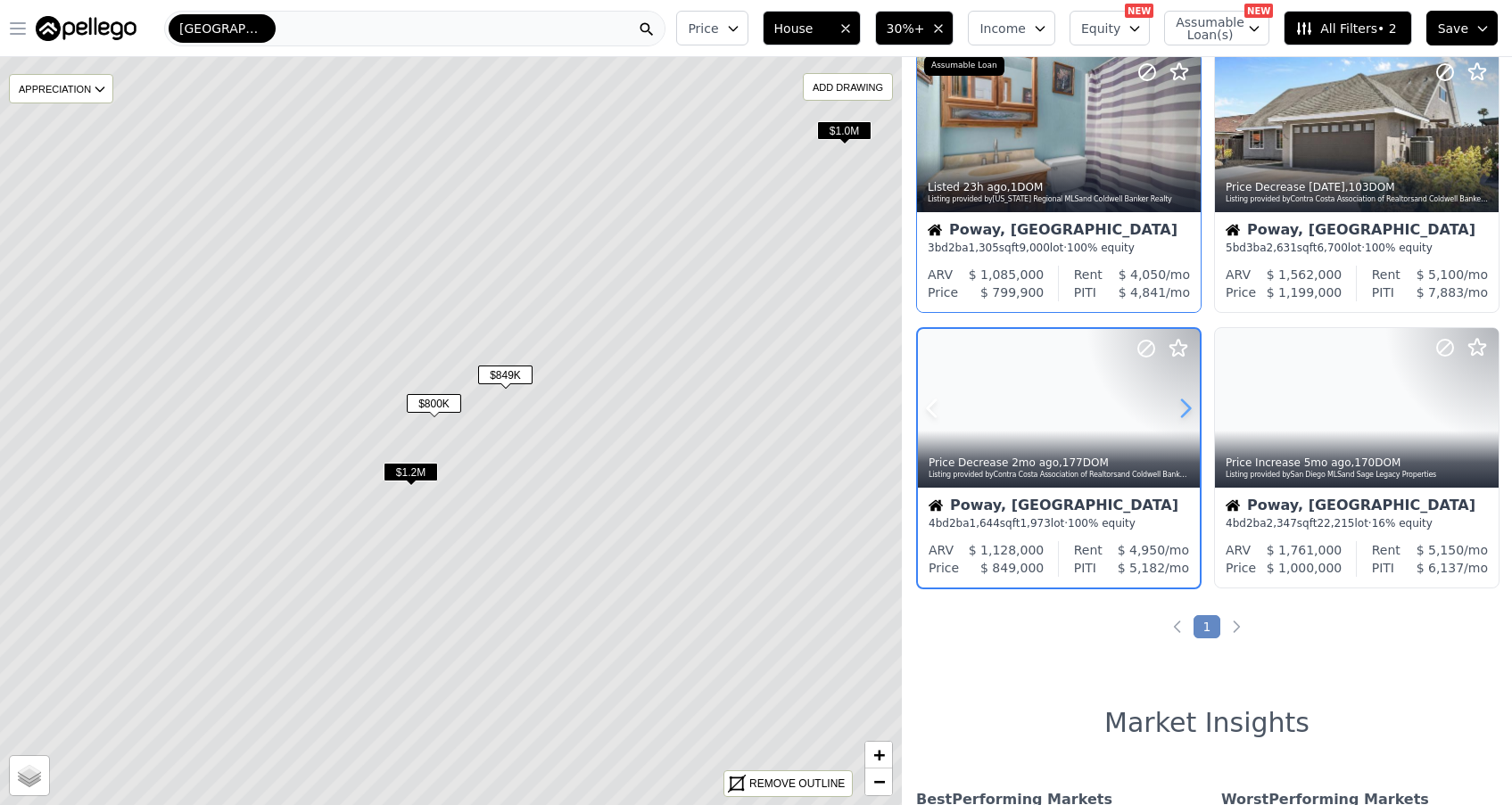
click at [1184, 414] on icon at bounding box center [1185, 408] width 29 height 29
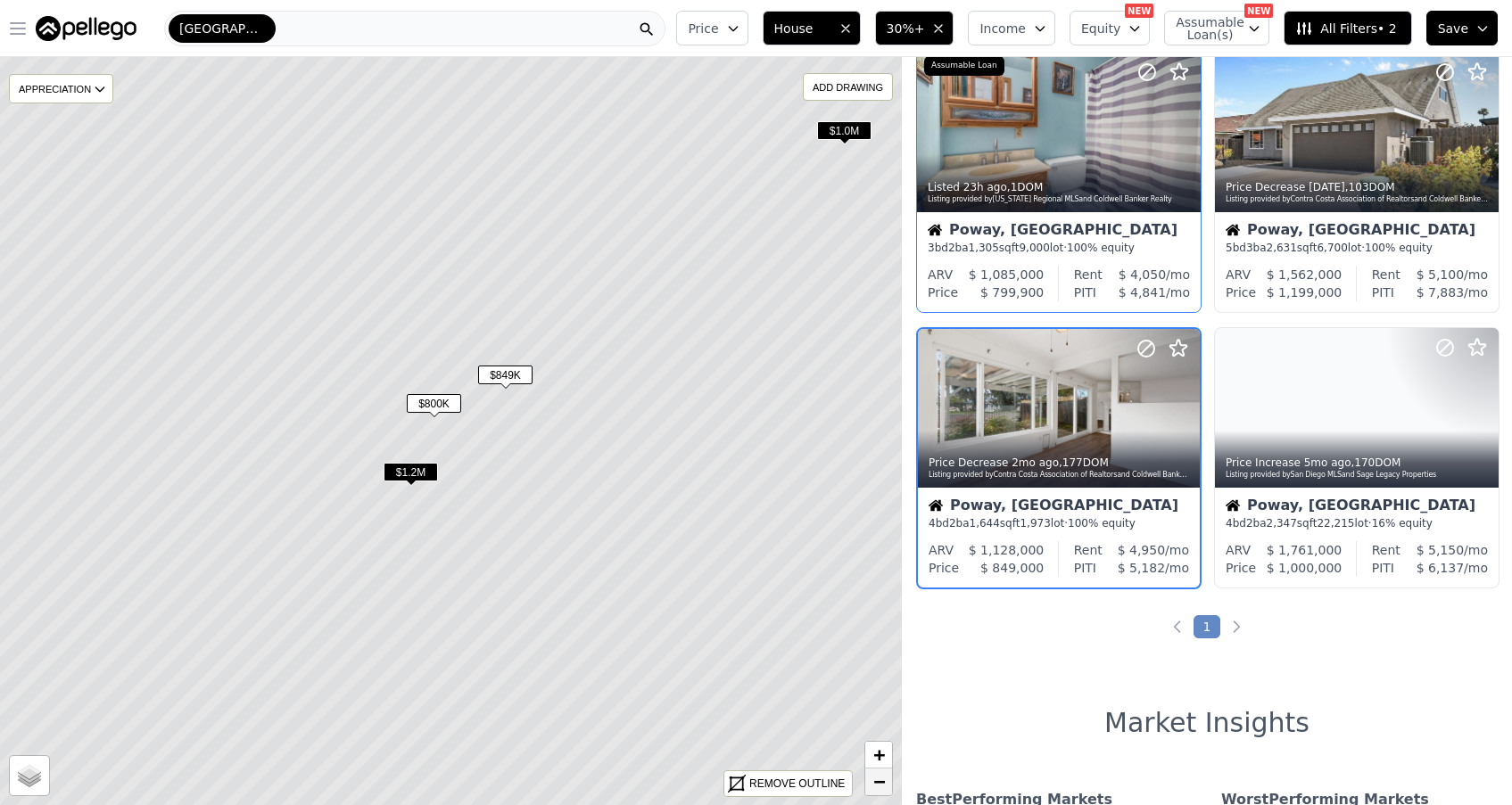
click at [882, 789] on span "−" at bounding box center [879, 781] width 12 height 23
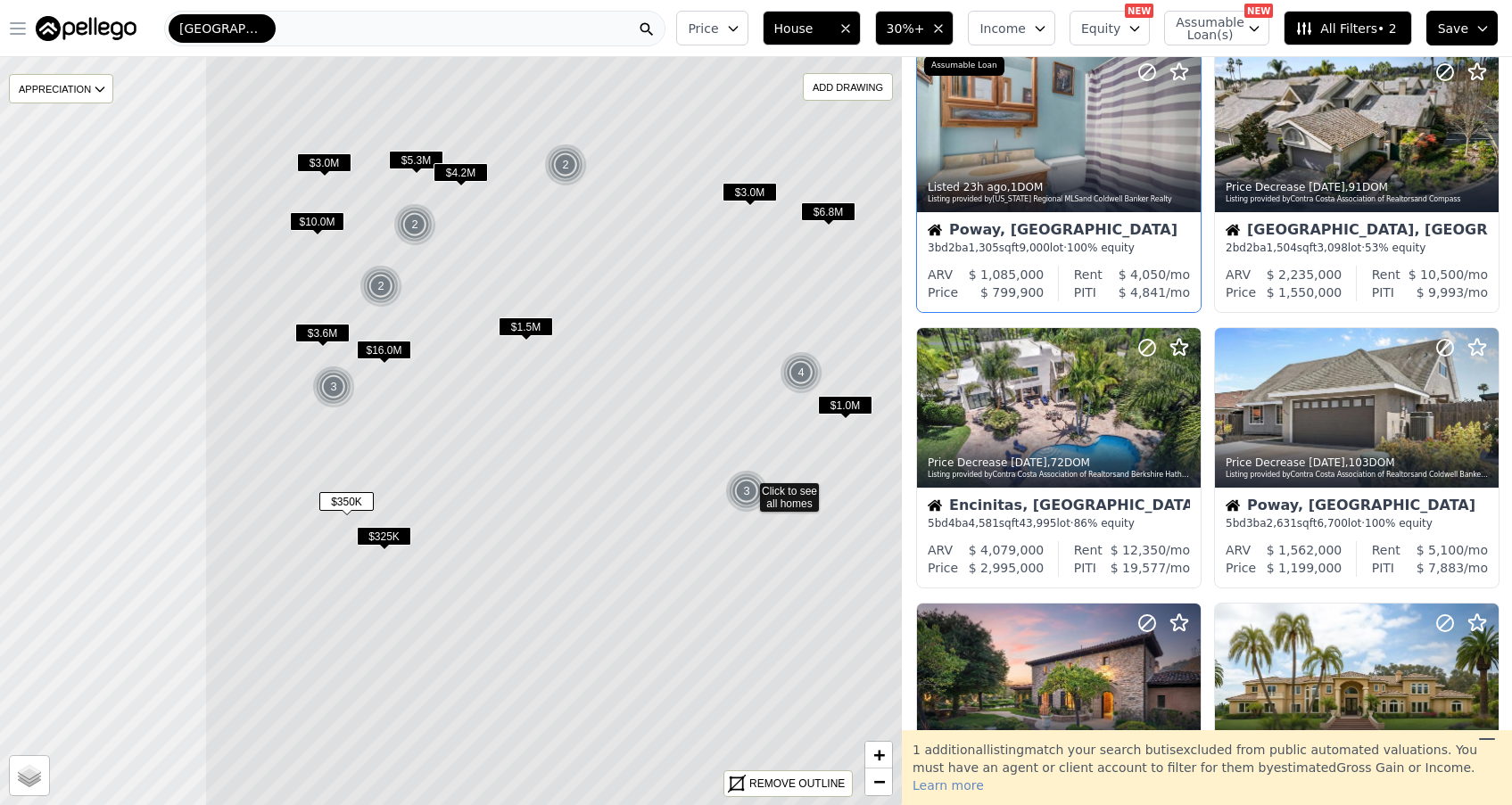
drag, startPoint x: 458, startPoint y: 560, endPoint x: 755, endPoint y: 620, distance: 303.0
click at [755, 620] on icon at bounding box center [747, 491] width 1086 height 901
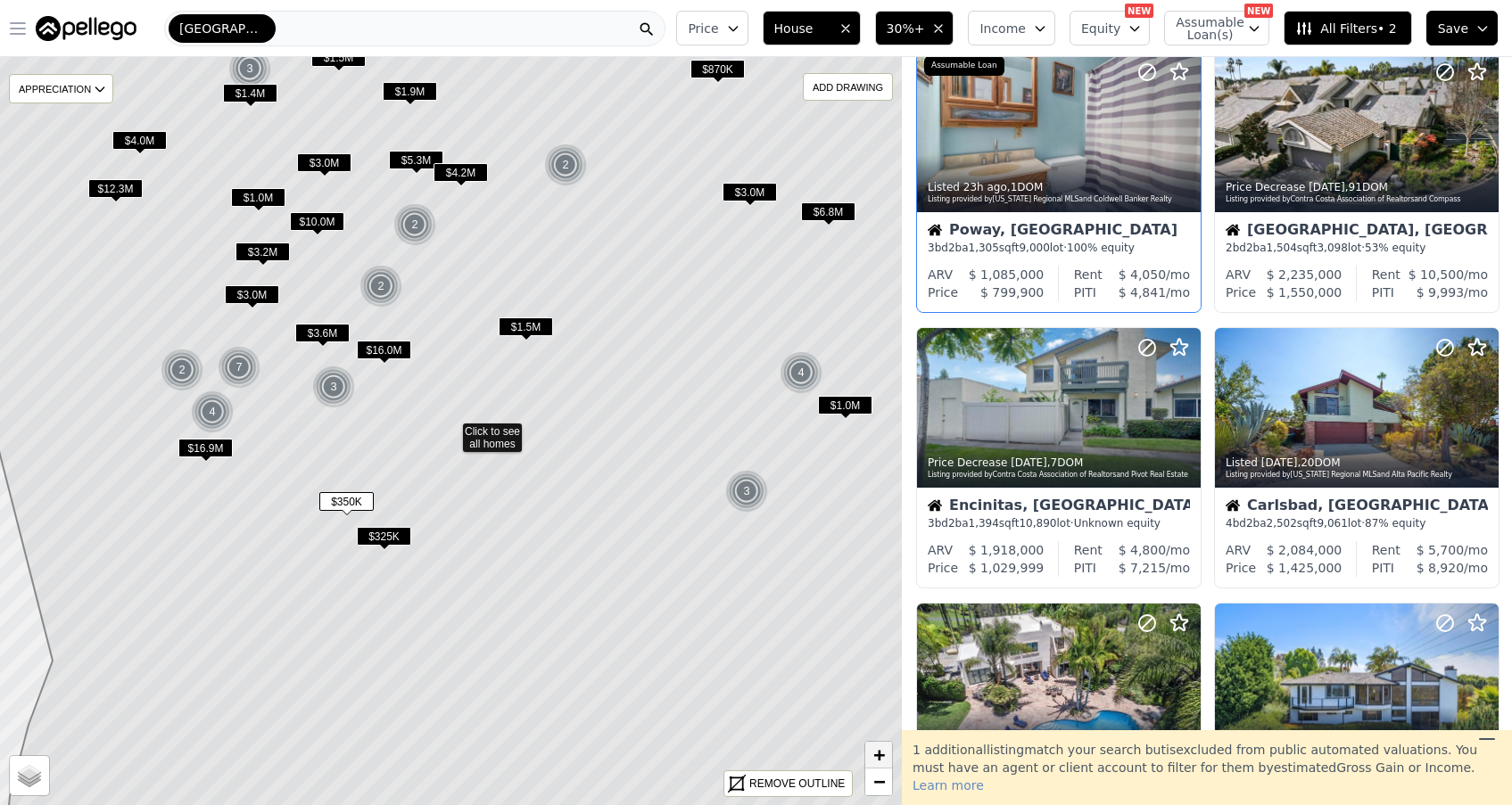
click at [886, 754] on link "+" at bounding box center [878, 755] width 27 height 27
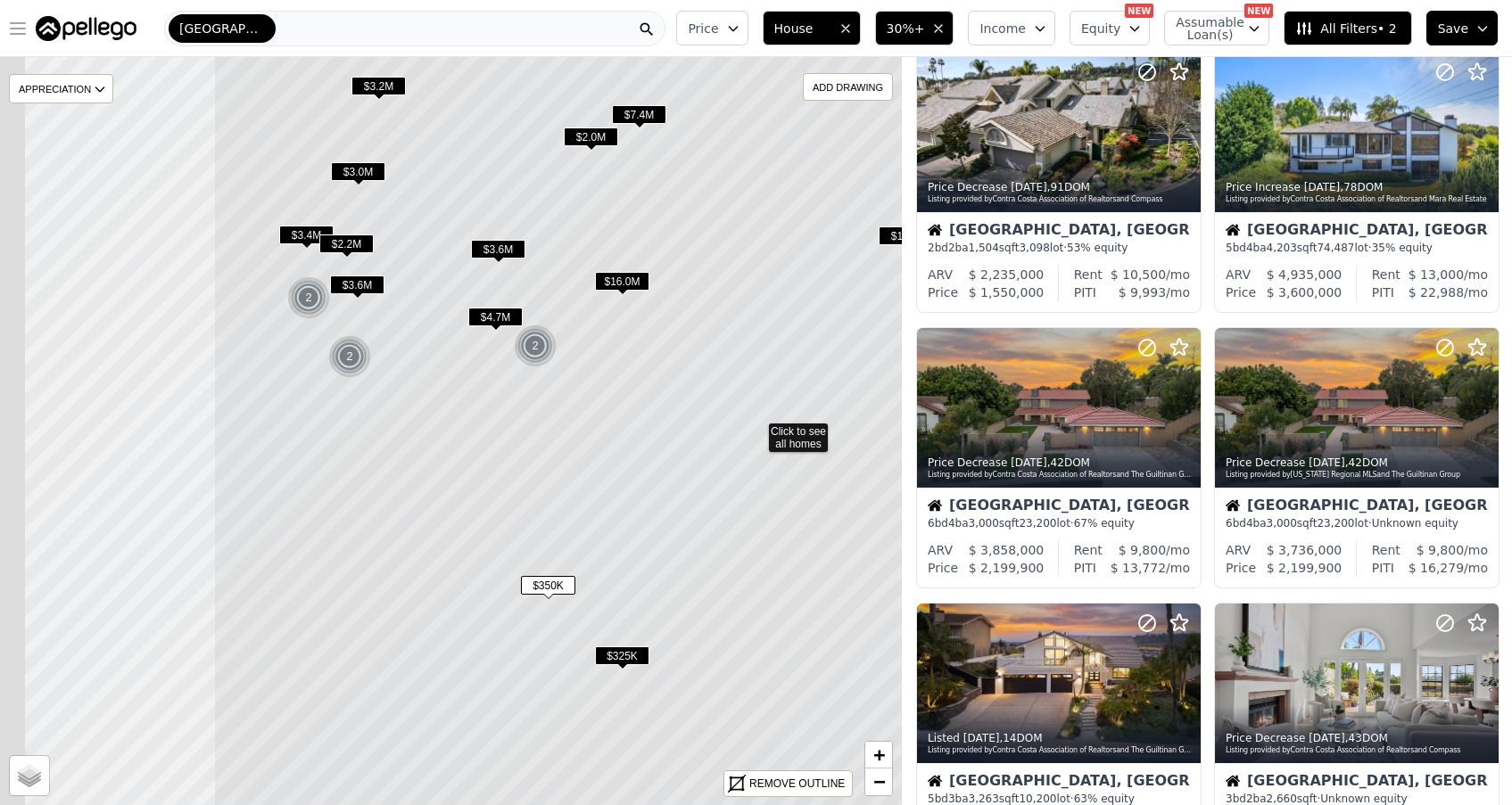
drag, startPoint x: 142, startPoint y: 500, endPoint x: 560, endPoint y: 501, distance: 418.0
click at [560, 501] on icon at bounding box center [756, 430] width 1086 height 901
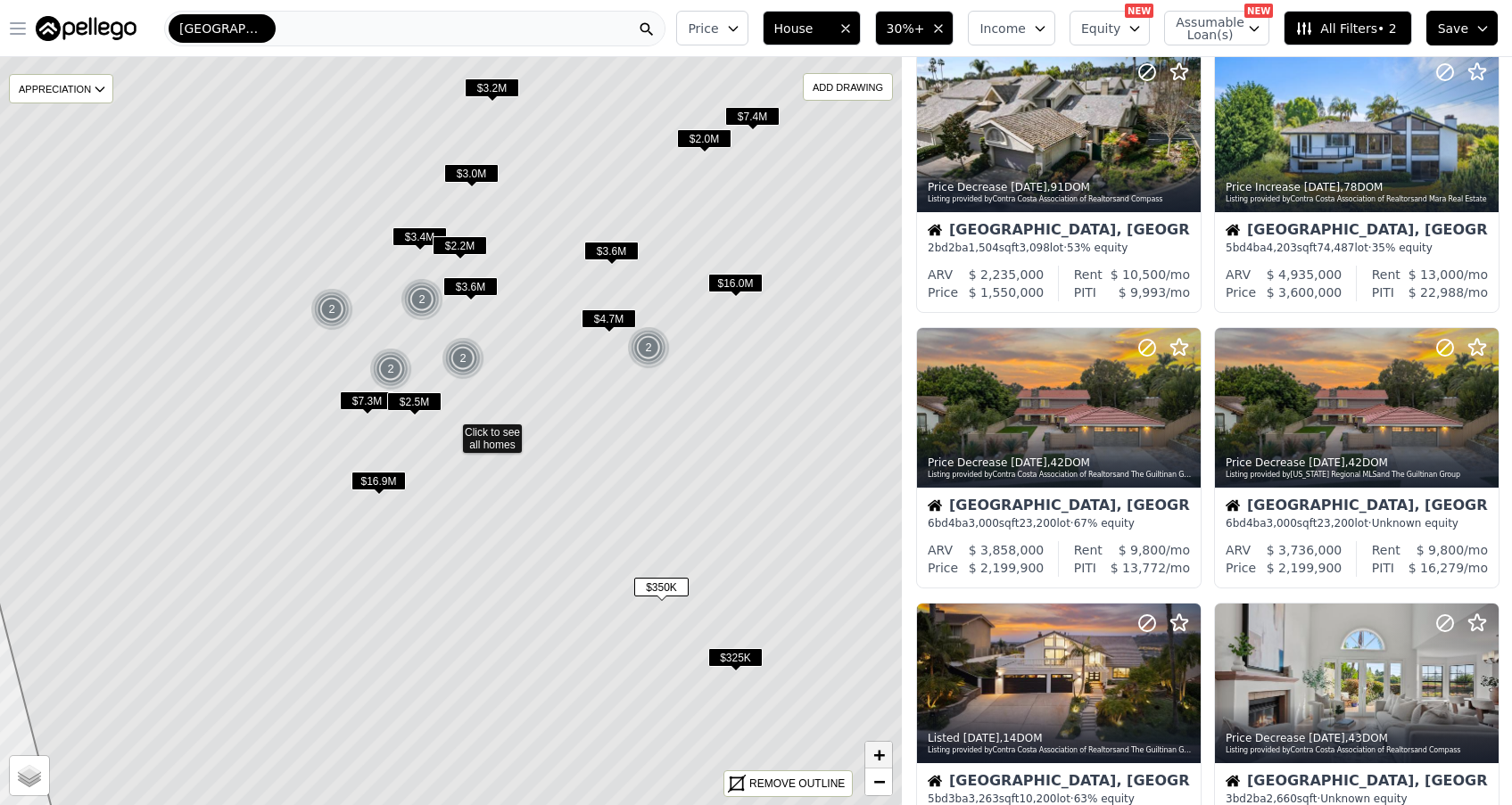
click at [880, 755] on span "+" at bounding box center [879, 755] width 12 height 23
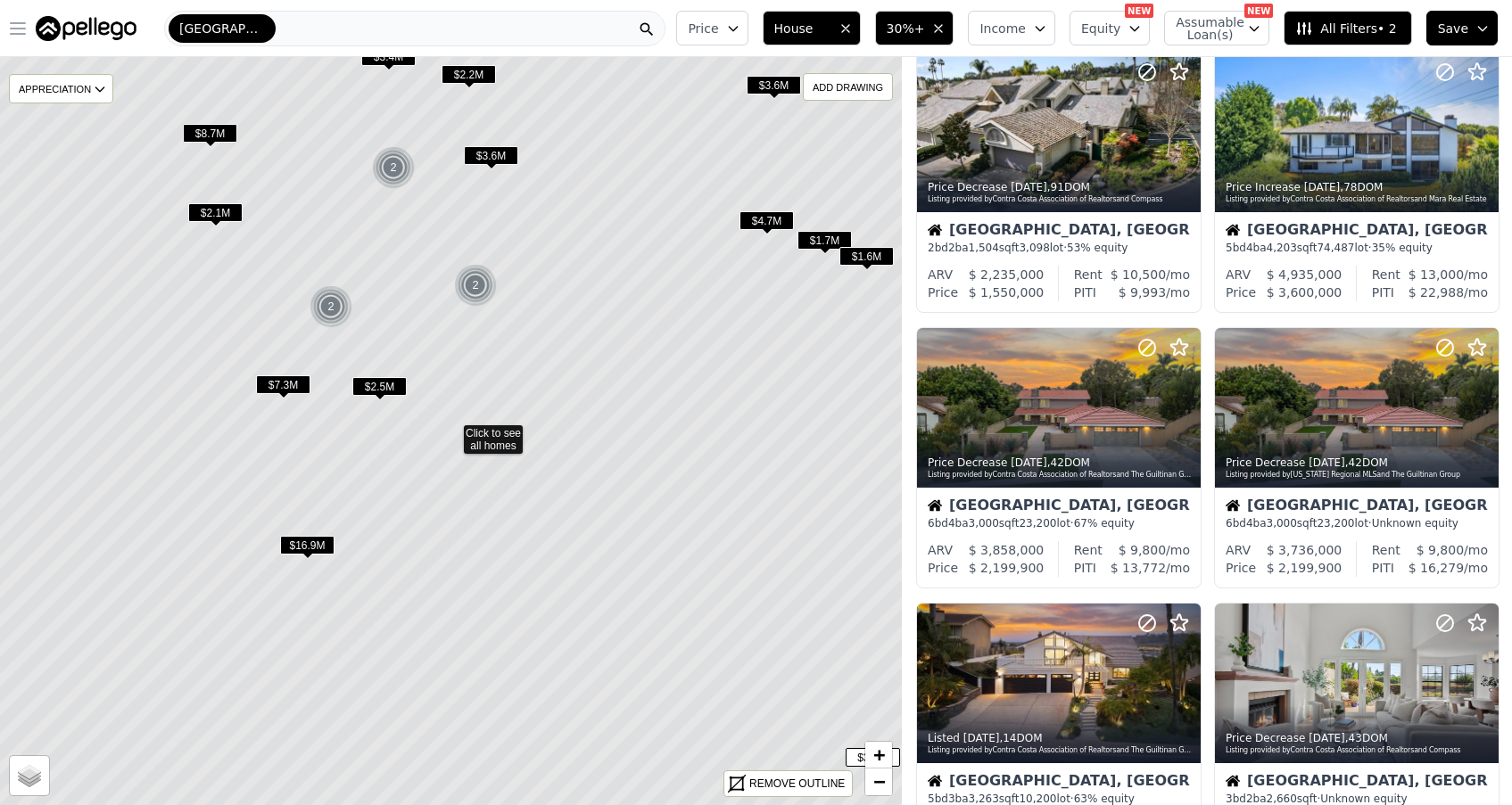
click at [340, 306] on img at bounding box center [331, 307] width 43 height 43
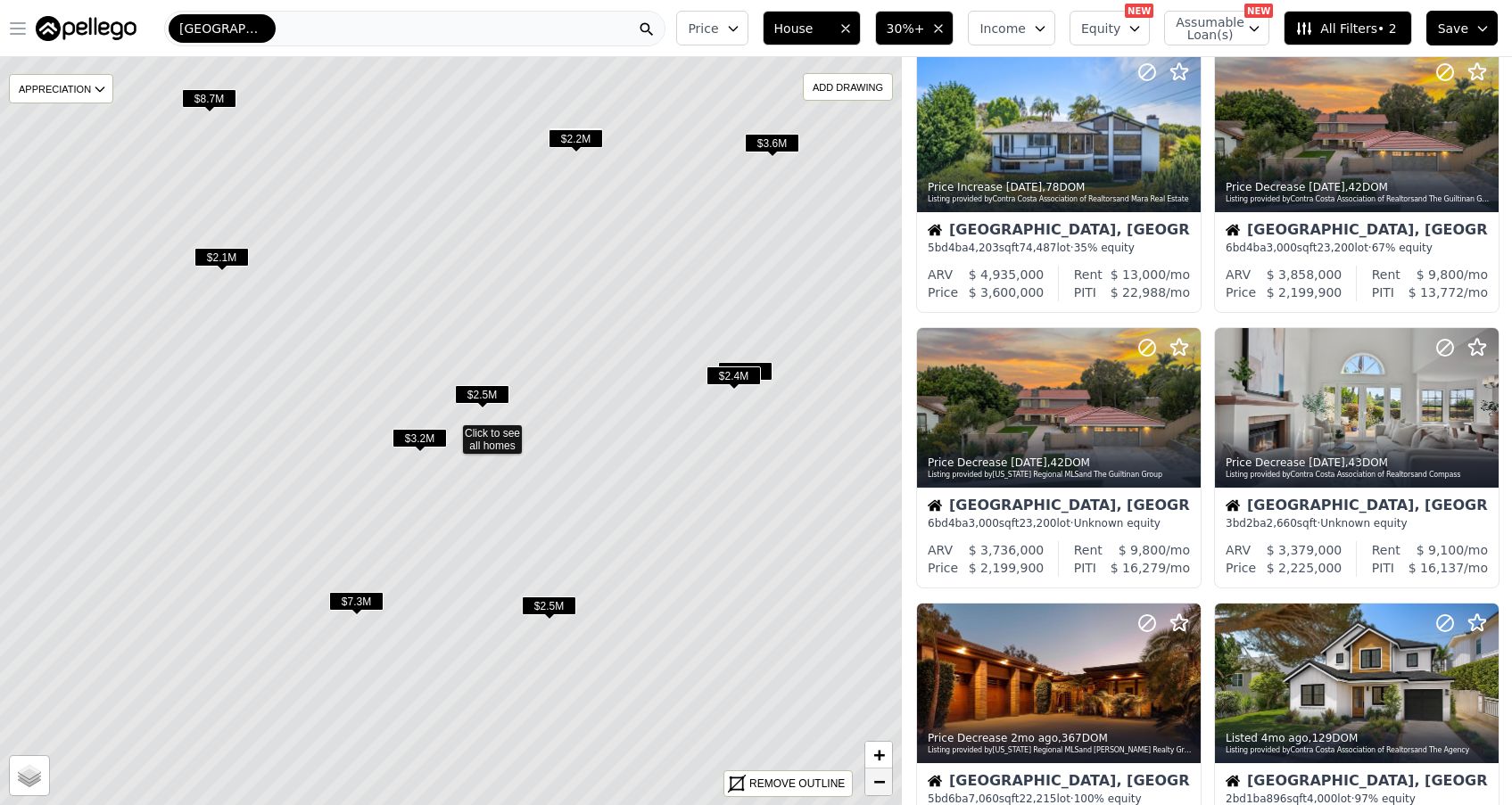
click at [878, 785] on span "−" at bounding box center [879, 781] width 12 height 23
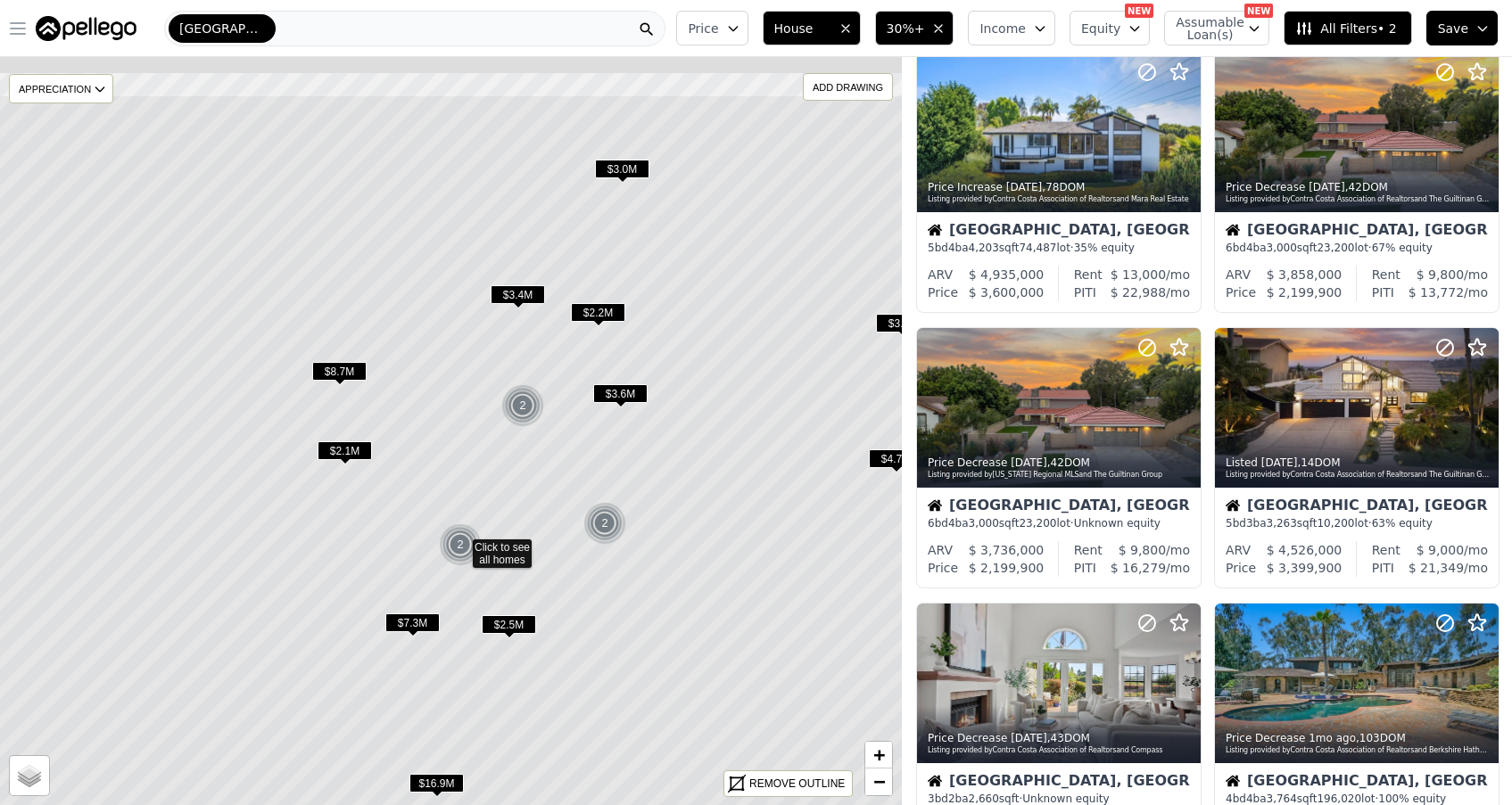
drag, startPoint x: 717, startPoint y: 673, endPoint x: 727, endPoint y: 810, distance: 137.4
click at [727, 805] on html "Open main menu San Diego Price House 30%+ Income Equity NEW Assumable Loan(s) N…" at bounding box center [756, 402] width 1512 height 805
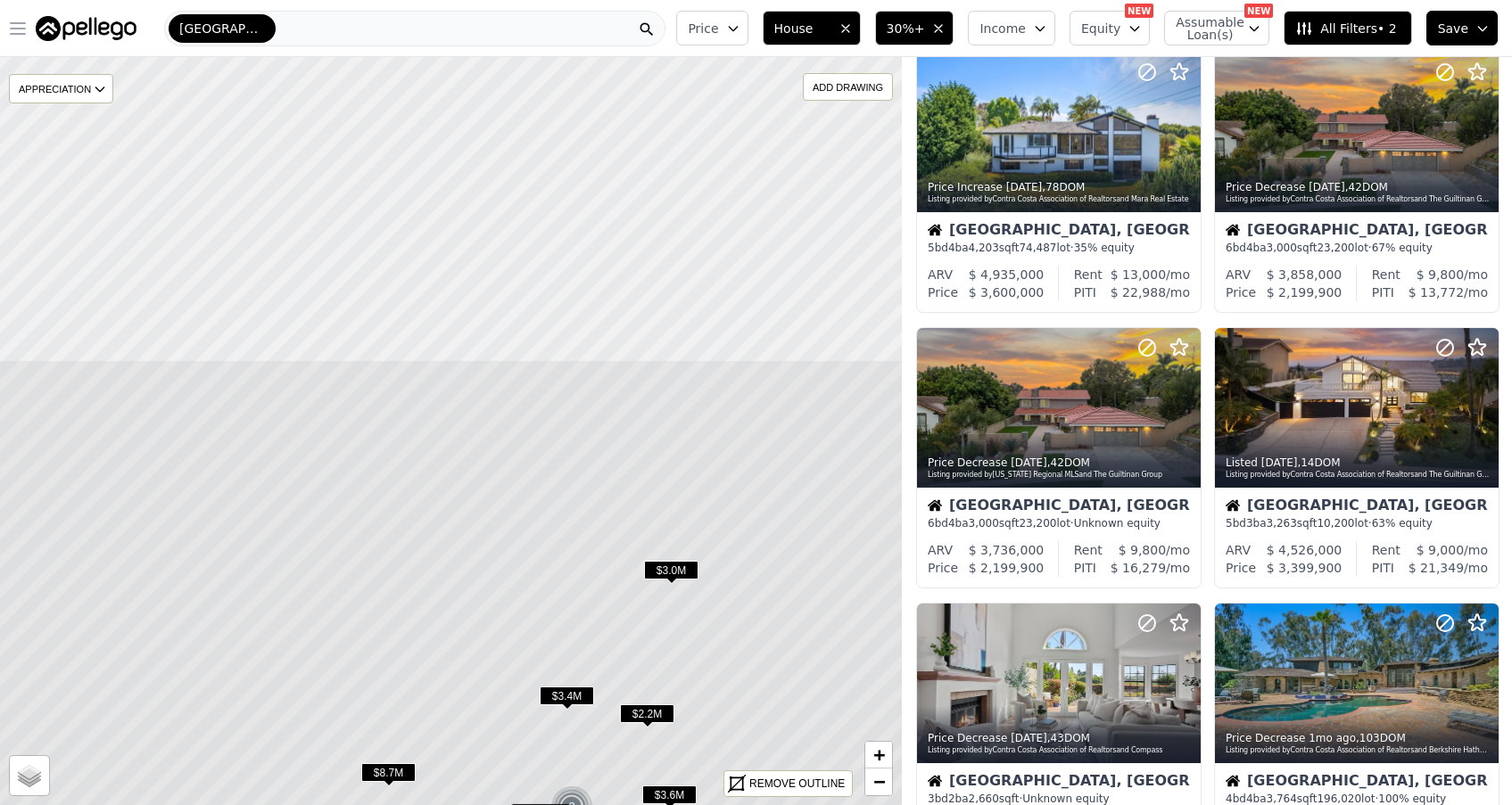
drag, startPoint x: 388, startPoint y: 296, endPoint x: 435, endPoint y: 672, distance: 378.9
click at [435, 672] on icon at bounding box center [498, 810] width 1086 height 901
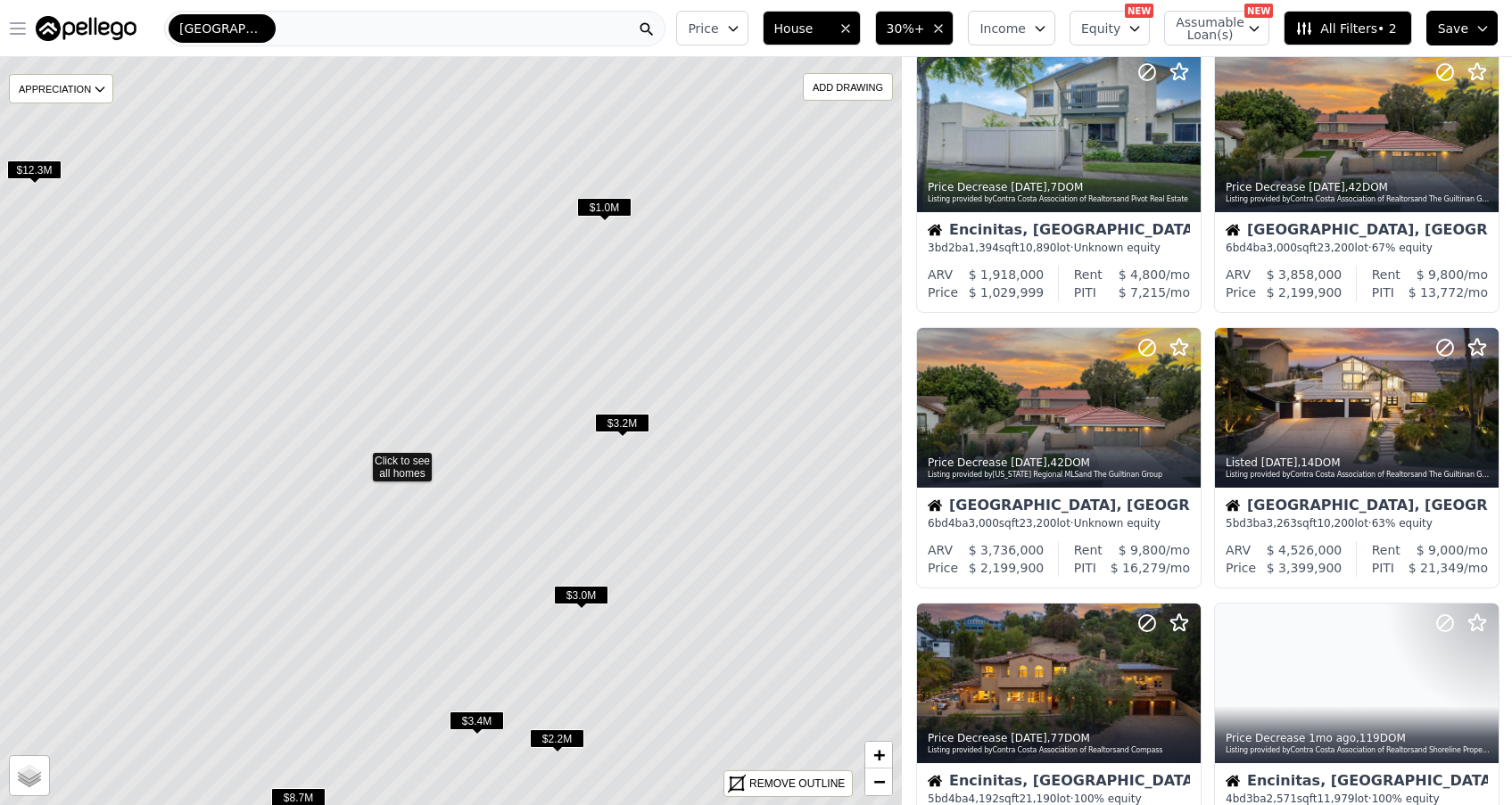
drag, startPoint x: 409, startPoint y: 481, endPoint x: 310, endPoint y: 504, distance: 101.6
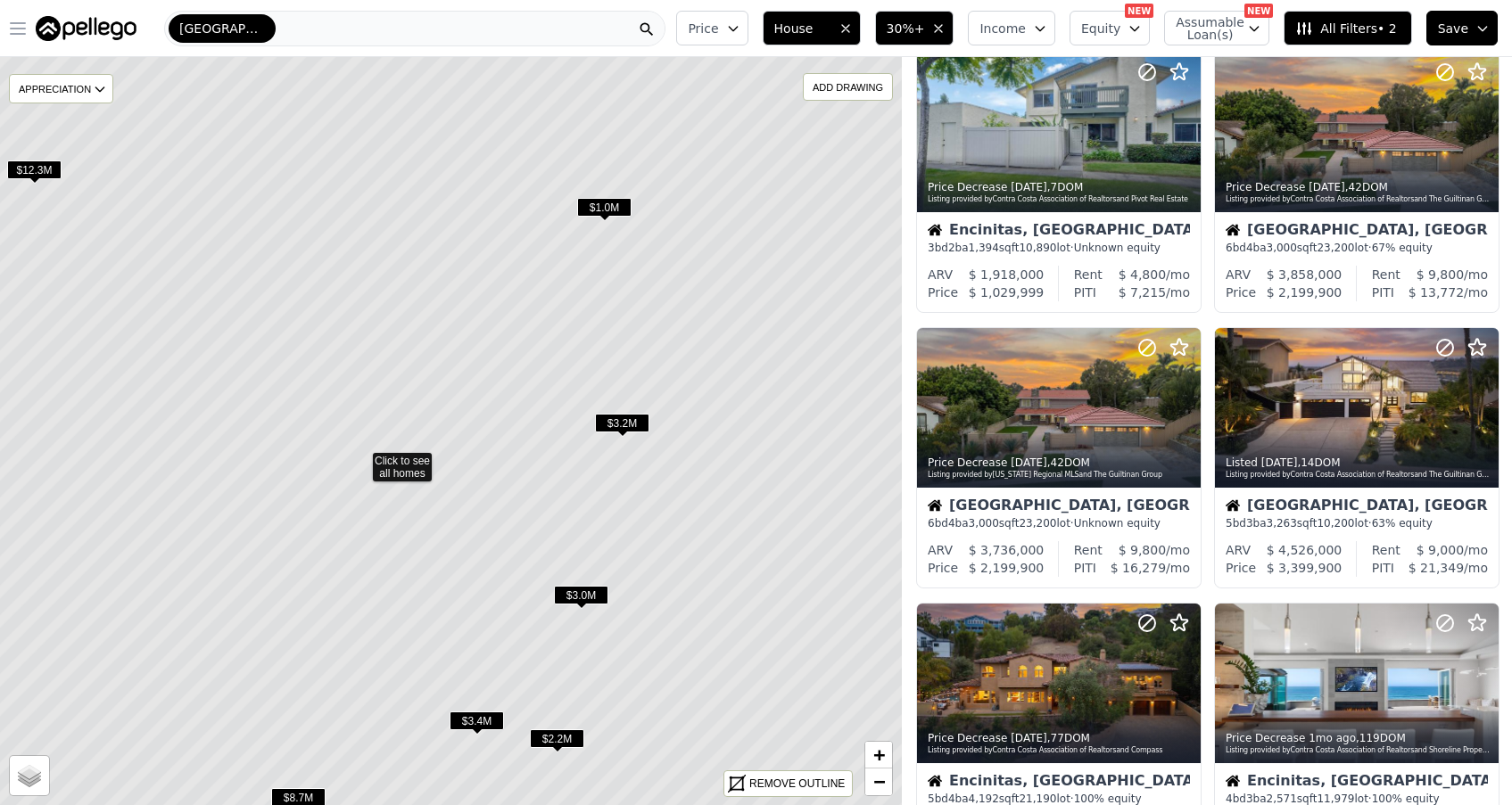
click at [309, 503] on icon at bounding box center [360, 459] width 1086 height 901
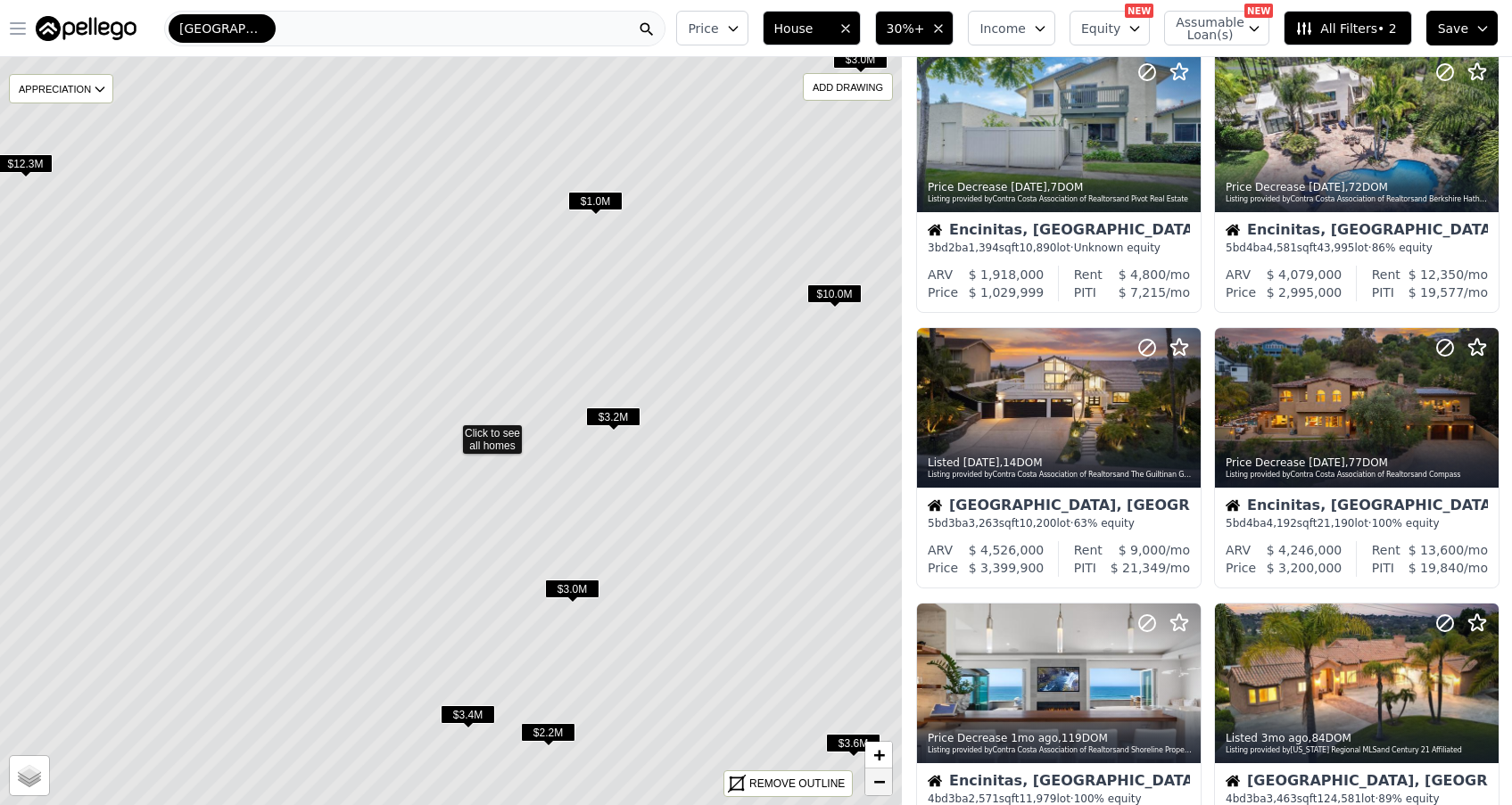
click at [876, 783] on span "−" at bounding box center [879, 781] width 12 height 23
